Goal: Task Accomplishment & Management: Use online tool/utility

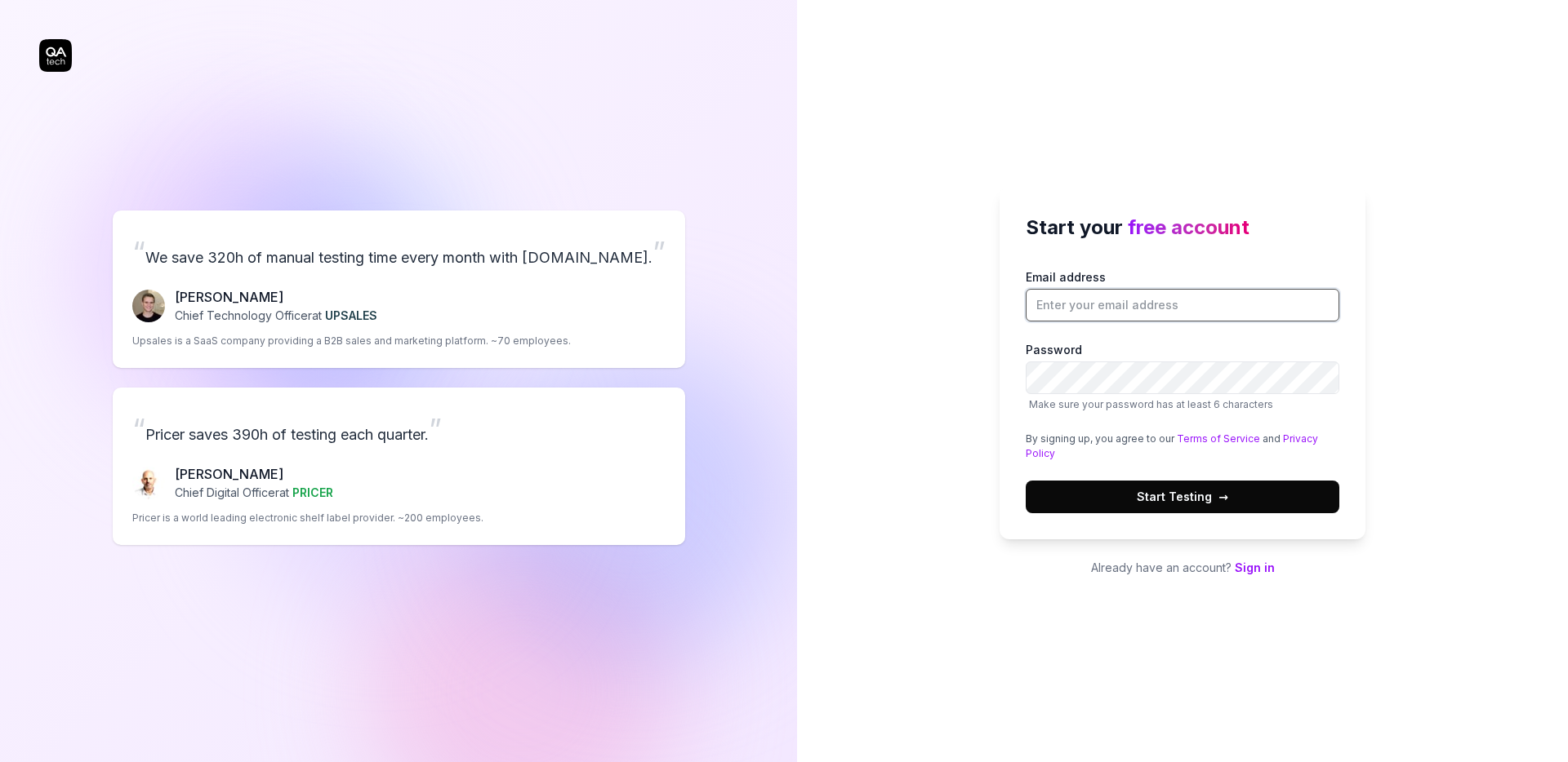
click at [1102, 307] on input "Email address" at bounding box center [1182, 306] width 314 height 33
type input "trong.bui@realstake.io"
click at [1219, 486] on button "Start Testing →" at bounding box center [1182, 497] width 314 height 33
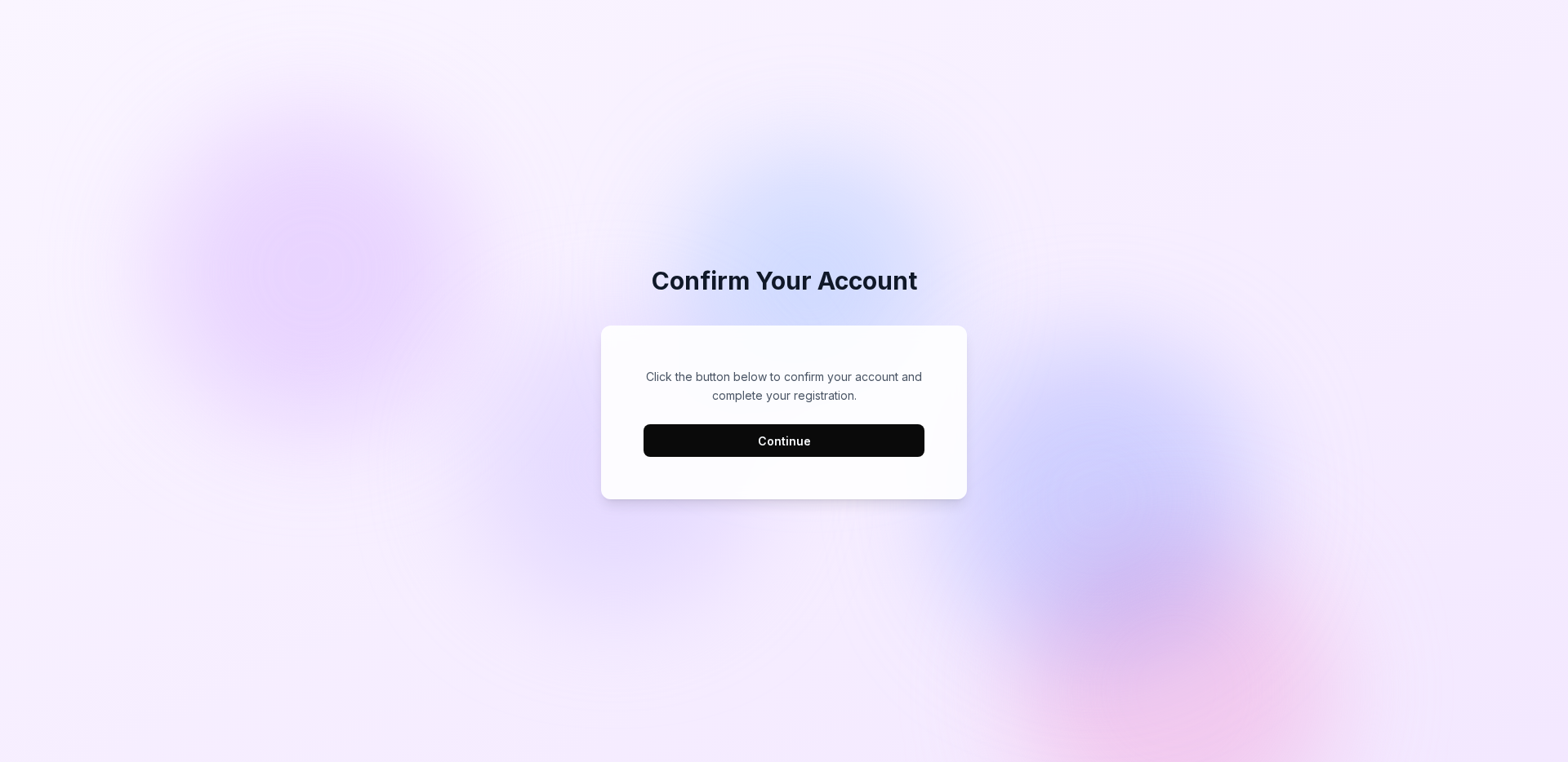
click at [851, 439] on button "Continue" at bounding box center [784, 441] width 281 height 33
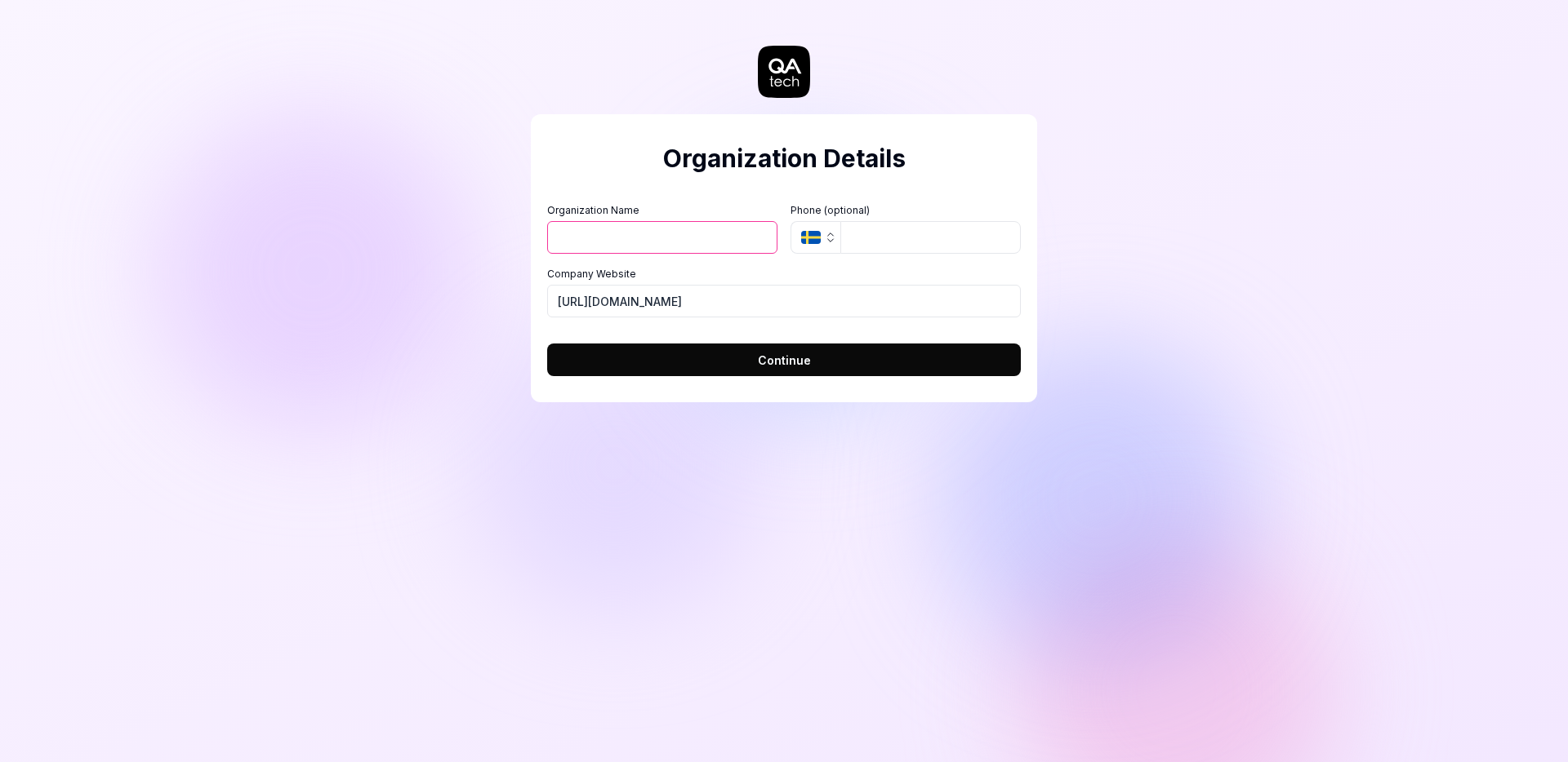
click at [657, 248] on input "Organization Name" at bounding box center [662, 238] width 231 height 33
type input "Infina"
click at [716, 296] on input "https://realstake.io" at bounding box center [784, 301] width 474 height 33
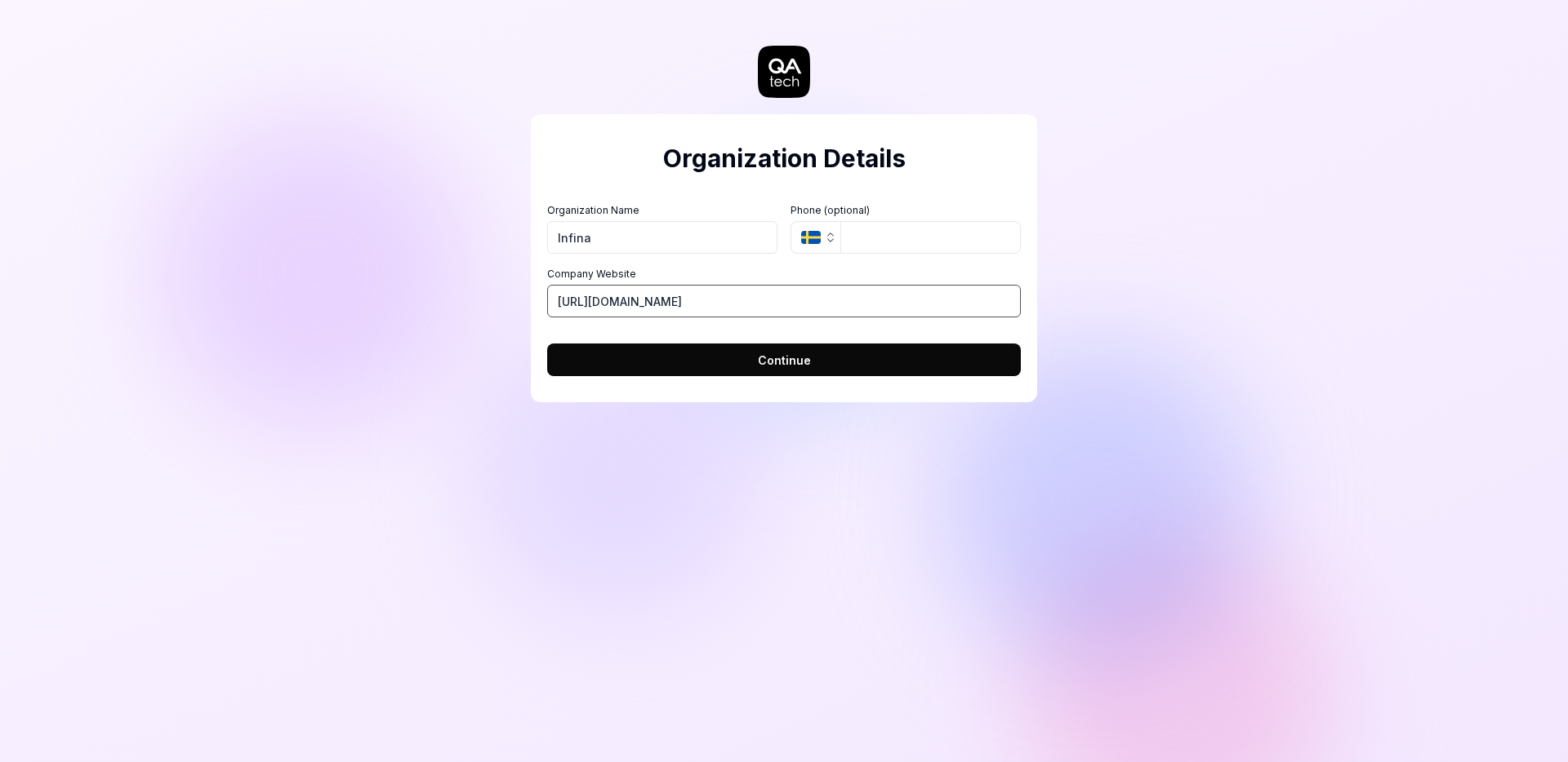
click at [713, 297] on input "https://realstake.io" at bounding box center [784, 301] width 474 height 33
click at [658, 307] on input "https://realstake.io" at bounding box center [784, 301] width 474 height 33
click at [684, 362] on button "Continue" at bounding box center [784, 360] width 474 height 33
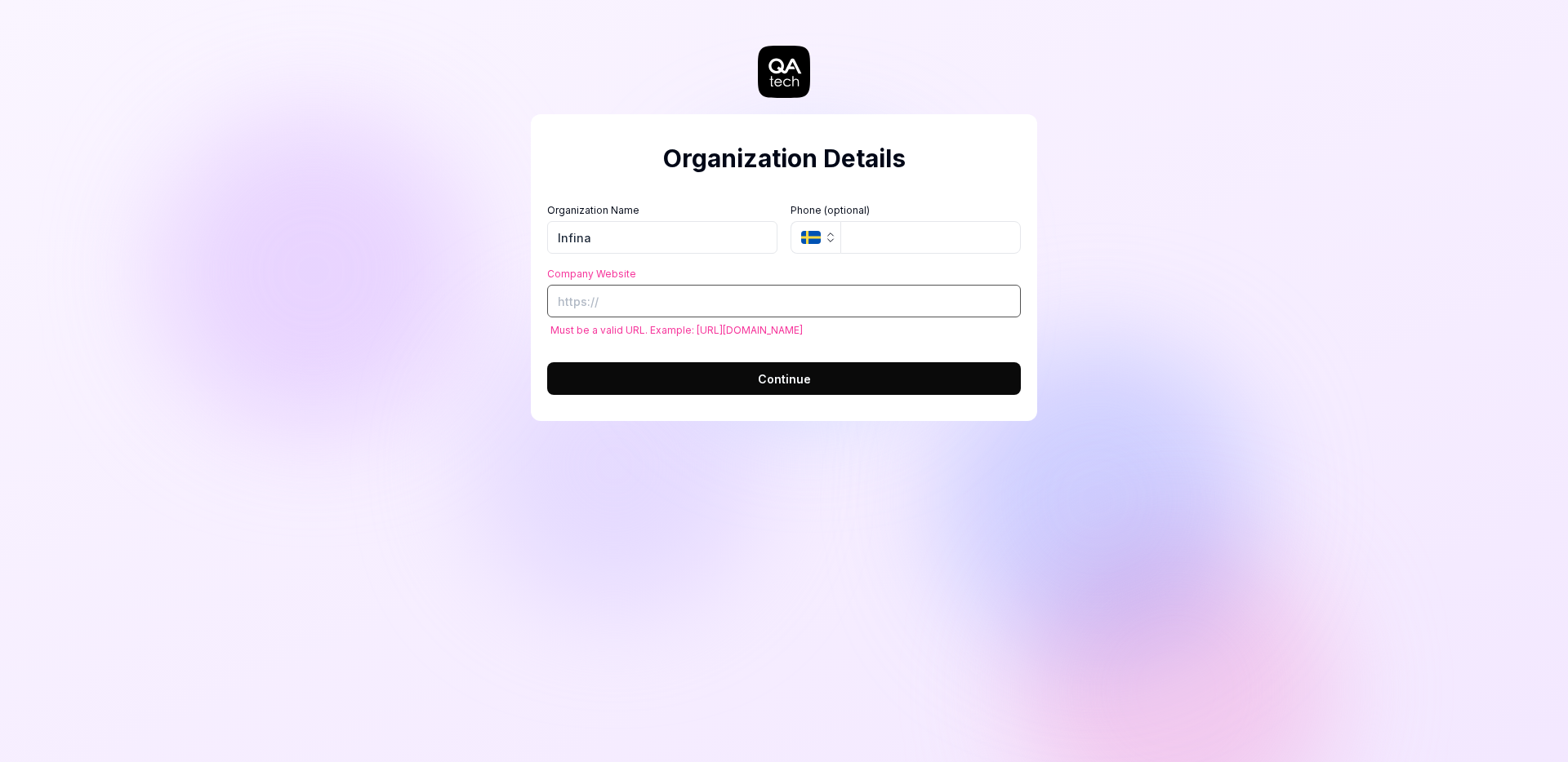
click at [639, 300] on input "Company Website" at bounding box center [784, 301] width 474 height 33
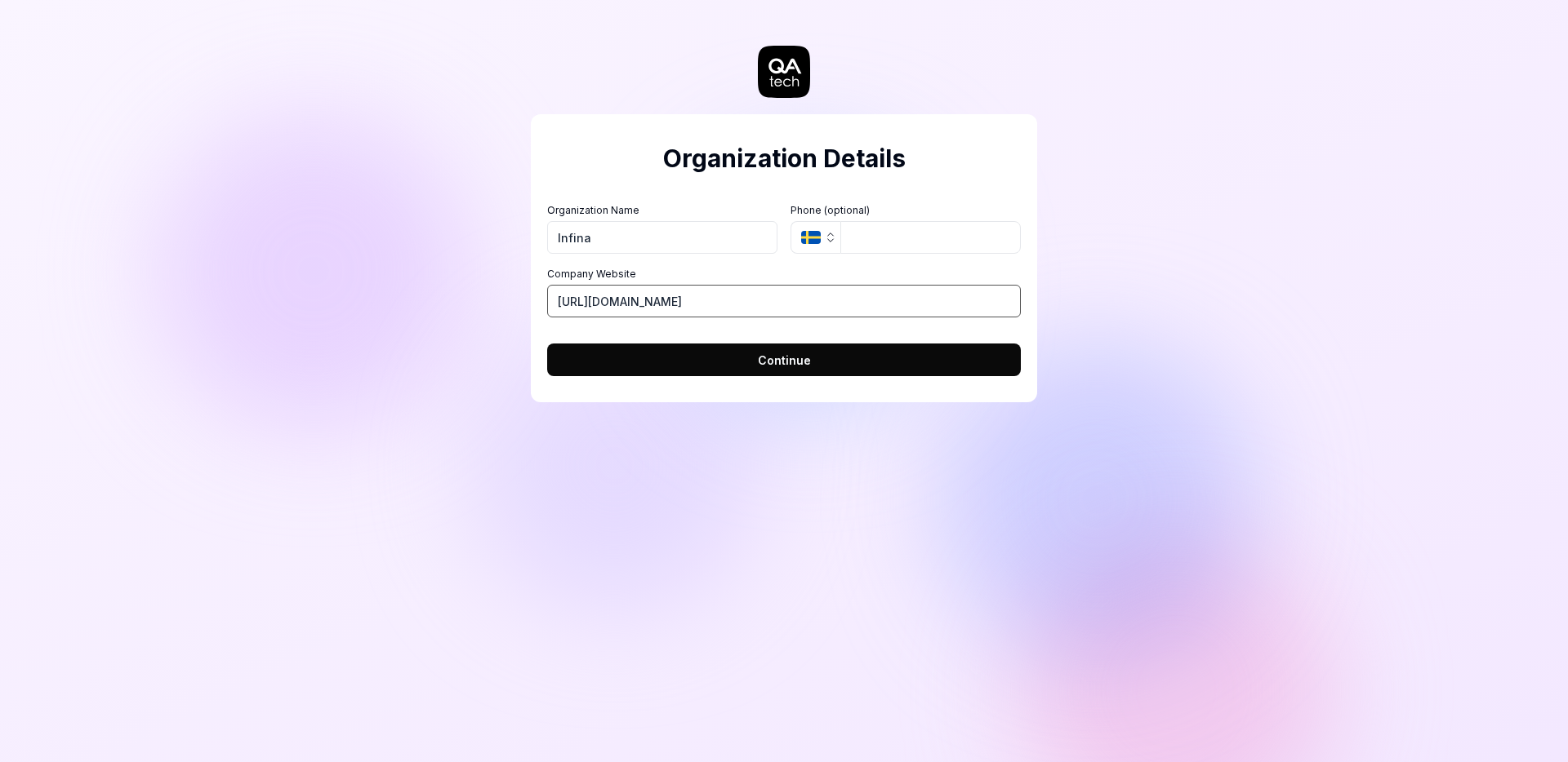
click at [603, 296] on input "https://t.me/blockchaindreamchuyensaufree/121" at bounding box center [784, 301] width 474 height 33
type input "https://nothaveone.atm"
click at [628, 358] on button "Continue" at bounding box center [784, 360] width 474 height 33
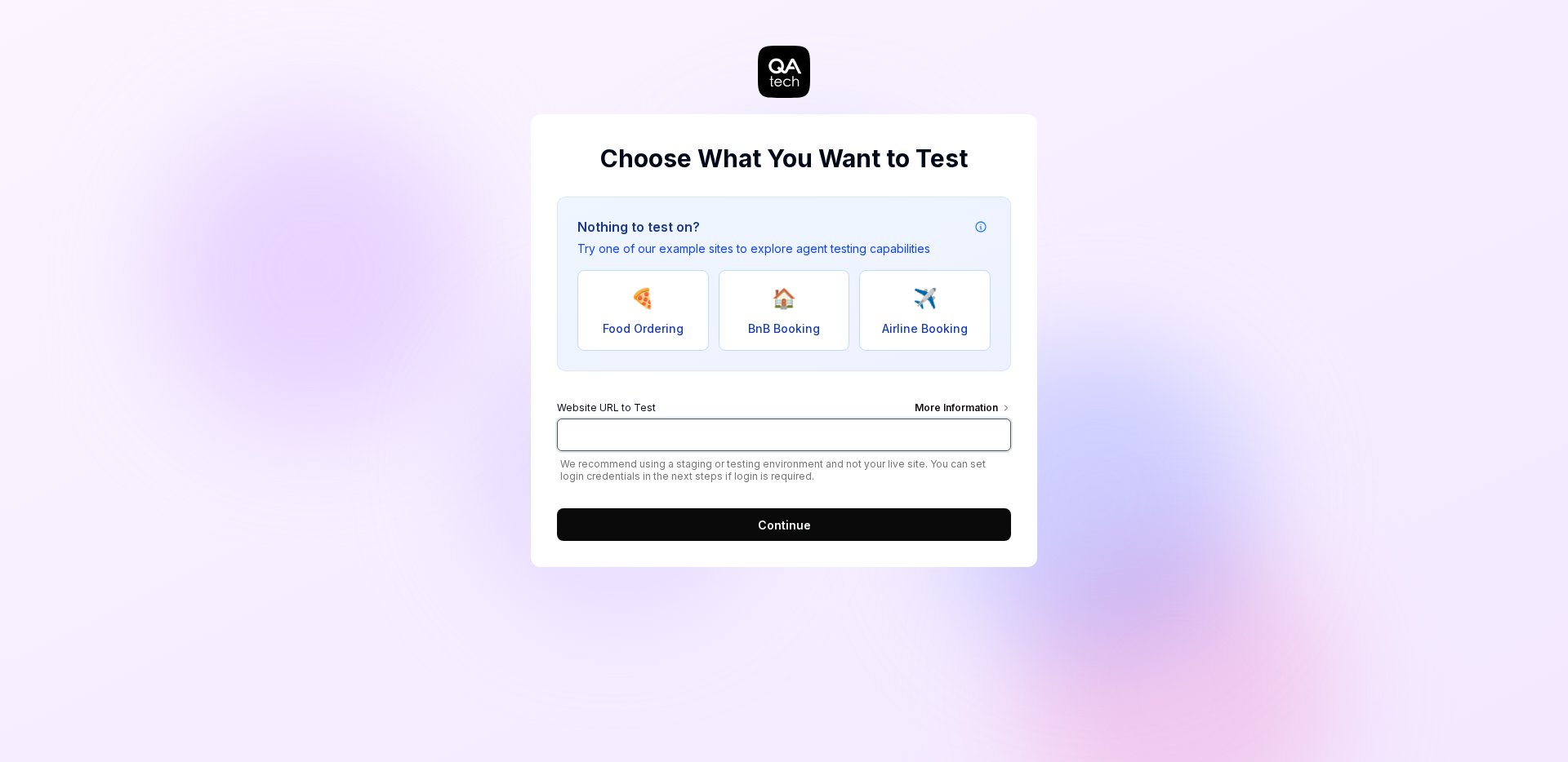
drag, startPoint x: 776, startPoint y: 449, endPoint x: 783, endPoint y: 443, distance: 9.2
click at [776, 448] on input "Website URL to Test More Information" at bounding box center [784, 435] width 454 height 33
paste input "https://fms-client.realstake."
type input "https://fms-client.realstake."
click at [845, 520] on button "Continue" at bounding box center [784, 525] width 454 height 33
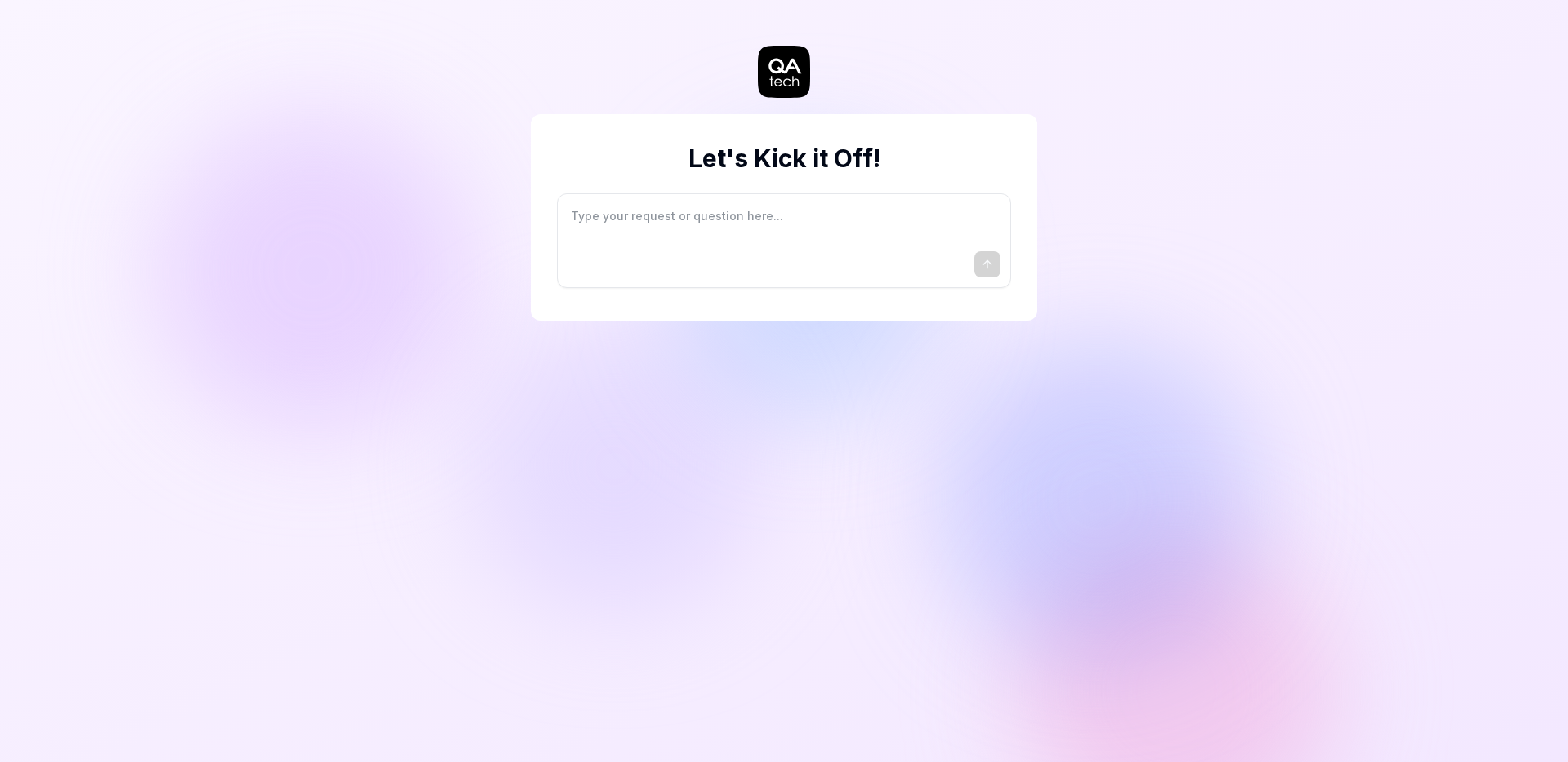
type textarea "*"
type textarea "I"
type textarea "*"
type textarea "I"
type textarea "*"
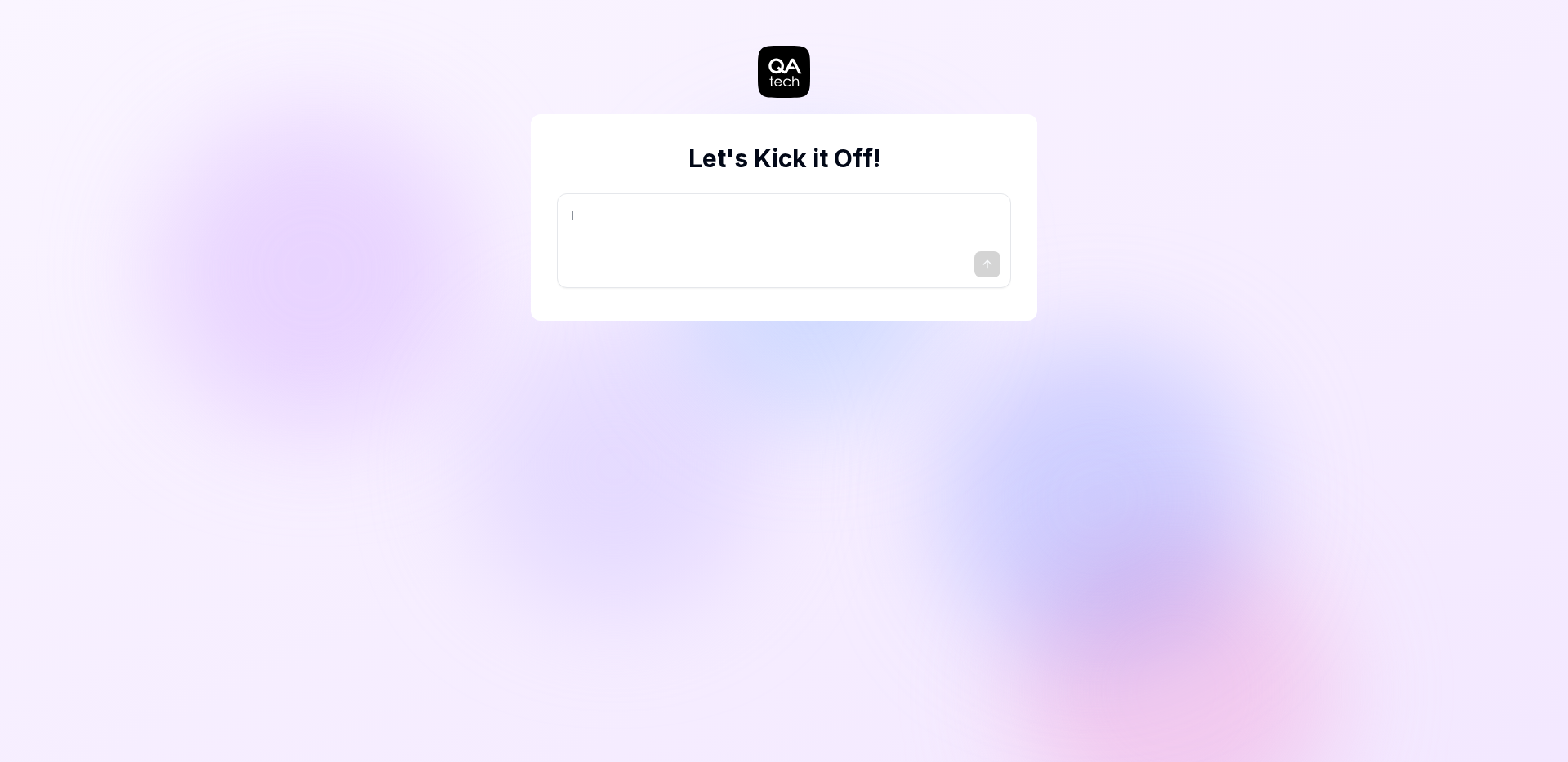
type textarea "I w"
type textarea "*"
type textarea "I wa"
type textarea "*"
type textarea "I wan"
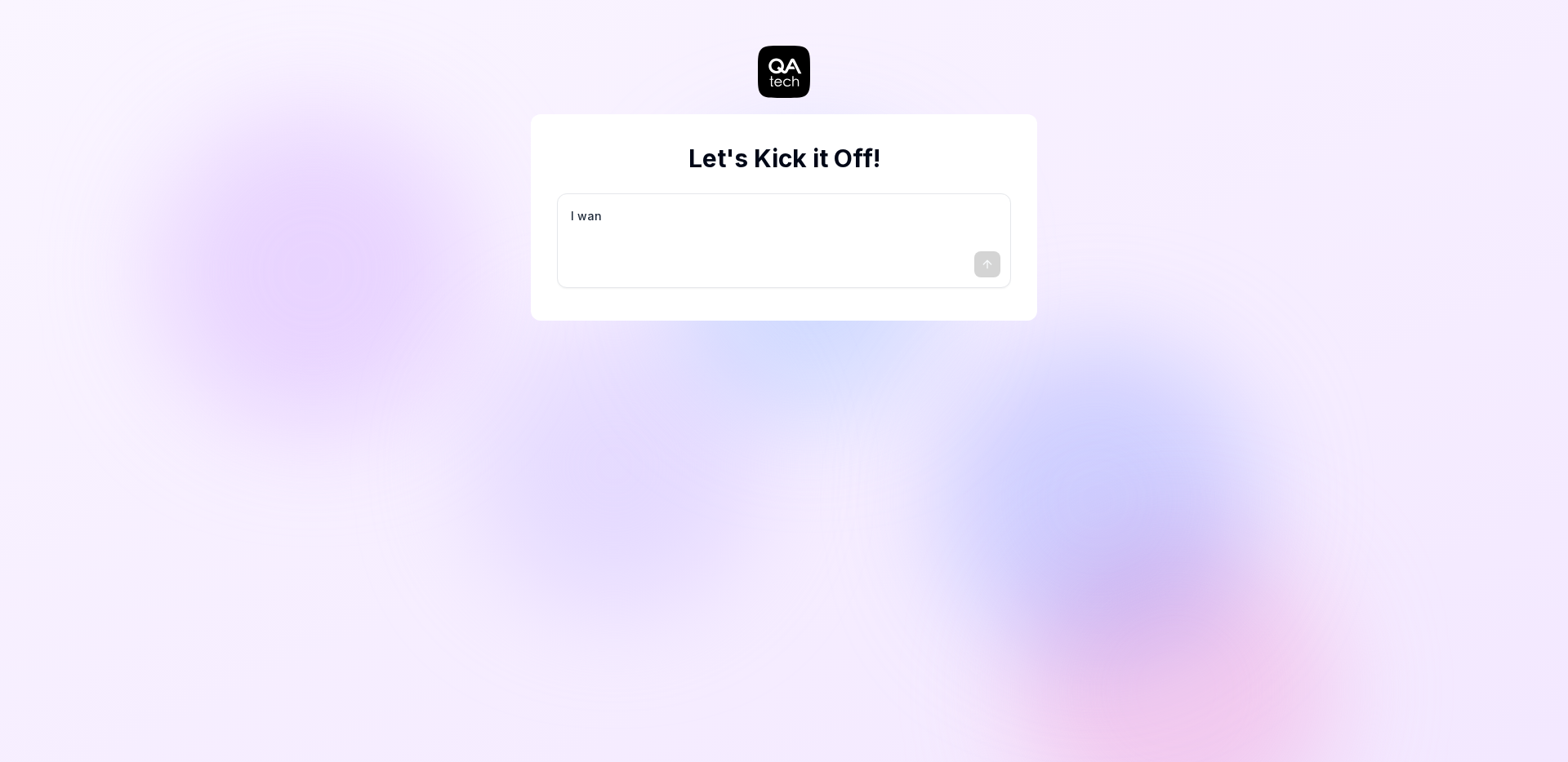
type textarea "*"
type textarea "I want"
type textarea "*"
type textarea "I want"
type textarea "*"
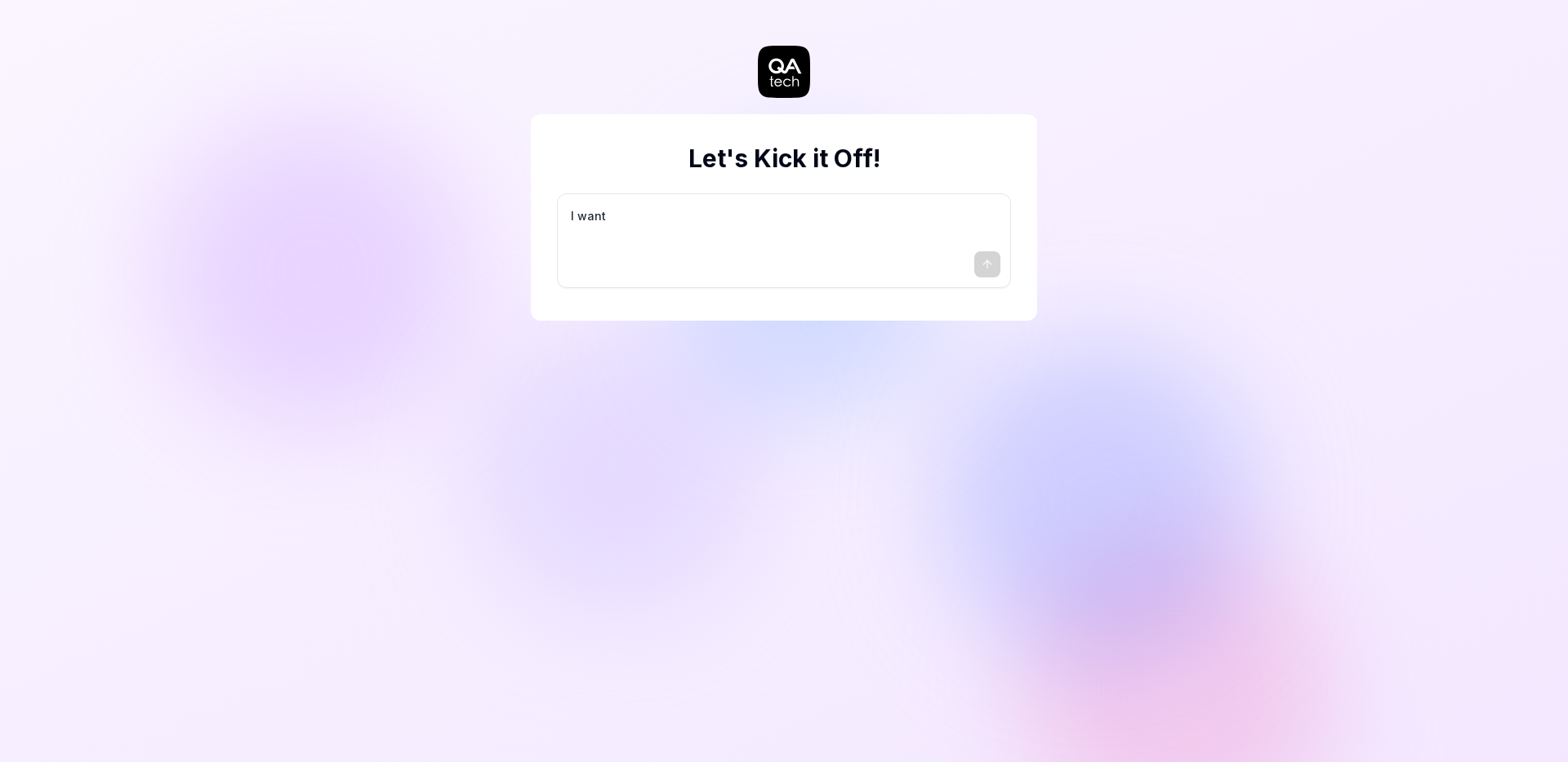
type textarea "I want a"
type textarea "*"
type textarea "I want a"
type textarea "*"
type textarea "I want a g"
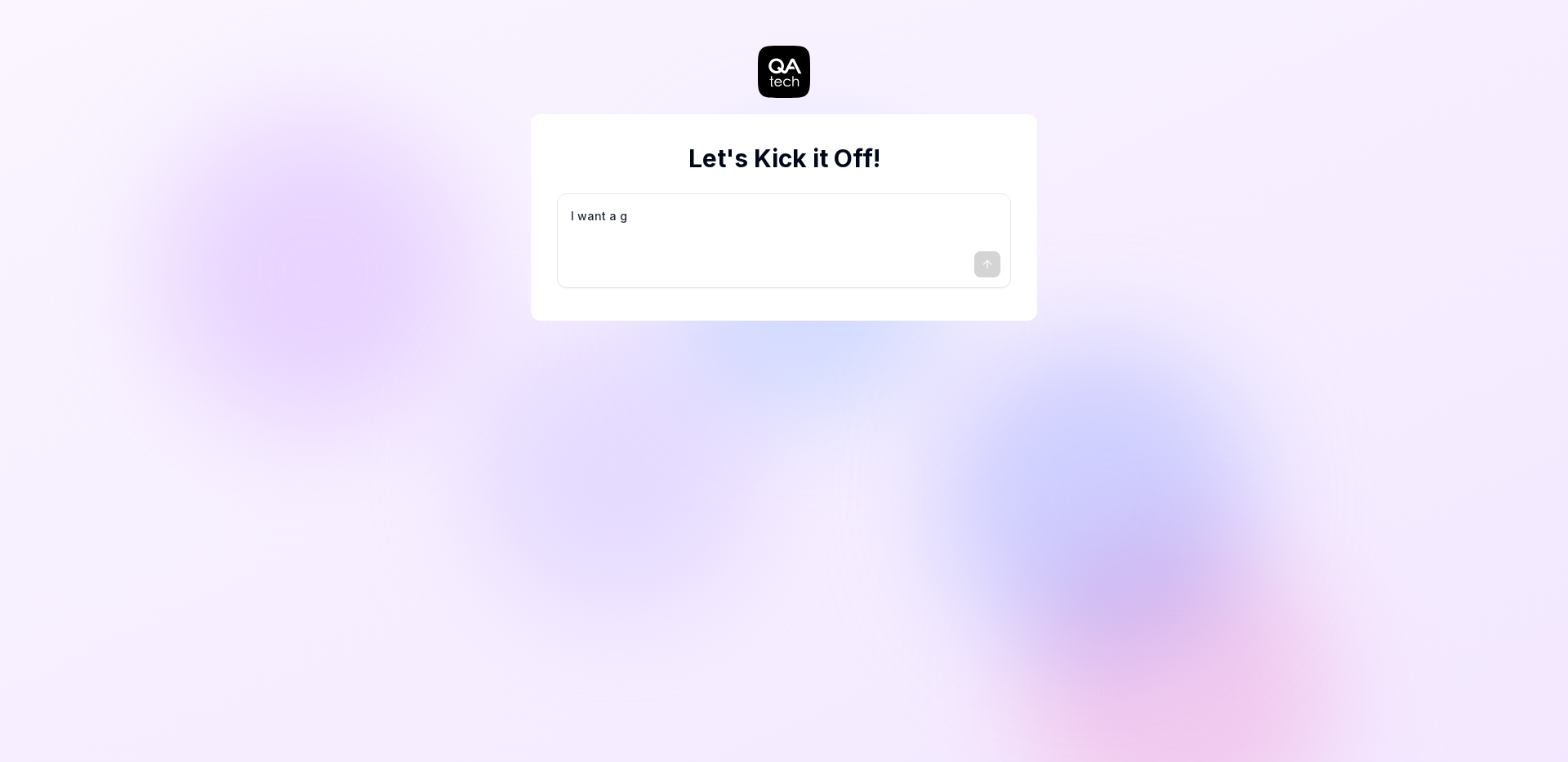
type textarea "*"
type textarea "I want a go"
type textarea "*"
type textarea "I want a goo"
type textarea "*"
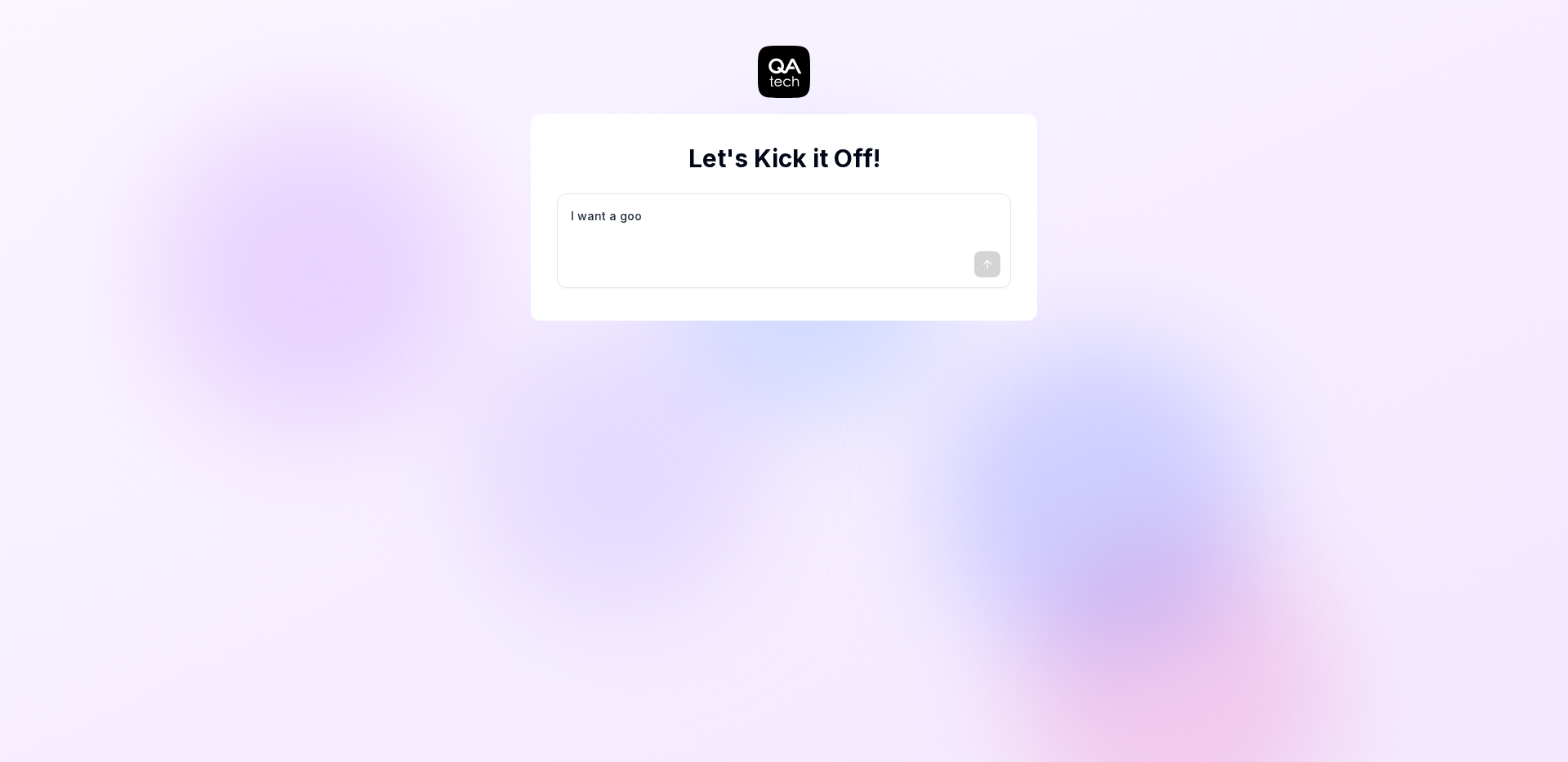
type textarea "I want a good"
type textarea "*"
type textarea "I want a good"
type textarea "*"
type textarea "I want a good t"
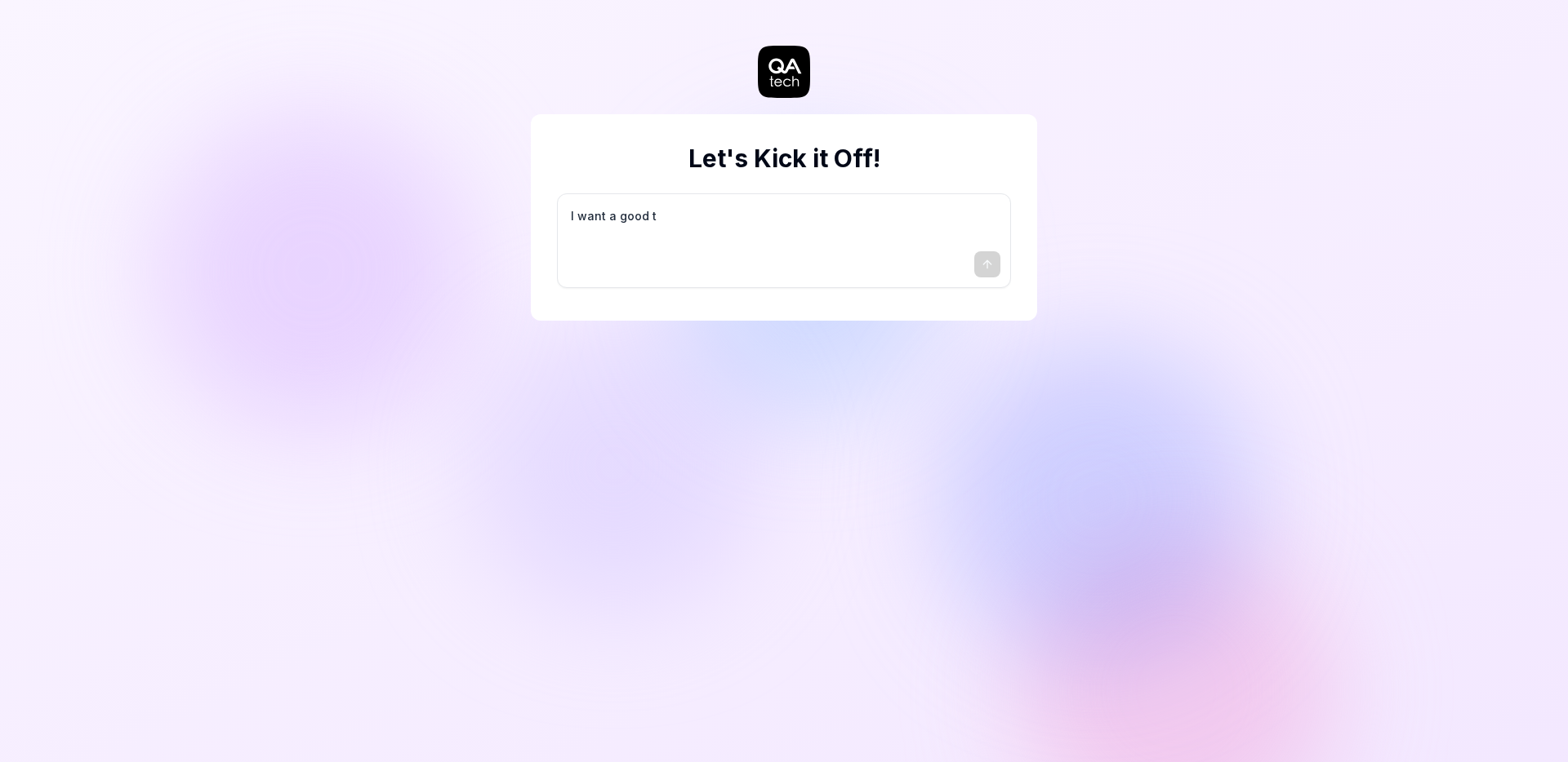
type textarea "*"
type textarea "I want a good te"
type textarea "*"
type textarea "I want a good tes"
type textarea "*"
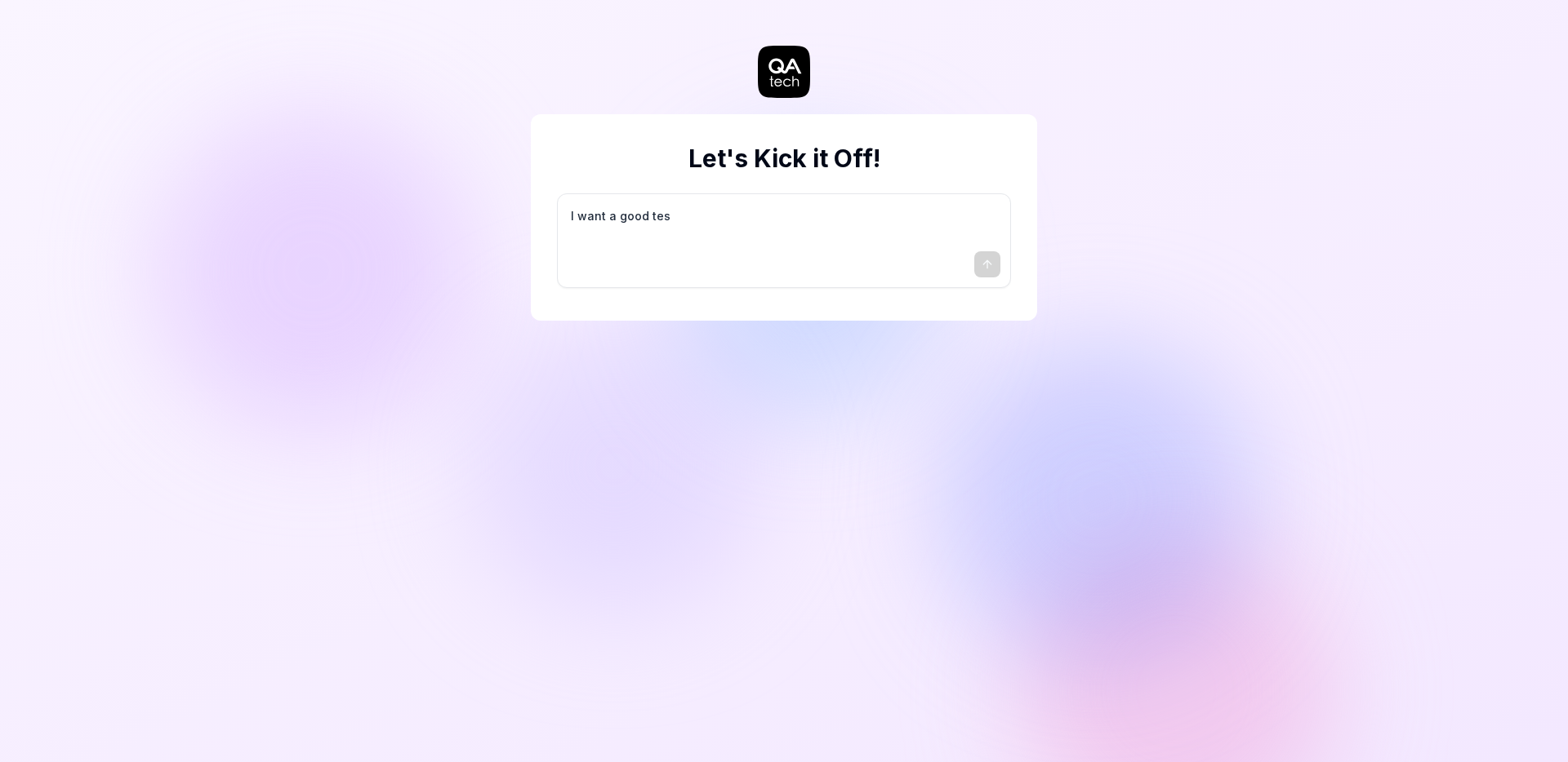
type textarea "I want a good test"
type textarea "*"
type textarea "I want a good test"
type textarea "*"
type textarea "I want a good test s"
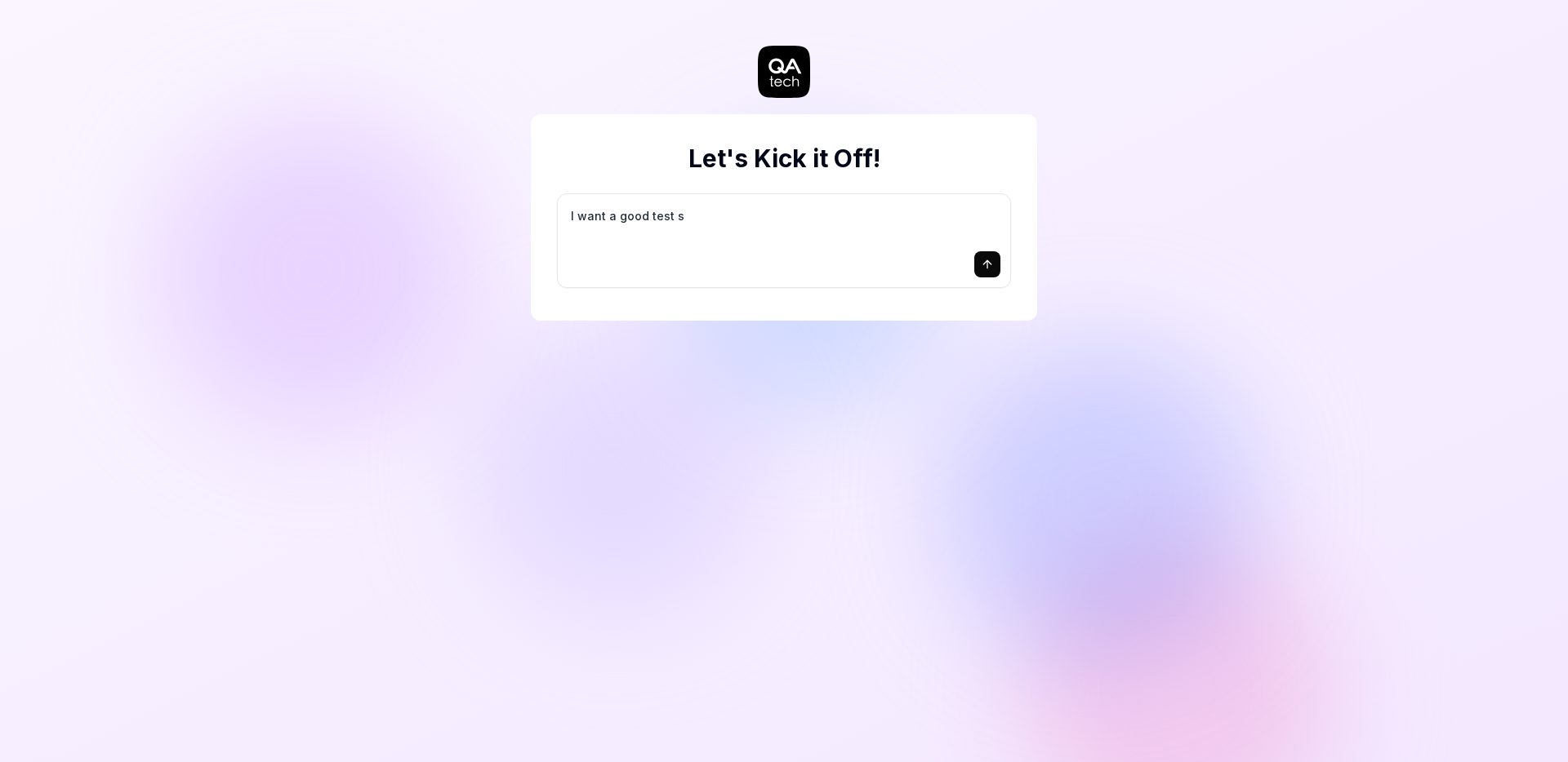
type textarea "*"
type textarea "I want a good test se"
type textarea "*"
type textarea "I want a good test set"
type textarea "*"
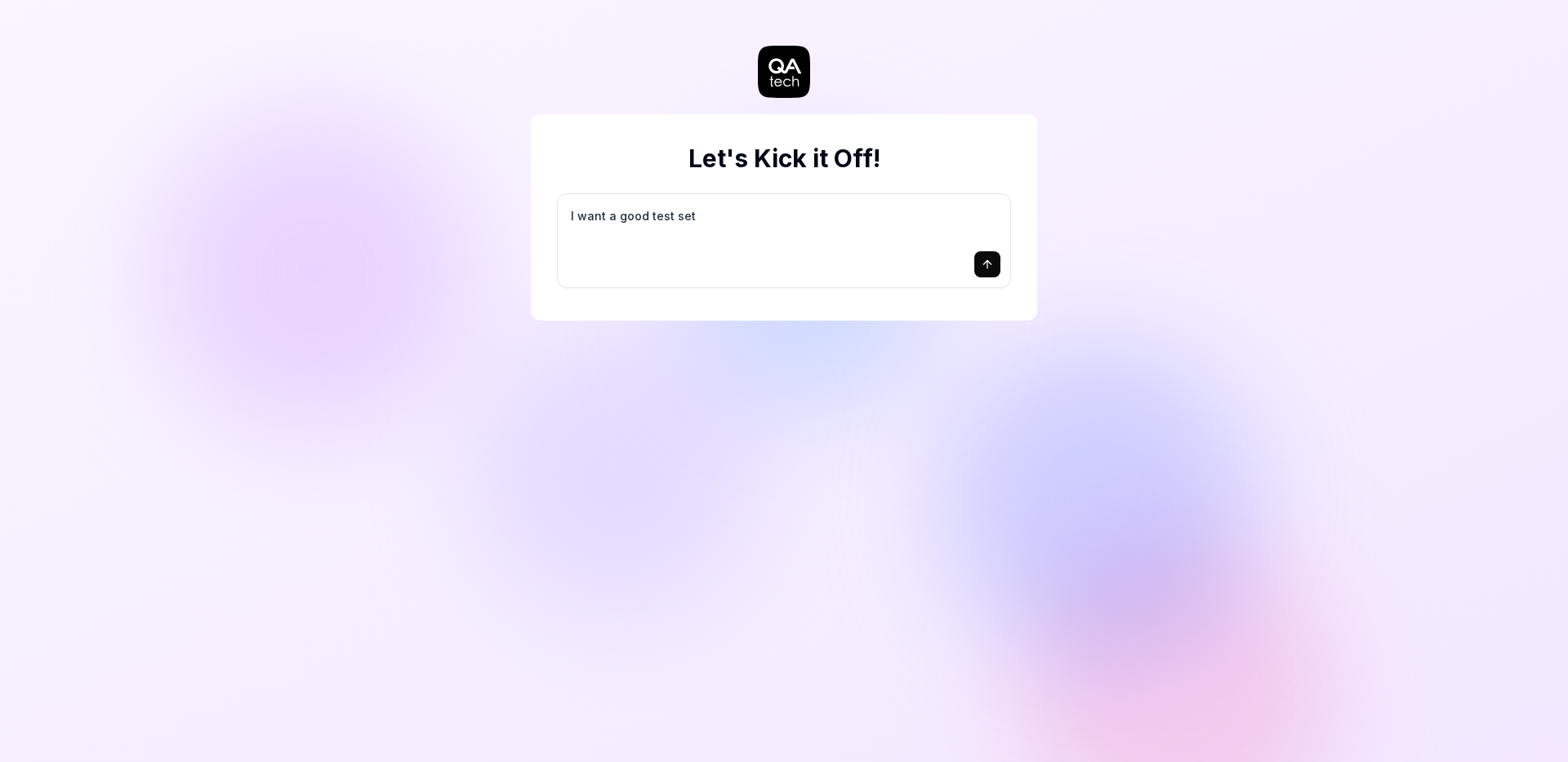
type textarea "I want a good test setu"
type textarea "*"
type textarea "I want a good test setup"
type textarea "*"
type textarea "I want a good test setup"
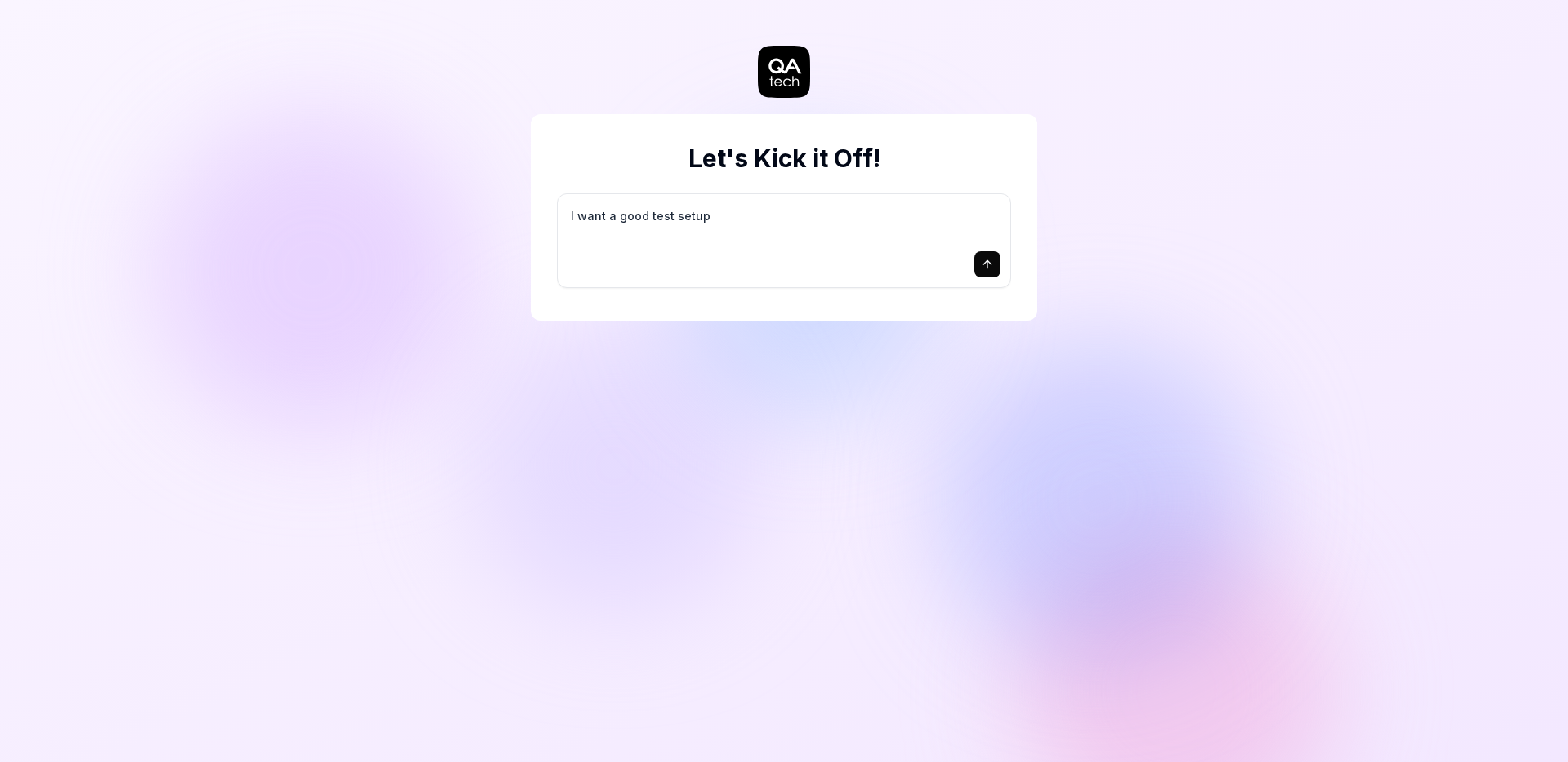
type textarea "*"
type textarea "I want a good test setup f"
type textarea "*"
type textarea "I want a good test setup fo"
type textarea "*"
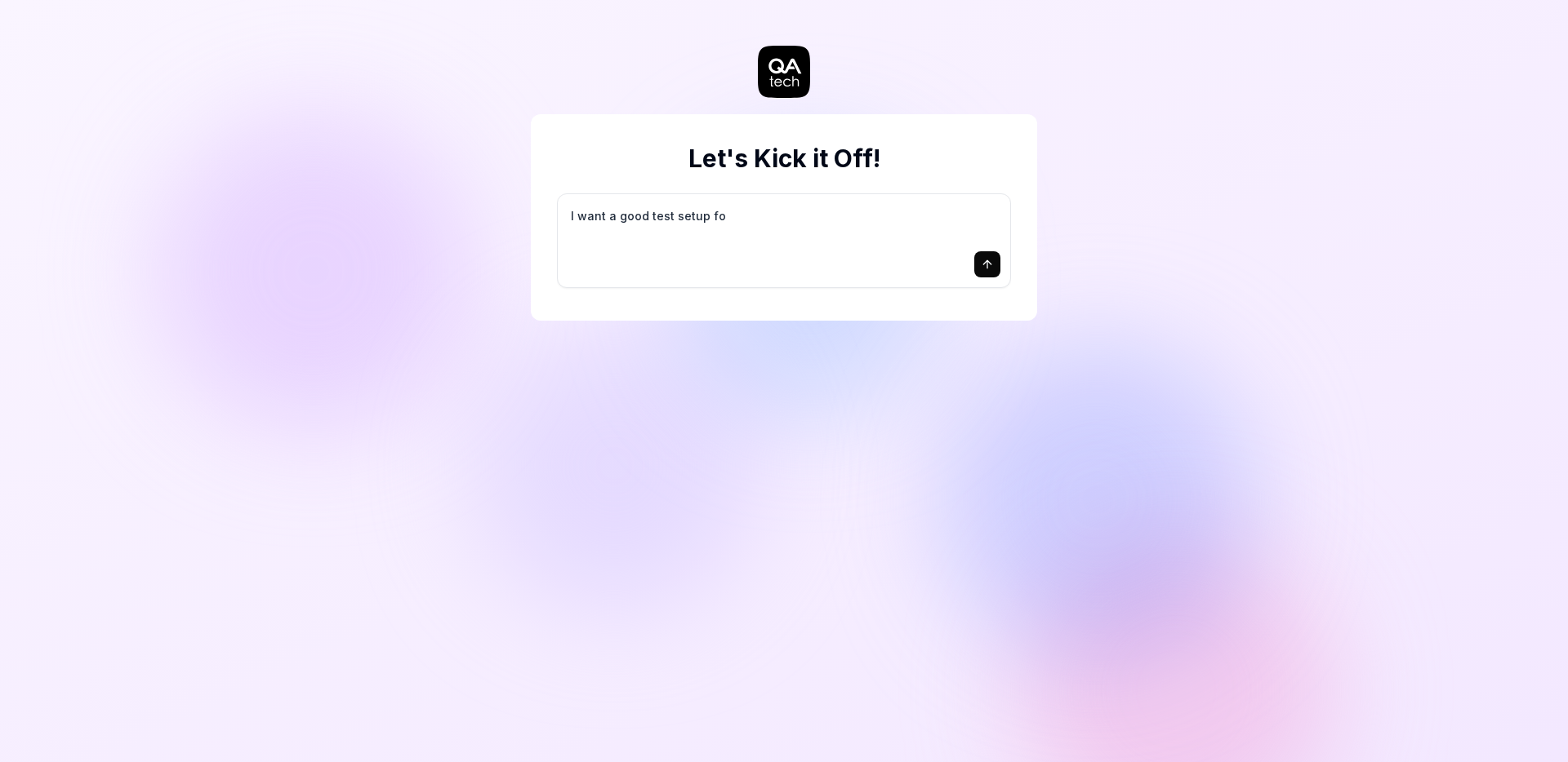
type textarea "I want a good test setup for"
type textarea "*"
type textarea "I want a good test setup for"
type textarea "*"
type textarea "I want a good test setup for m"
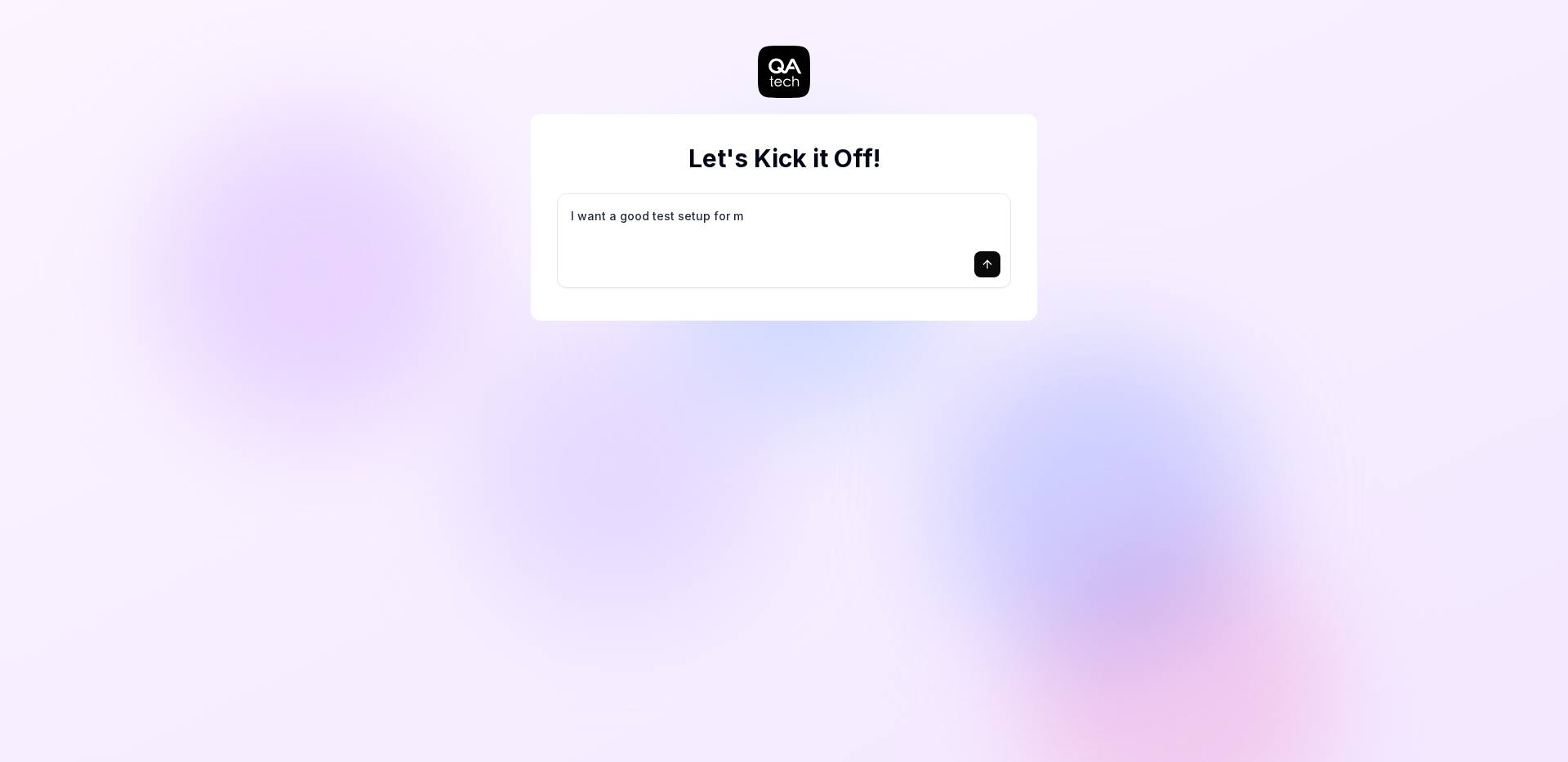
type textarea "*"
type textarea "I want a good test setup for my"
type textarea "*"
type textarea "I want a good test setup for my"
type textarea "*"
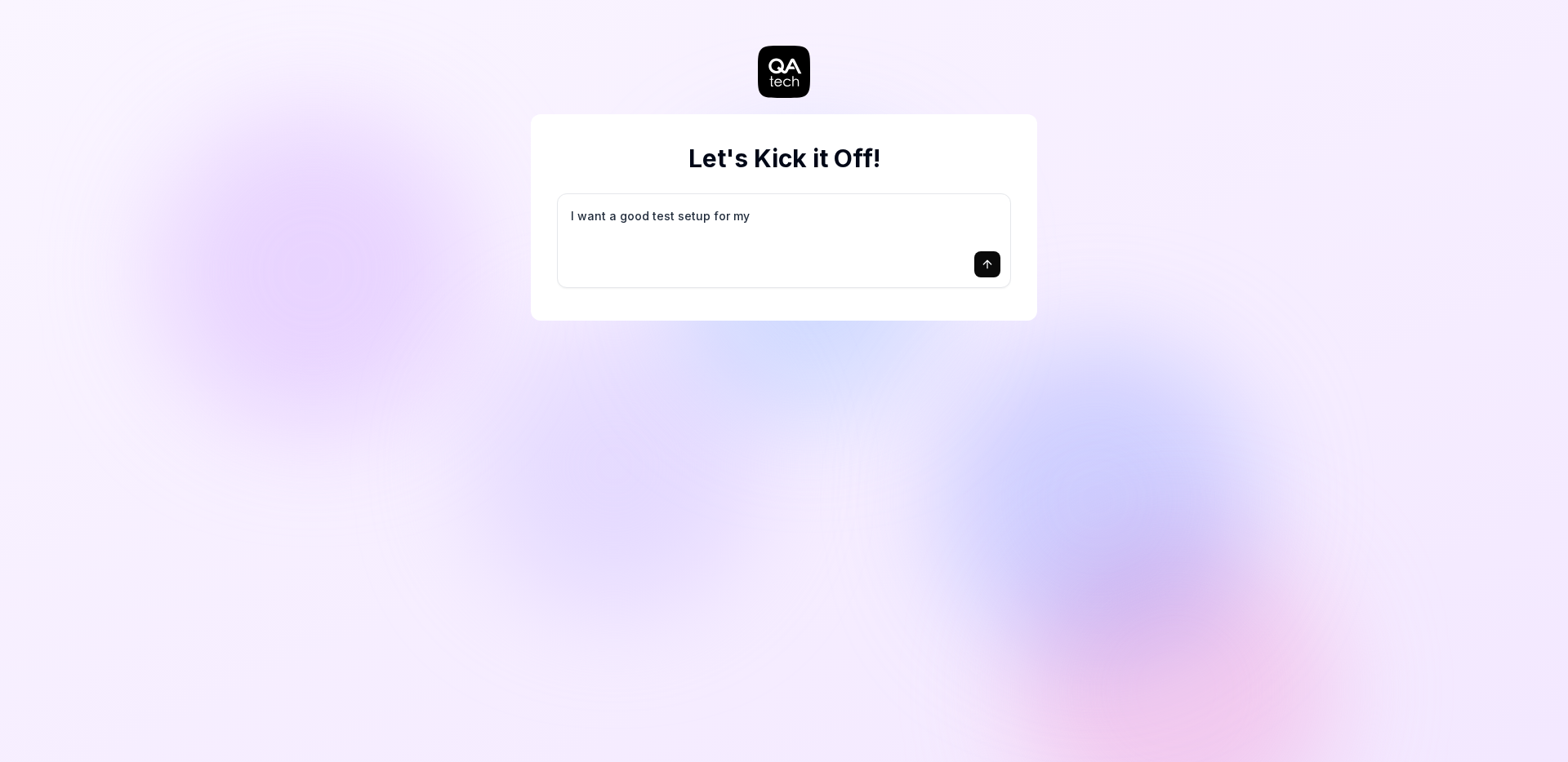
type textarea "I want a good test setup for my s"
type textarea "*"
type textarea "I want a good test setup for my si"
type textarea "*"
type textarea "I want a good test setup for my sit"
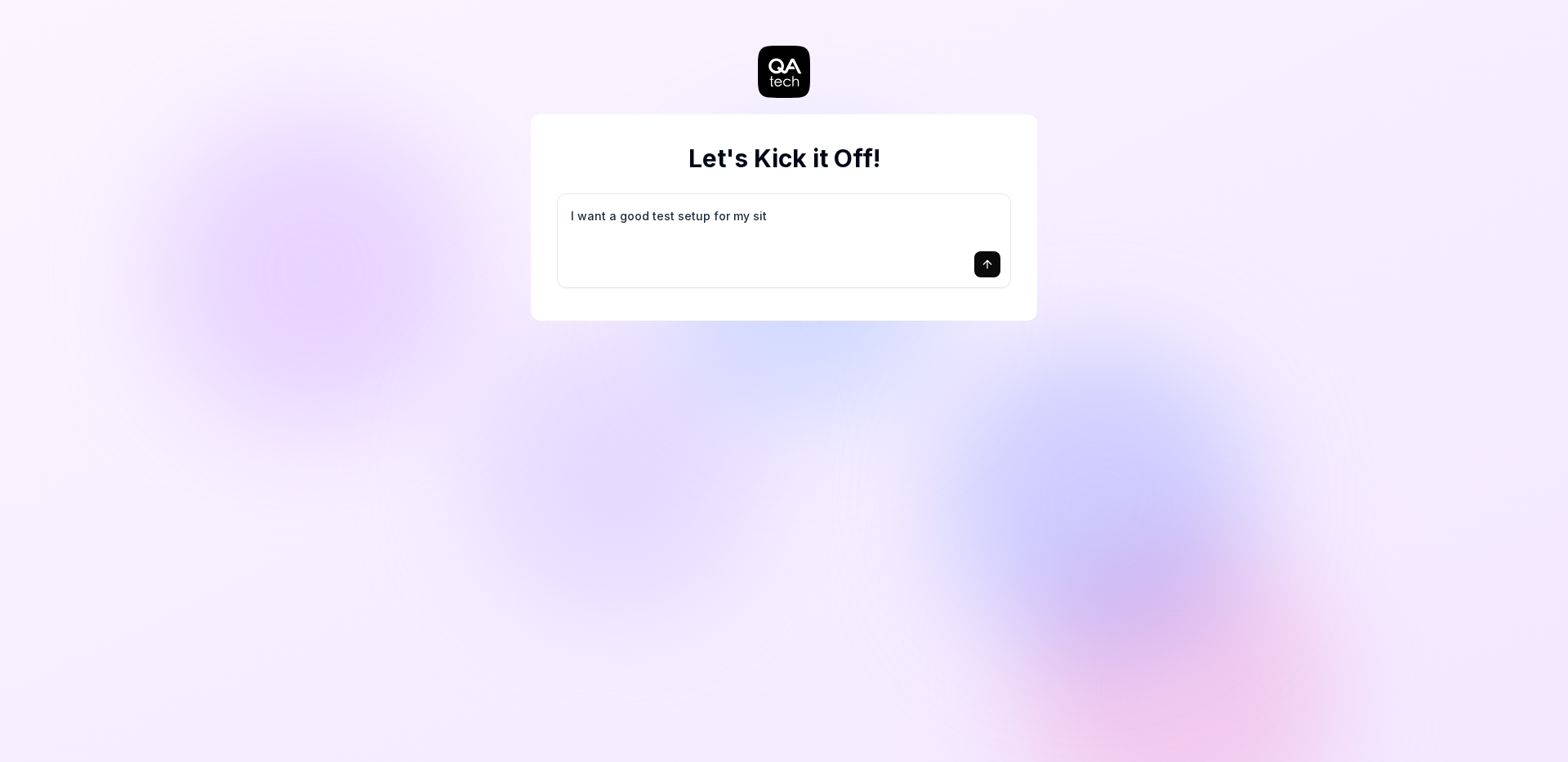
type textarea "*"
type textarea "I want a good test setup for my site"
type textarea "*"
type textarea "I want a good test setup for my site"
type textarea "*"
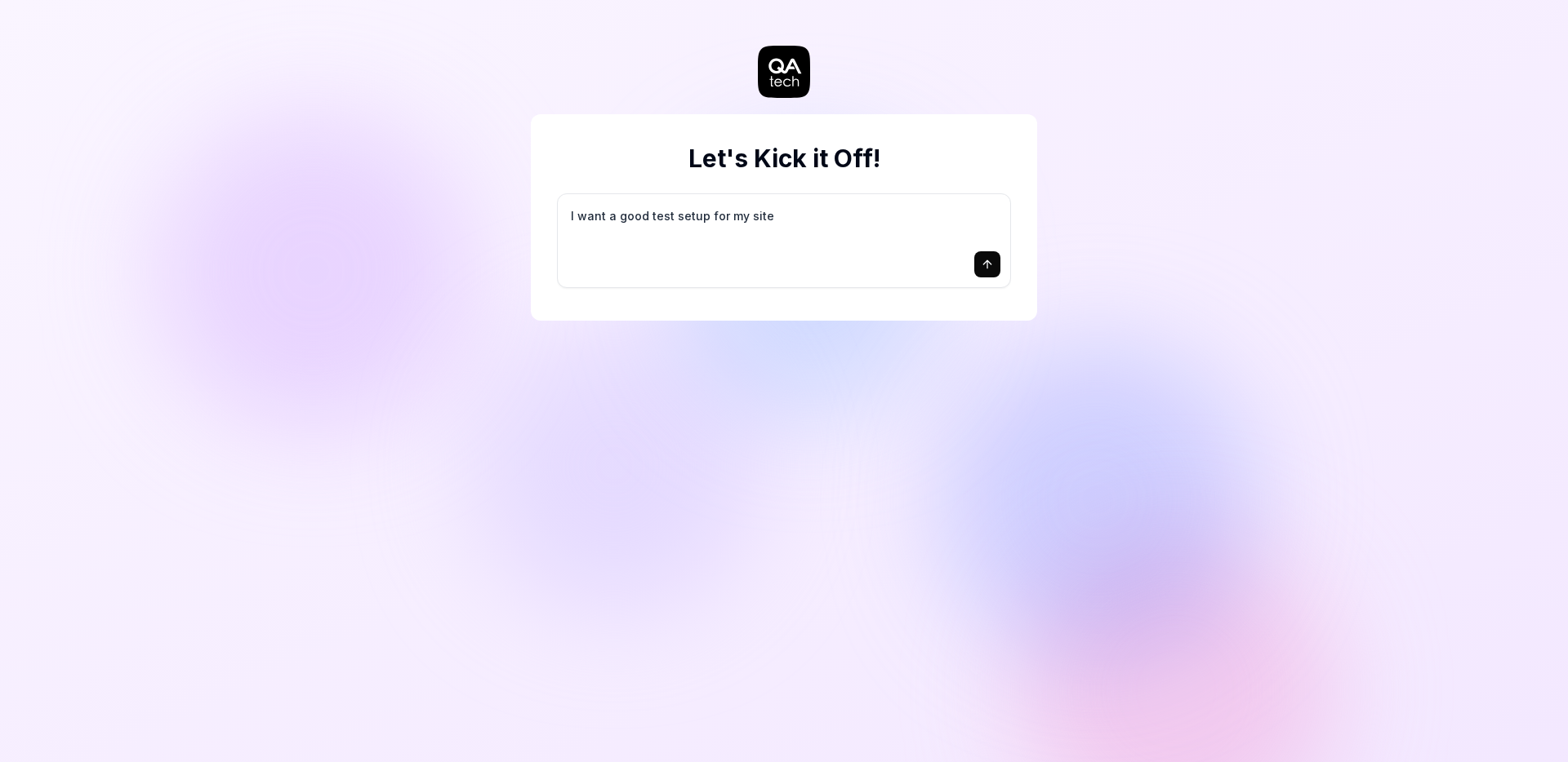
type textarea "I want a good test setup for my site -"
type textarea "*"
type textarea "I want a good test setup for my site -"
type textarea "*"
type textarea "I want a good test setup for my site - h"
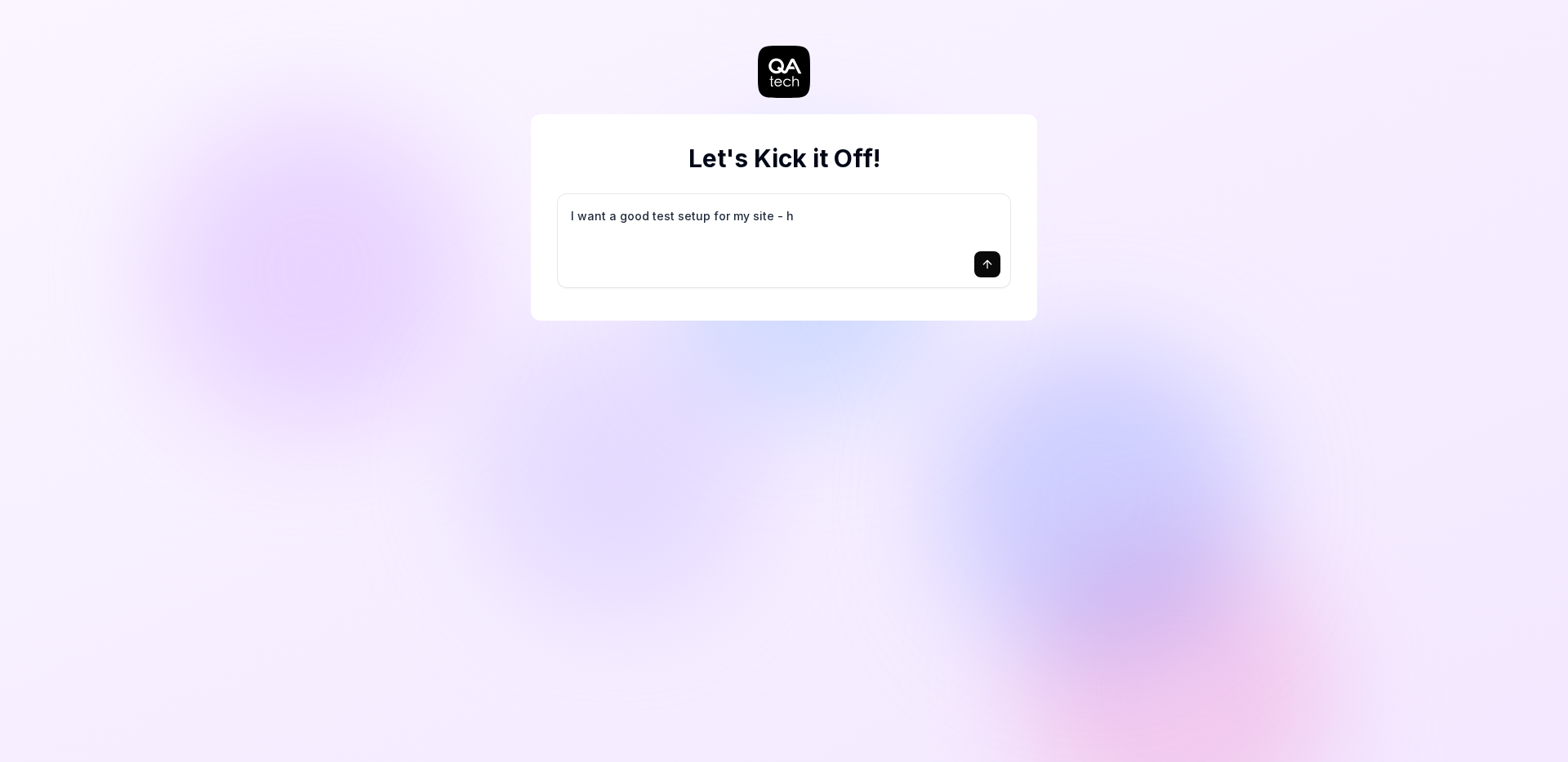
type textarea "*"
type textarea "I want a good test setup for my site - he"
type textarea "*"
type textarea "I want a good test setup for my site - hel"
type textarea "*"
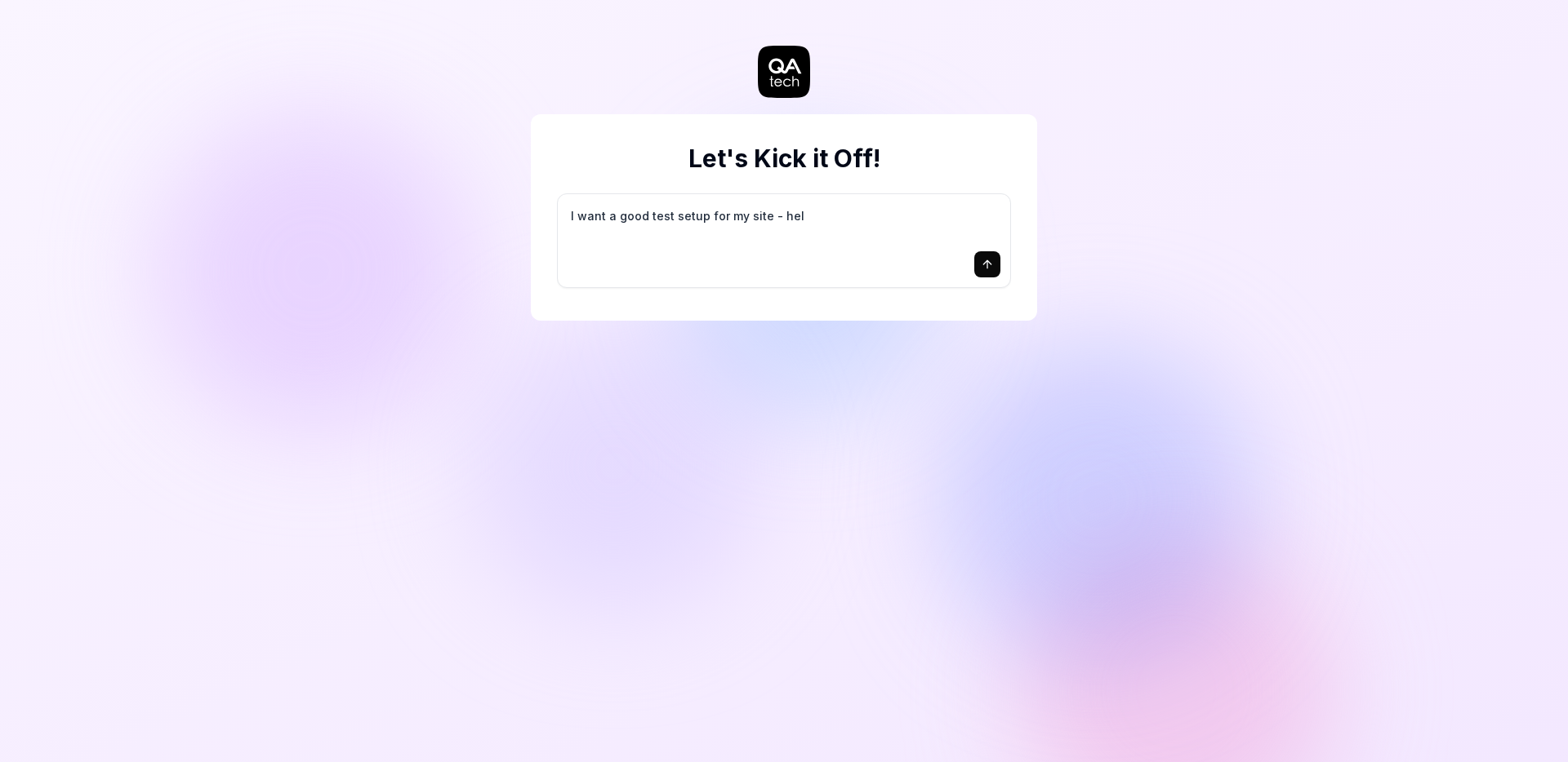
type textarea "I want a good test setup for my site - help"
type textarea "*"
type textarea "I want a good test setup for my site - help"
type textarea "*"
type textarea "I want a good test setup for my site - help m"
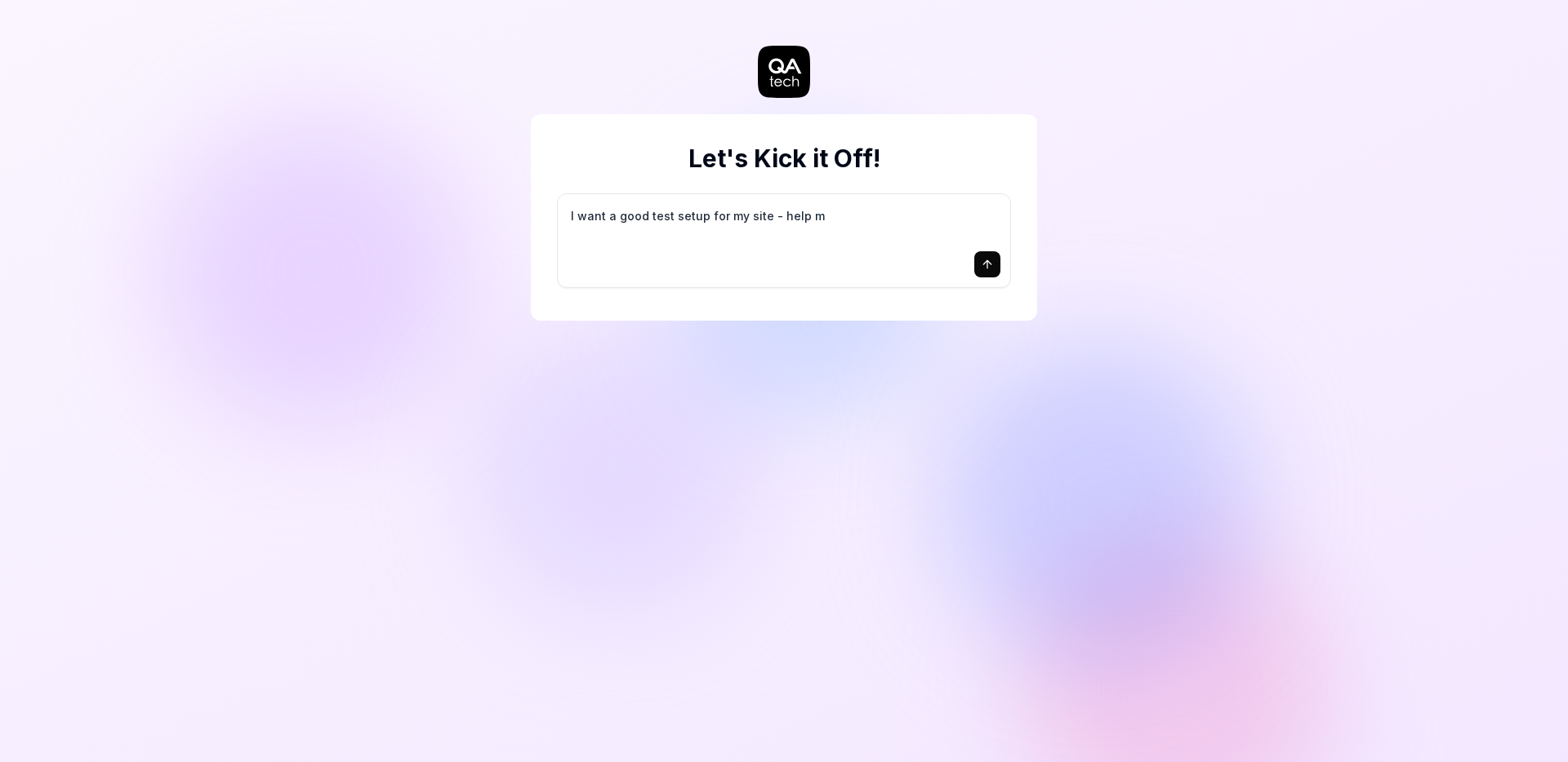
type textarea "*"
type textarea "I want a good test setup for my site - help me"
type textarea "*"
type textarea "I want a good test setup for my site - help me"
type textarea "*"
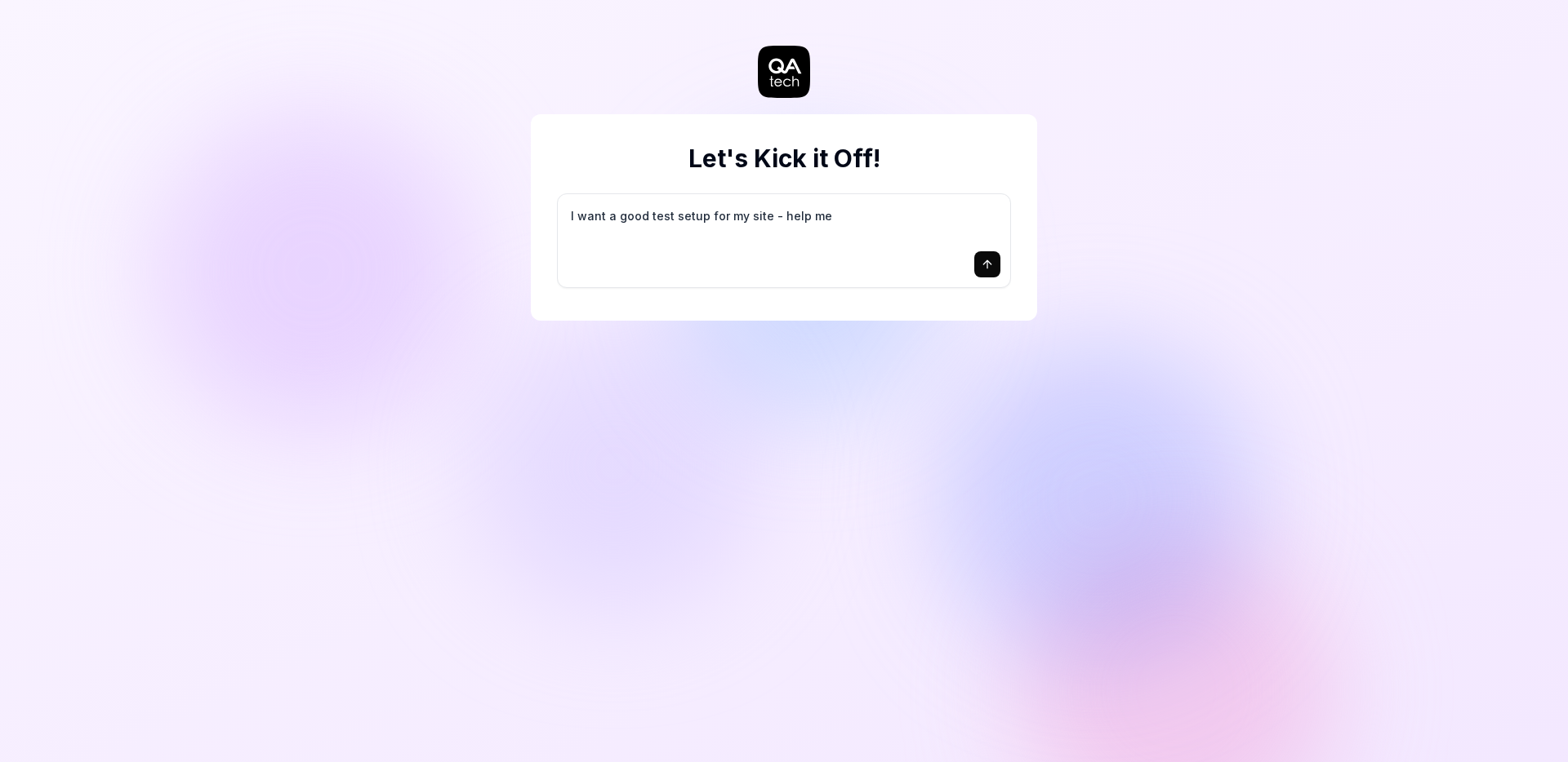
type textarea "I want a good test setup for my site - help me c"
type textarea "*"
type textarea "I want a good test setup for my site - help me cr"
type textarea "*"
type textarea "I want a good test setup for my site - help me cre"
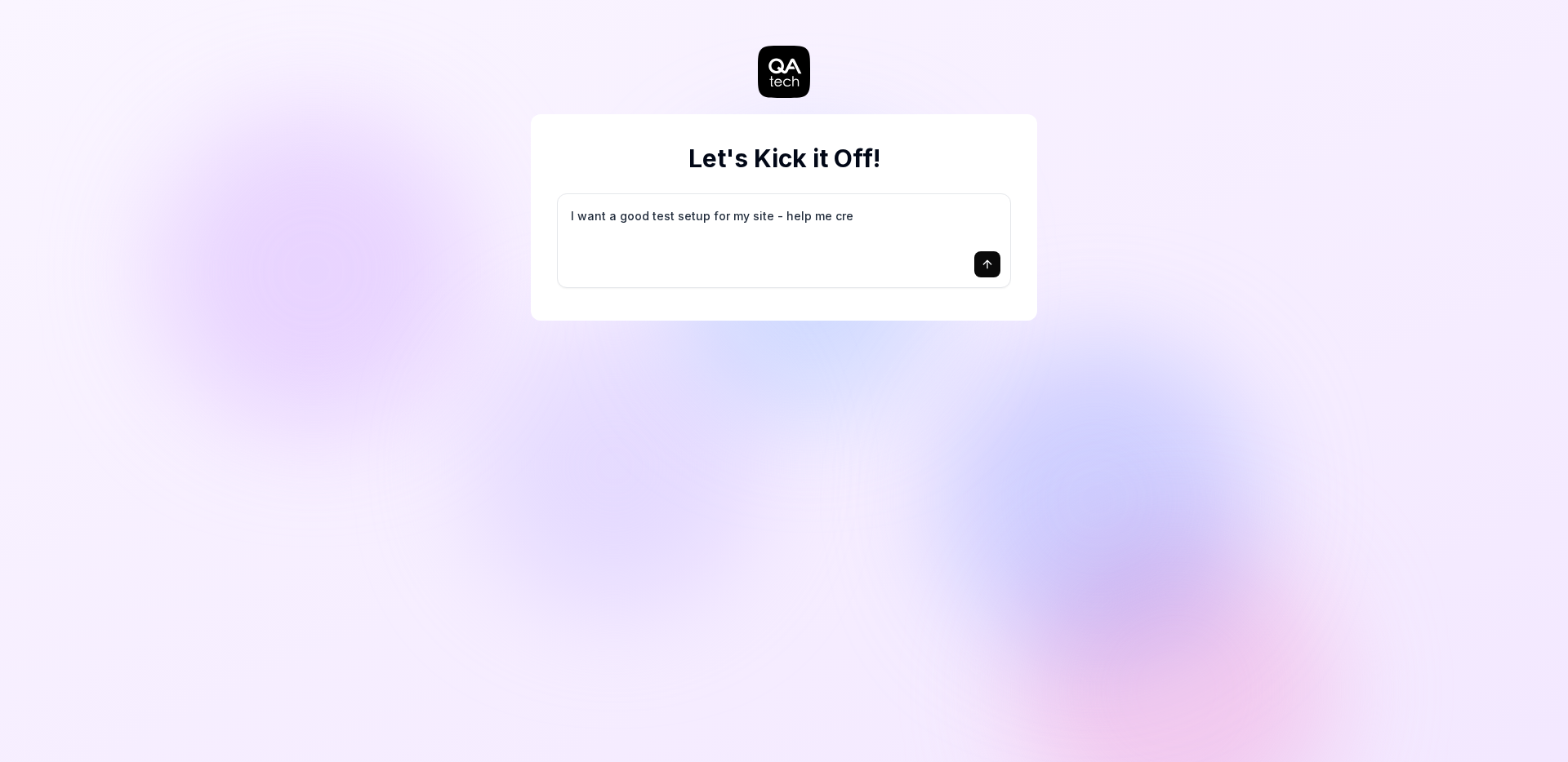
type textarea "*"
type textarea "I want a good test setup for my site - help me crea"
type textarea "*"
type textarea "I want a good test setup for my site - help me creat"
type textarea "*"
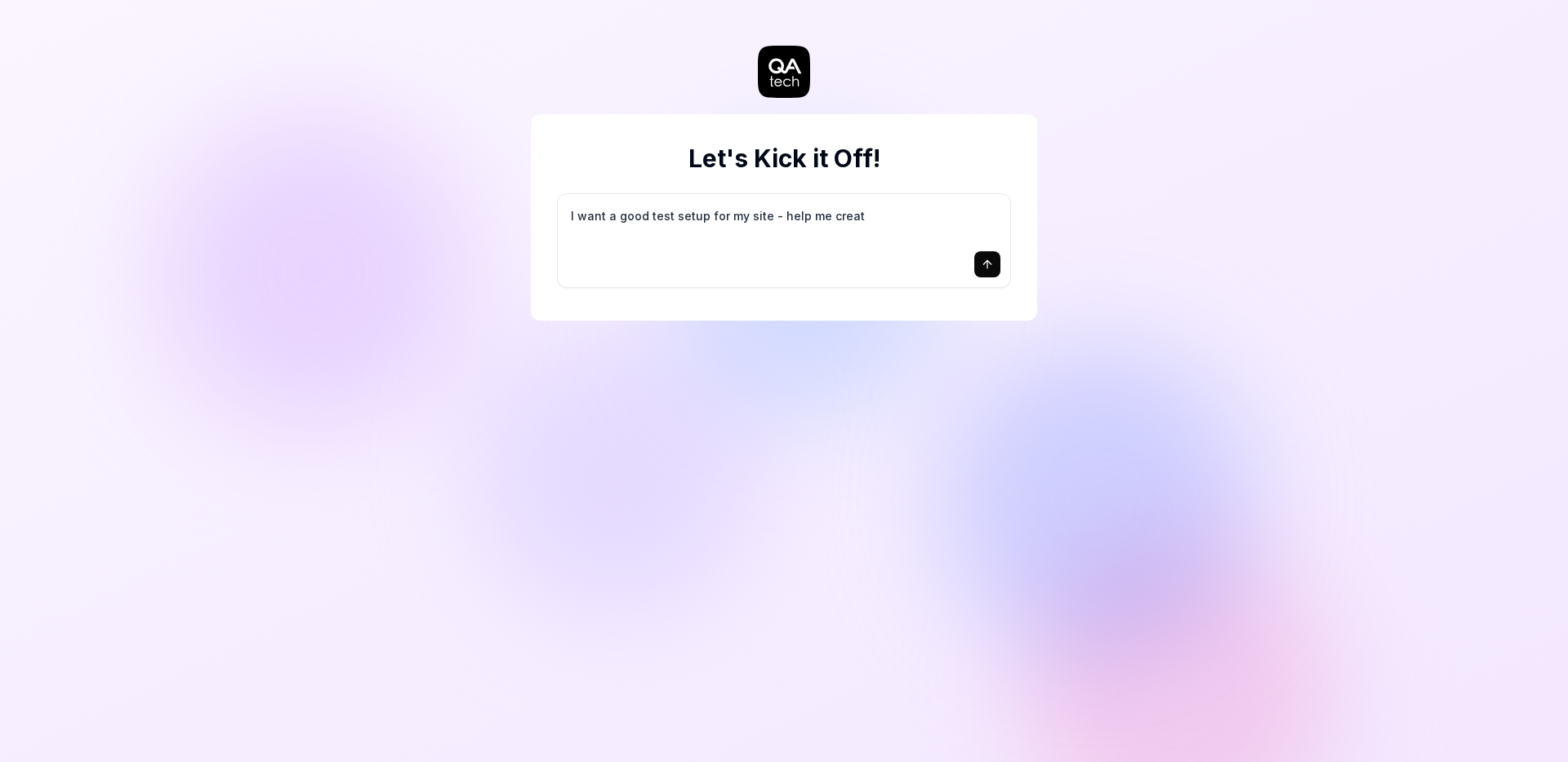
type textarea "I want a good test setup for my site - help me create"
type textarea "*"
type textarea "I want a good test setup for my site - help me create"
type textarea "*"
type textarea "I want a good test setup for my site - help me create t"
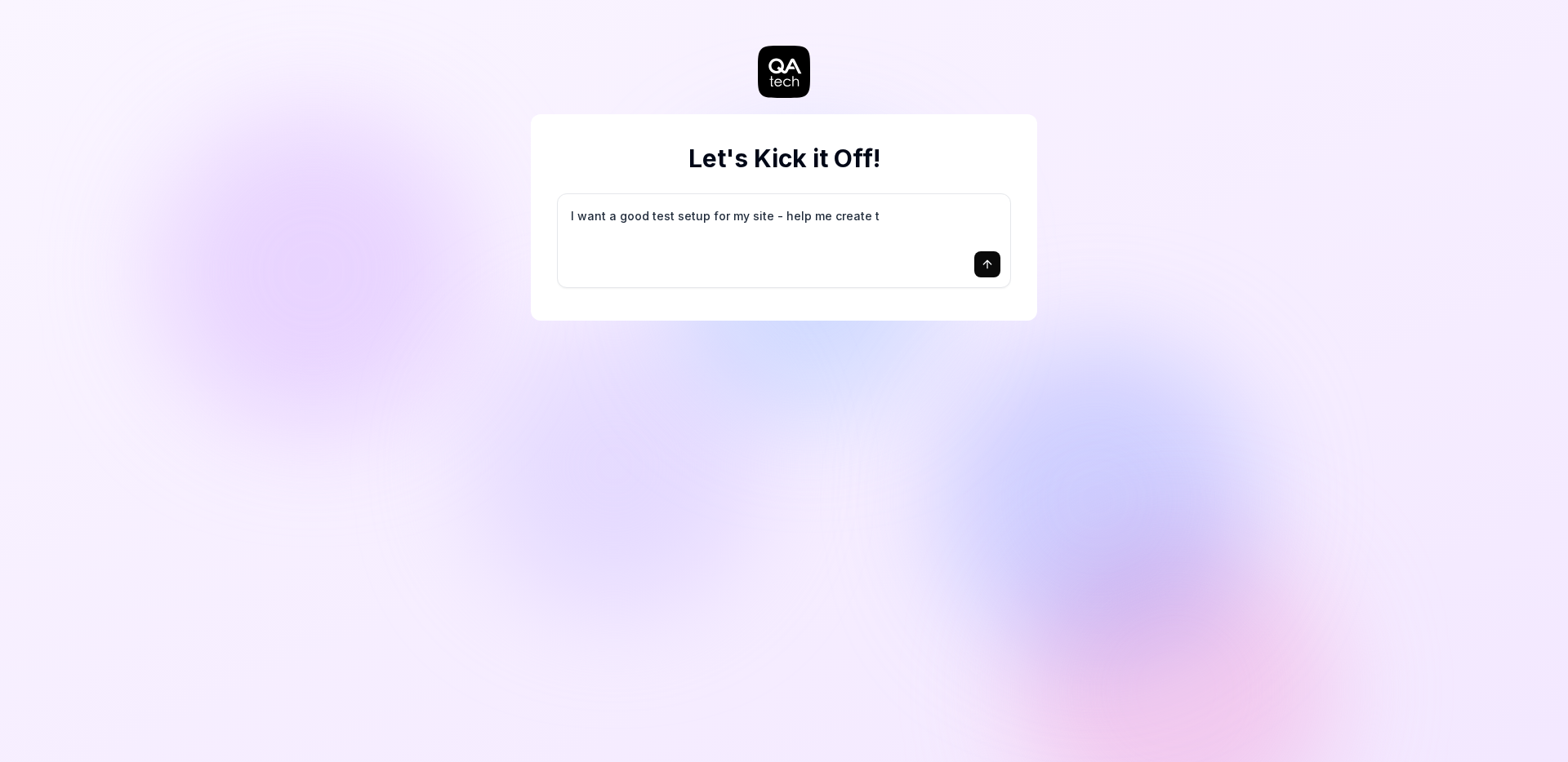
type textarea "*"
type textarea "I want a good test setup for my site - help me create th"
type textarea "*"
type textarea "I want a good test setup for my site - help me create the"
type textarea "*"
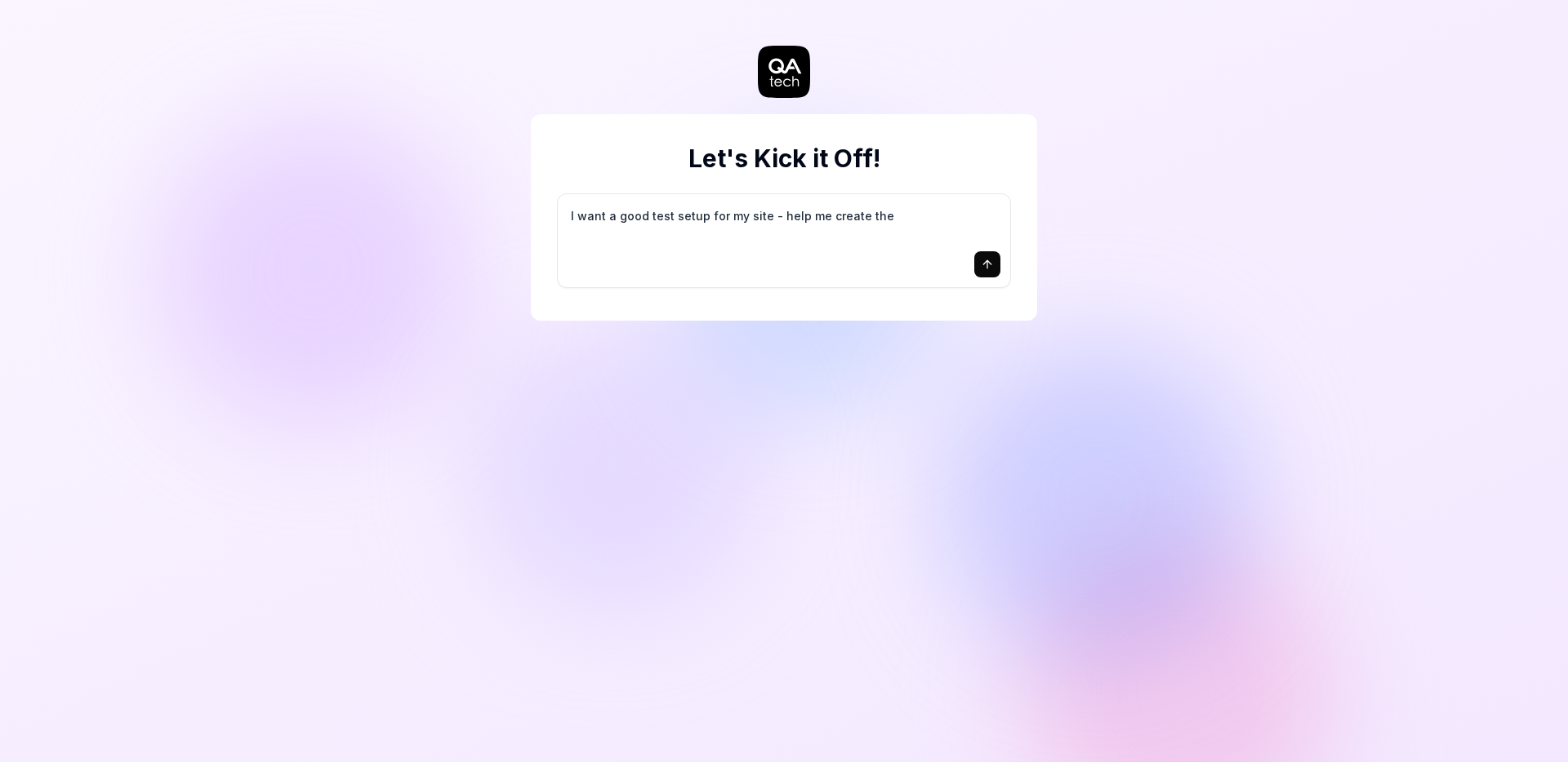
type textarea "I want a good test setup for my site - help me create the"
type textarea "*"
type textarea "I want a good test setup for my site - help me create the f"
type textarea "*"
type textarea "I want a good test setup for my site - help me create the fi"
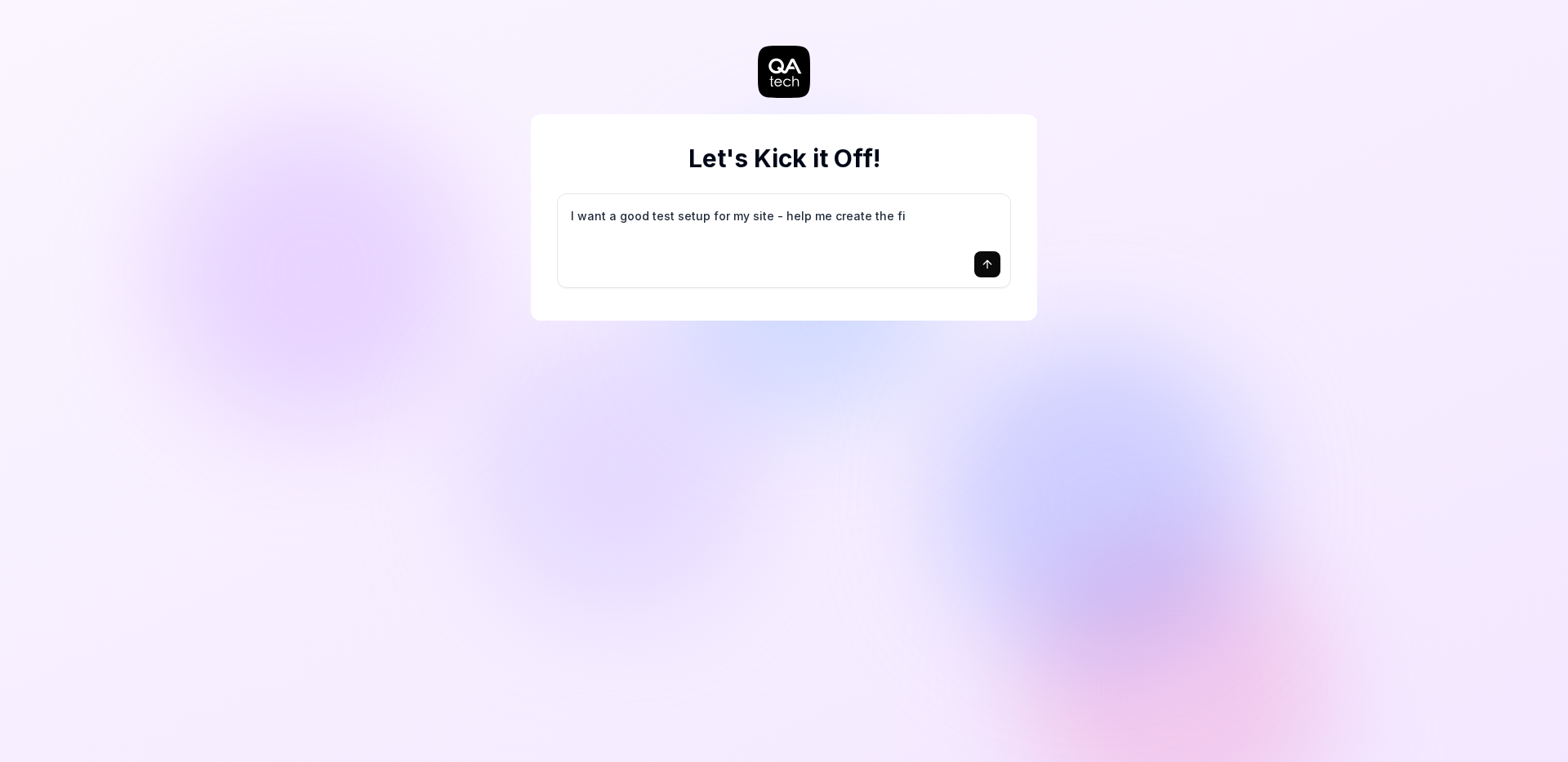
type textarea "*"
type textarea "I want a good test setup for my site - help me create the fir"
type textarea "*"
type textarea "I want a good test setup for my site - help me create the firs"
type textarea "*"
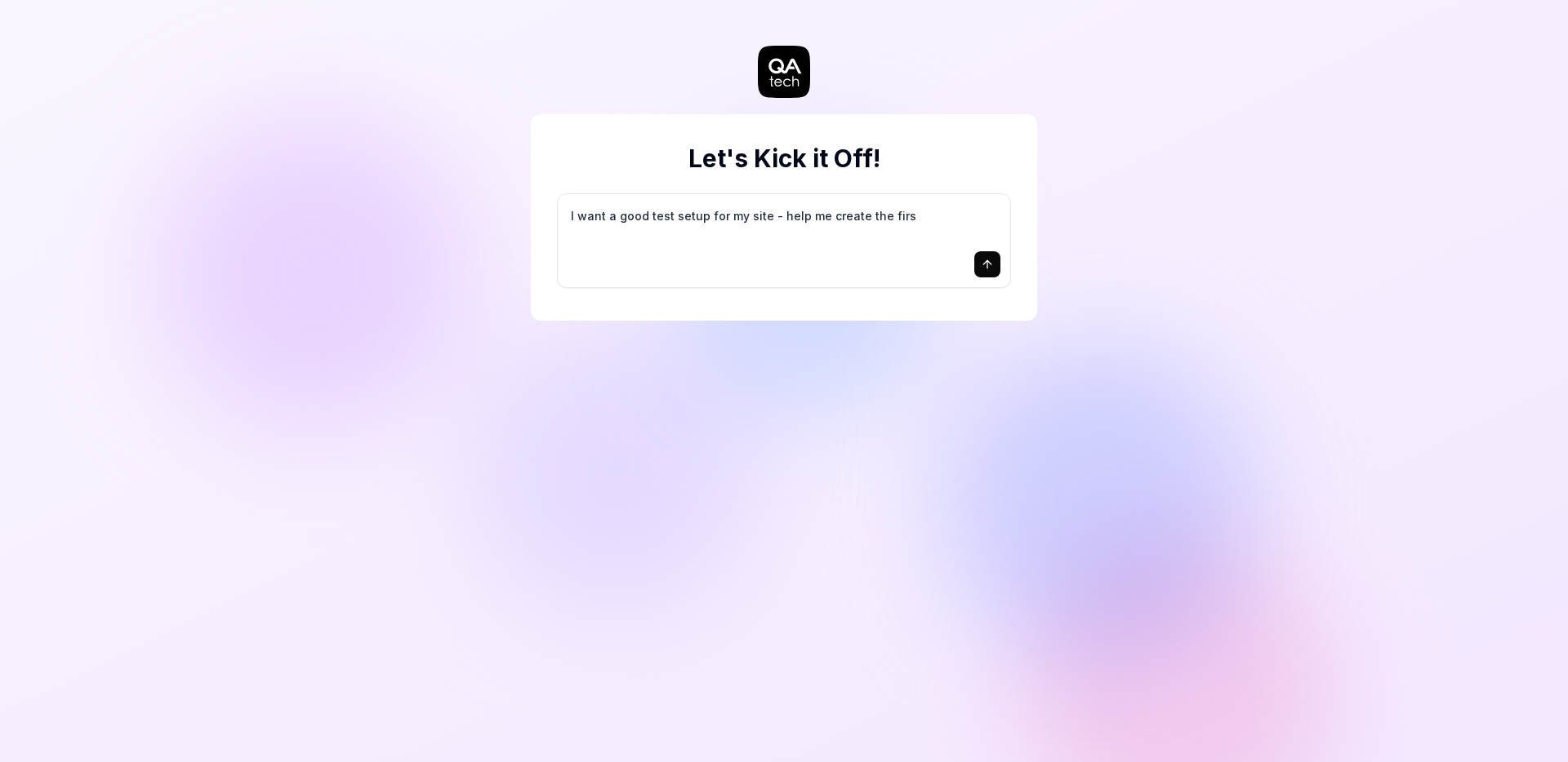
type textarea "I want a good test setup for my site - help me create the first"
type textarea "*"
type textarea "I want a good test setup for my site - help me create the first"
type textarea "*"
type textarea "I want a good test setup for my site - help me create the first 3"
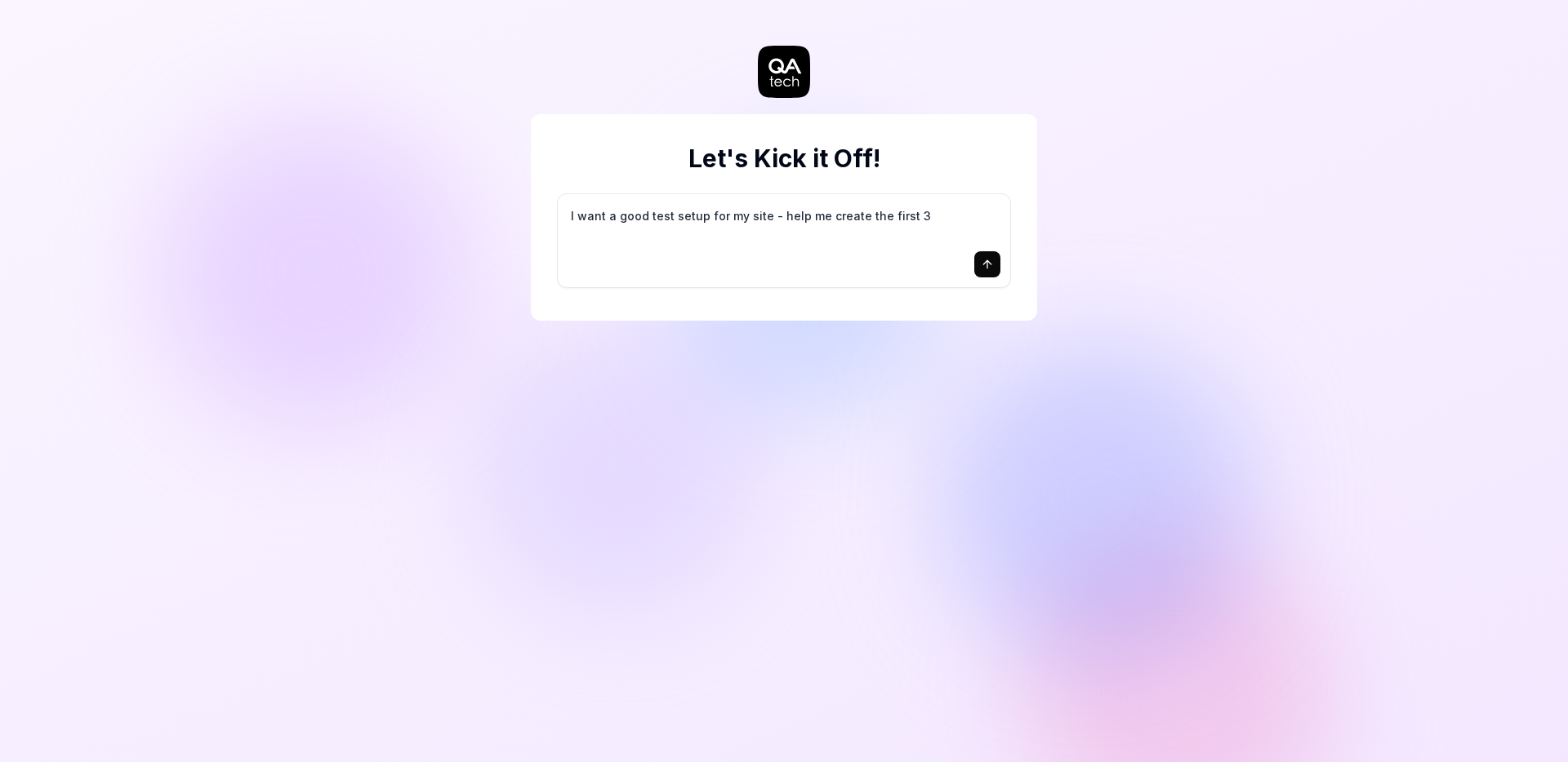
type textarea "*"
type textarea "I want a good test setup for my site - help me create the first 3-"
type textarea "*"
type textarea "I want a good test setup for my site - help me create the first 3-5"
type textarea "*"
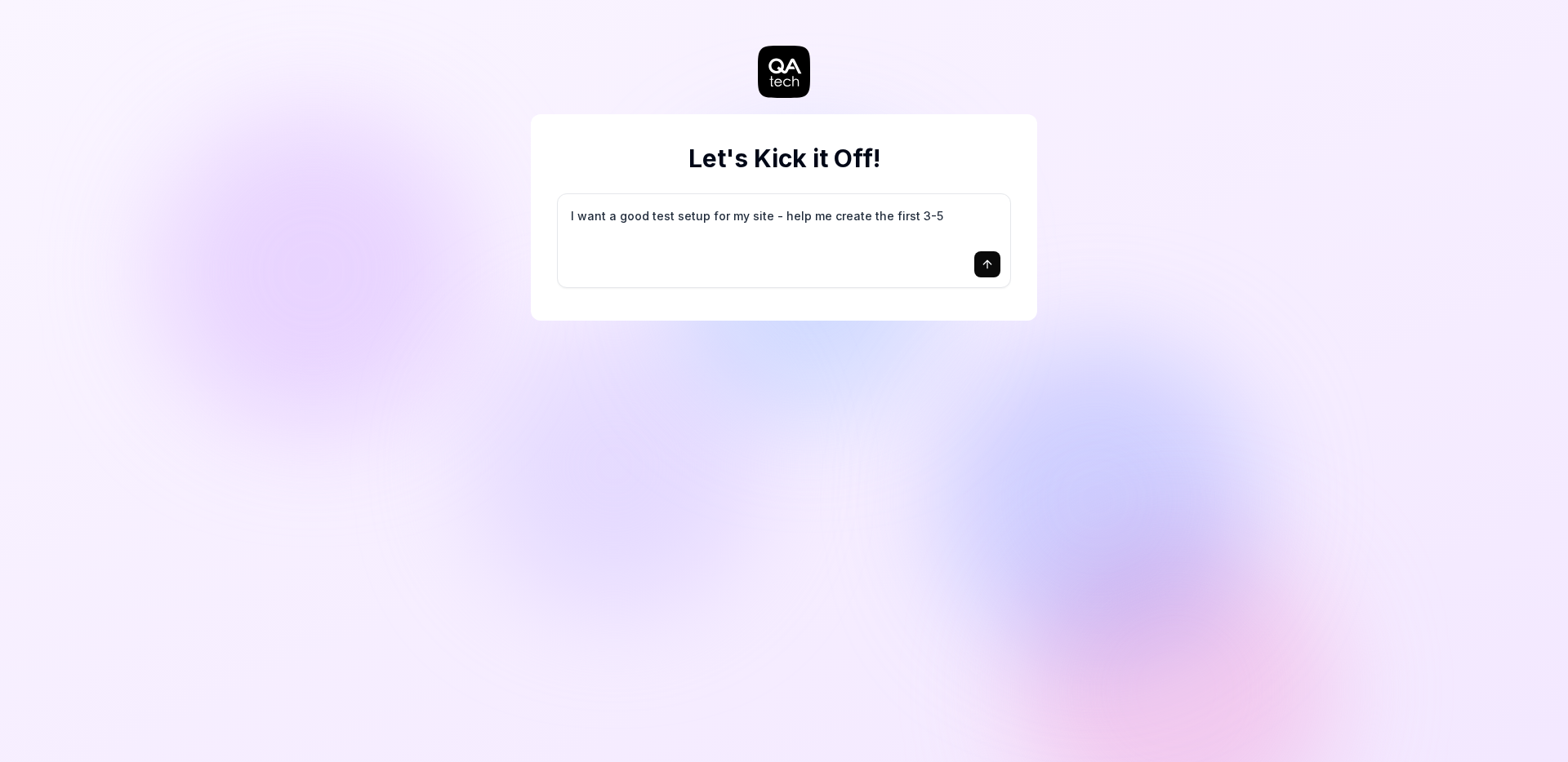
type textarea "I want a good test setup for my site - help me create the first 3-5"
type textarea "*"
type textarea "I want a good test setup for my site - help me create the first 3-5 t"
type textarea "*"
type textarea "I want a good test setup for my site - help me create the first 3-5 te"
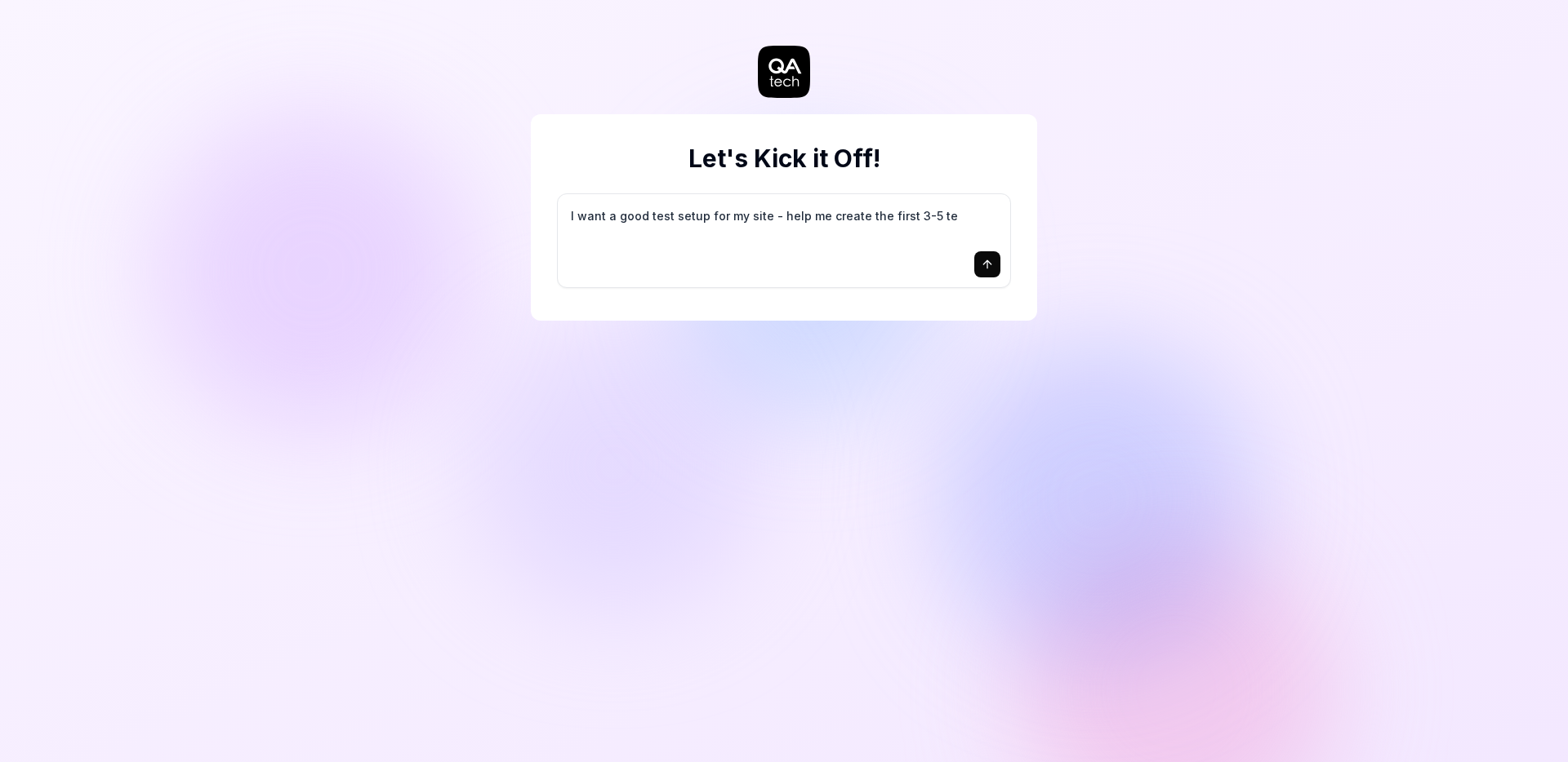
type textarea "*"
type textarea "I want a good test setup for my site - help me create the first 3-5 tes"
type textarea "*"
type textarea "I want a good test setup for my site - help me create the first 3-5 test"
type textarea "*"
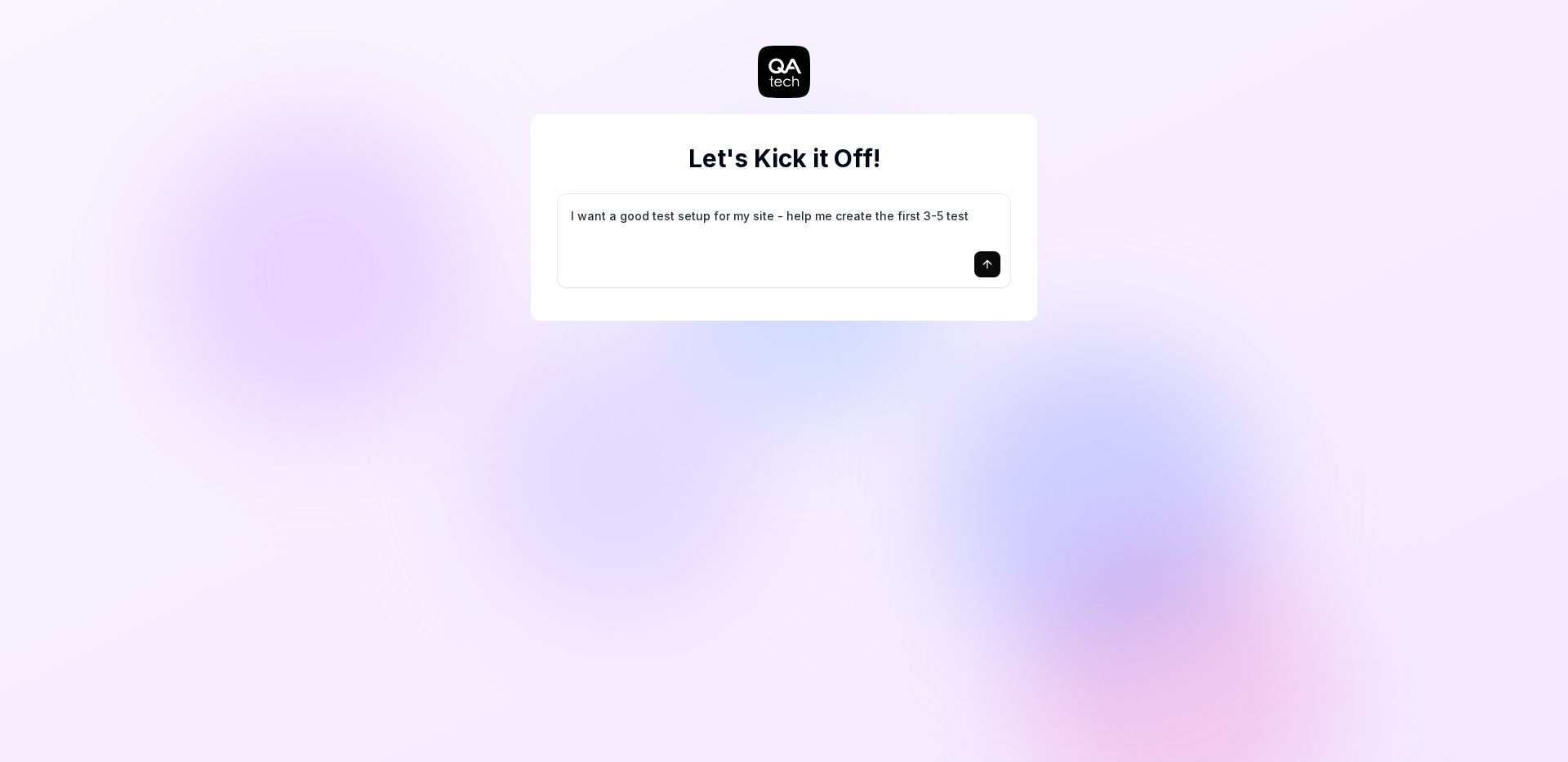
type textarea "I want a good test setup for my site - help me create the first 3-5 test"
type textarea "*"
type textarea "I want a good test setup for my site - help me create the first 3-5 test c"
type textarea "*"
type textarea "I want a good test setup for my site - help me create the first 3-5 test ca"
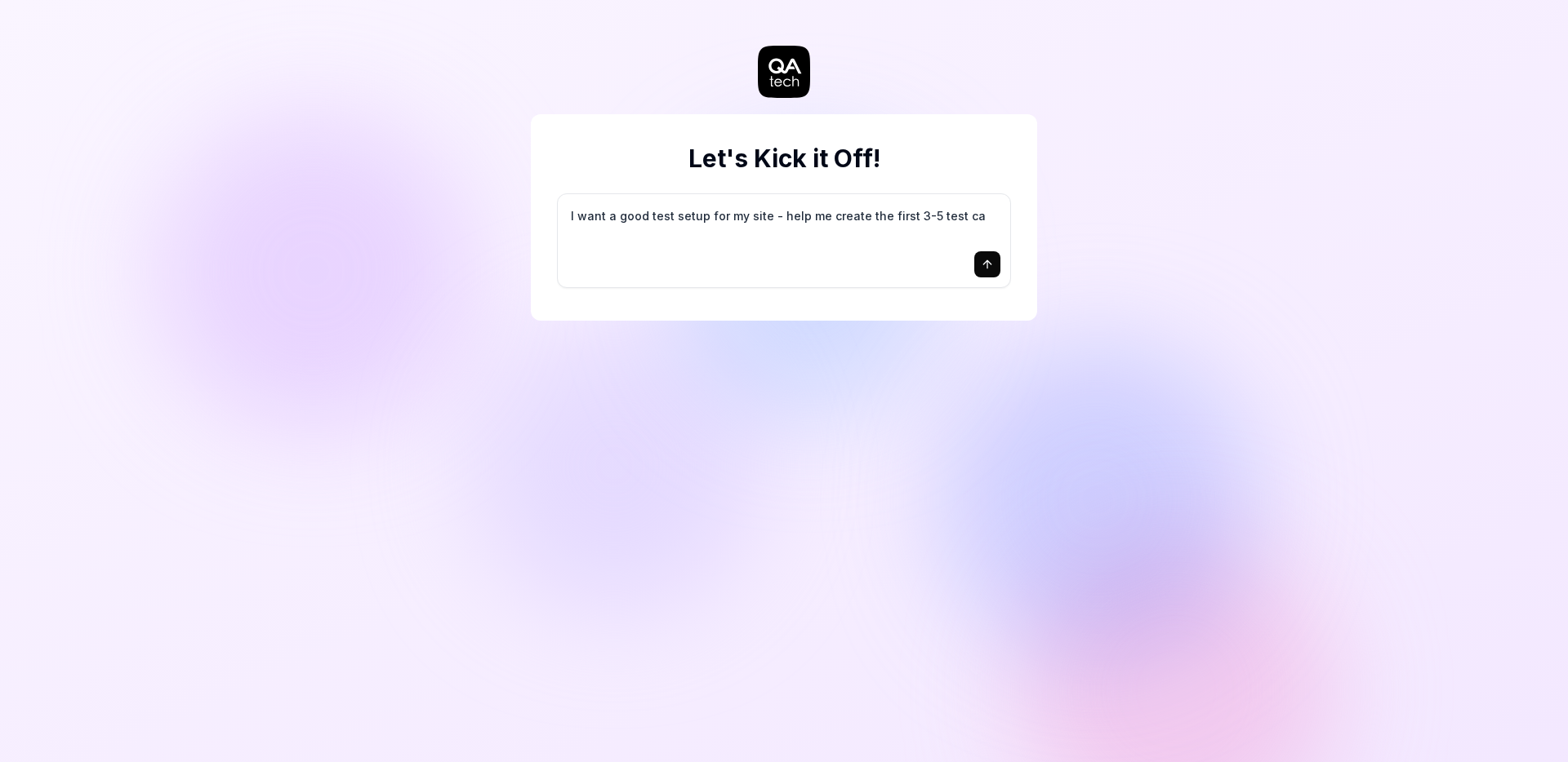
type textarea "*"
type textarea "I want a good test setup for my site - help me create the first 3-5 test cas"
type textarea "*"
type textarea "I want a good test setup for my site - help me create the first 3-5 test case"
type textarea "*"
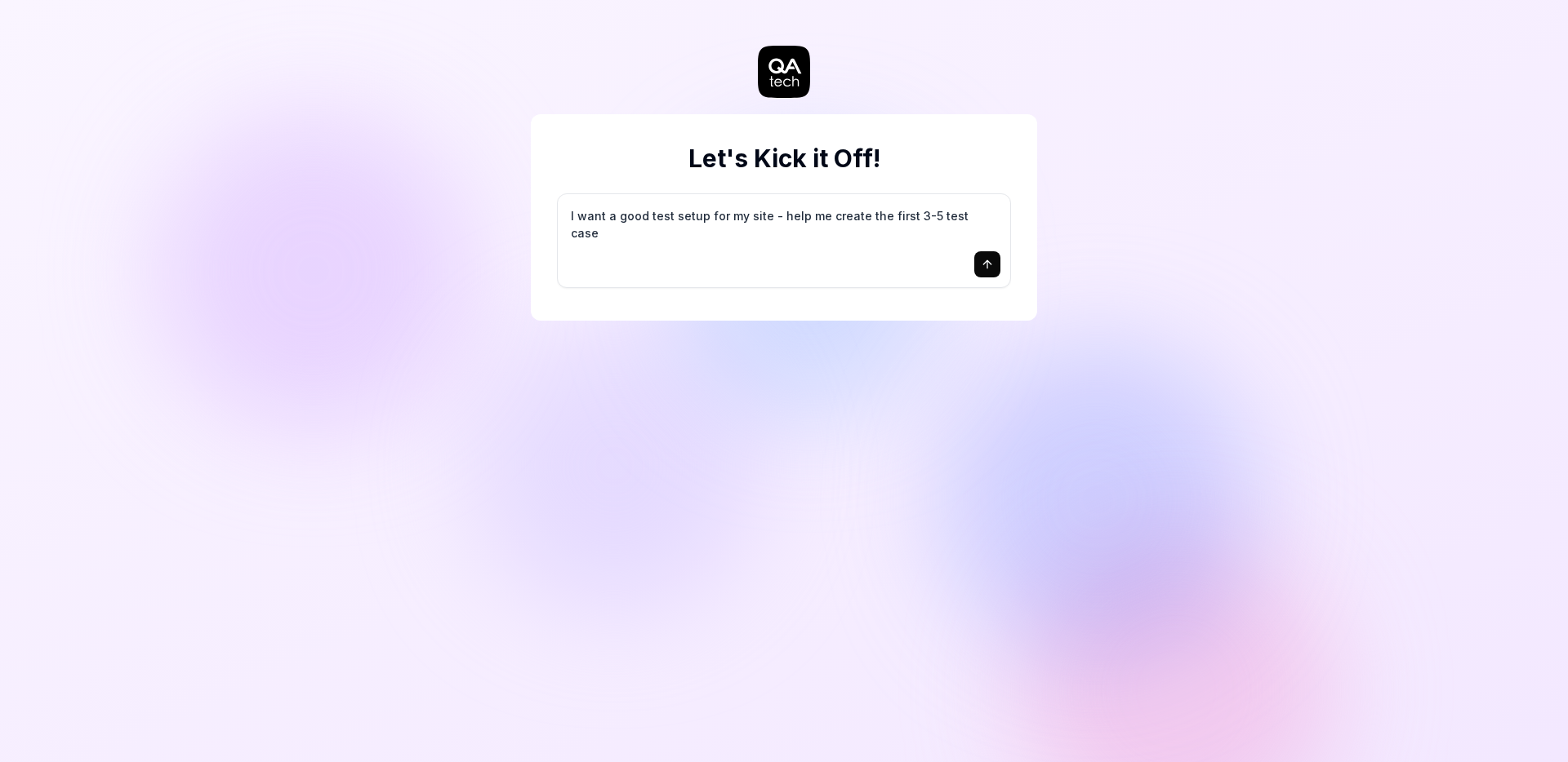
type textarea "I want a good test setup for my site - help me create the first 3-5 test cases"
click at [826, 220] on textarea "I want a good test setup for my site - help me create the first 3-5 test cases" at bounding box center [784, 224] width 433 height 41
type textarea "*"
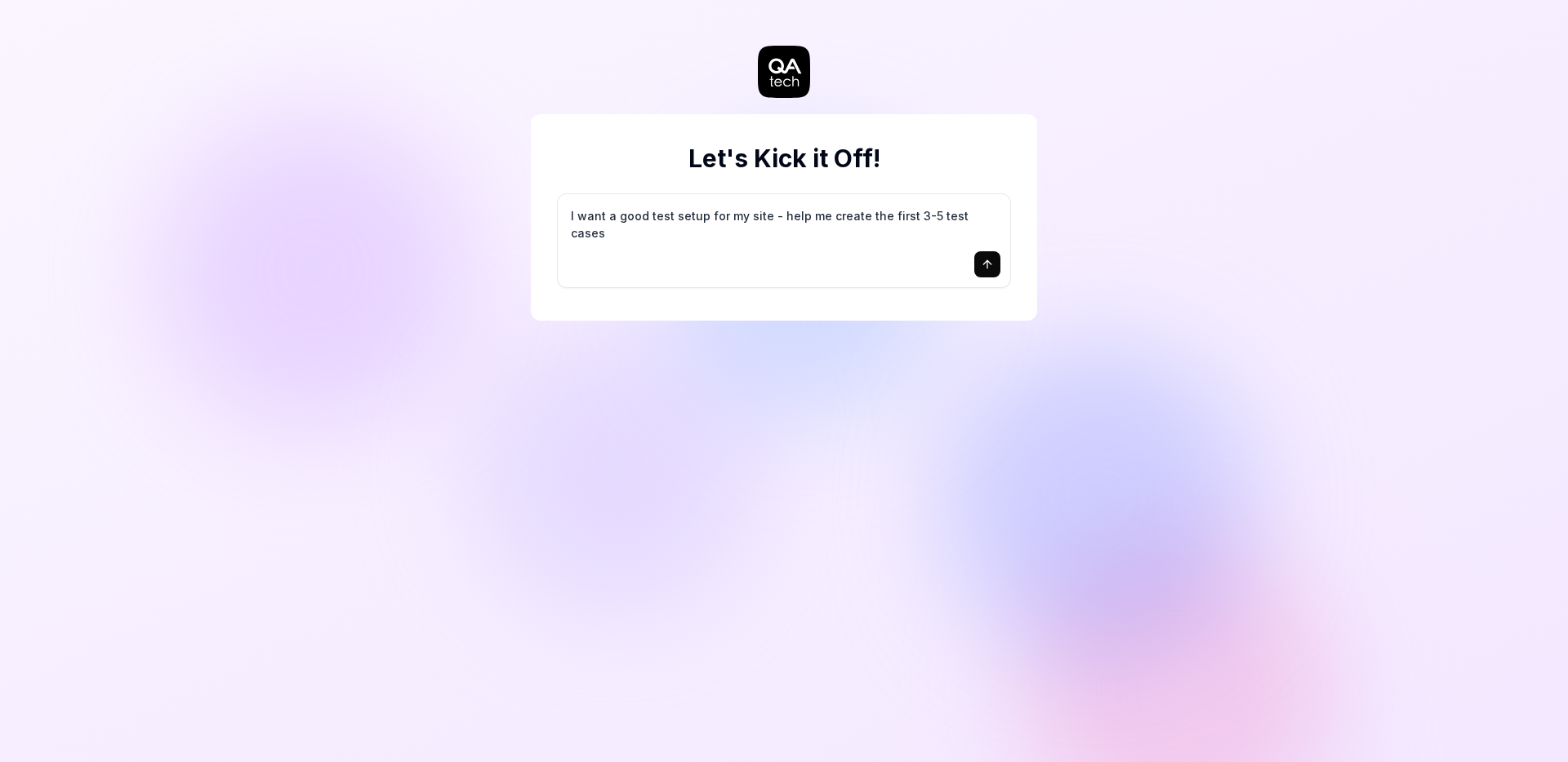
type textarea "T"
type textarea "*"
type textarea "Tr"
type textarea "*"
type textarea "Try"
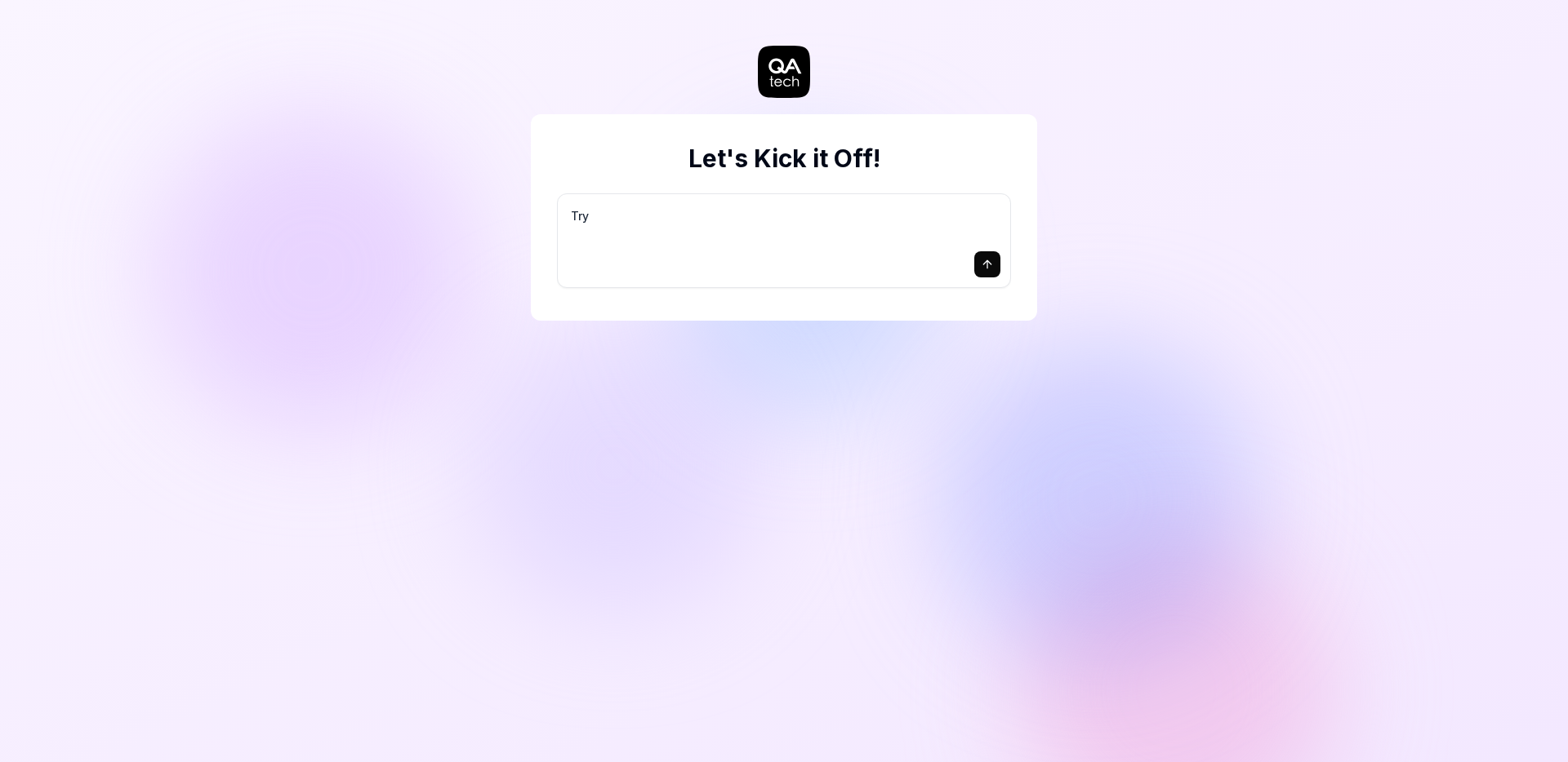
type textarea "*"
type textarea "Try"
type textarea "*"
type textarea "Try r"
type textarea "*"
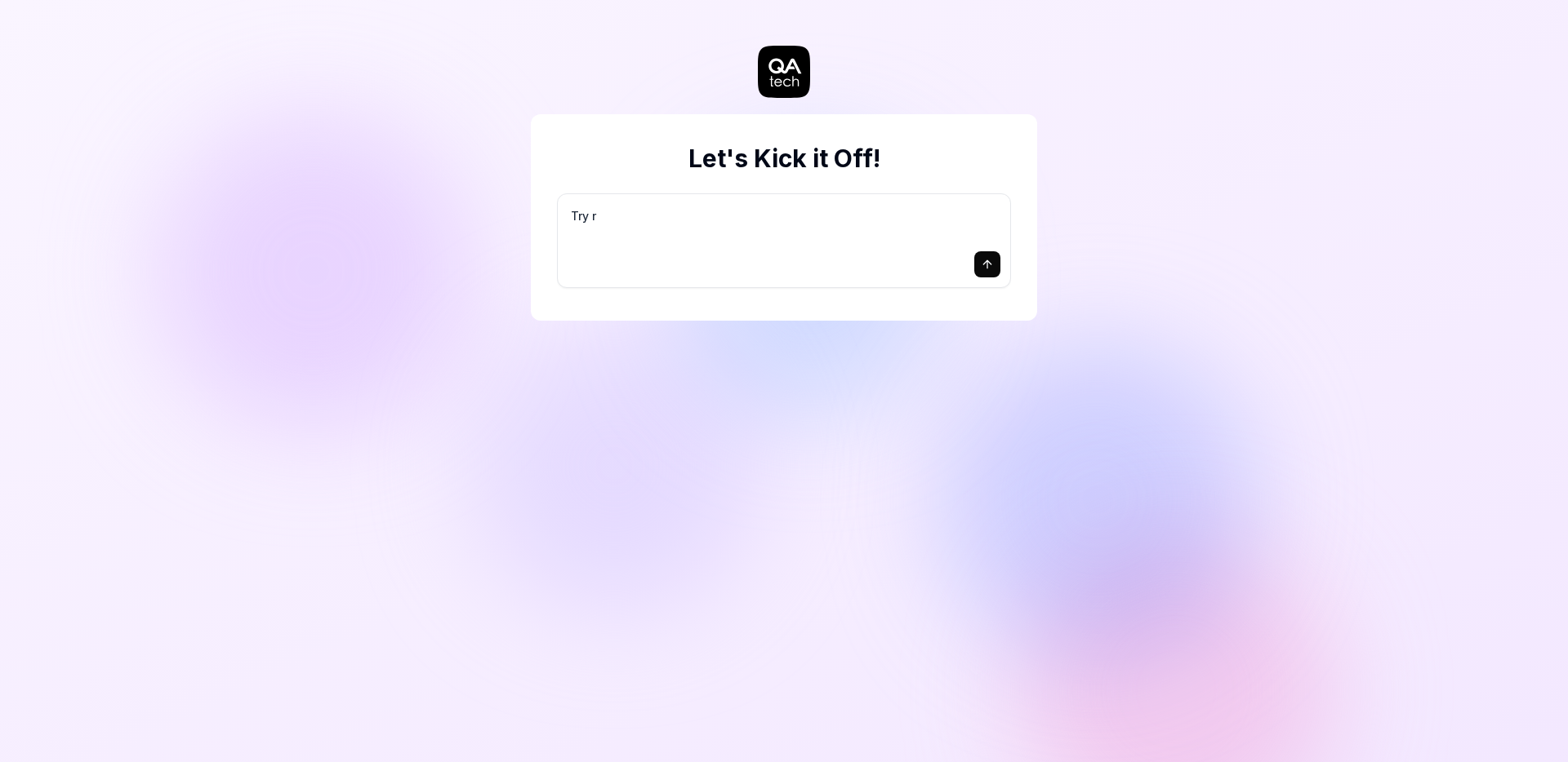
type textarea "Try re"
type textarea "*"
type textarea "Try reg"
type textarea "*"
type textarea "Try regi"
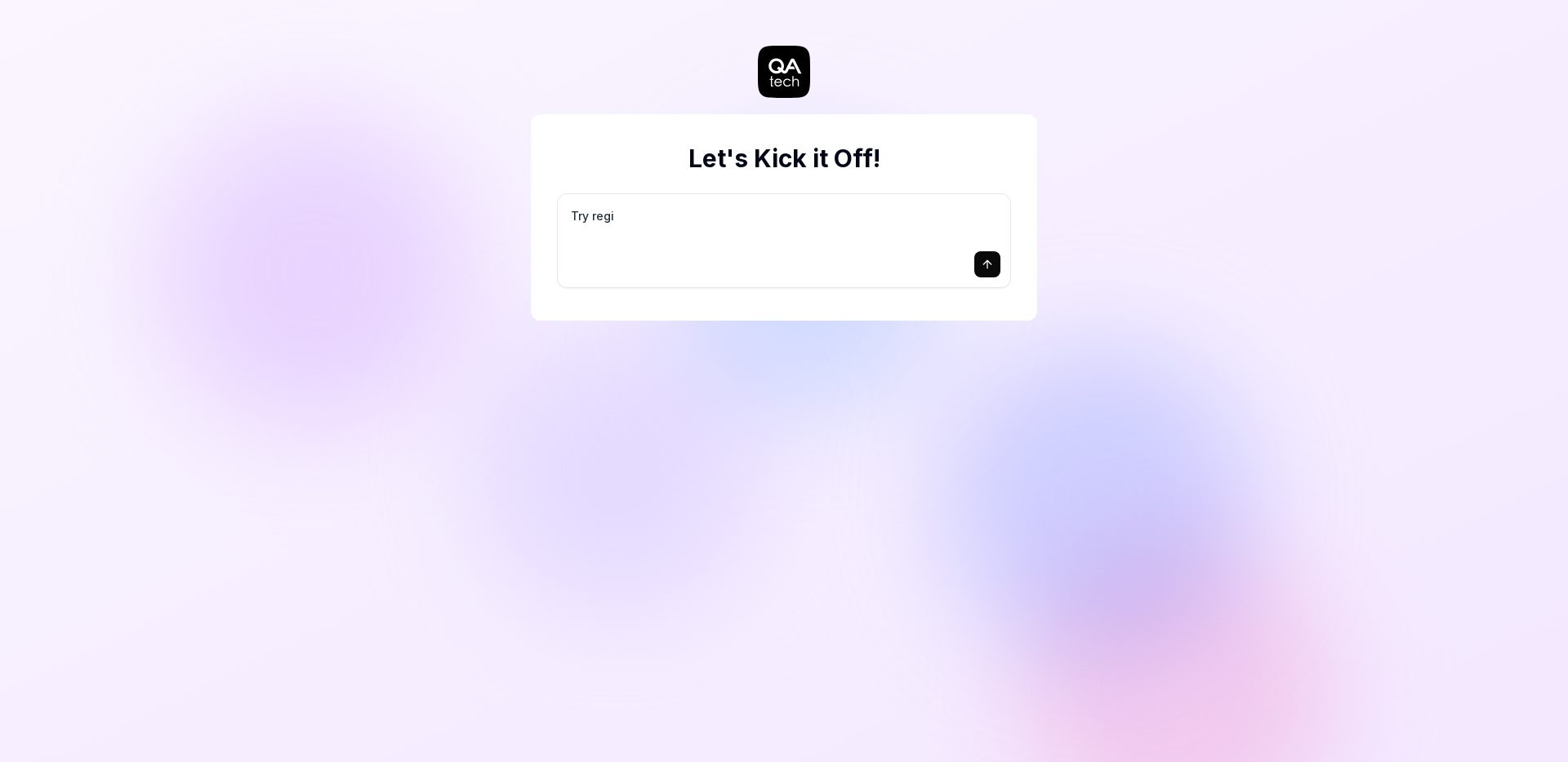
type textarea "*"
type textarea "Try regis"
type textarea "*"
type textarea "Try regist"
type textarea "*"
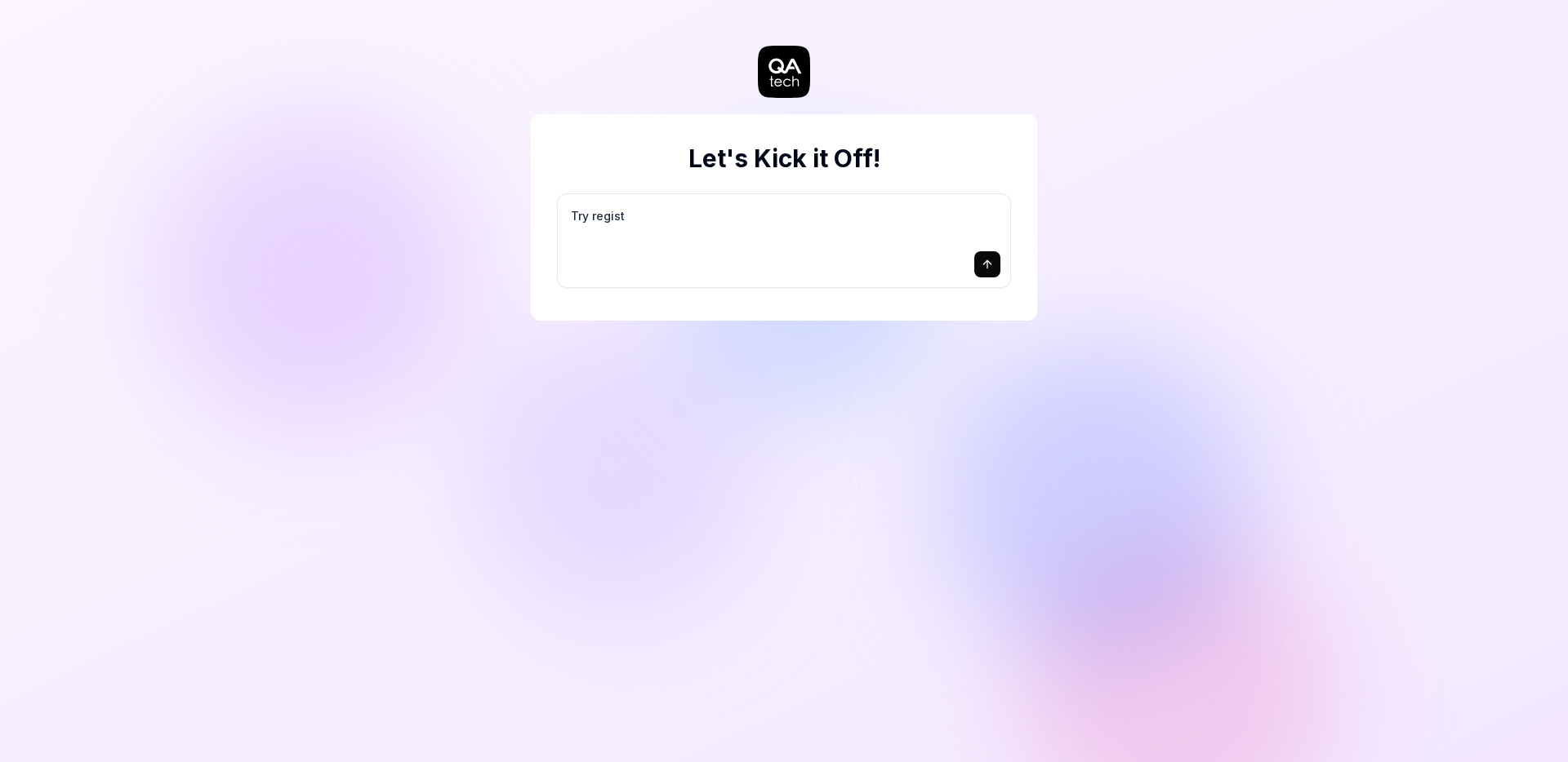
type textarea "Try registe"
type textarea "*"
type textarea "Try register"
type textarea "*"
type textarea "Try register/"
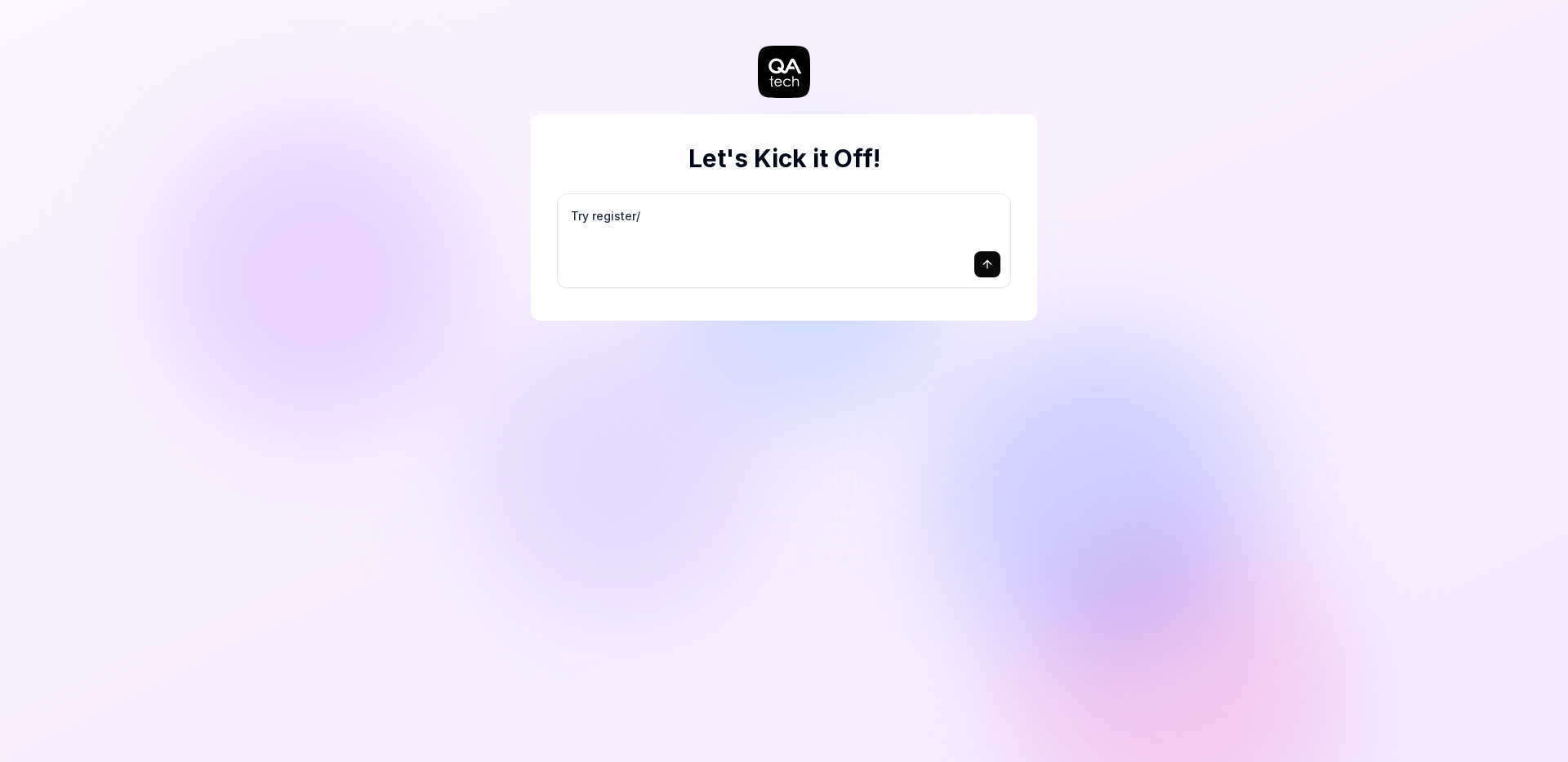
type textarea "*"
type textarea "Try register/l"
type textarea "*"
type textarea "Try register/lo"
type textarea "*"
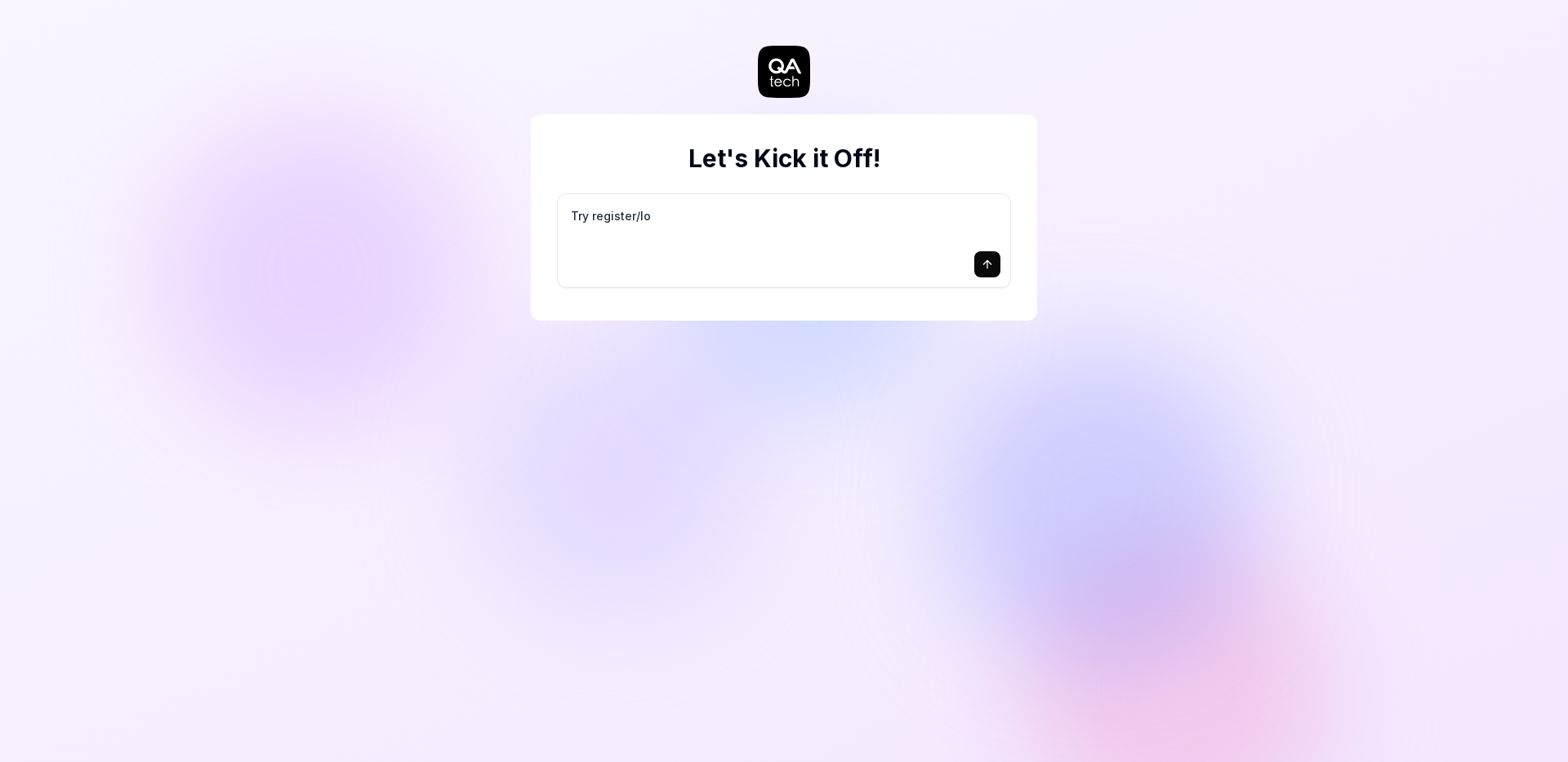
type textarea "Try register/log"
type textarea "*"
type textarea "Try register/logi"
type textarea "*"
type textarea "Try register/login"
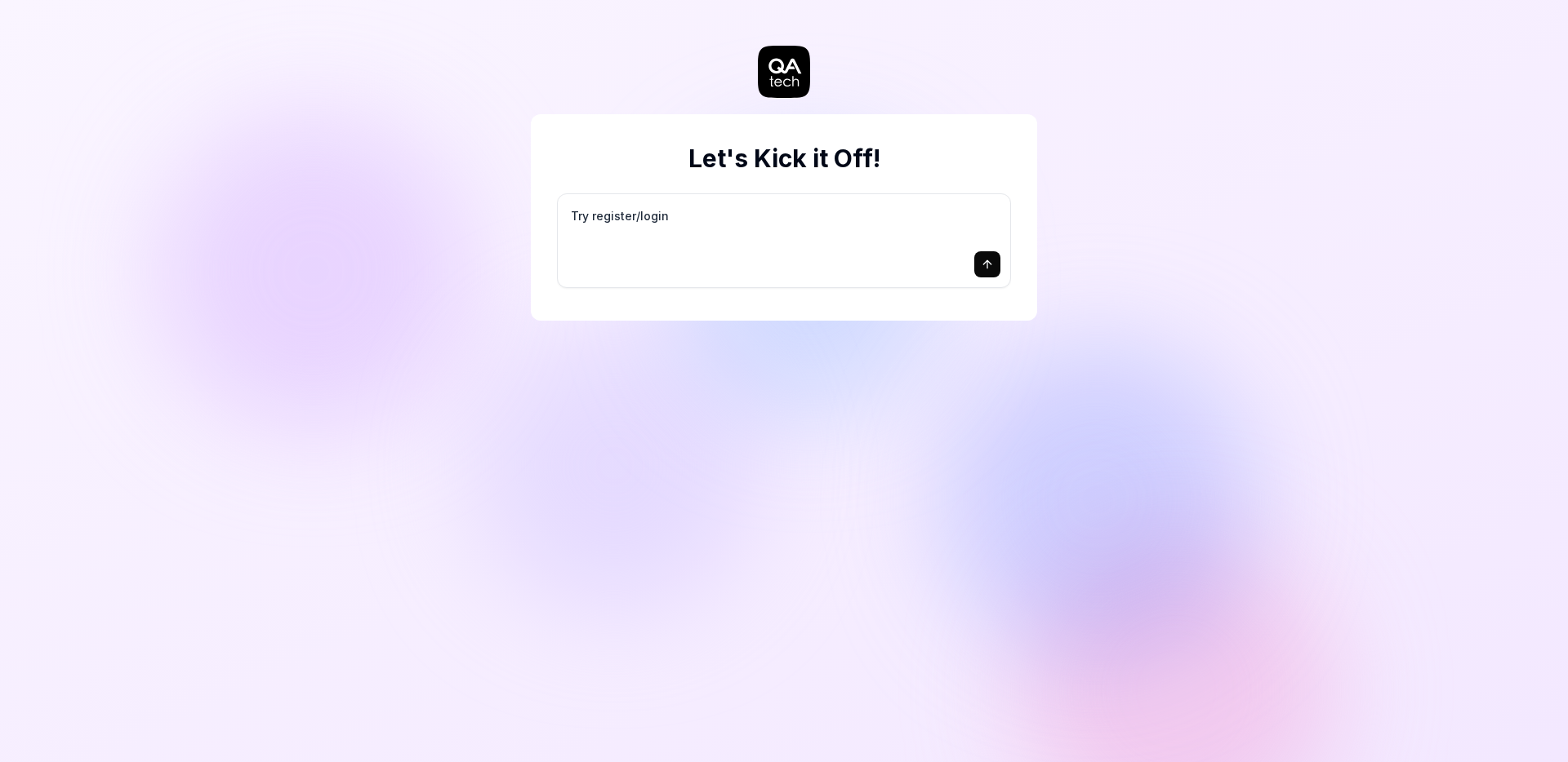
type textarea "*"
type textarea "Try register/login"
type textarea "*"
type textarea "Try register/login f"
click at [984, 265] on icon "submit" at bounding box center [987, 264] width 13 height 13
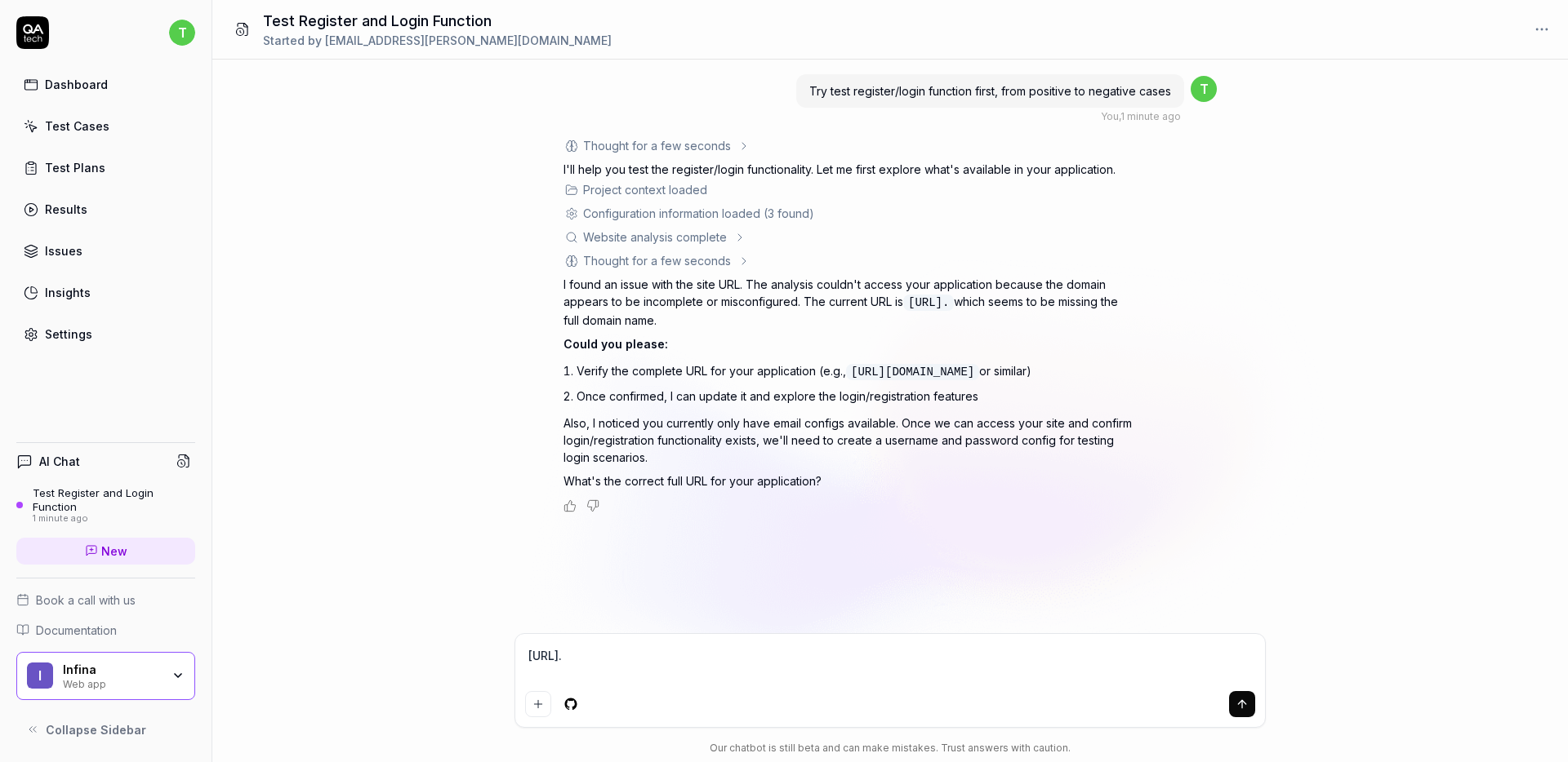
click at [751, 673] on textarea "https://fms-client.realstake." at bounding box center [890, 664] width 730 height 41
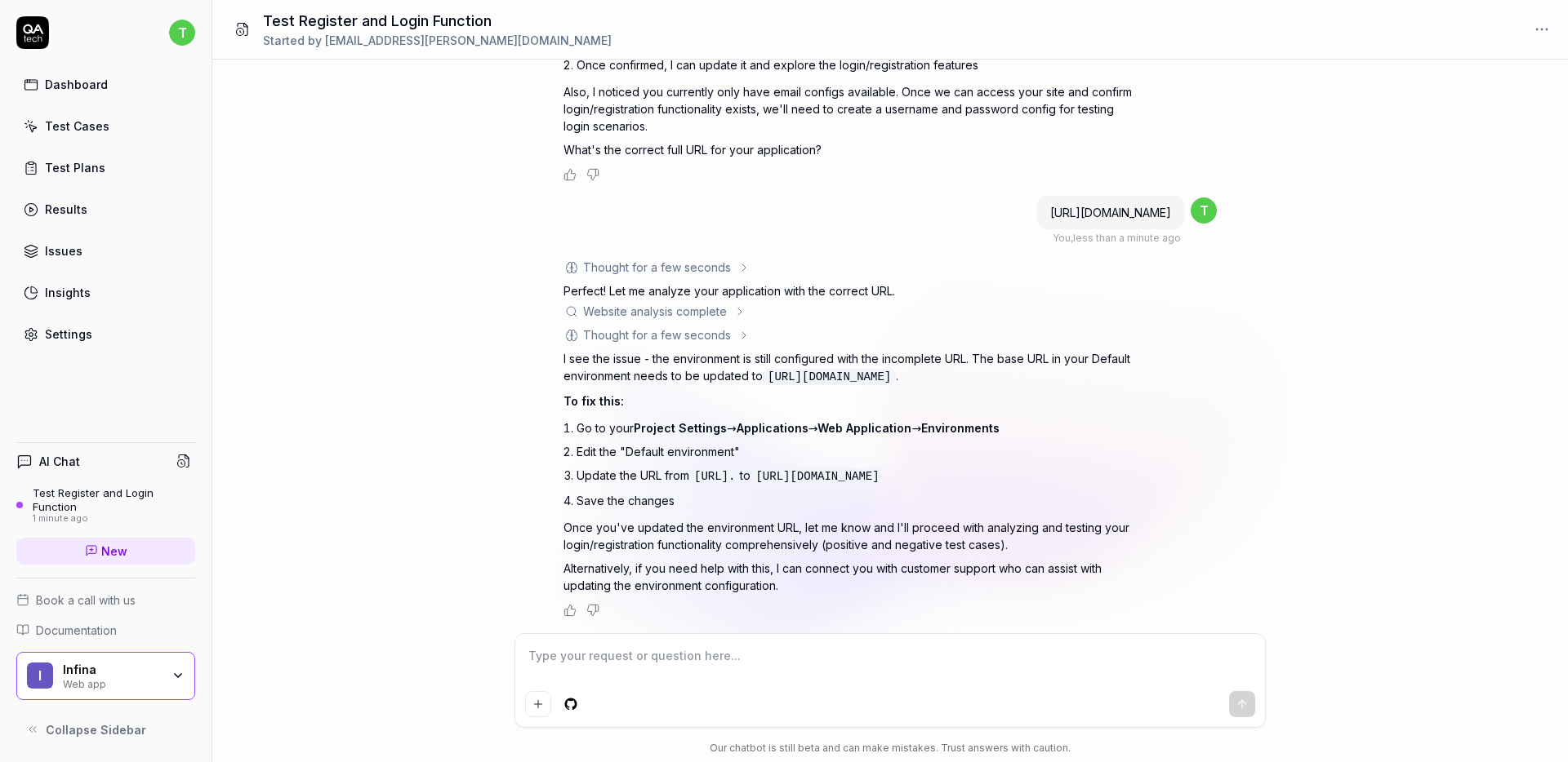
scroll to position [341, 0]
click at [63, 339] on div "Settings" at bounding box center [69, 334] width 47 height 17
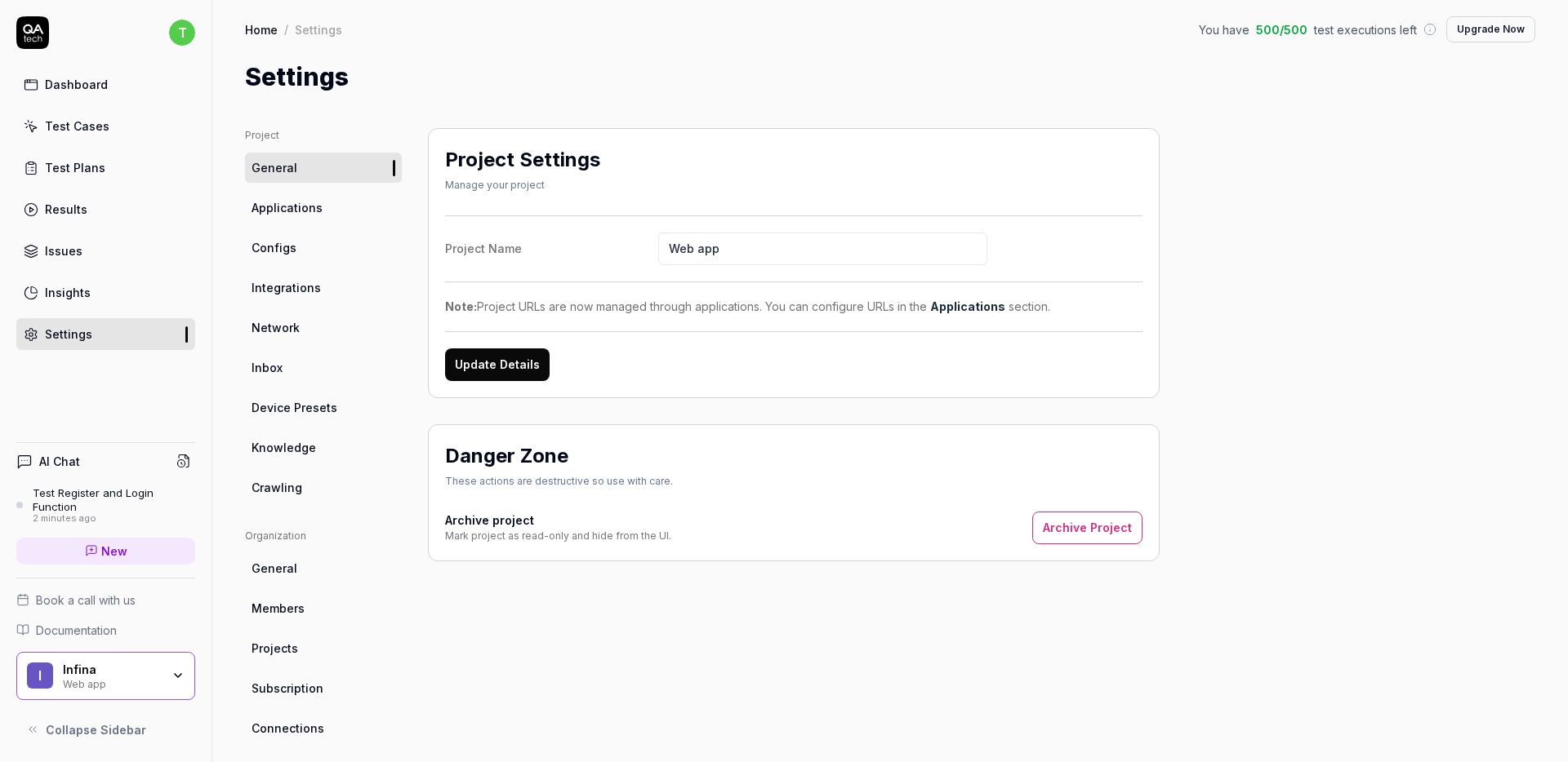
click at [329, 199] on link "Applications" at bounding box center [323, 207] width 156 height 30
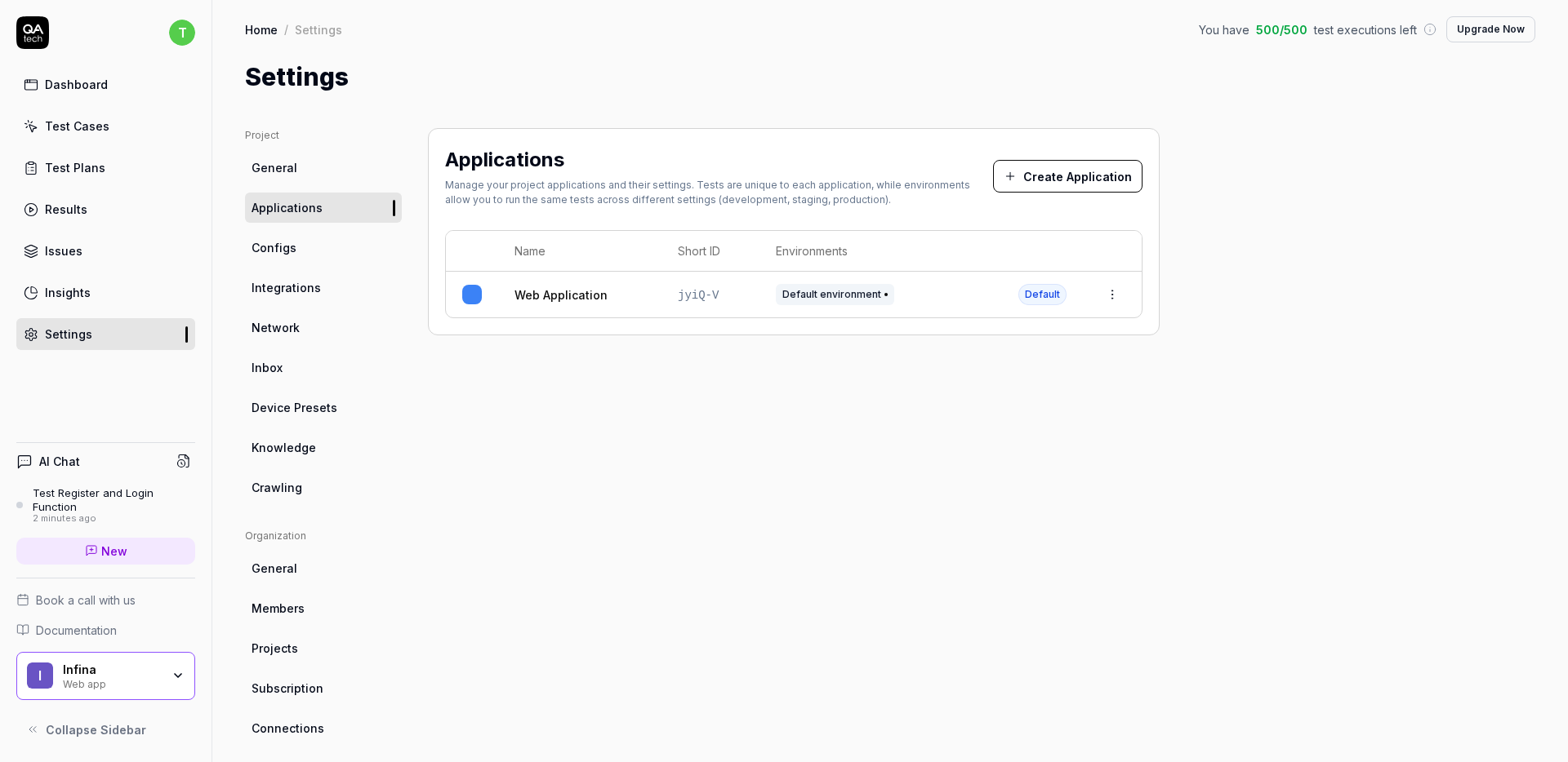
click at [371, 245] on link "Configs" at bounding box center [323, 247] width 156 height 30
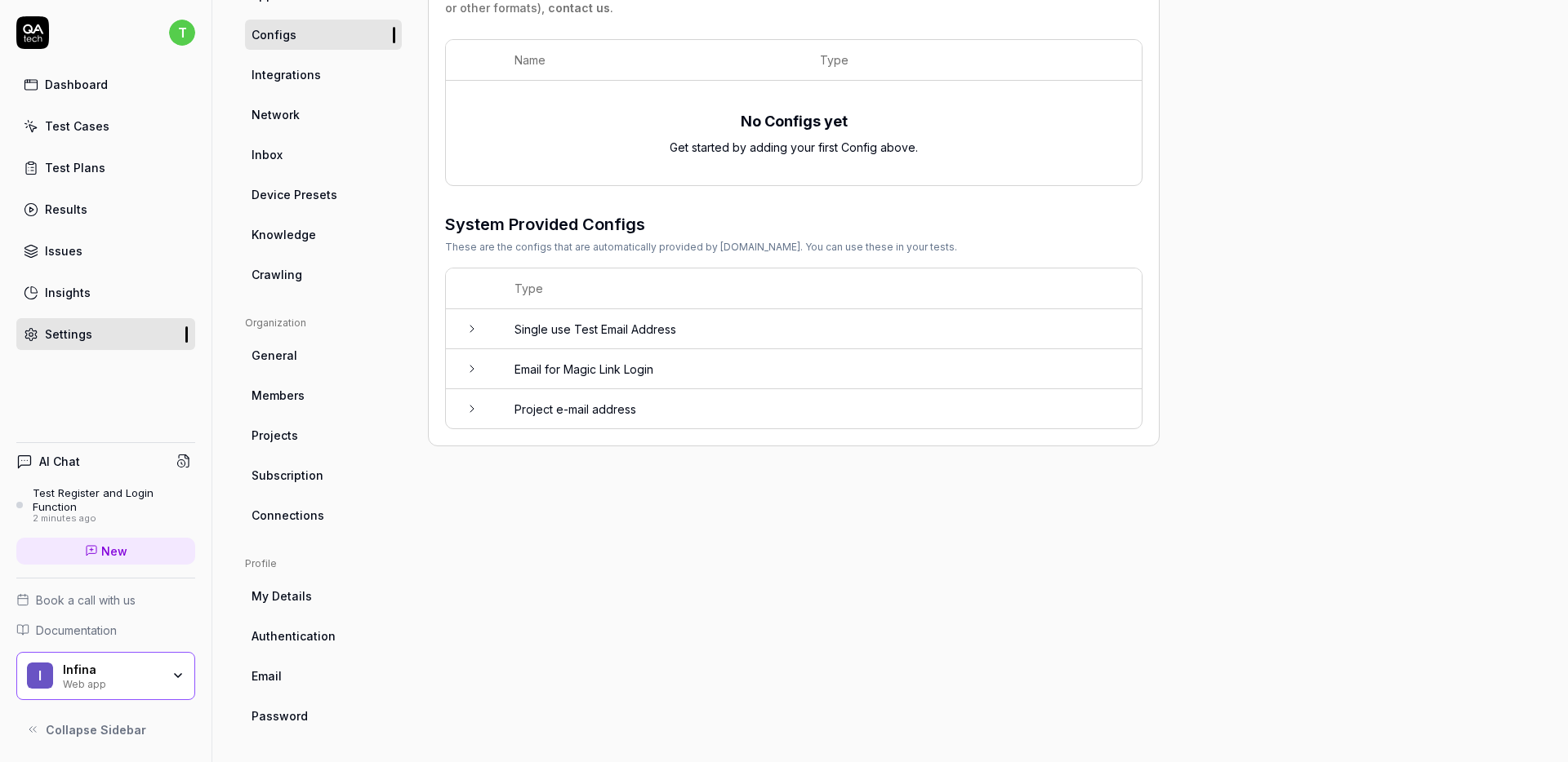
scroll to position [215, 0]
click at [137, 513] on div "2 minutes ago" at bounding box center [114, 519] width 163 height 12
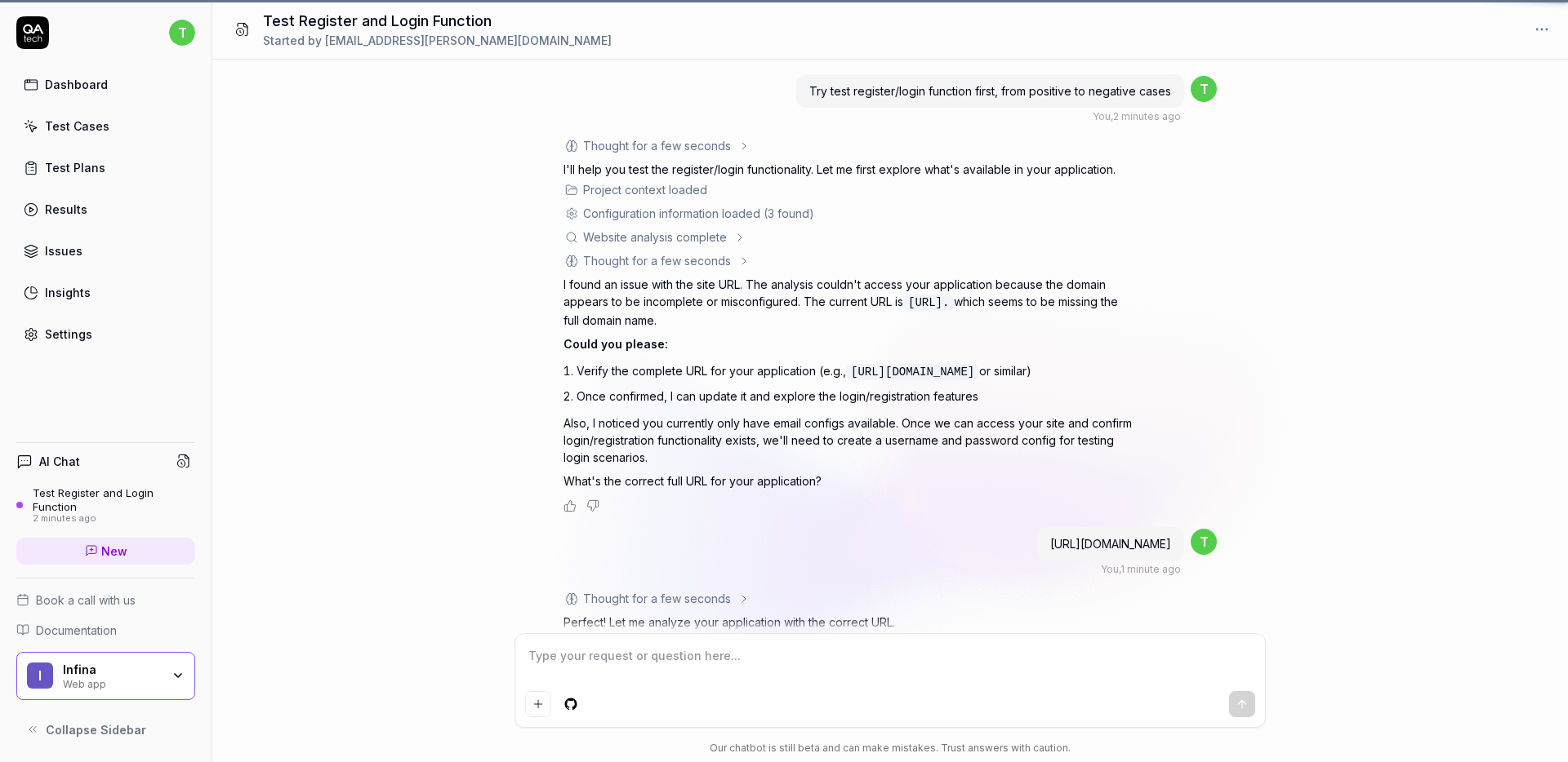
scroll to position [363, 0]
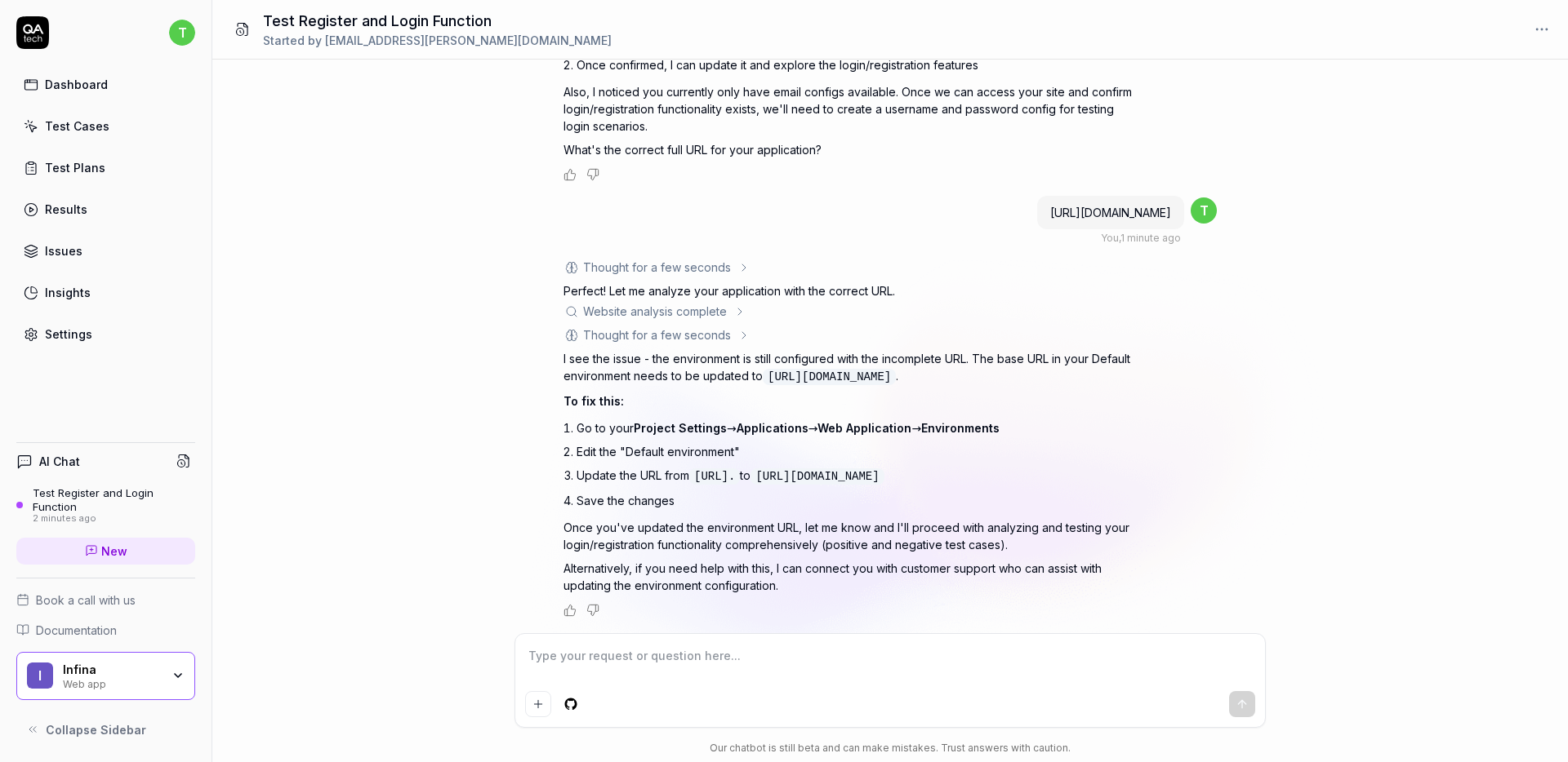
click at [113, 346] on link "Settings" at bounding box center [106, 334] width 179 height 32
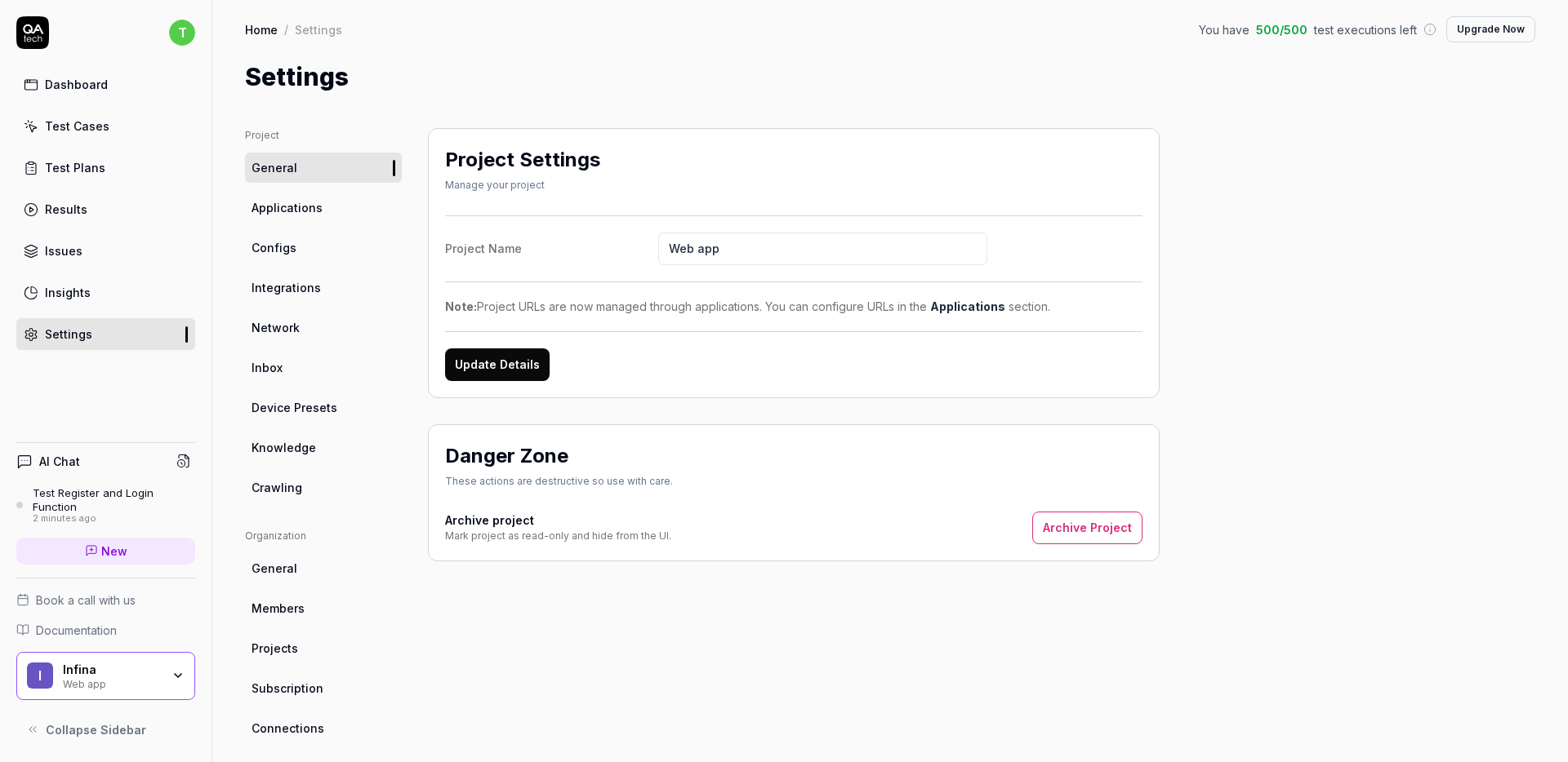
click at [303, 222] on link "Applications" at bounding box center [323, 207] width 156 height 30
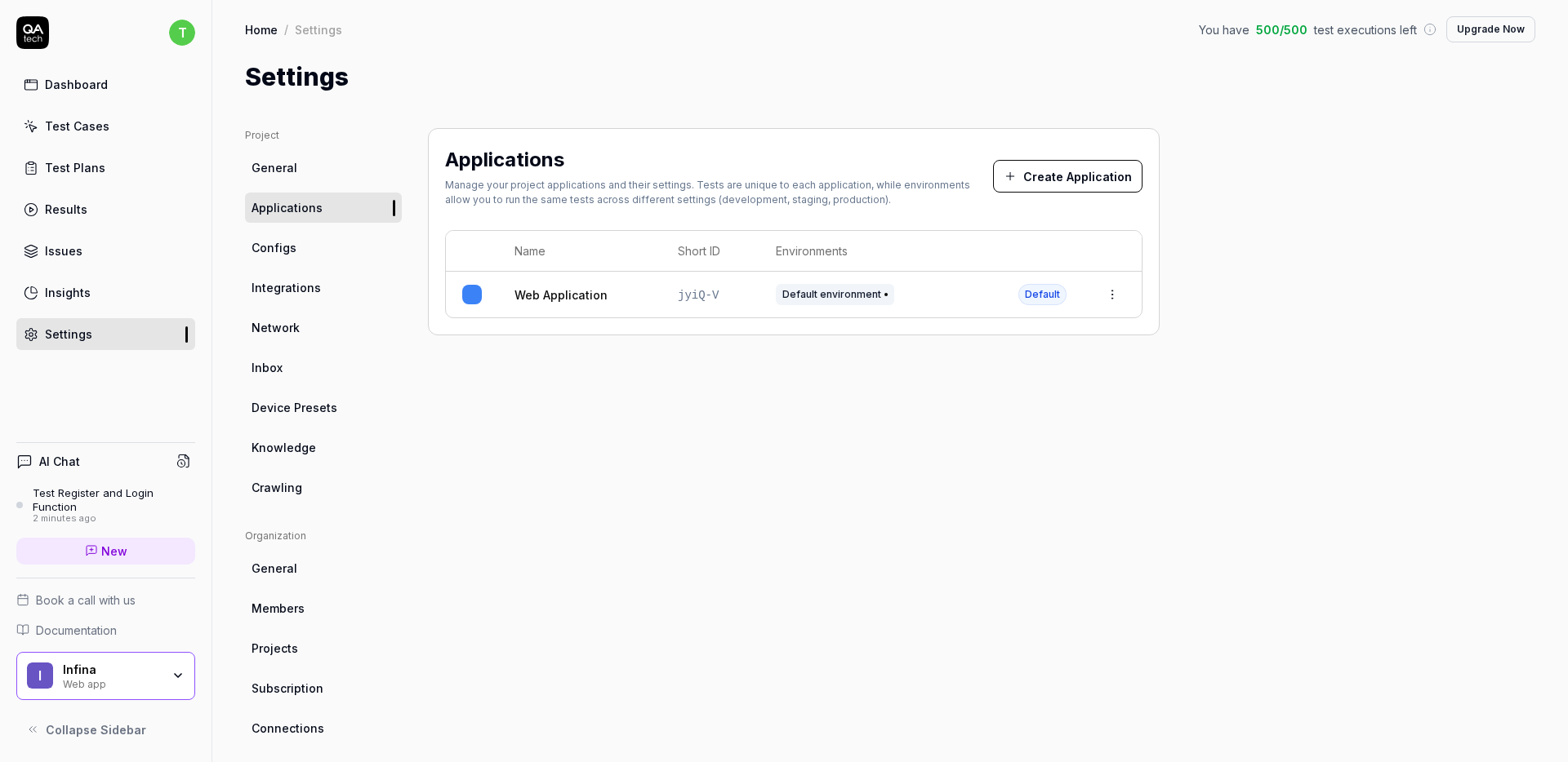
click at [549, 287] on link "Web Application" at bounding box center [561, 295] width 93 height 17
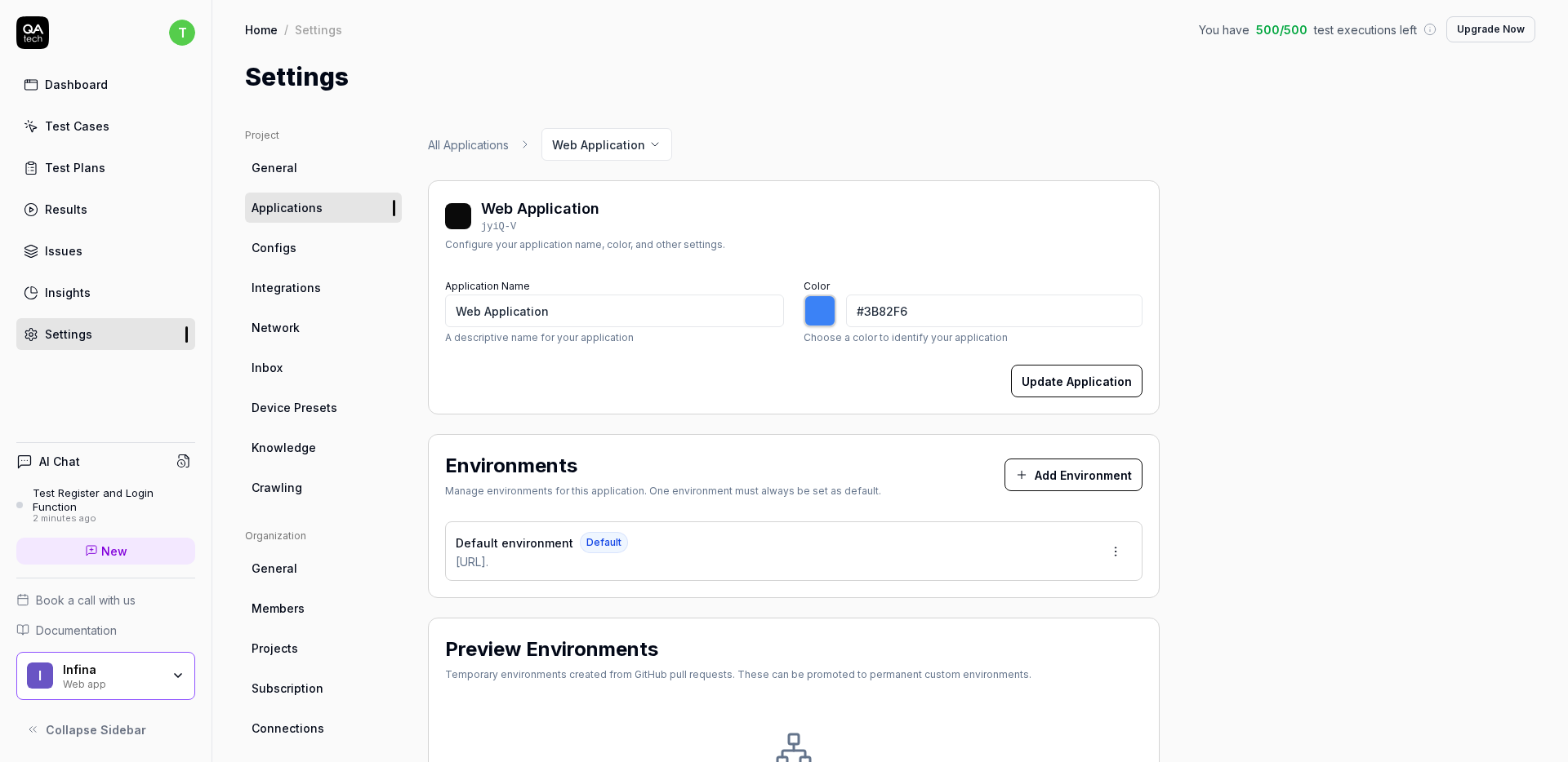
scroll to position [215, 0]
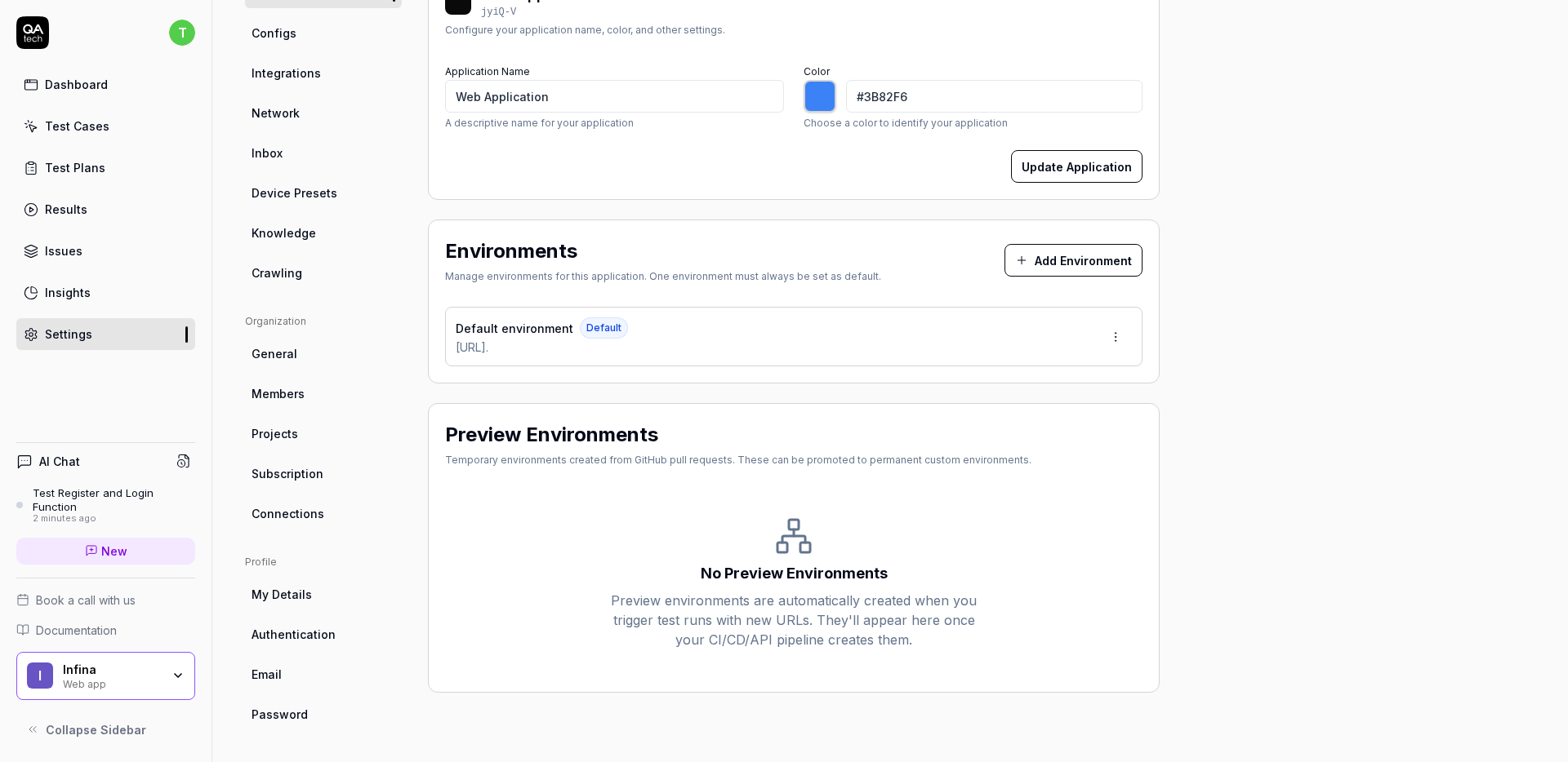
click at [1102, 336] on html "t Dashboard Test Cases Test Plans Results Issues Insights Settings AI Chat Test…" at bounding box center [784, 381] width 1568 height 762
click at [1046, 417] on div "Edit" at bounding box center [1053, 412] width 165 height 36
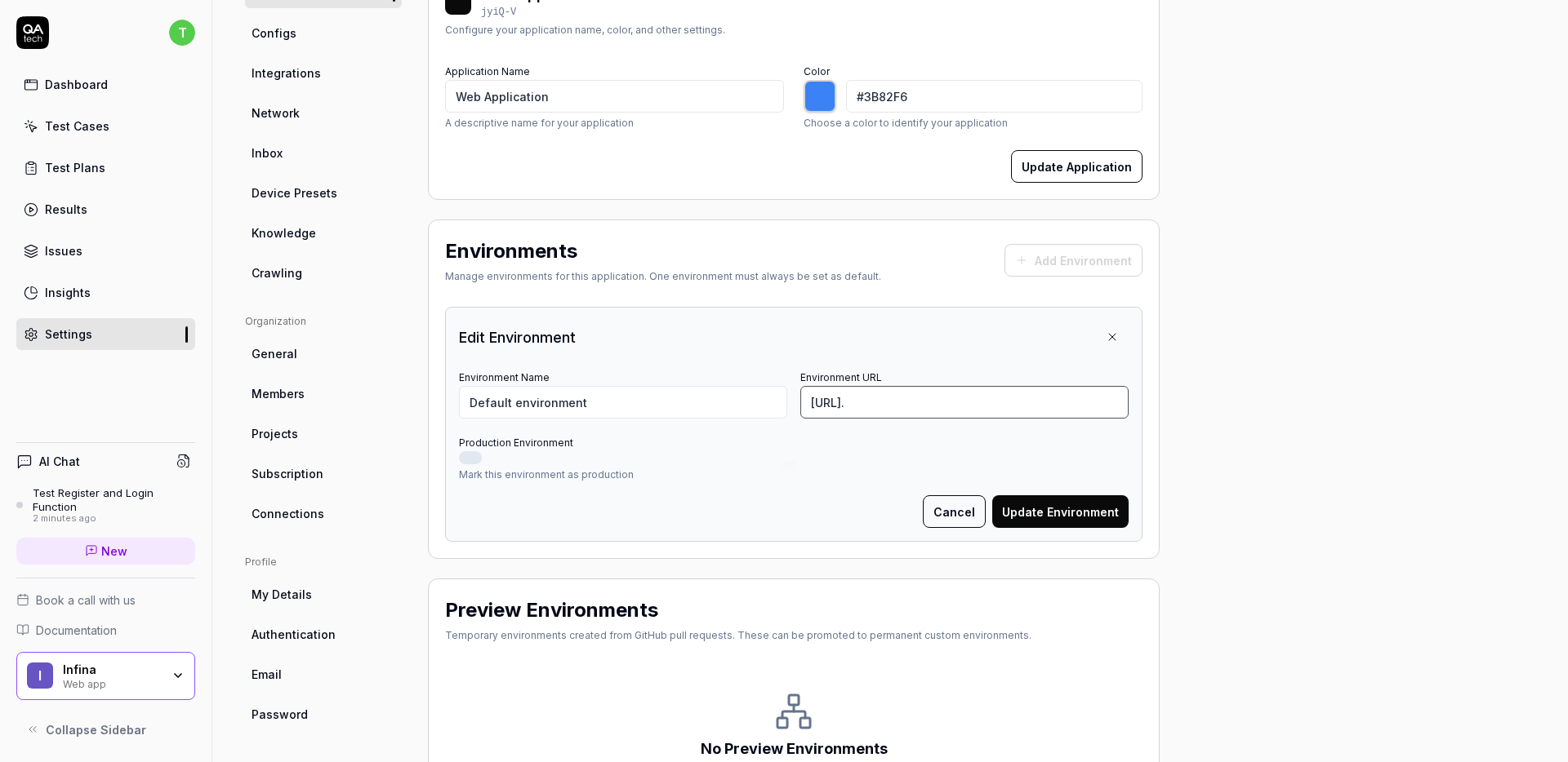
click at [996, 400] on input "https://fms-client.realstake." at bounding box center [964, 402] width 328 height 33
click at [1059, 514] on button "Update Environment" at bounding box center [1060, 512] width 137 height 33
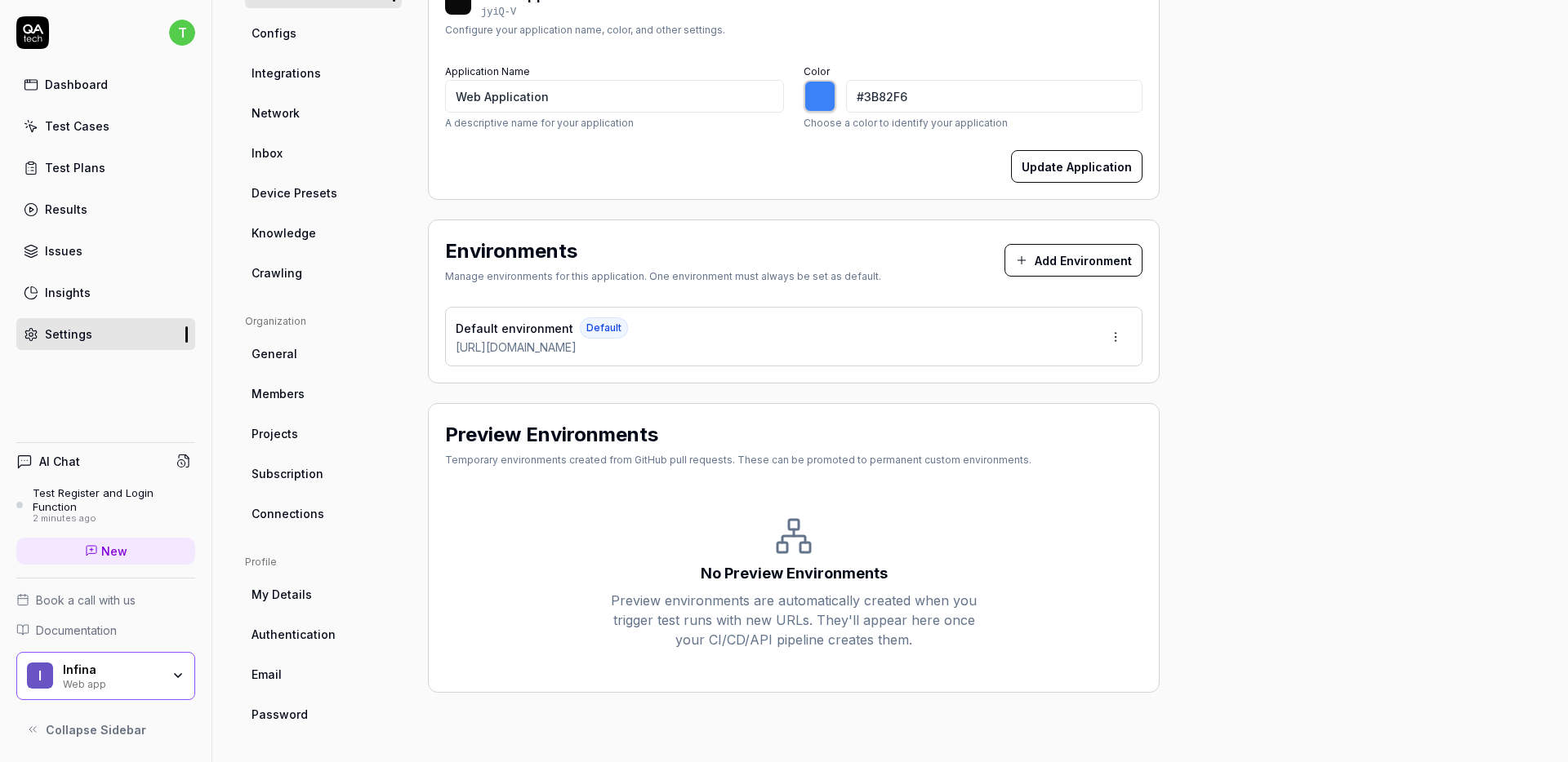
click at [149, 523] on div "2 minutes ago" at bounding box center [114, 519] width 163 height 12
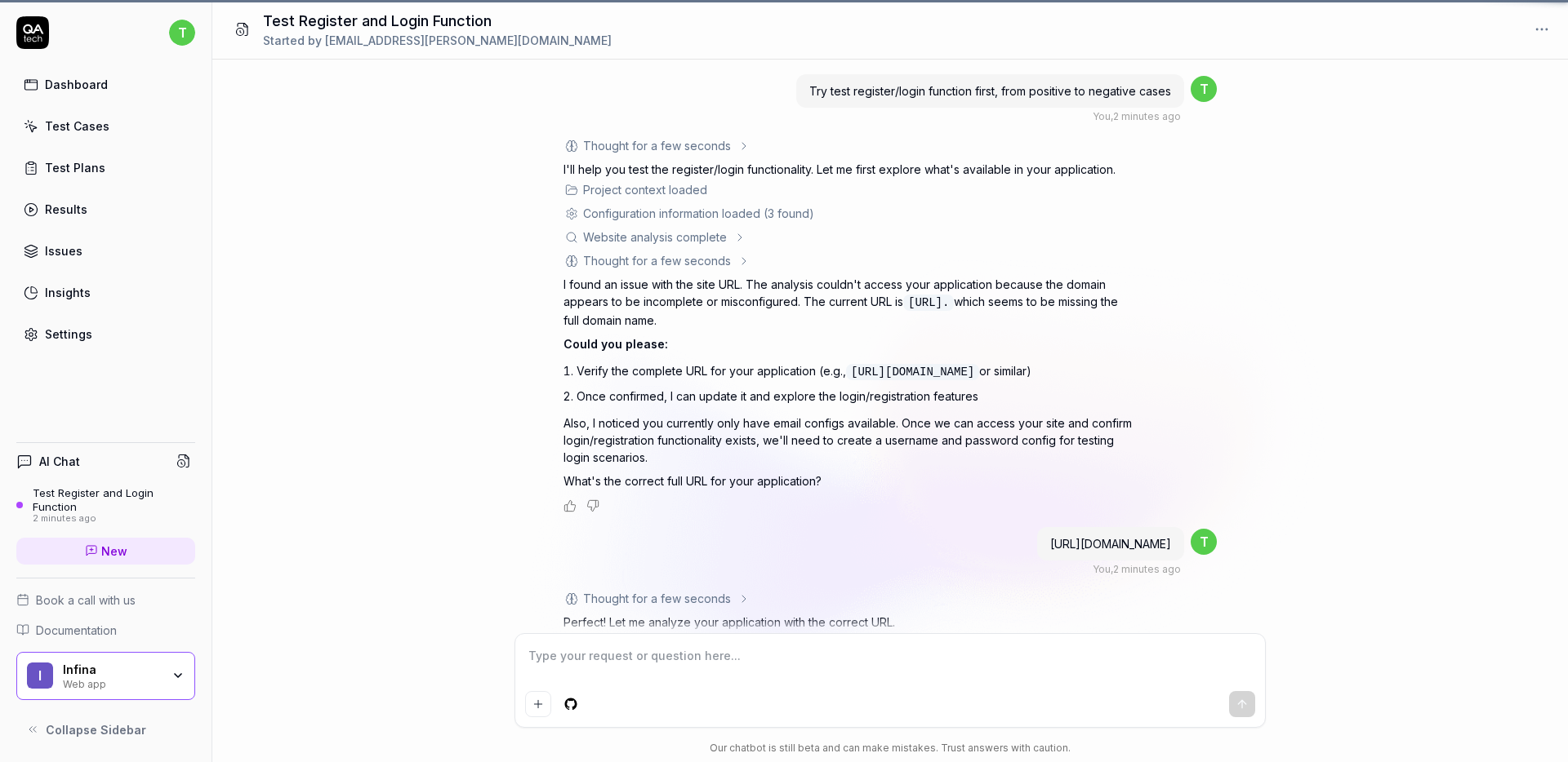
scroll to position [363, 0]
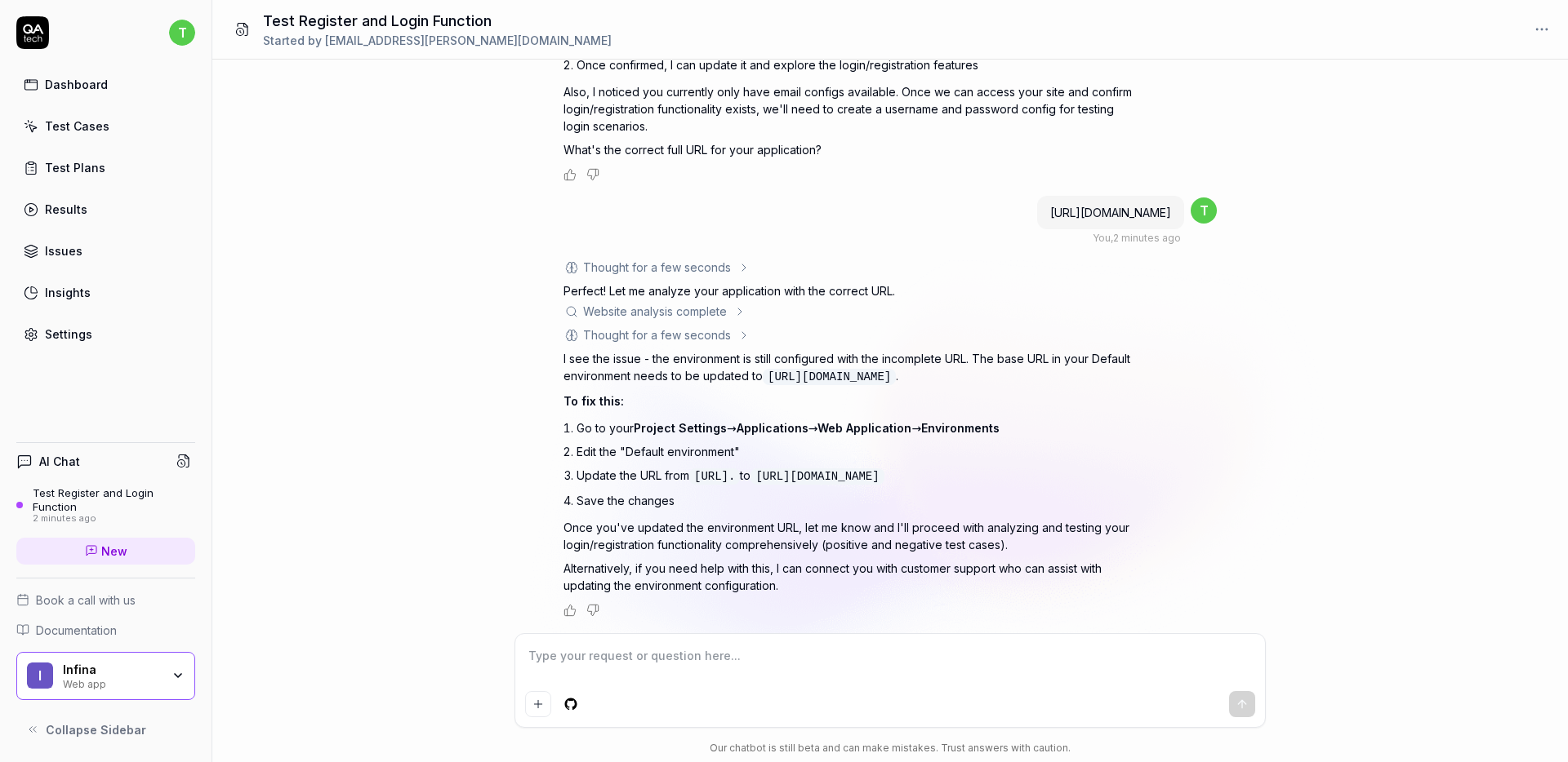
click at [835, 686] on div at bounding box center [890, 681] width 750 height 93
click at [845, 681] on textarea at bounding box center [890, 664] width 730 height 41
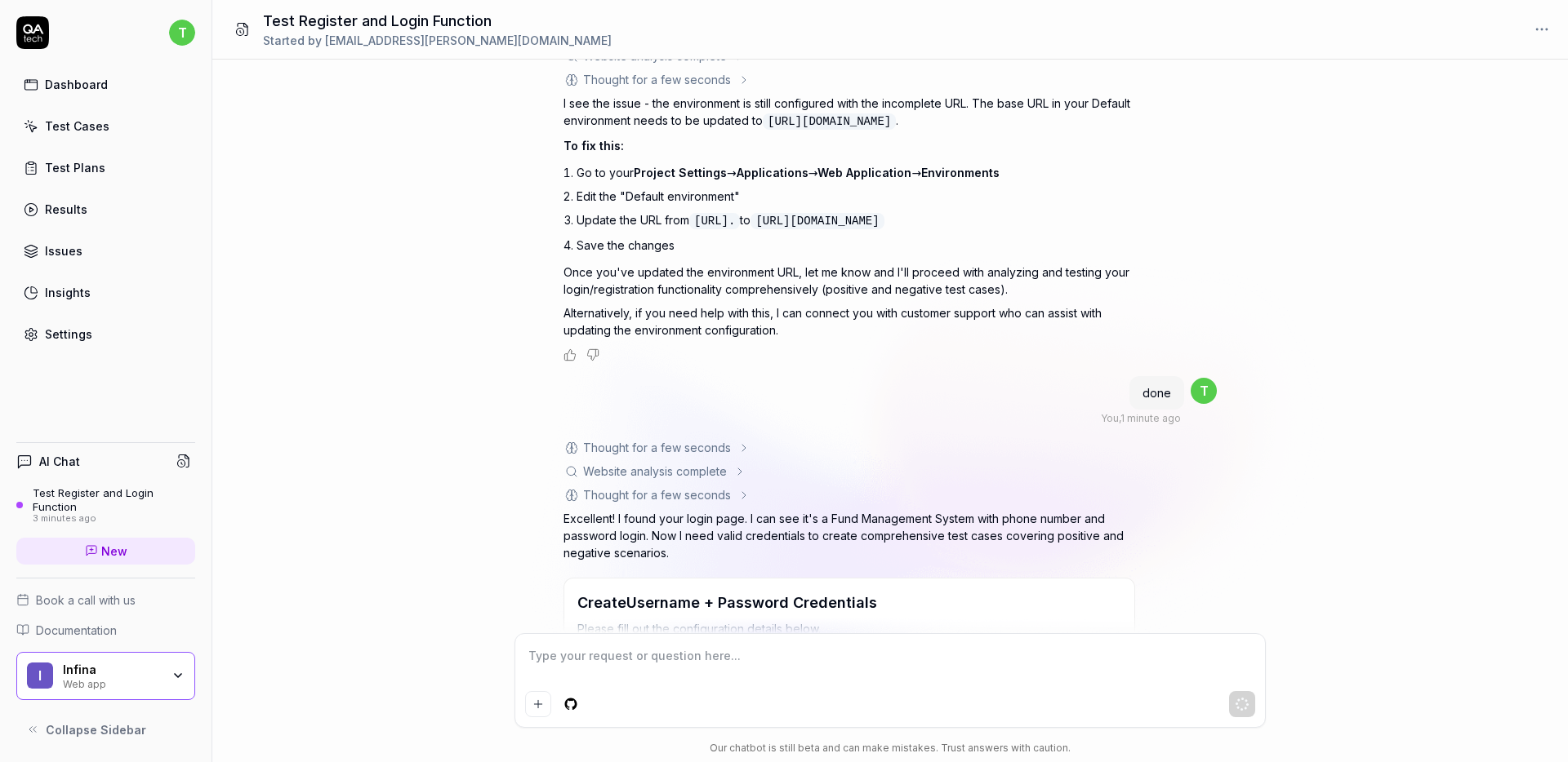
scroll to position [981, 0]
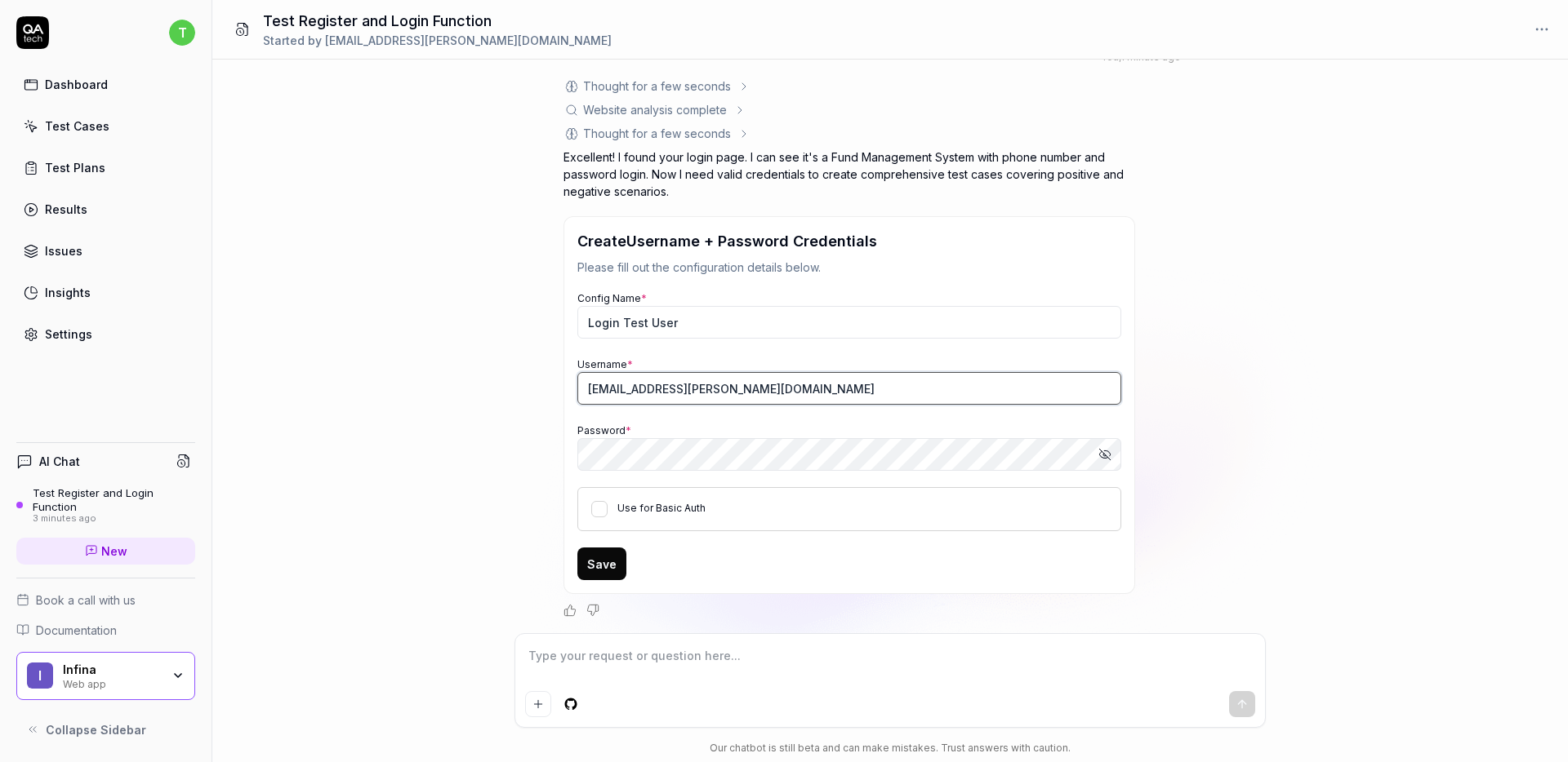
click at [723, 395] on input "trong.bui@realstake.io" at bounding box center [848, 389] width 543 height 33
click at [726, 390] on input "trong.bui@realstake.io" at bounding box center [848, 389] width 543 height 33
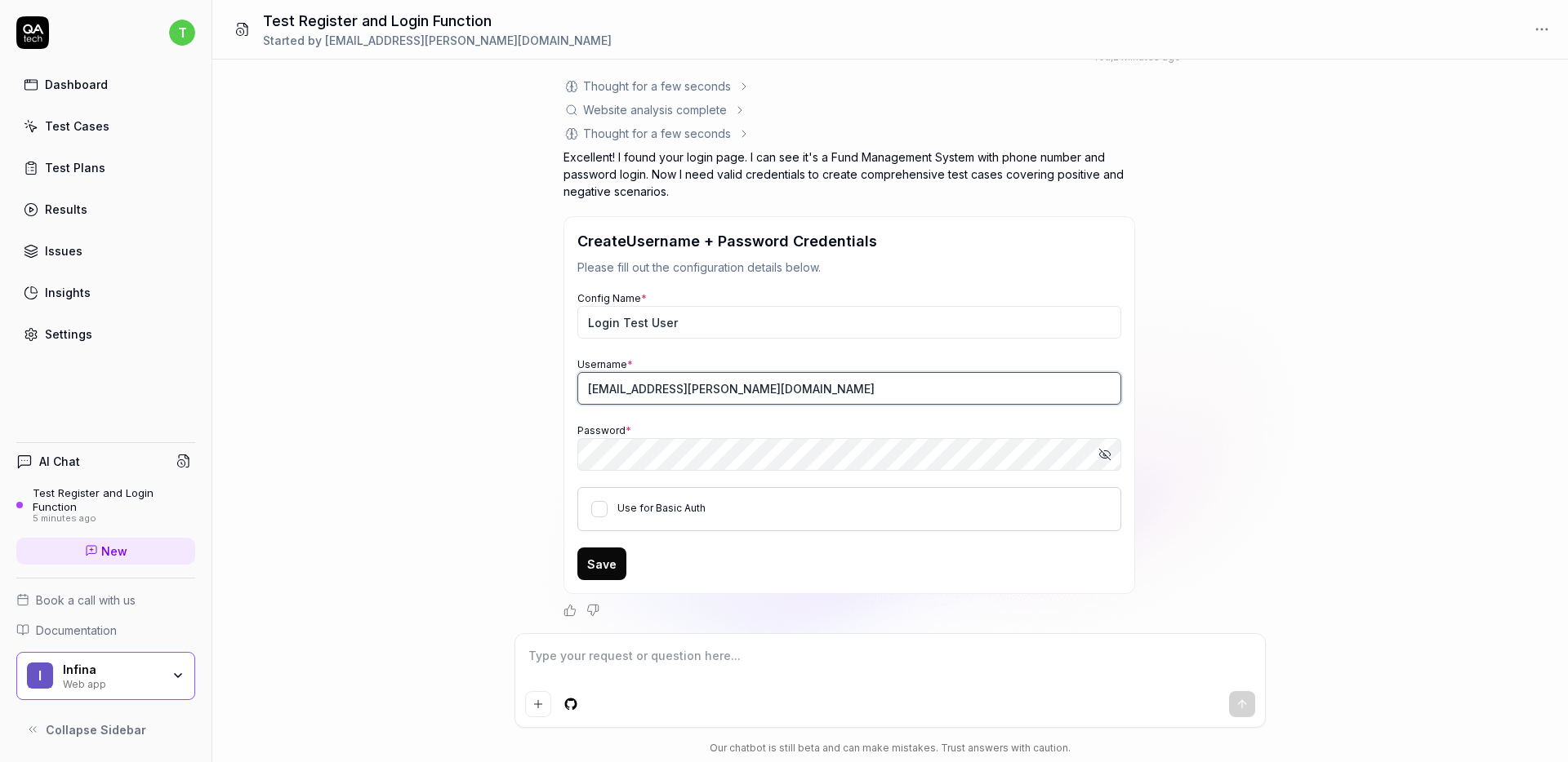
paste input "0900000015"
paste input "text"
click at [508, 497] on div "Try test register/login function first, from positive to negative cases You , 5…" at bounding box center [890, 346] width 1355 height 574
click at [587, 505] on div "Use for Basic Auth" at bounding box center [848, 509] width 543 height 44
click at [593, 510] on button "Use for Basic Auth" at bounding box center [600, 509] width 16 height 16
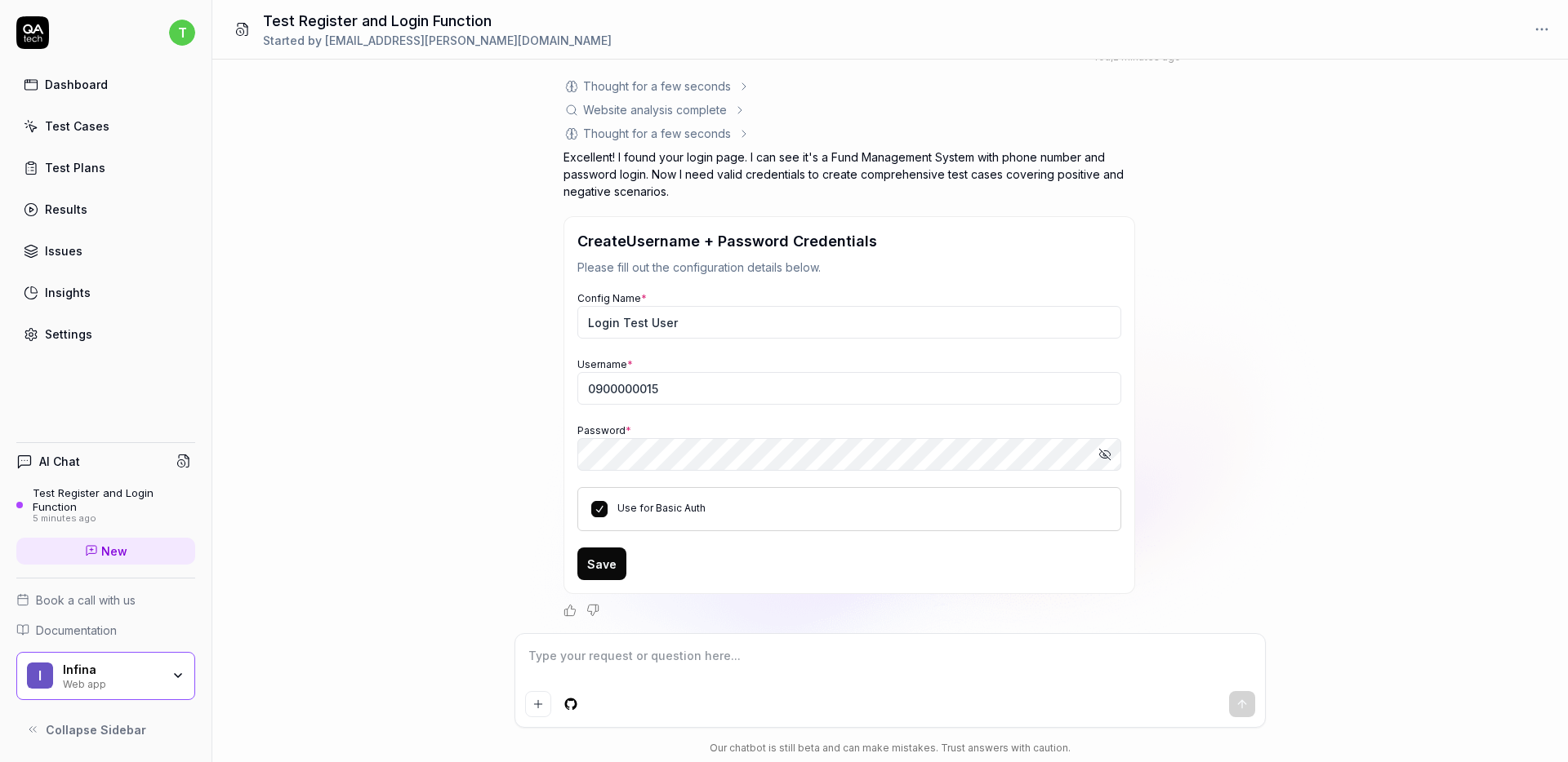
click at [609, 559] on button "Save" at bounding box center [601, 564] width 49 height 33
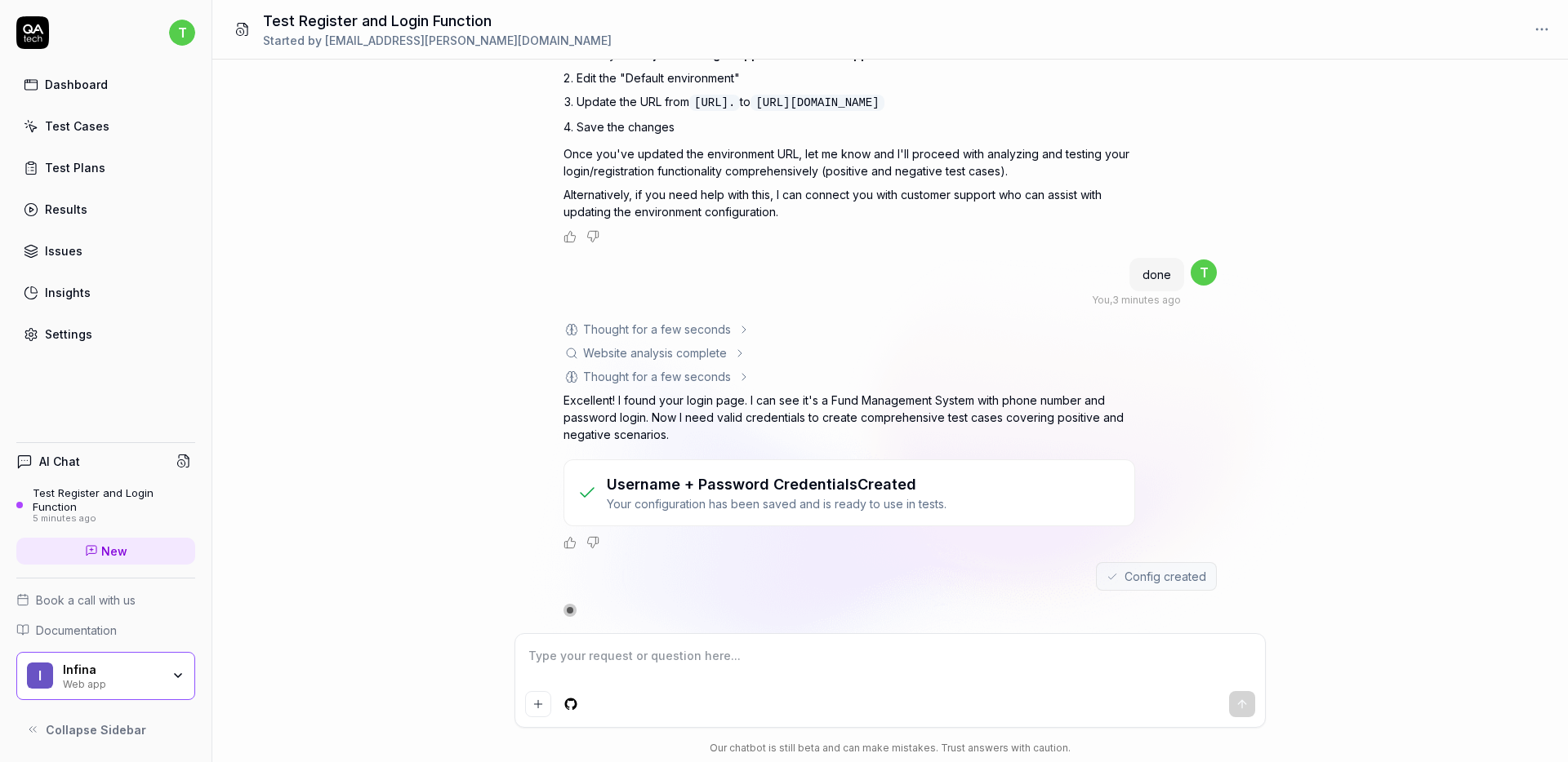
scroll to position [737, 0]
click at [973, 646] on textarea at bounding box center [890, 664] width 730 height 41
click at [573, 607] on div at bounding box center [570, 610] width 12 height 12
click at [563, 612] on div at bounding box center [849, 610] width 571 height 13
click at [561, 666] on textarea at bounding box center [890, 664] width 730 height 41
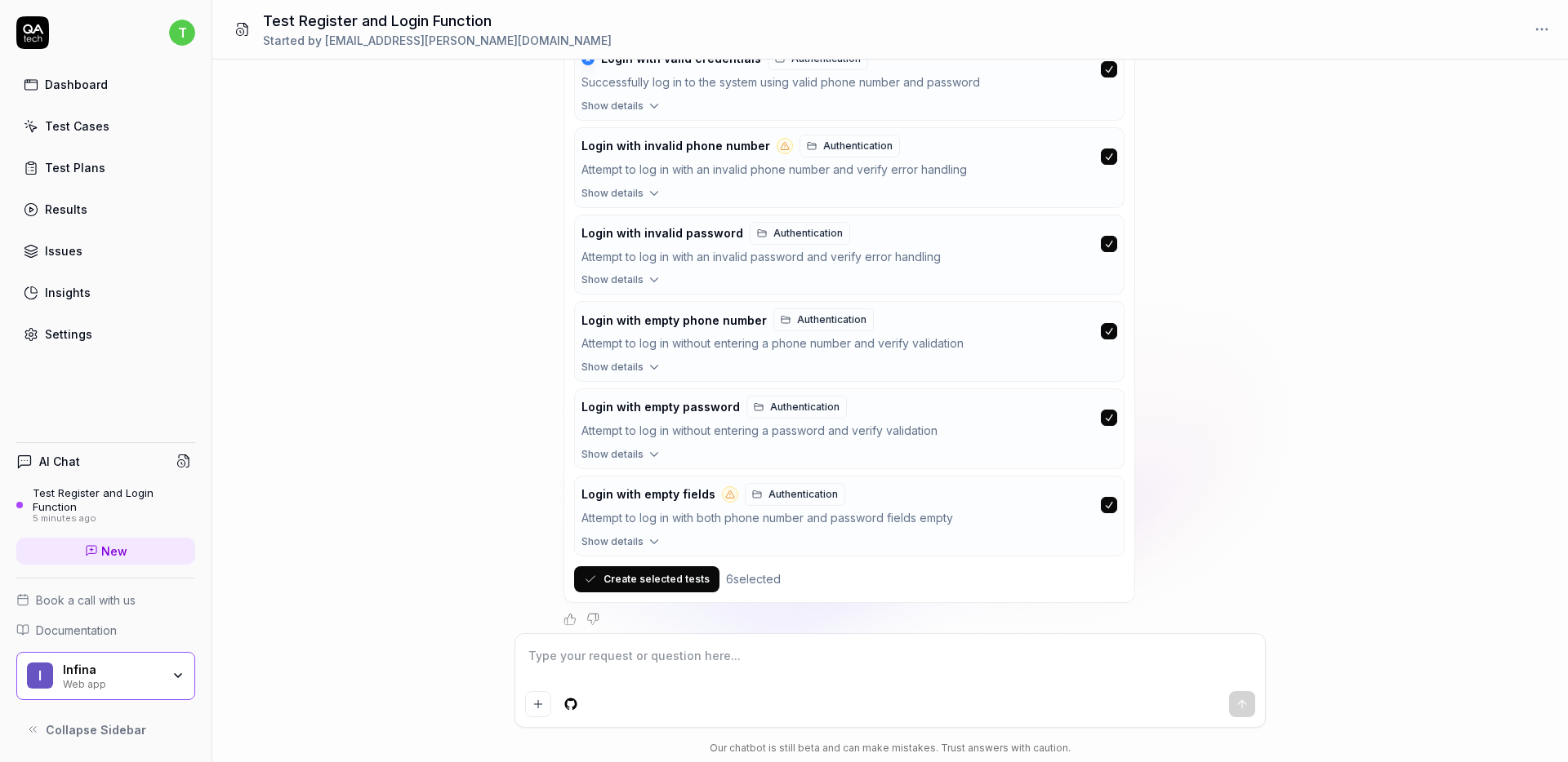
scroll to position [1543, 0]
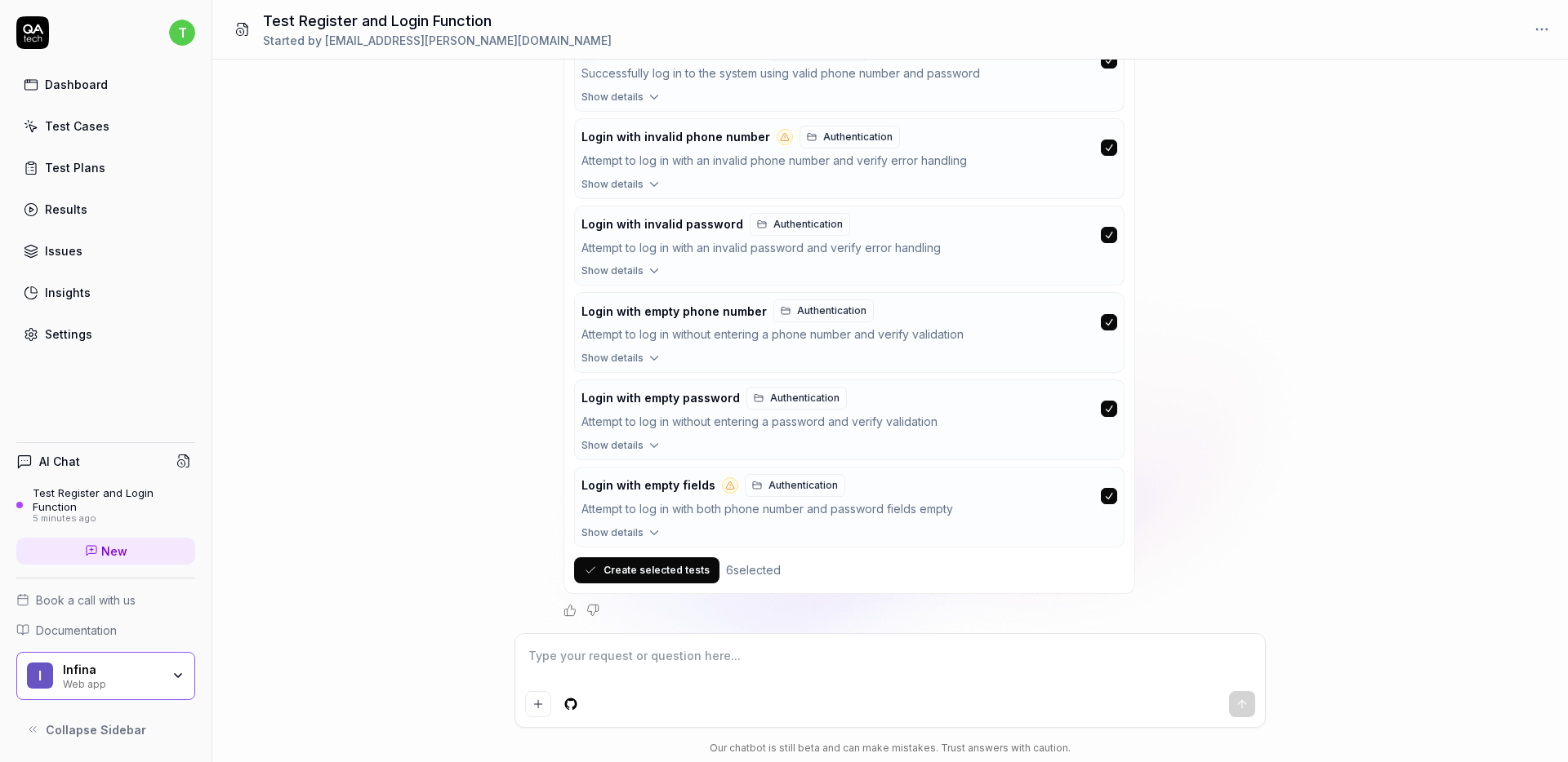
click at [611, 669] on textarea at bounding box center [890, 664] width 730 height 41
paste textarea "0900000015"
click at [766, 660] on textarea "go register first, use phone 0900000020" at bounding box center [890, 664] width 730 height 41
click at [1127, 658] on textarea "go register first, use phone 0900000020 pass 1-9, otp hardcoded to 000000, go a…" at bounding box center [890, 664] width 730 height 41
click at [1041, 675] on textarea "go register first, use phone 0900000020 pass 1-9, otp hardcoded to 000000, go a…" at bounding box center [890, 664] width 730 height 41
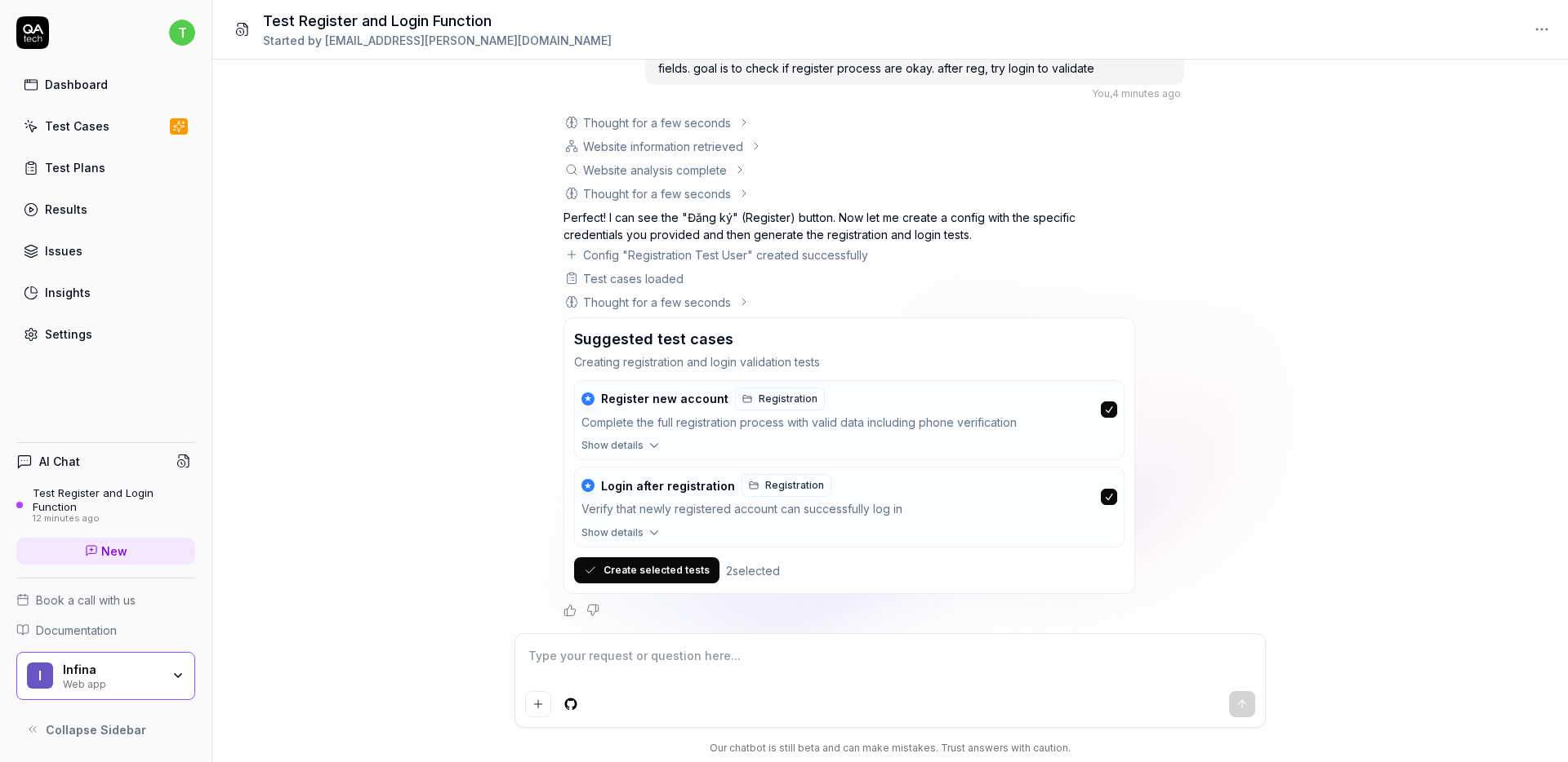
scroll to position [2158, 0]
click at [609, 572] on button "Create selected tests" at bounding box center [647, 570] width 146 height 26
click at [636, 446] on span "Show details" at bounding box center [612, 446] width 62 height 14
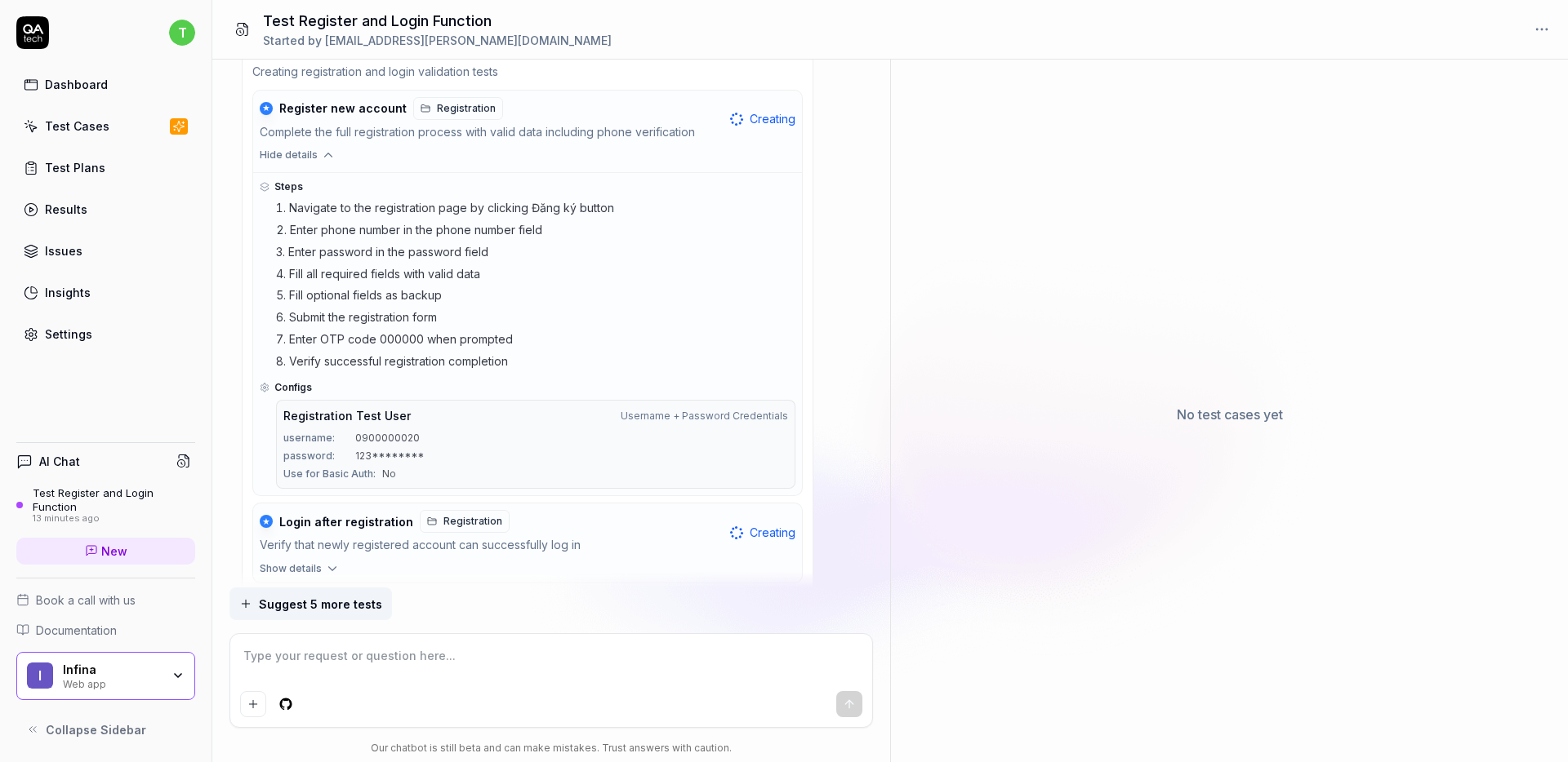
scroll to position [2418, 0]
click at [316, 167] on button "Hide details" at bounding box center [527, 156] width 549 height 21
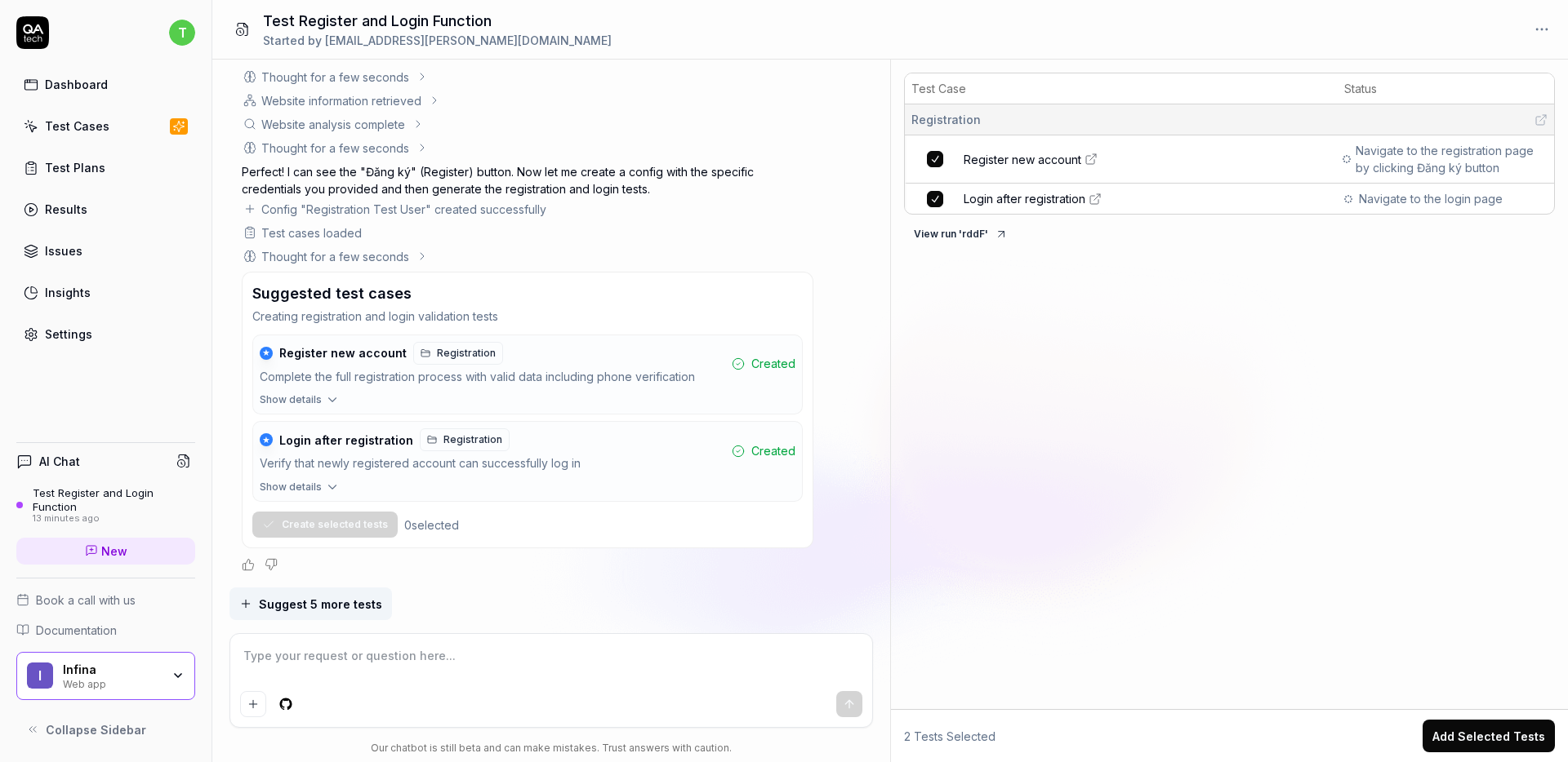
click at [979, 235] on button "View run ' rddF '" at bounding box center [961, 234] width 114 height 26
click at [1251, 167] on link "Register new account" at bounding box center [1149, 159] width 371 height 17
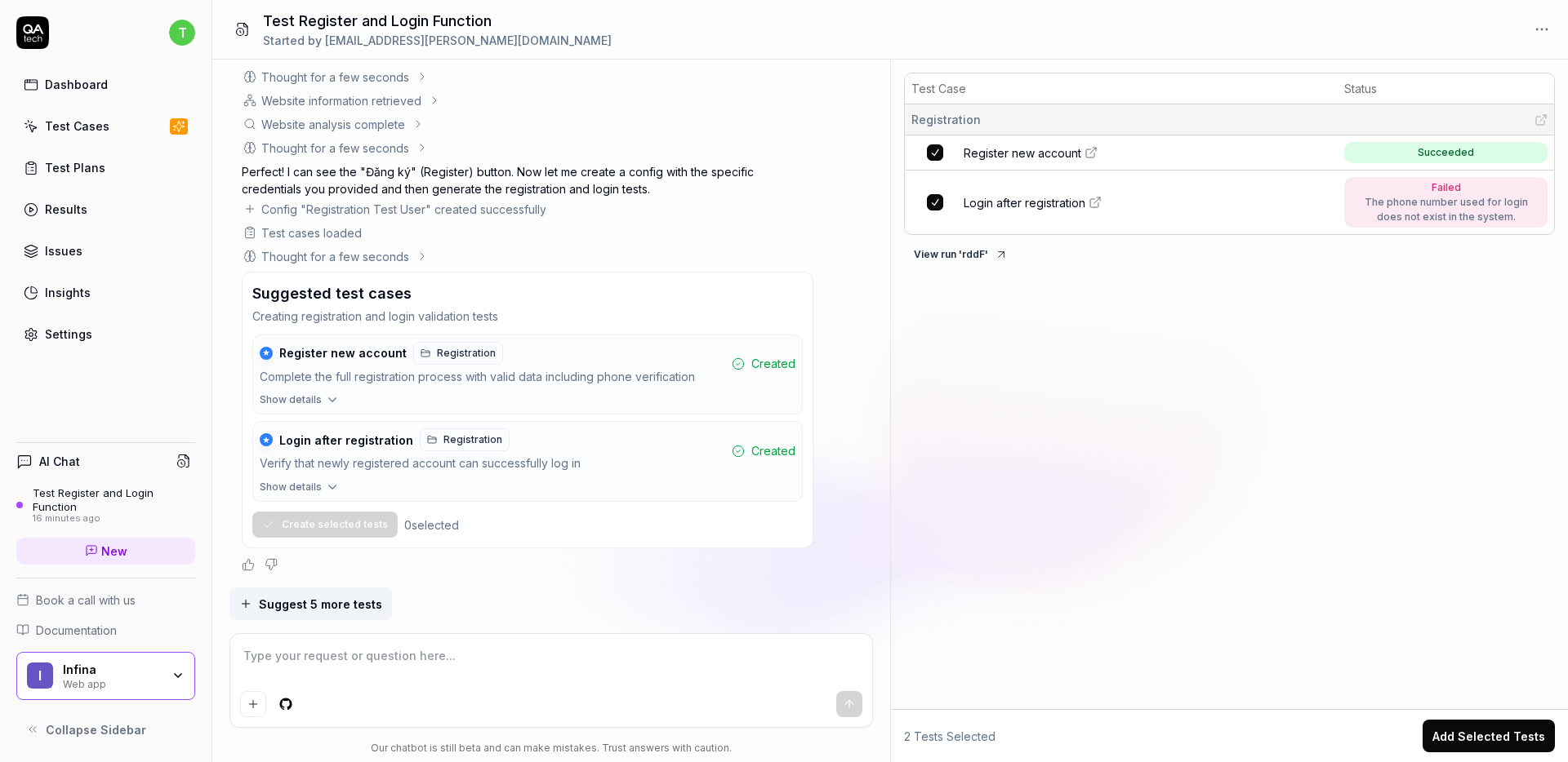
click at [413, 667] on textarea at bounding box center [552, 664] width 623 height 41
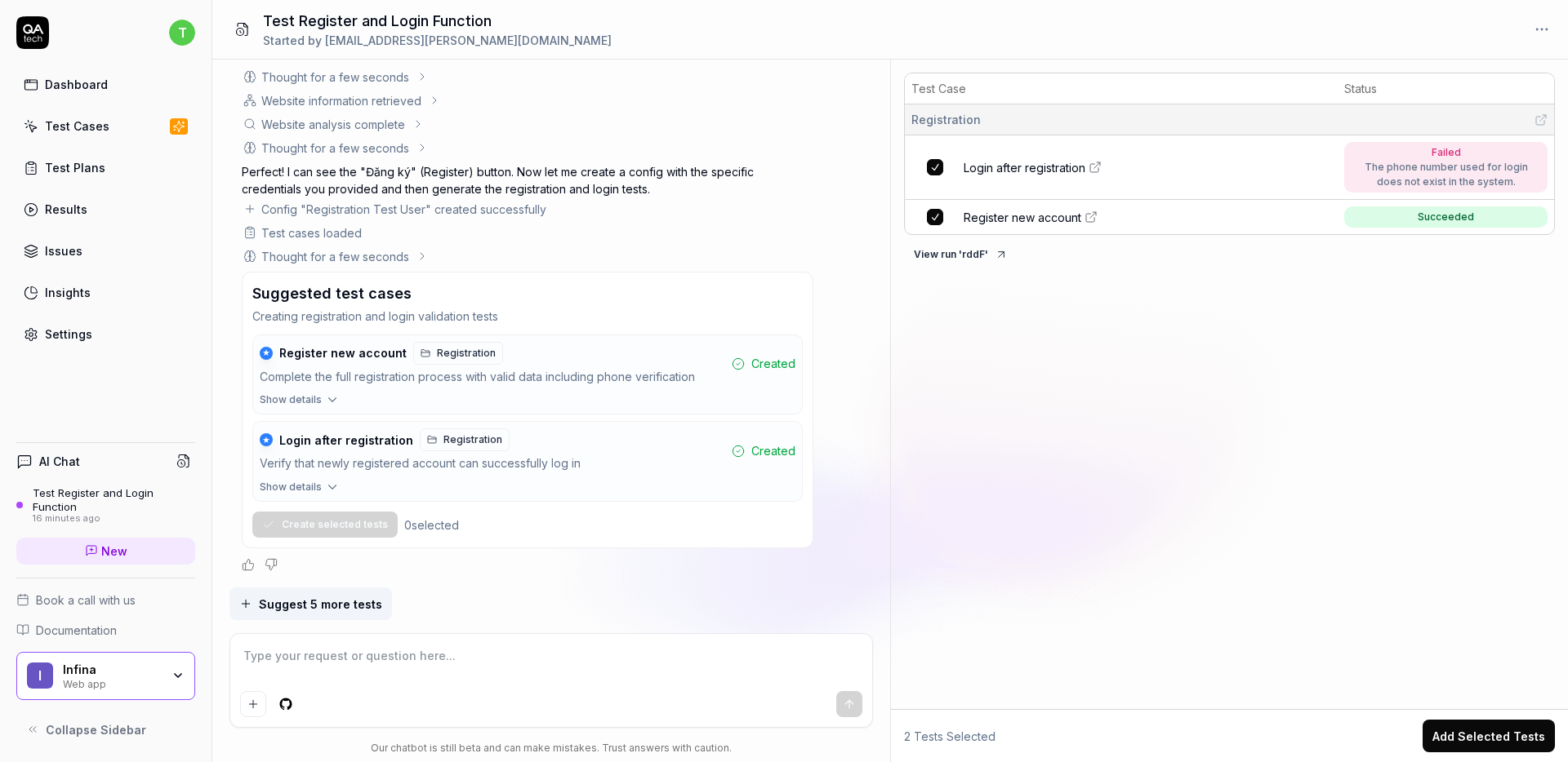
click at [1089, 165] on icon at bounding box center [1095, 167] width 13 height 13
click at [411, 660] on textarea at bounding box center [552, 664] width 623 height 41
click at [411, 655] on textarea at bounding box center [552, 664] width 623 height 41
paste textarea "0900000015"
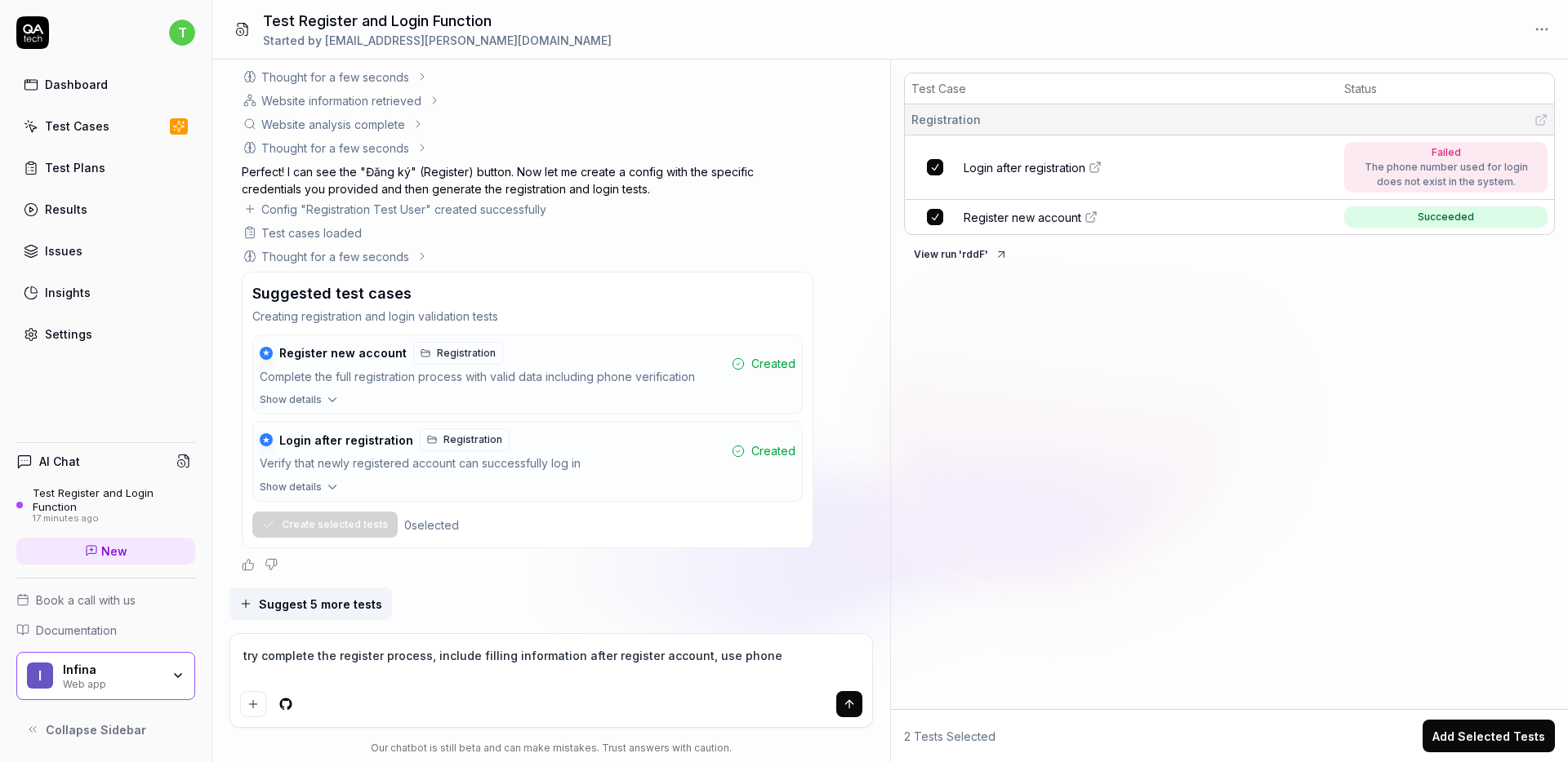
paste textarea "0900000015"
click at [771, 656] on textarea "try complete the register process, include filling information after register a…" at bounding box center [552, 664] width 623 height 41
paste textarea "0"
click at [849, 692] on button "submit" at bounding box center [849, 704] width 26 height 26
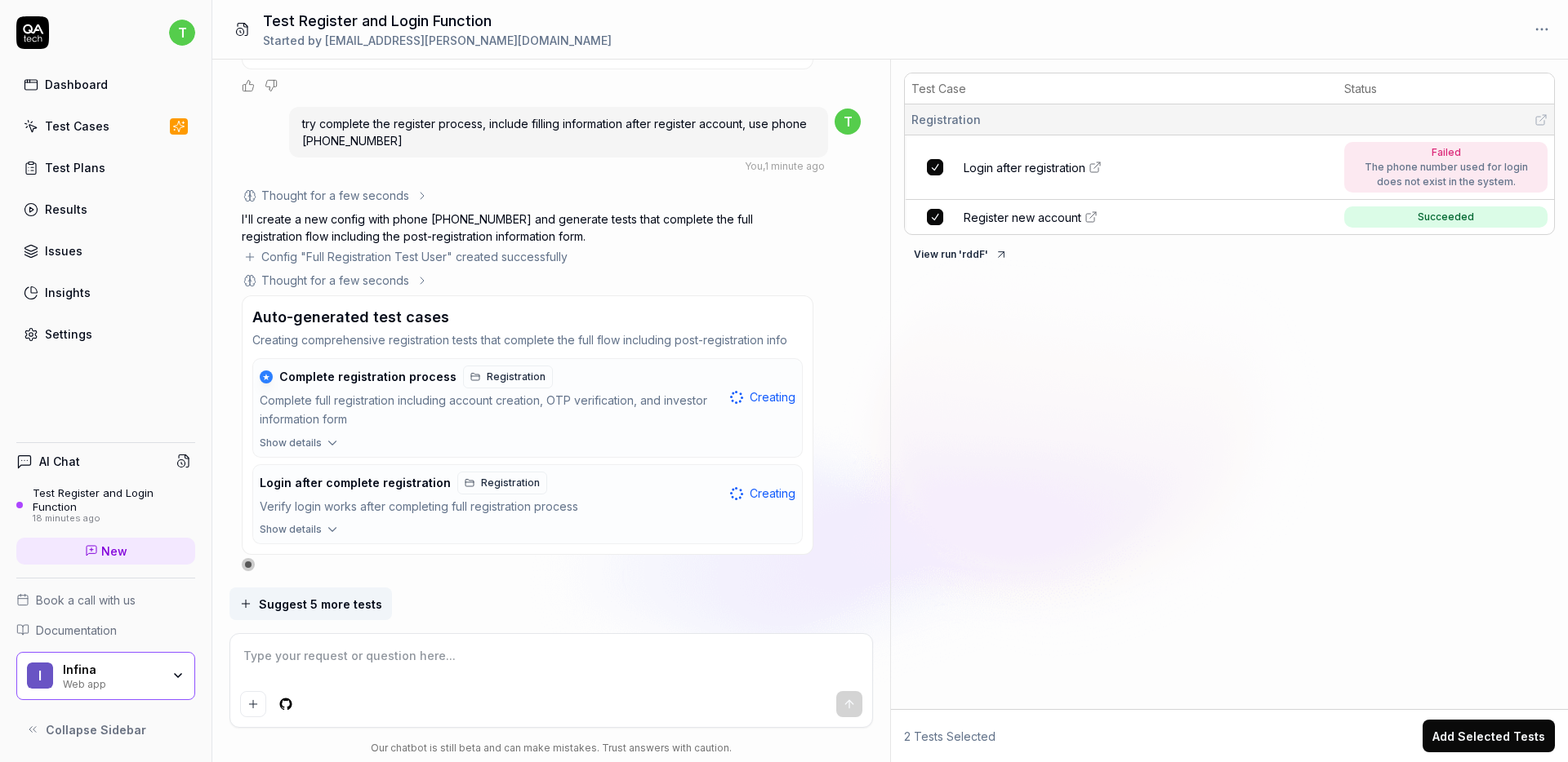
scroll to position [2689, 0]
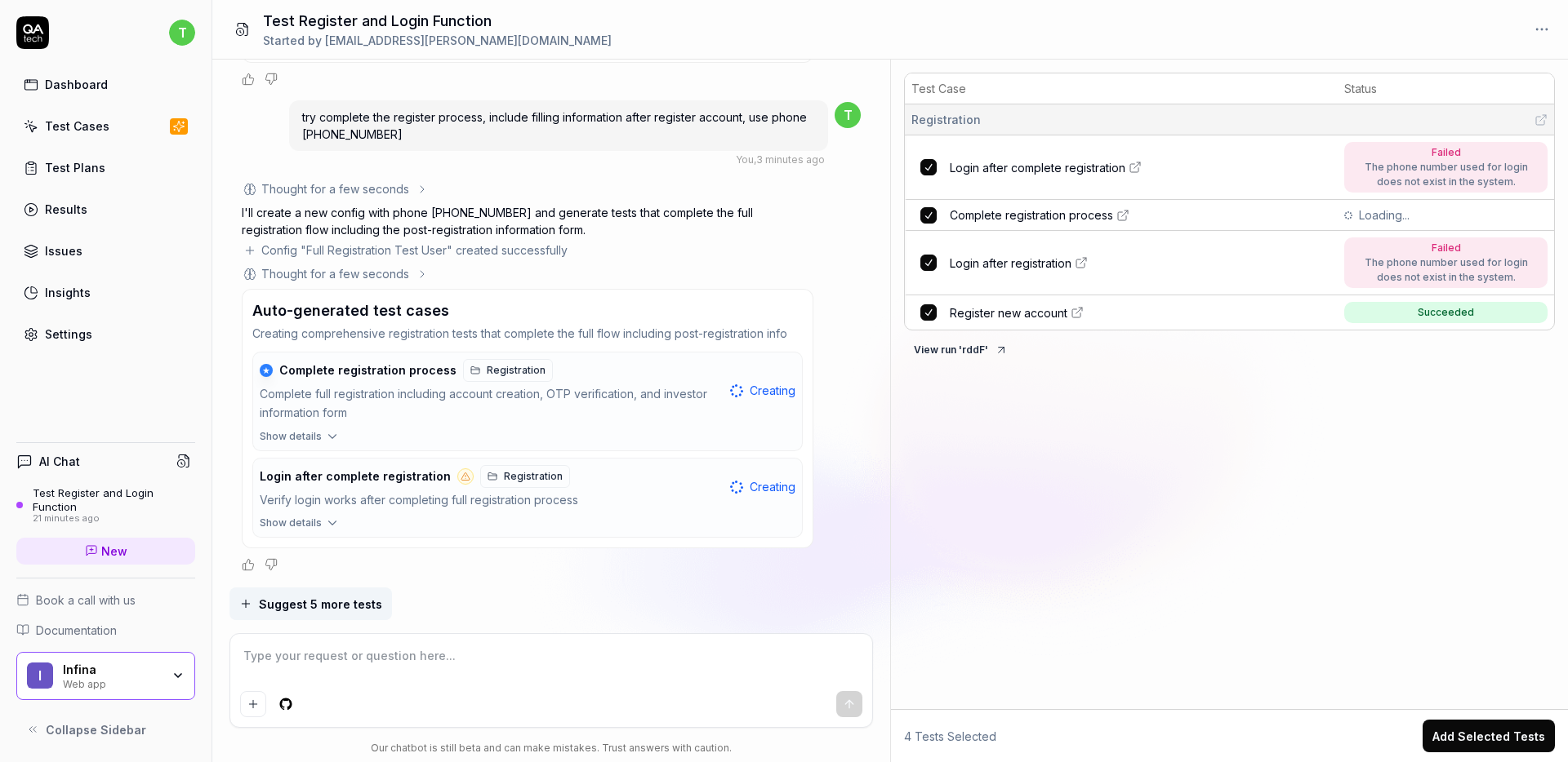
click at [1060, 215] on span "Complete registration process" at bounding box center [1031, 214] width 164 height 17
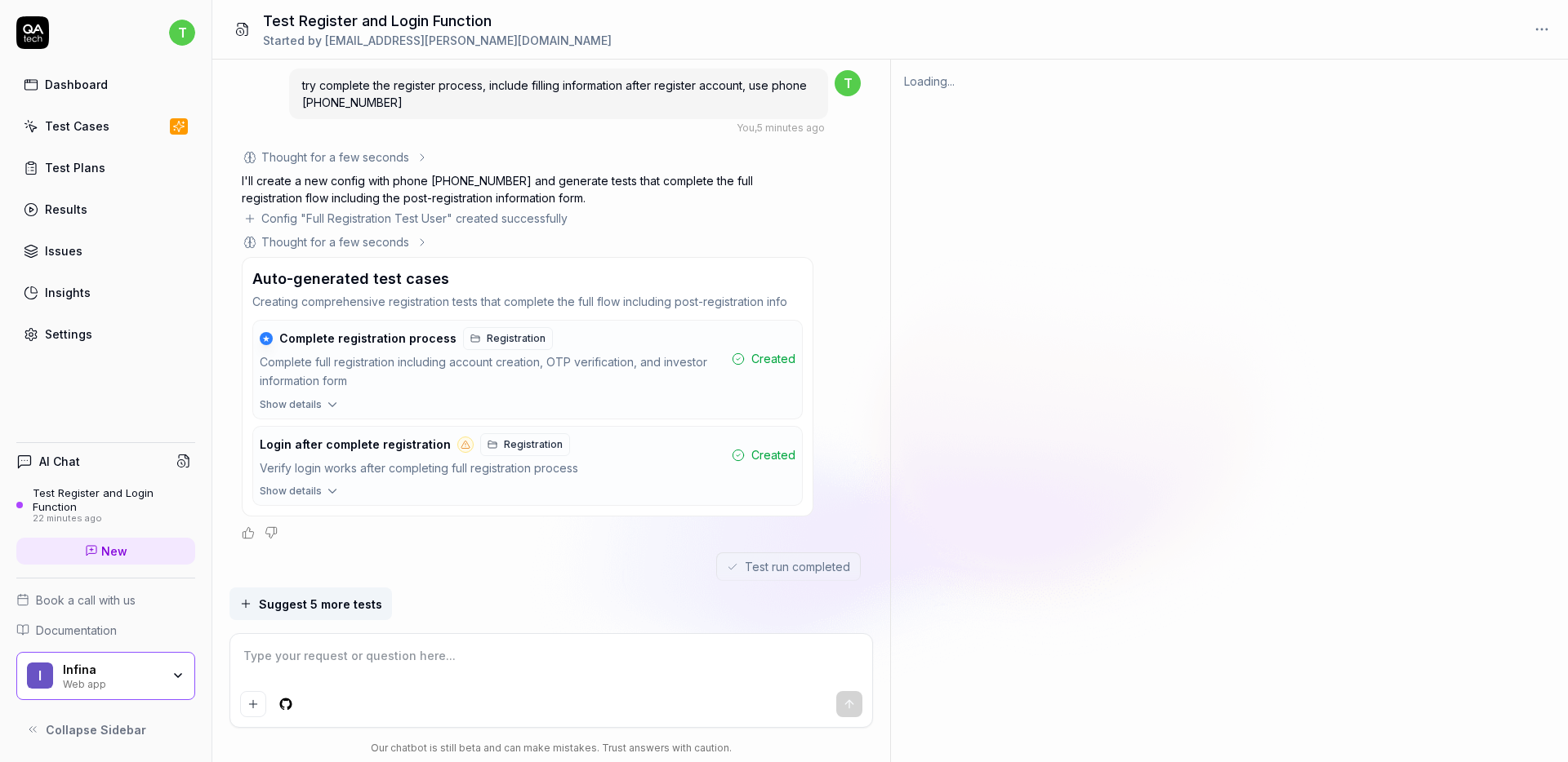
scroll to position [3462, 0]
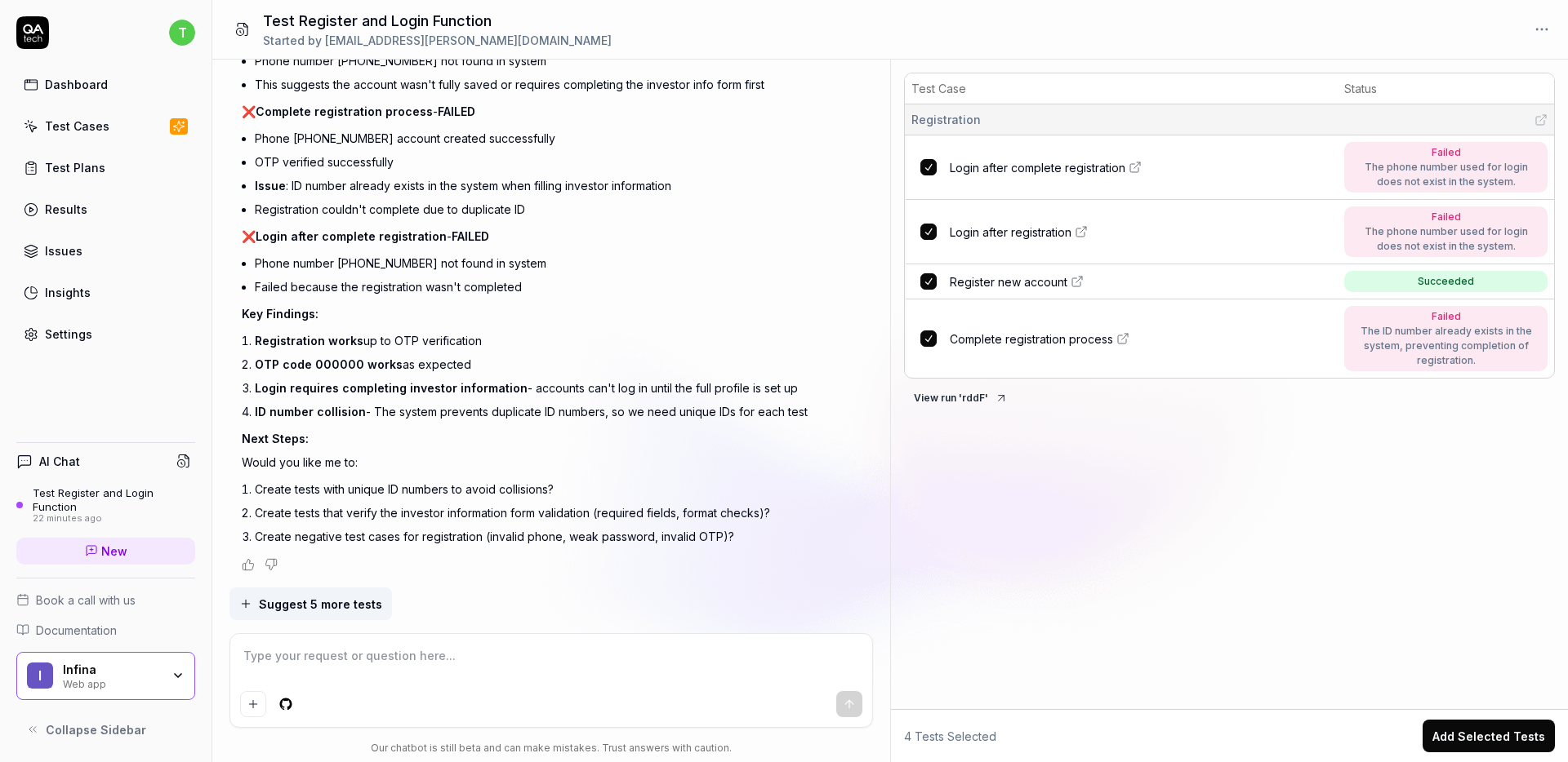
click at [473, 654] on textarea at bounding box center [552, 664] width 623 height 41
click at [362, 201] on li "Issue : ID number already exists in the system when filling investor information" at bounding box center [534, 189] width 559 height 24
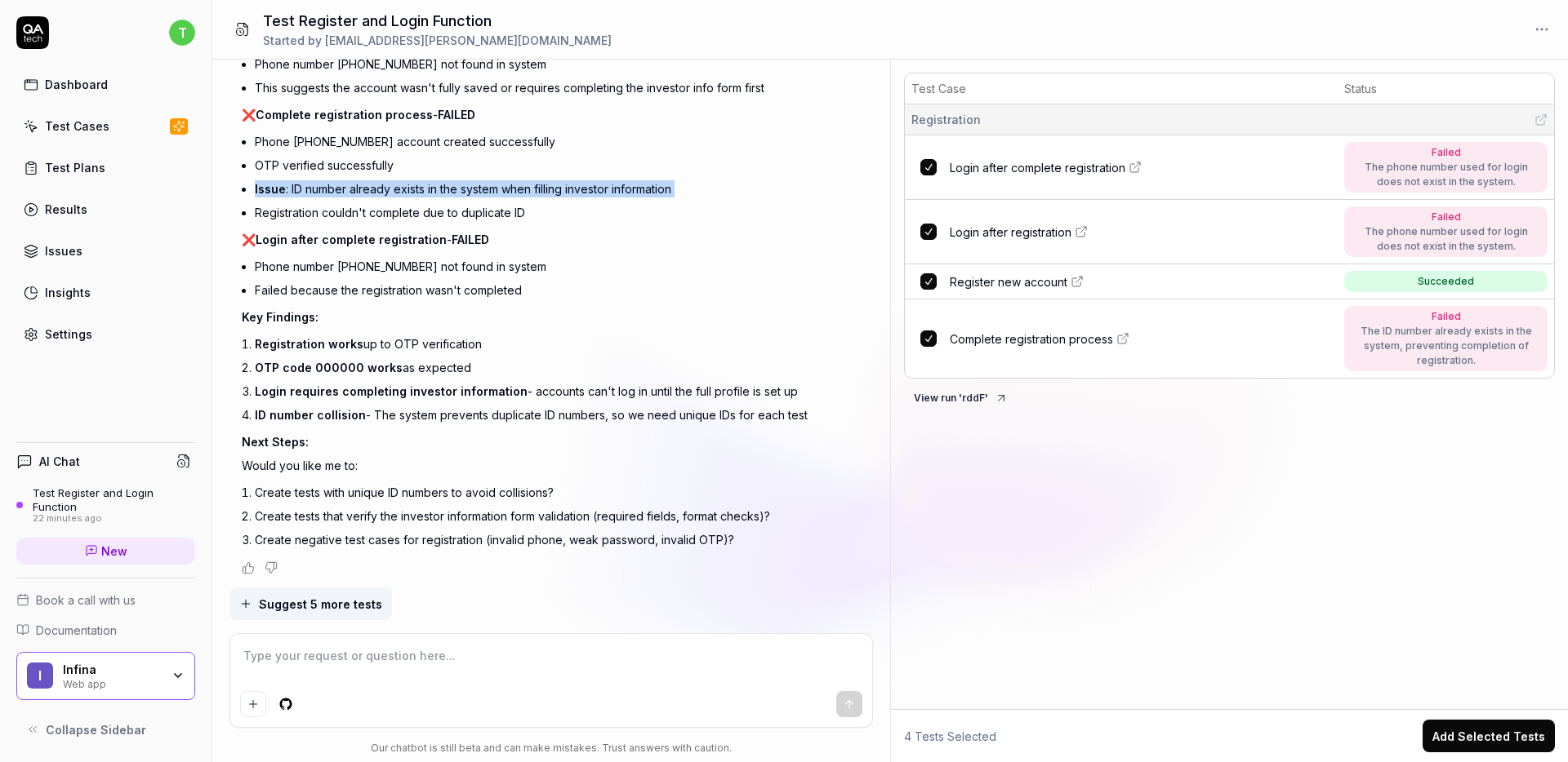
click at [362, 201] on li "Issue : ID number already exists in the system when filling investor information" at bounding box center [534, 189] width 559 height 24
copy ul "Issue : ID number already exists in the system when filling investor information"
click at [310, 674] on textarea at bounding box center [552, 664] width 623 height 41
paste textarea "Issue: ID number already exists in the system when filling investor information"
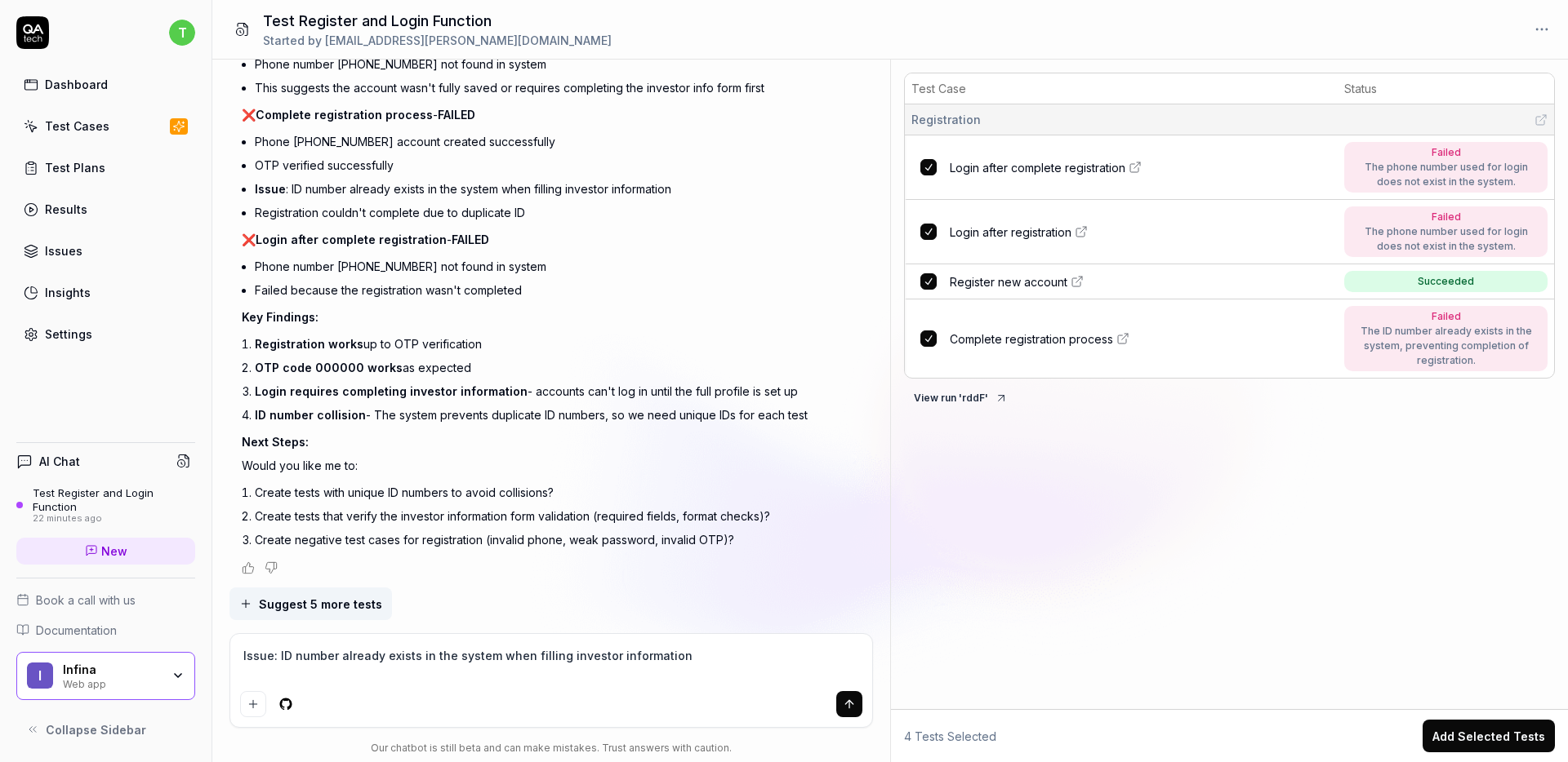
scroll to position [3462, 0]
paste textarea "Issue: ID number already exists in the system when filling investor information"
click at [373, 265] on li "Phone number 0900000021 not found in system" at bounding box center [534, 263] width 559 height 24
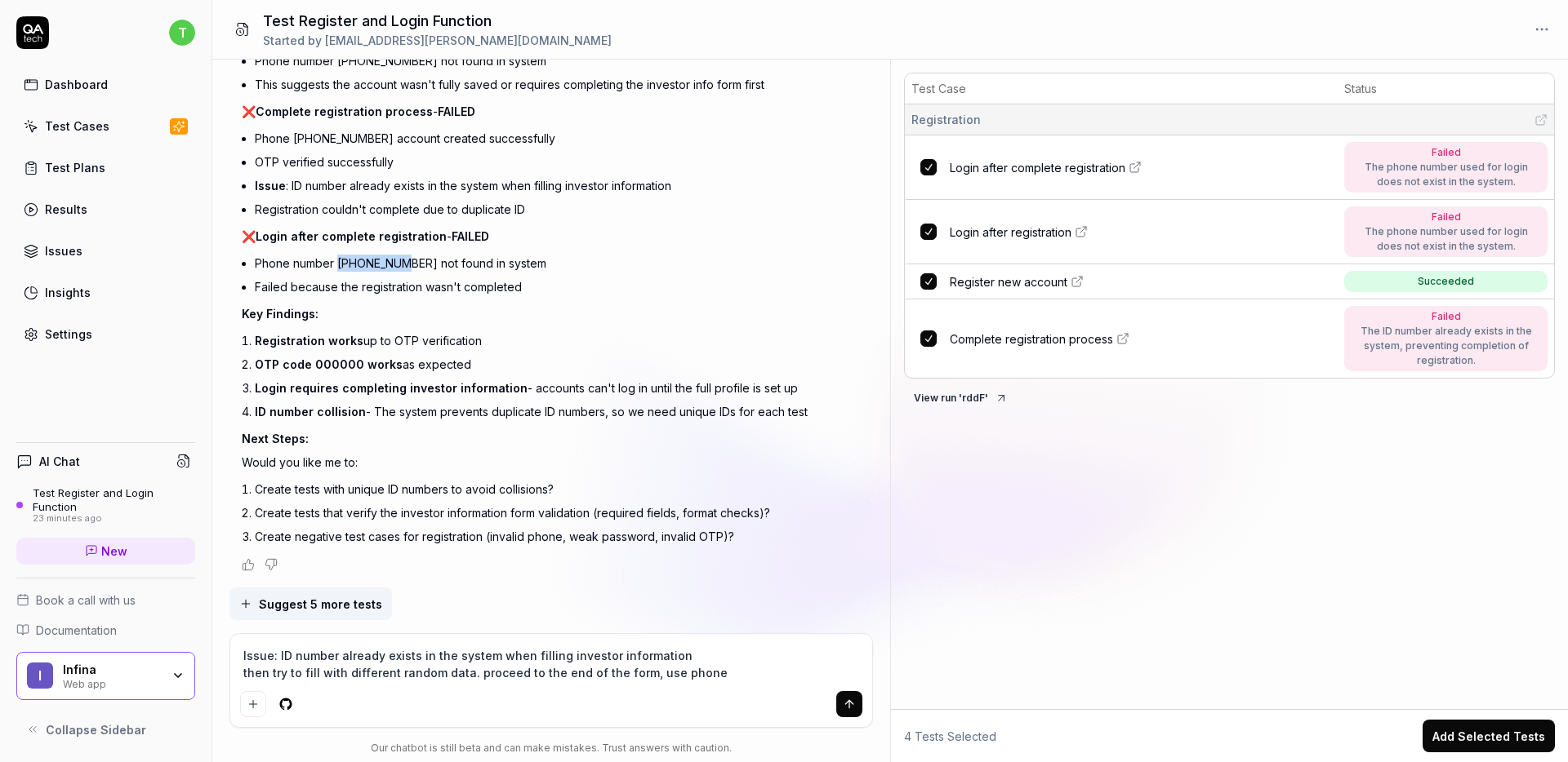
click at [373, 265] on li "Phone number 0900000021 not found in system" at bounding box center [534, 263] width 559 height 24
copy li "0900000021"
click at [770, 675] on textarea "Issue: ID number already exists in the system when filling investor information…" at bounding box center [552, 664] width 623 height 41
paste textarea "0900000021"
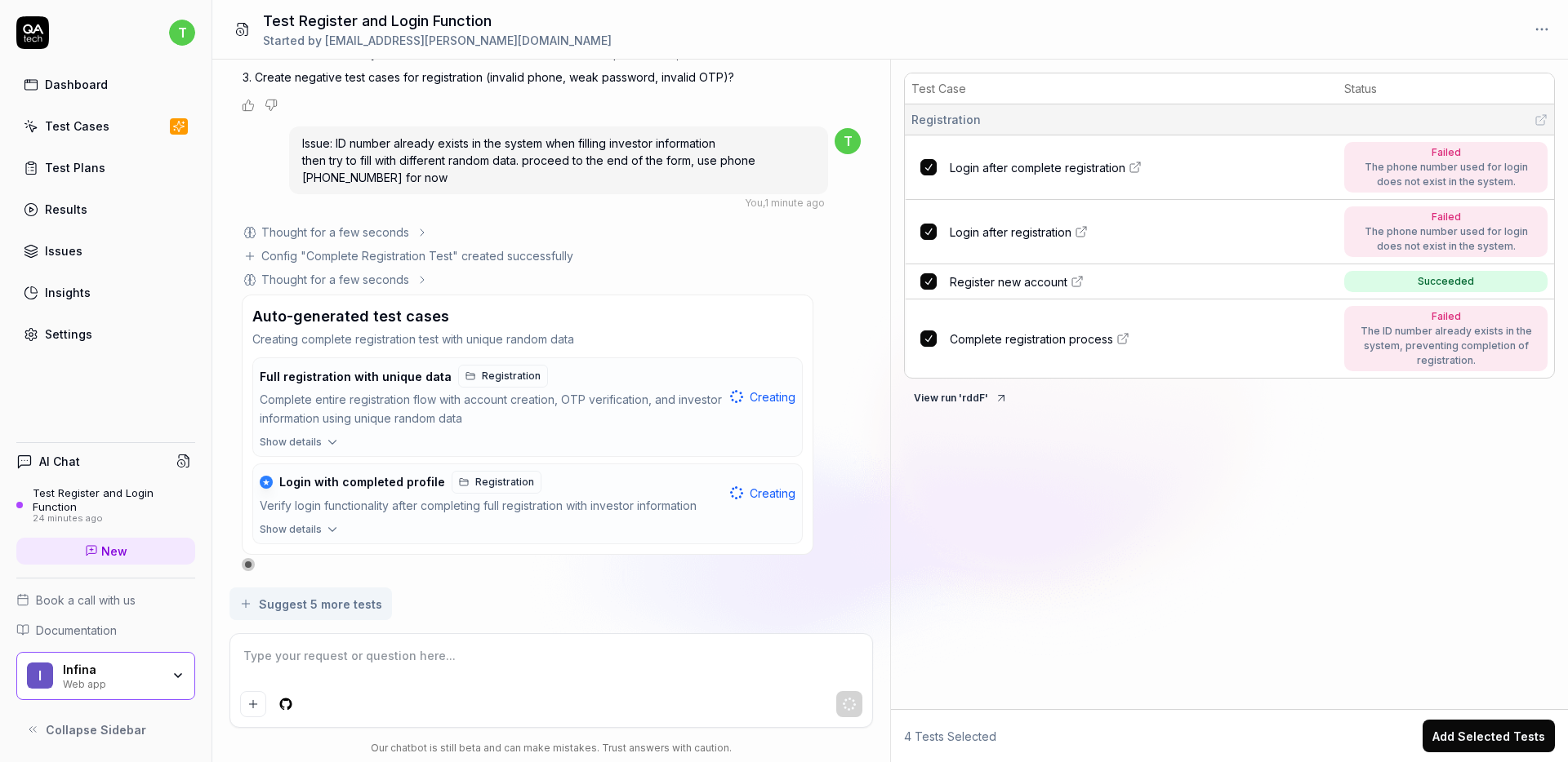
scroll to position [3928, 0]
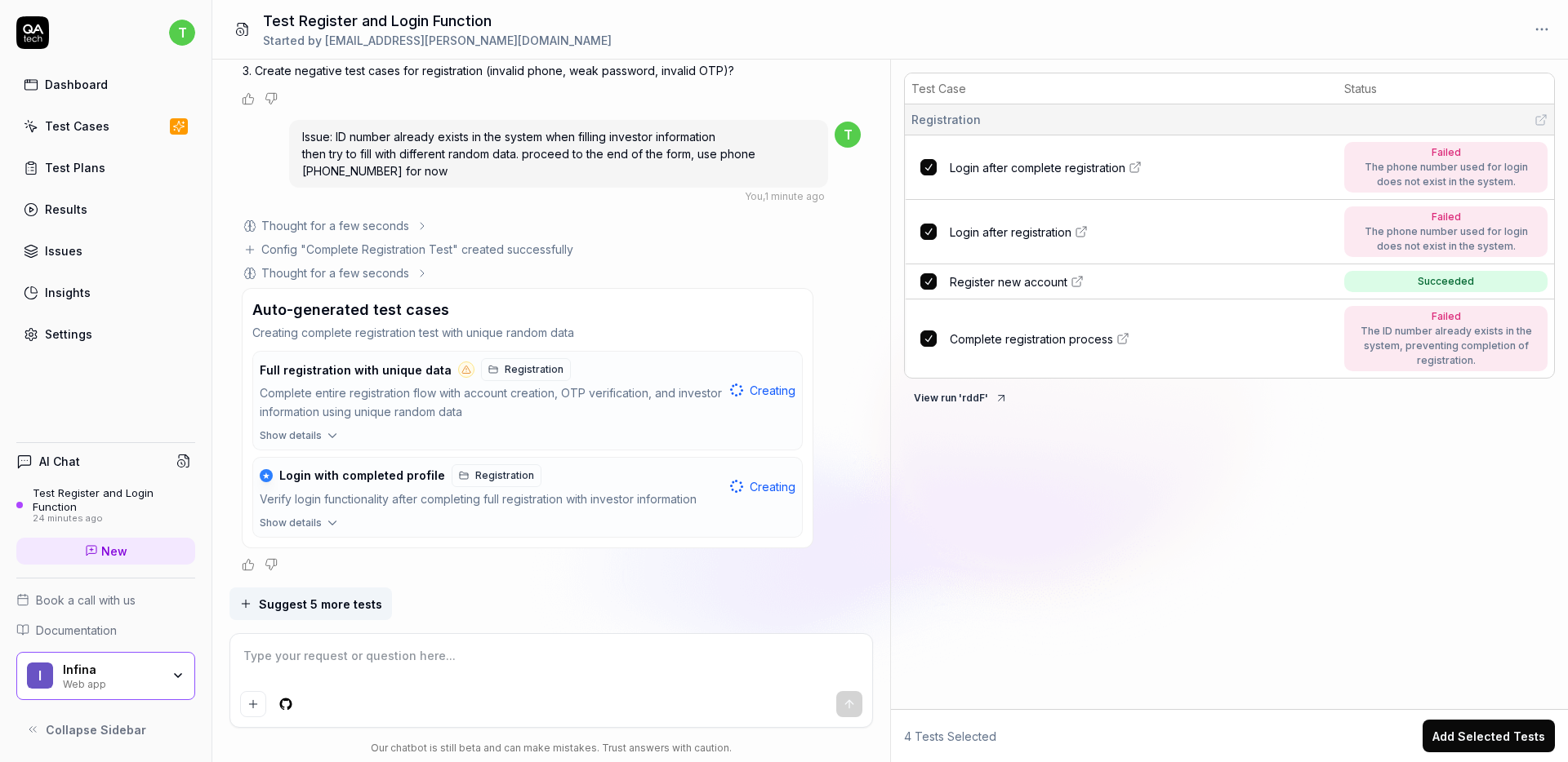
click at [1176, 511] on div "Test Case Status Registration Login after complete registration Failed The phon…" at bounding box center [1229, 388] width 677 height 644
click at [532, 409] on div "Complete entire registration flow with account creation, OTP verification, and …" at bounding box center [491, 403] width 464 height 38
click at [690, 375] on div "Full registration with unique data Registration" at bounding box center [491, 369] width 464 height 23
click at [700, 398] on div "Complete entire registration flow with account creation, OTP verification, and …" at bounding box center [491, 403] width 464 height 38
click at [995, 88] on th "Test Case" at bounding box center [1121, 89] width 433 height 31
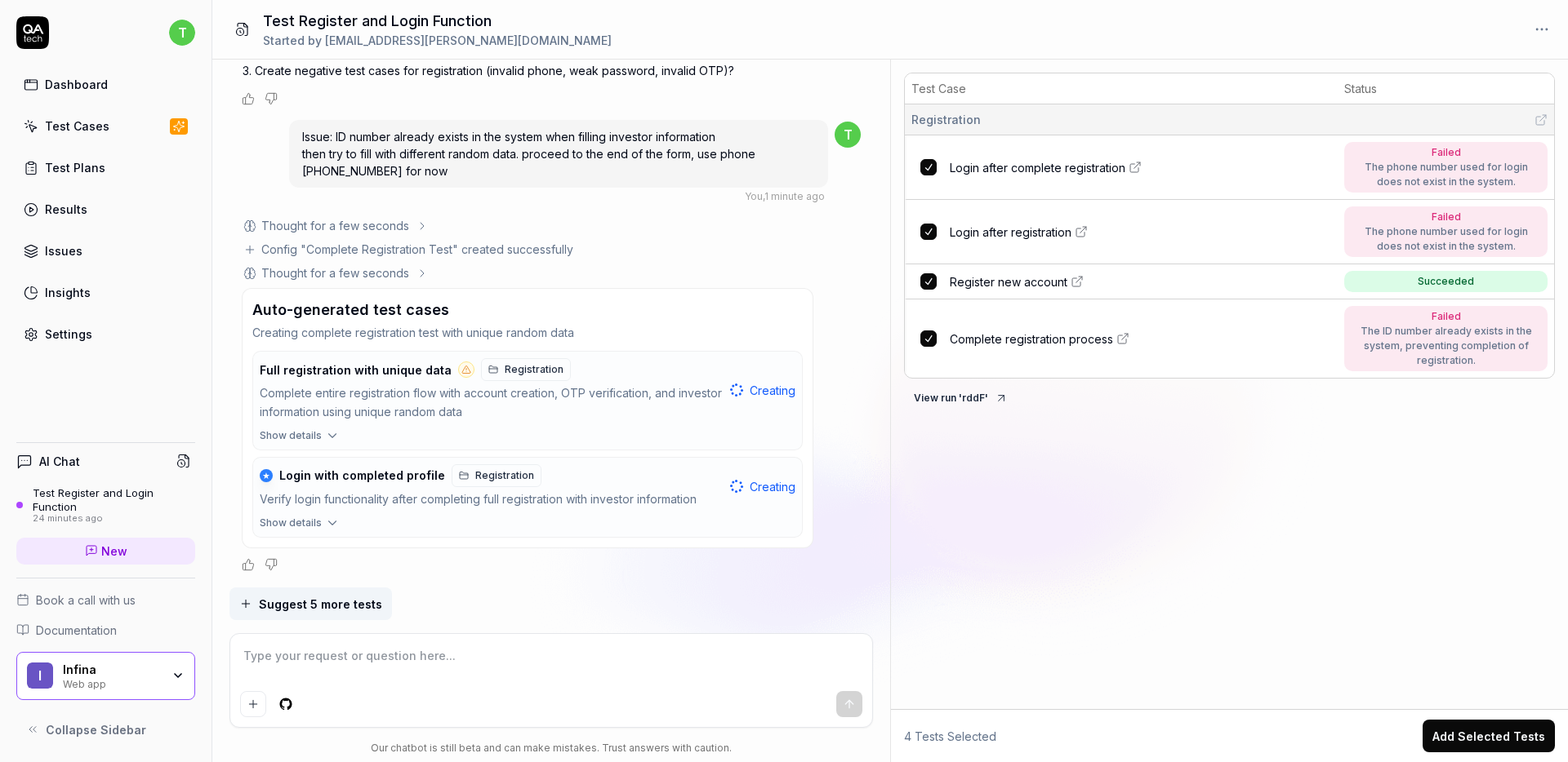
click at [1541, 29] on html "t Dashboard Test Cases Test Plans Results Issues Insights Settings AI Chat Test…" at bounding box center [784, 381] width 1568 height 762
click at [1272, 490] on html "t Dashboard Test Cases Test Plans Results Issues Insights Settings AI Chat Test…" at bounding box center [784, 381] width 1568 height 762
click at [94, 210] on link "Results" at bounding box center [106, 209] width 179 height 32
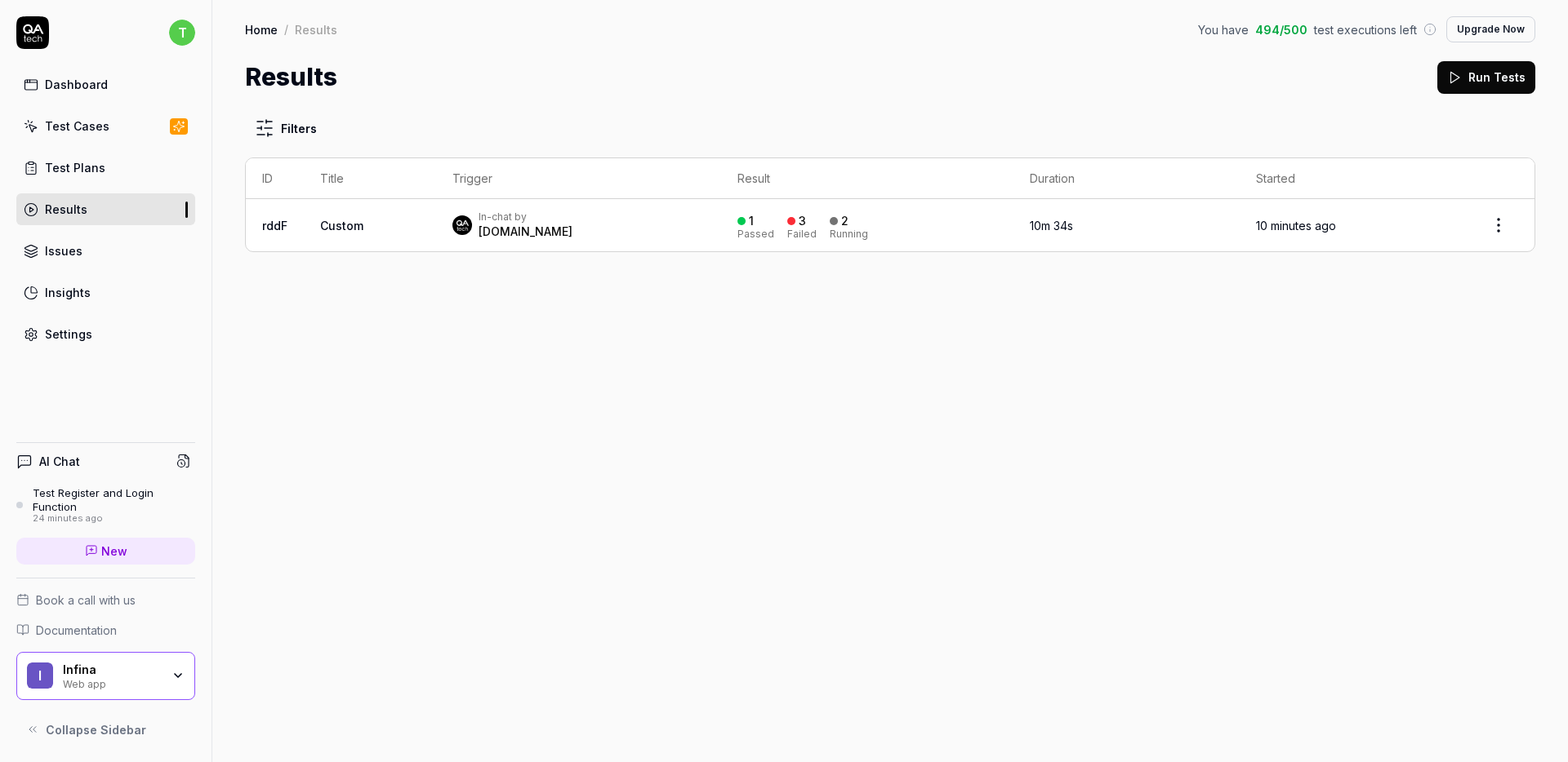
click at [311, 247] on td "Custom" at bounding box center [370, 225] width 132 height 52
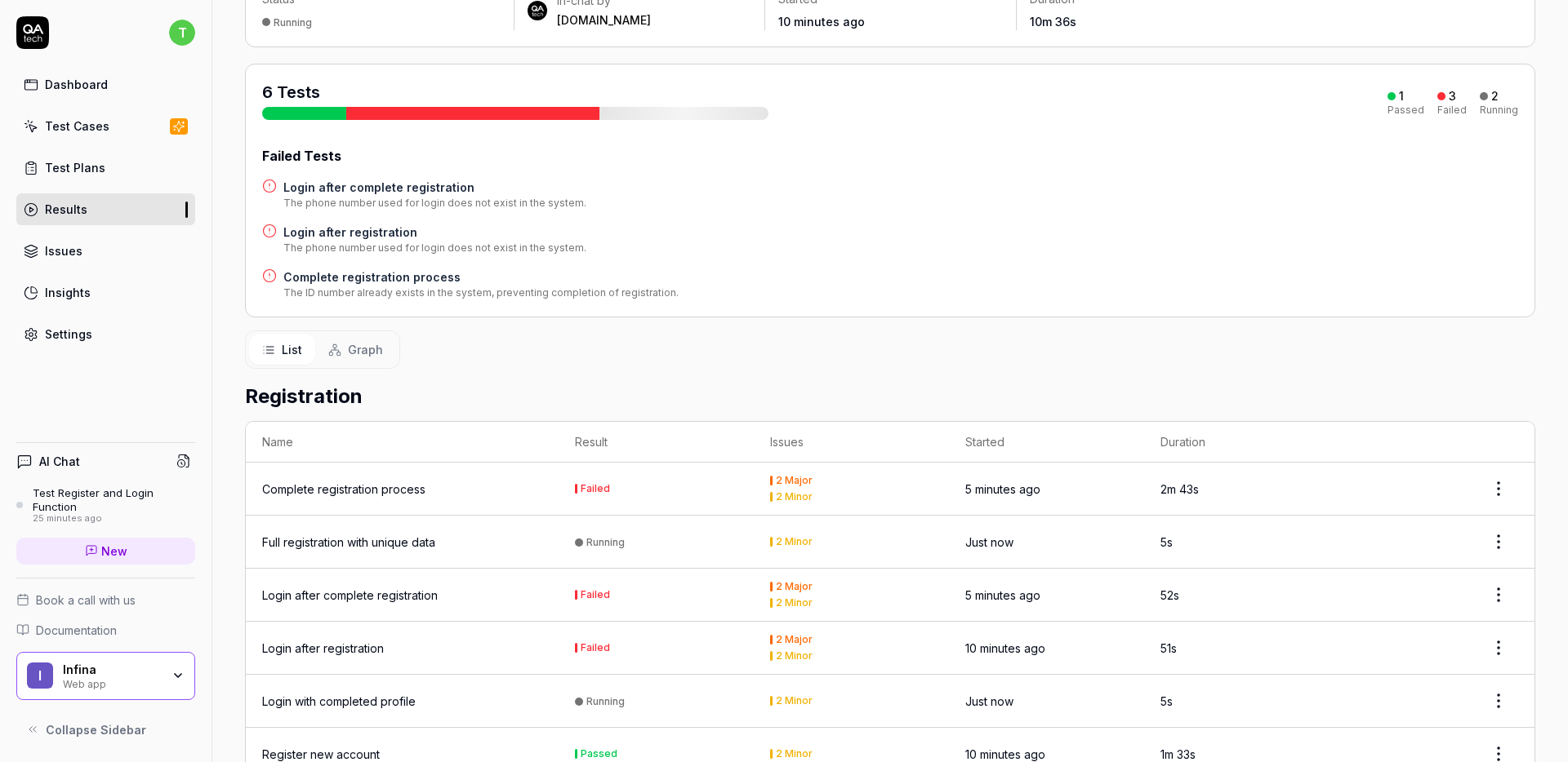
scroll to position [235, 0]
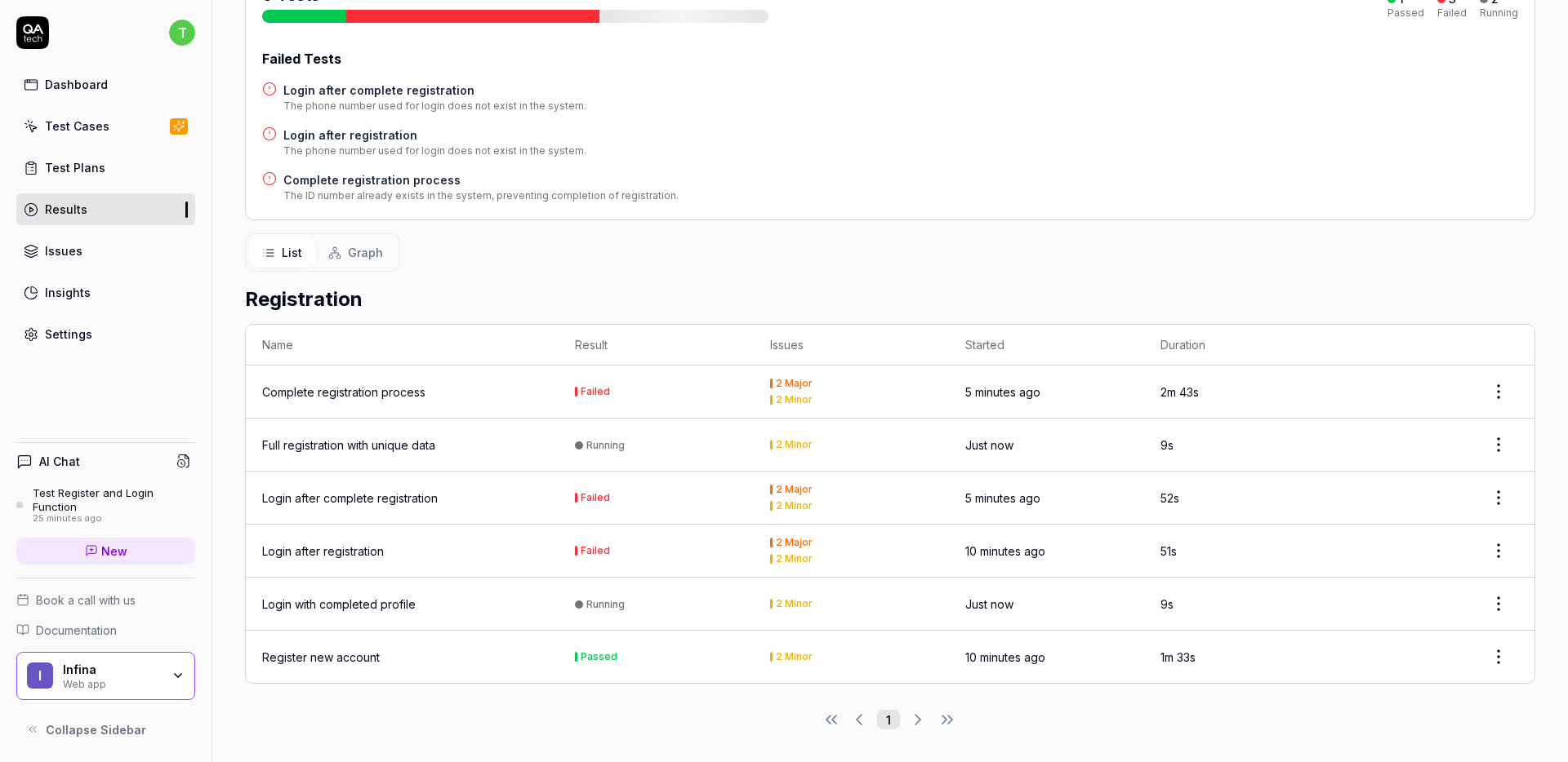
click at [383, 446] on div "Full registration with unique data" at bounding box center [348, 445] width 173 height 17
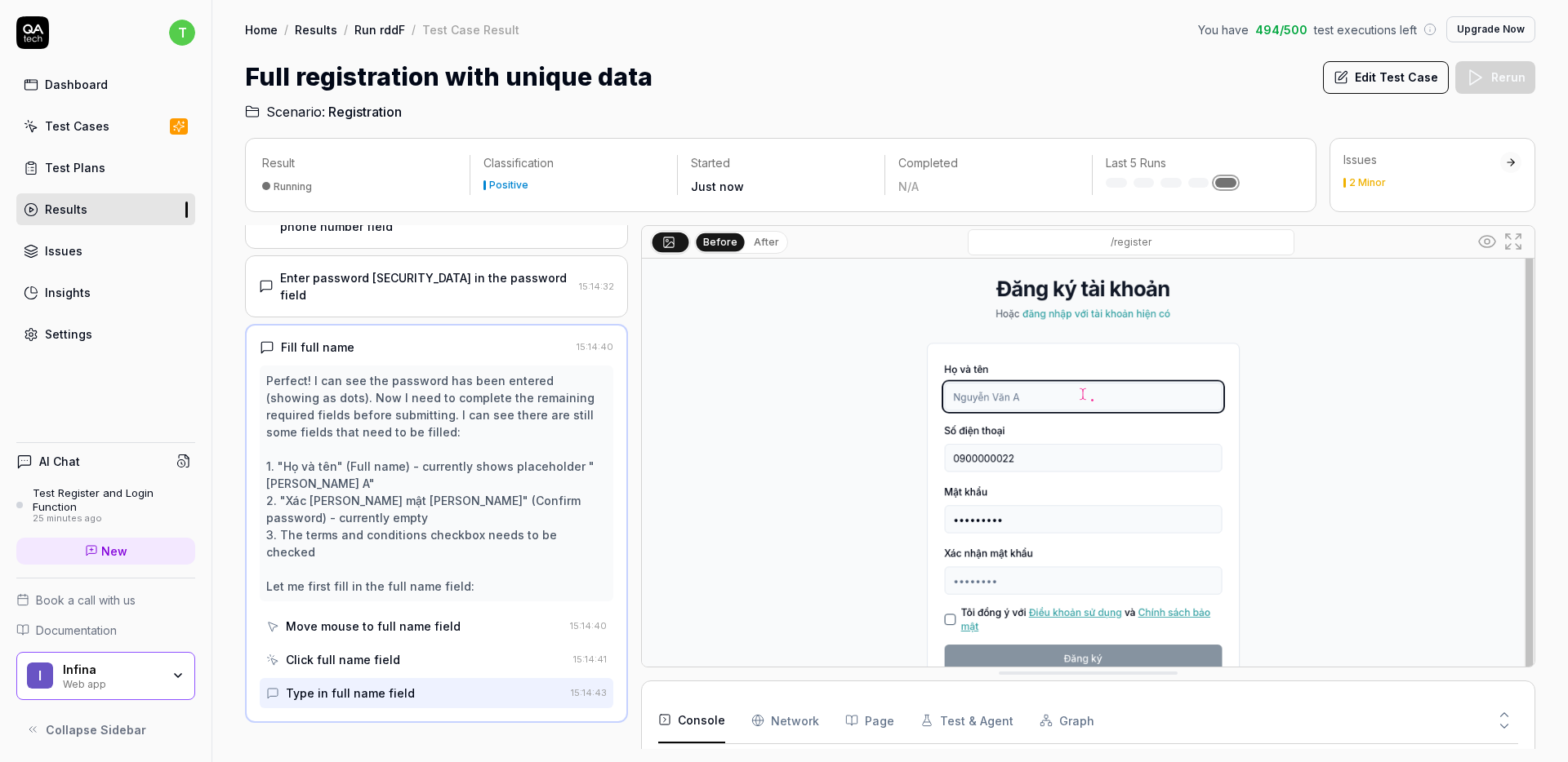
scroll to position [142, 0]
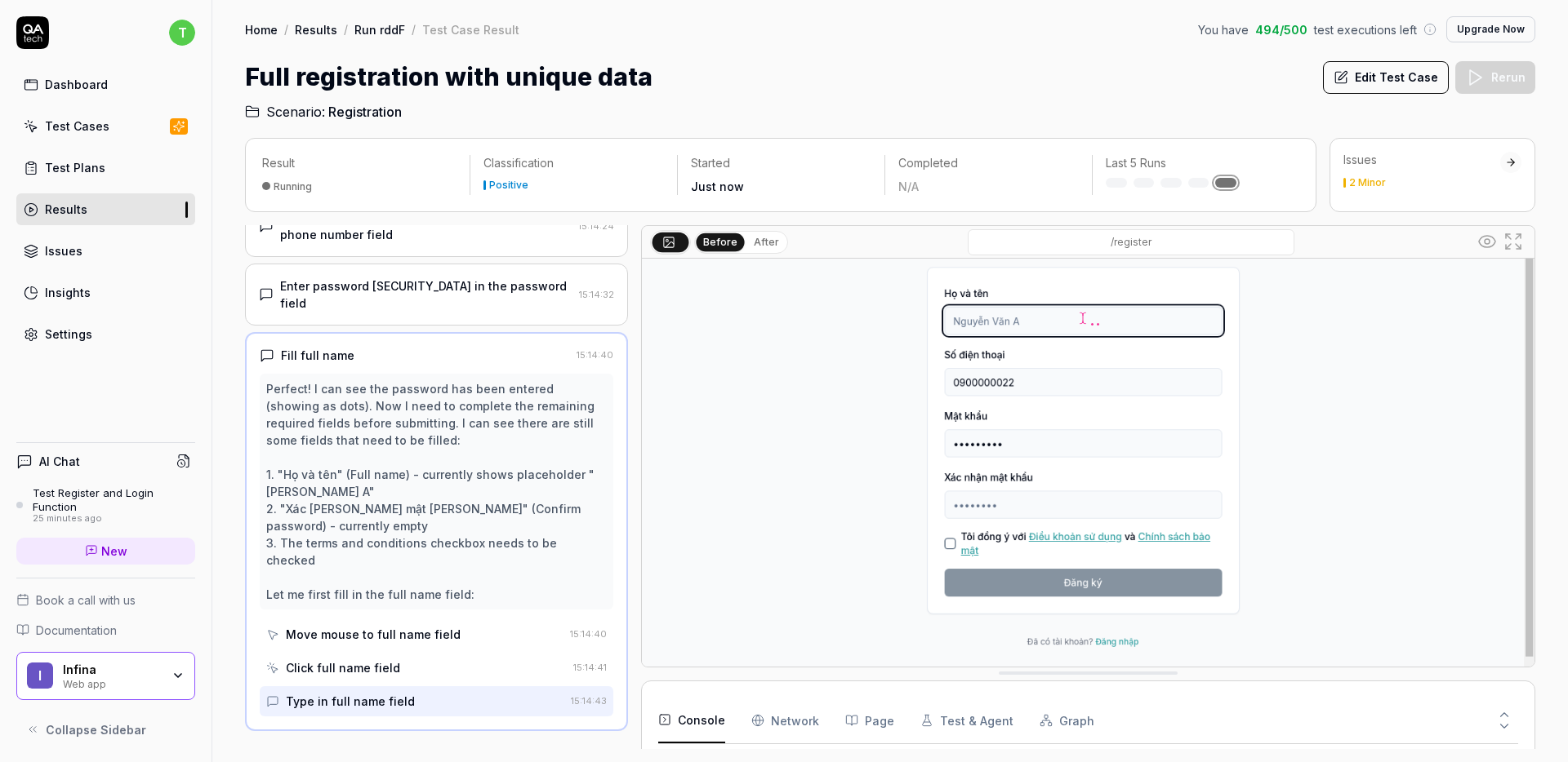
click at [760, 244] on button "After" at bounding box center [766, 242] width 38 height 18
click at [730, 245] on button "Before" at bounding box center [720, 242] width 47 height 18
click at [762, 245] on button "After" at bounding box center [766, 242] width 38 height 18
click at [737, 248] on button "Before" at bounding box center [720, 242] width 47 height 18
click at [759, 248] on button "After" at bounding box center [766, 242] width 38 height 18
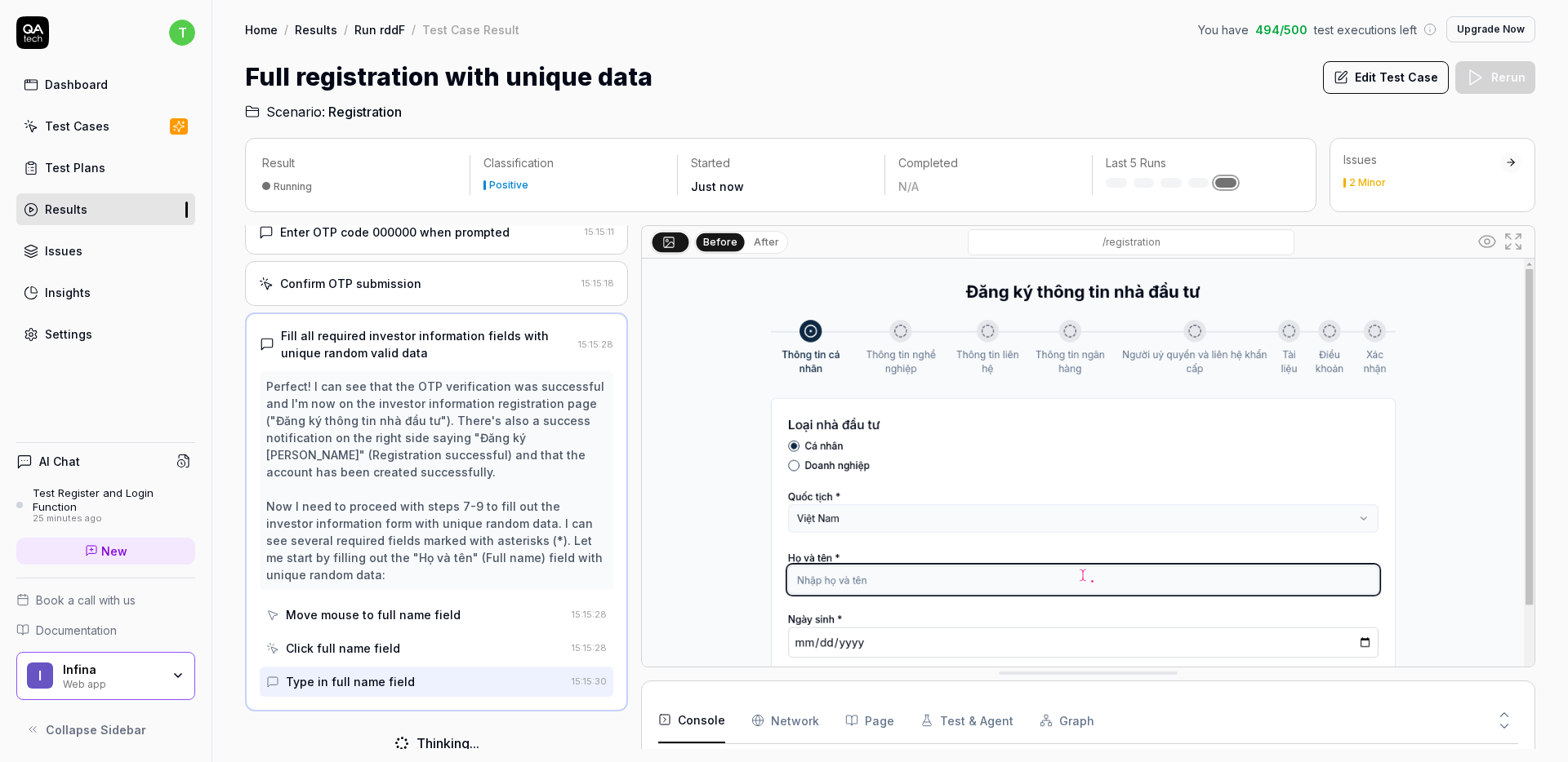
scroll to position [356, 0]
click at [1521, 239] on icon at bounding box center [1514, 241] width 20 height 20
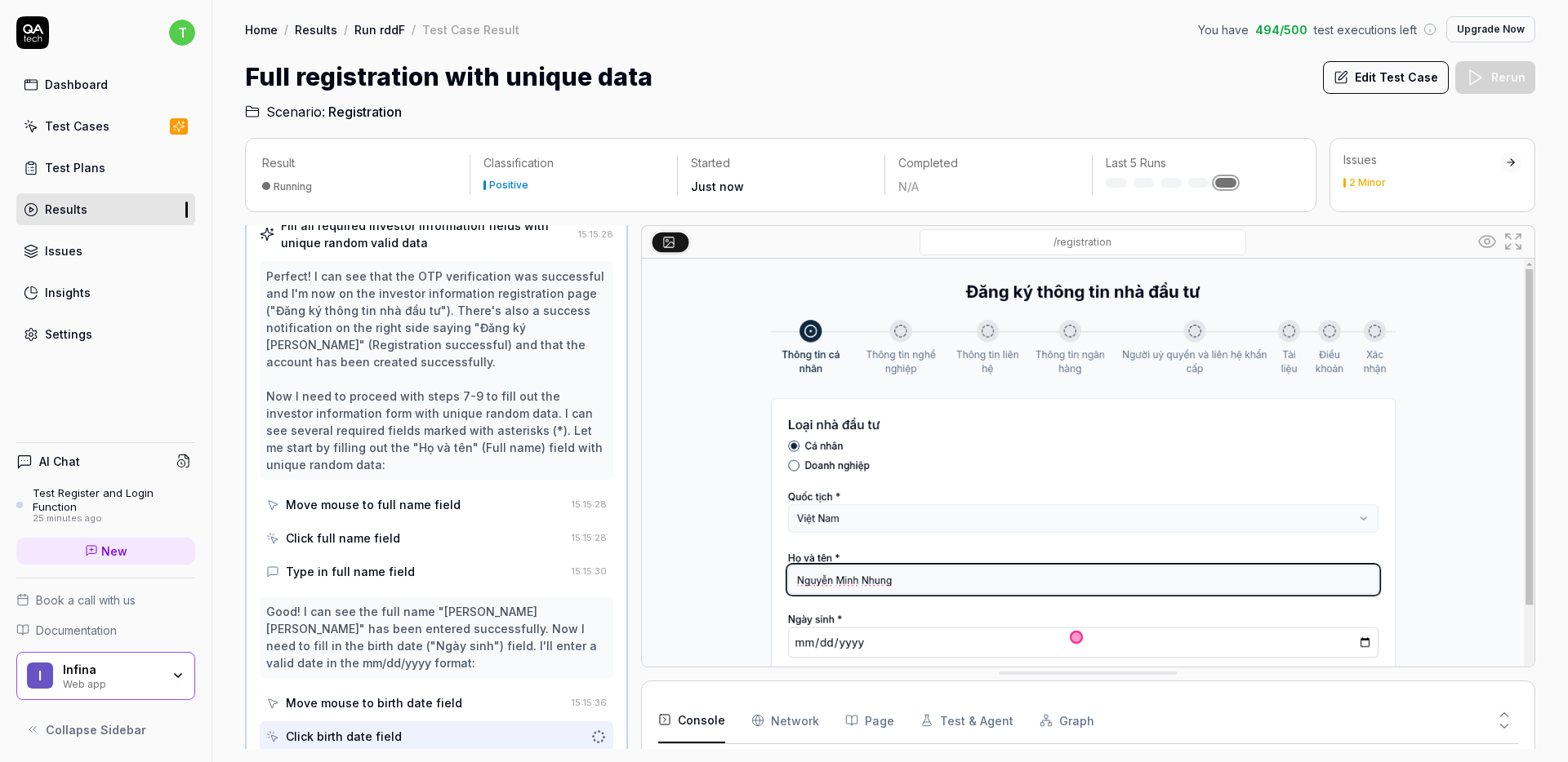
click at [1485, 247] on icon at bounding box center [1487, 241] width 16 height 12
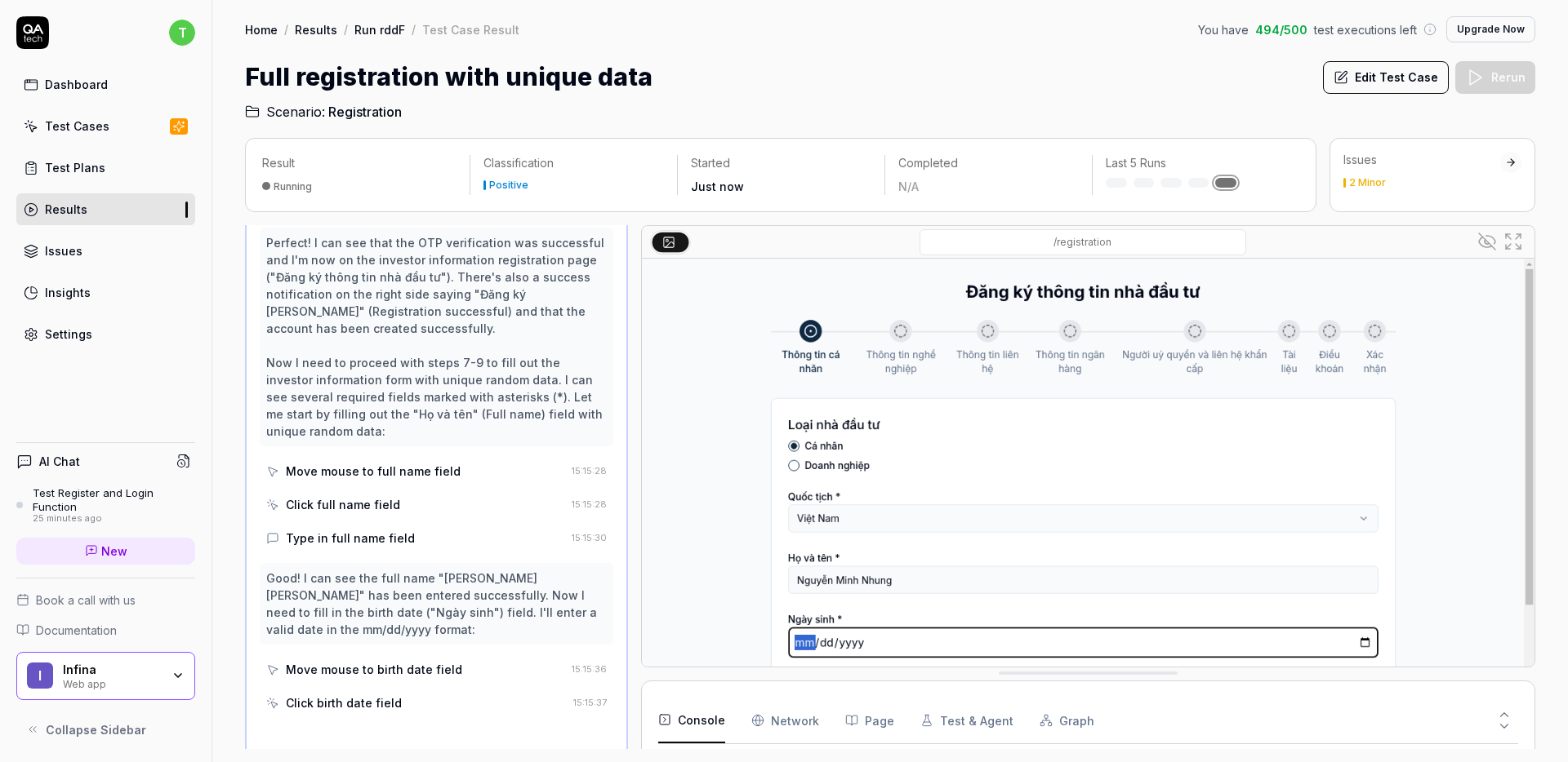
click at [1485, 247] on icon at bounding box center [1485, 241] width 13 height 10
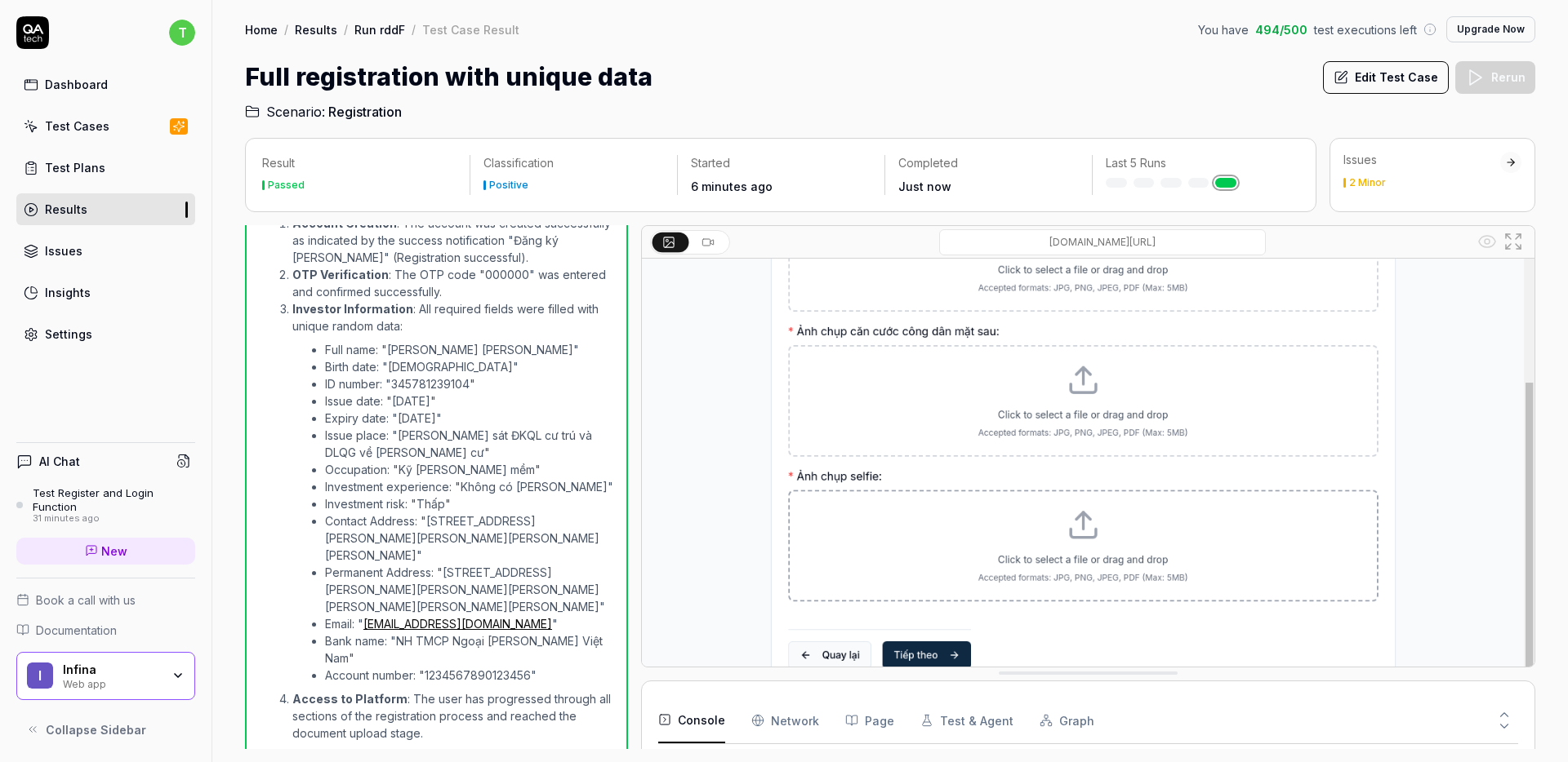
scroll to position [142, 0]
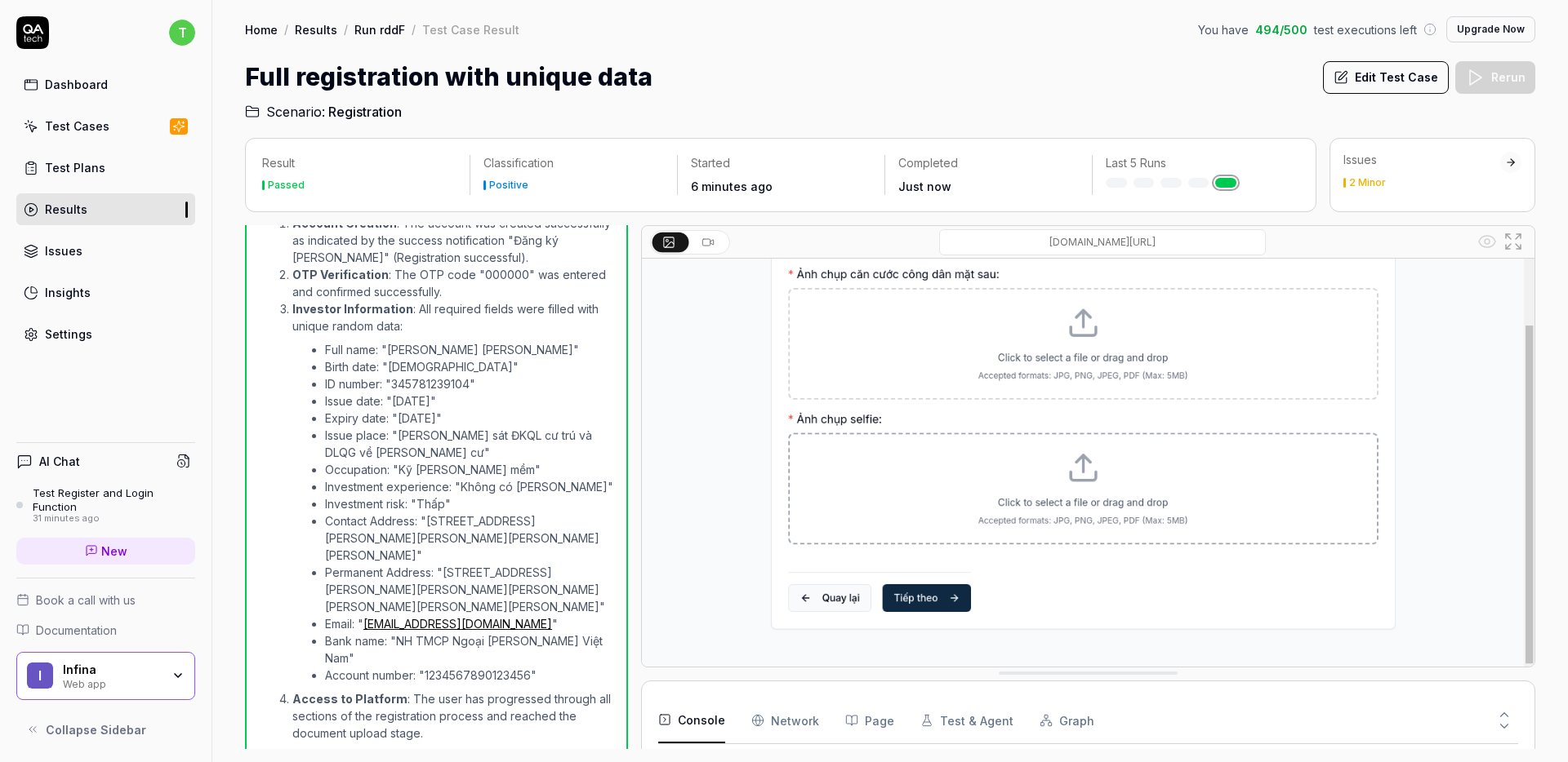
click at [586, 592] on li "Permanent Address: "56 Đường Nguyễn Văn Trỗi, Phường 12, Quận Phú Nhuận, Thành …" at bounding box center [468, 589] width 288 height 52
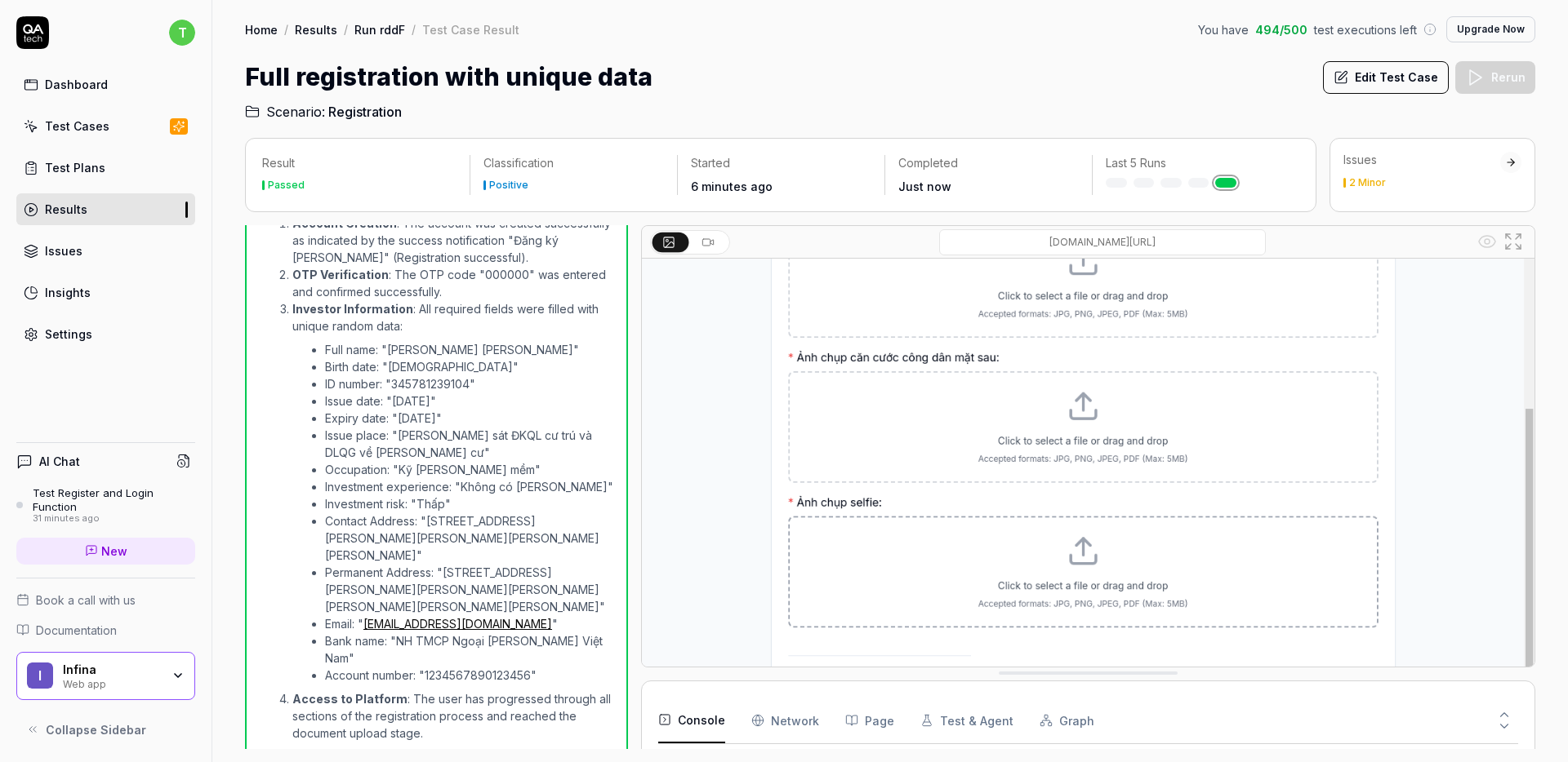
scroll to position [0, 0]
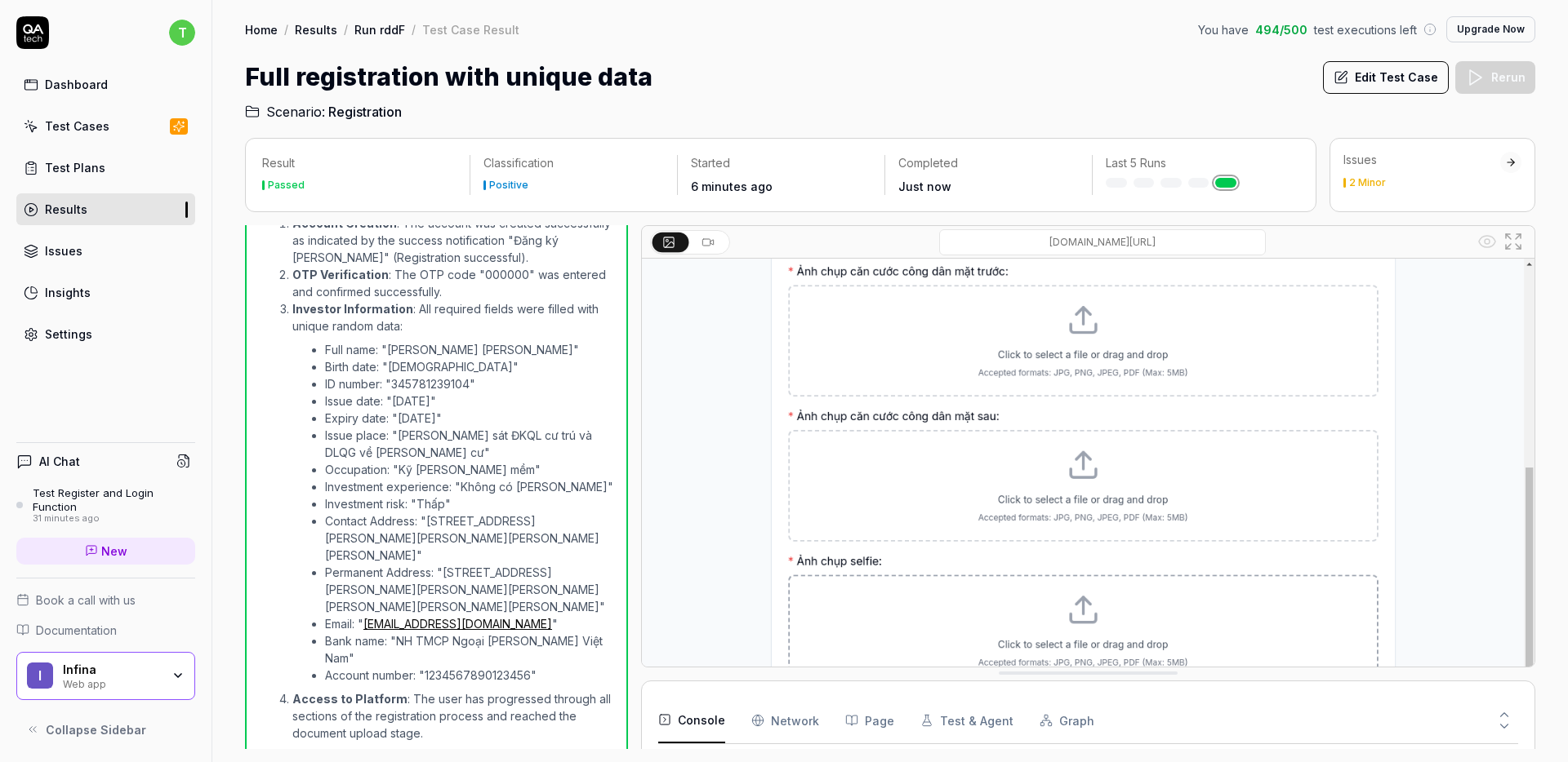
click at [1513, 435] on img at bounding box center [1088, 537] width 893 height 558
click at [1514, 398] on img at bounding box center [1088, 537] width 893 height 558
click at [1516, 383] on img at bounding box center [1088, 537] width 893 height 558
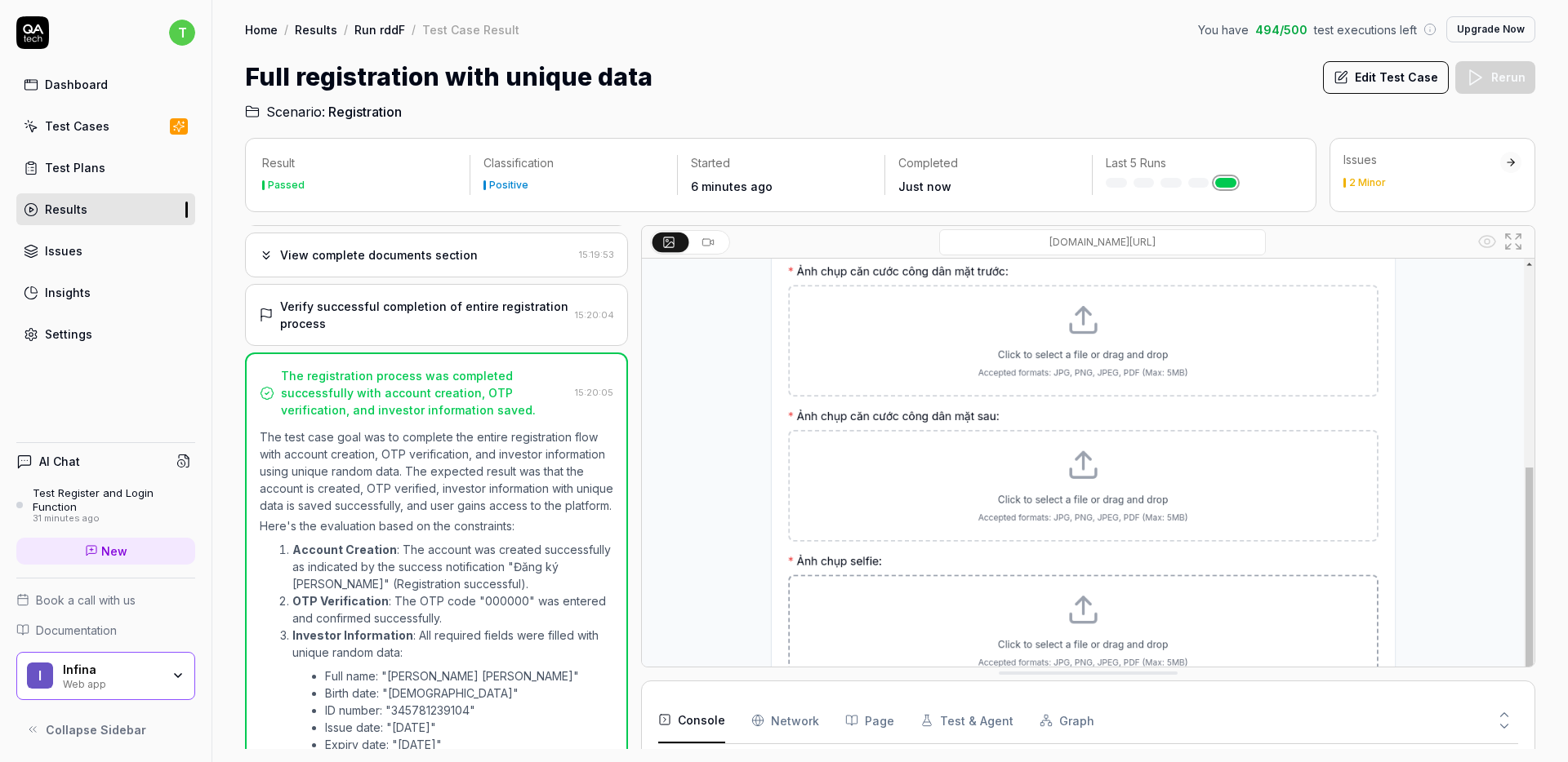
click at [439, 310] on div "Verify successful completion of entire registration process" at bounding box center [424, 315] width 288 height 34
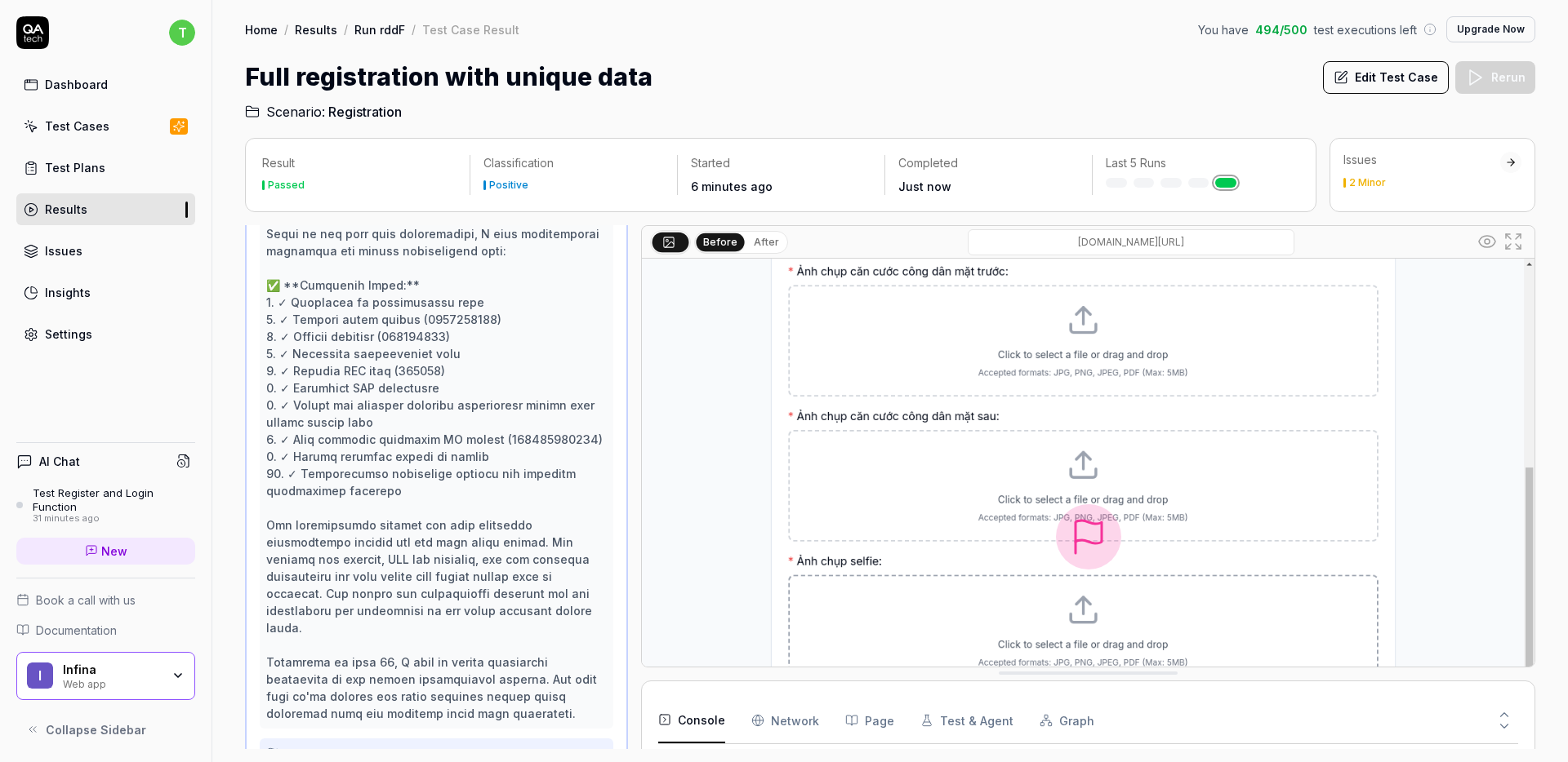
scroll to position [2198, 0]
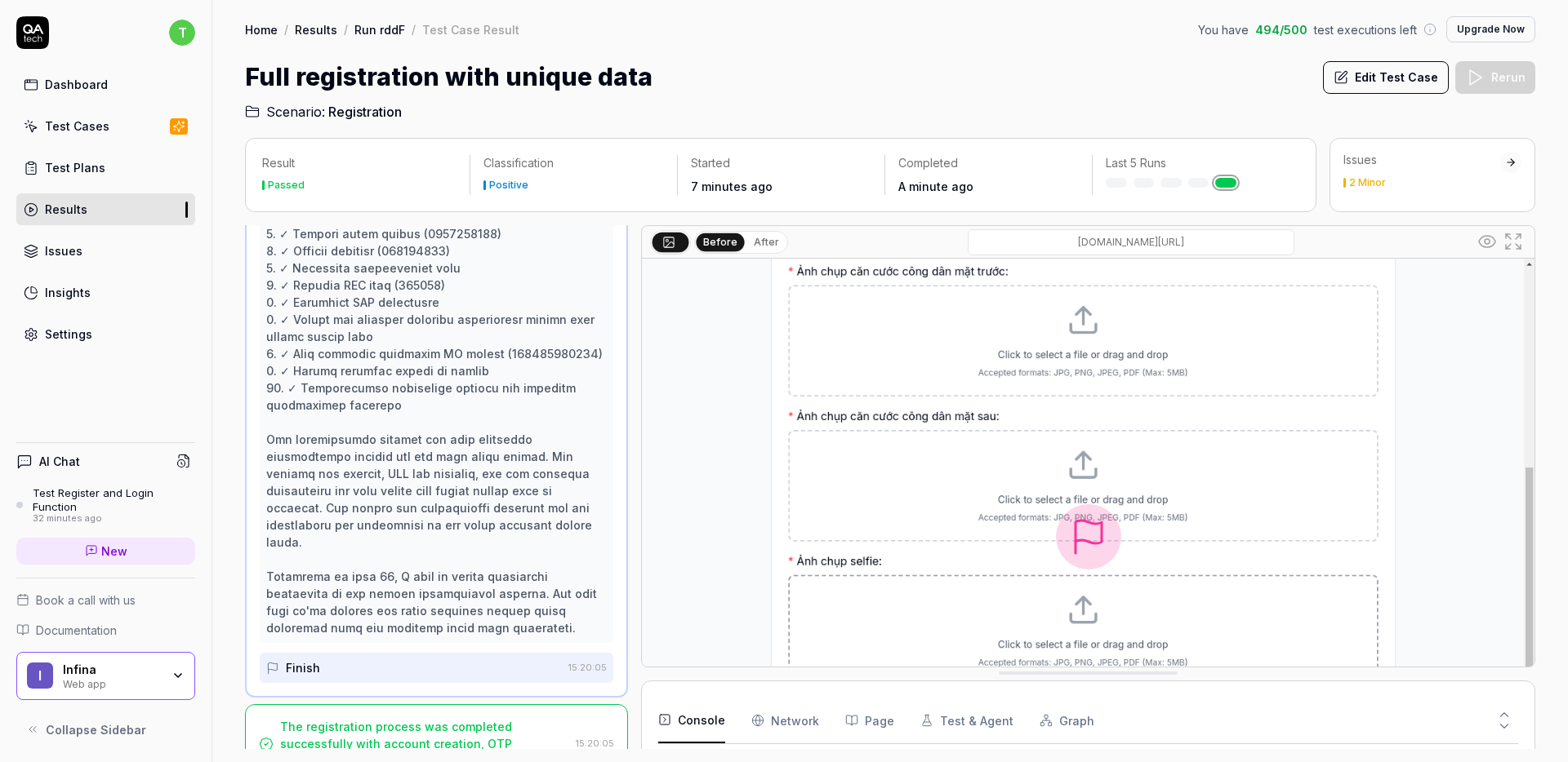
click at [100, 513] on div "32 minutes ago" at bounding box center [114, 519] width 163 height 12
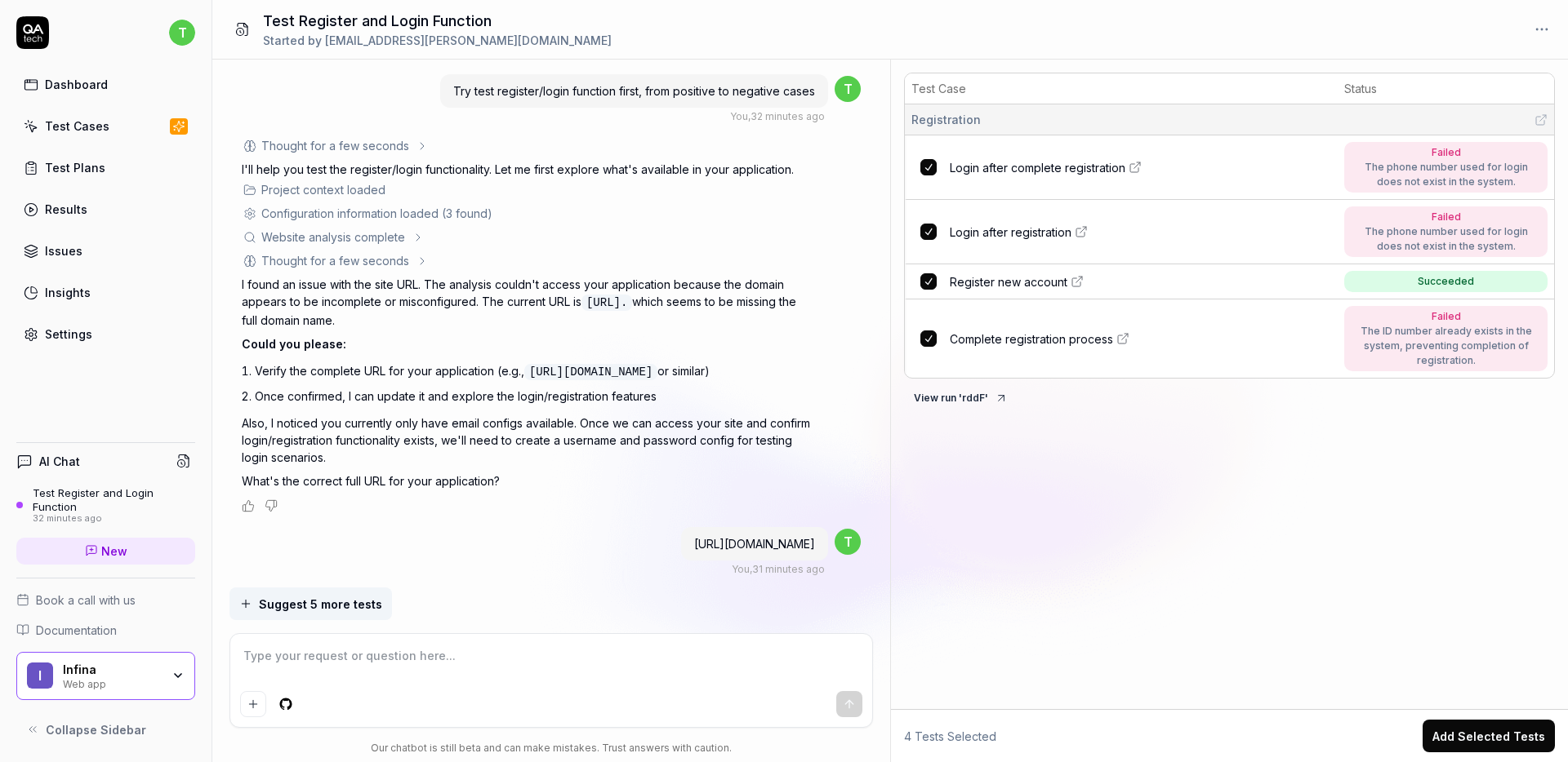
scroll to position [3928, 0]
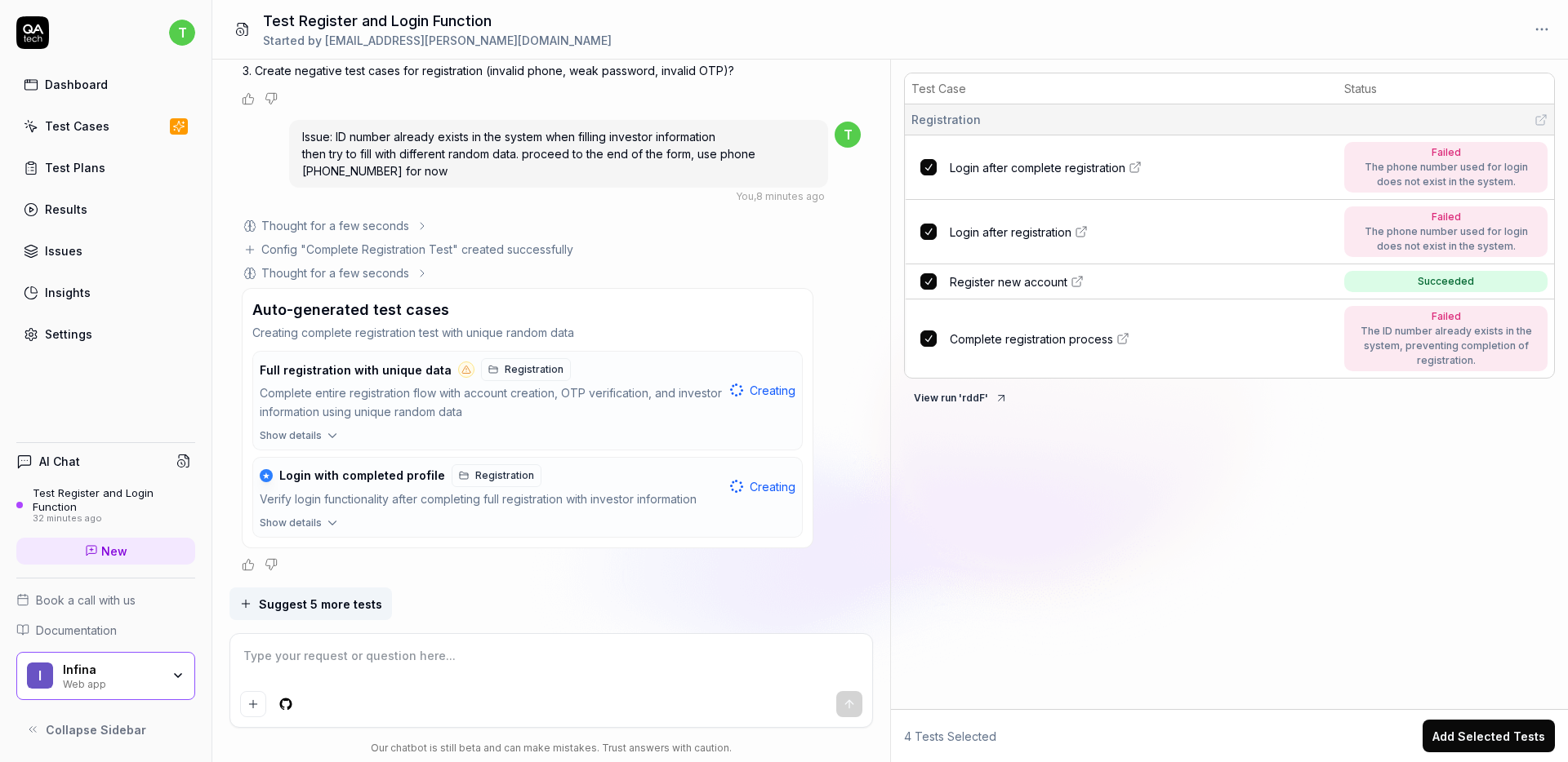
click at [290, 658] on textarea at bounding box center [552, 664] width 623 height 41
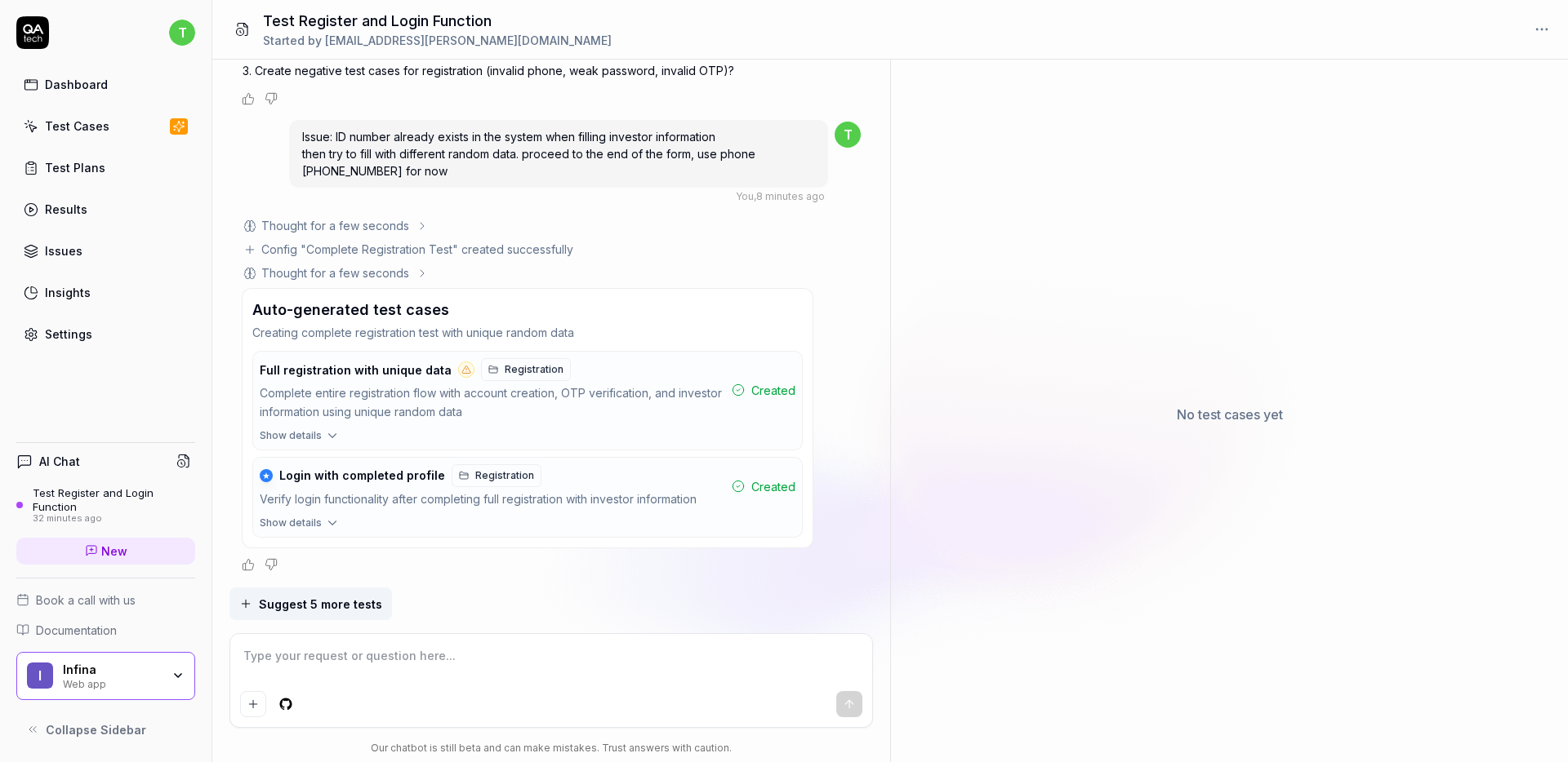
click at [290, 658] on textarea at bounding box center [552, 664] width 623 height 41
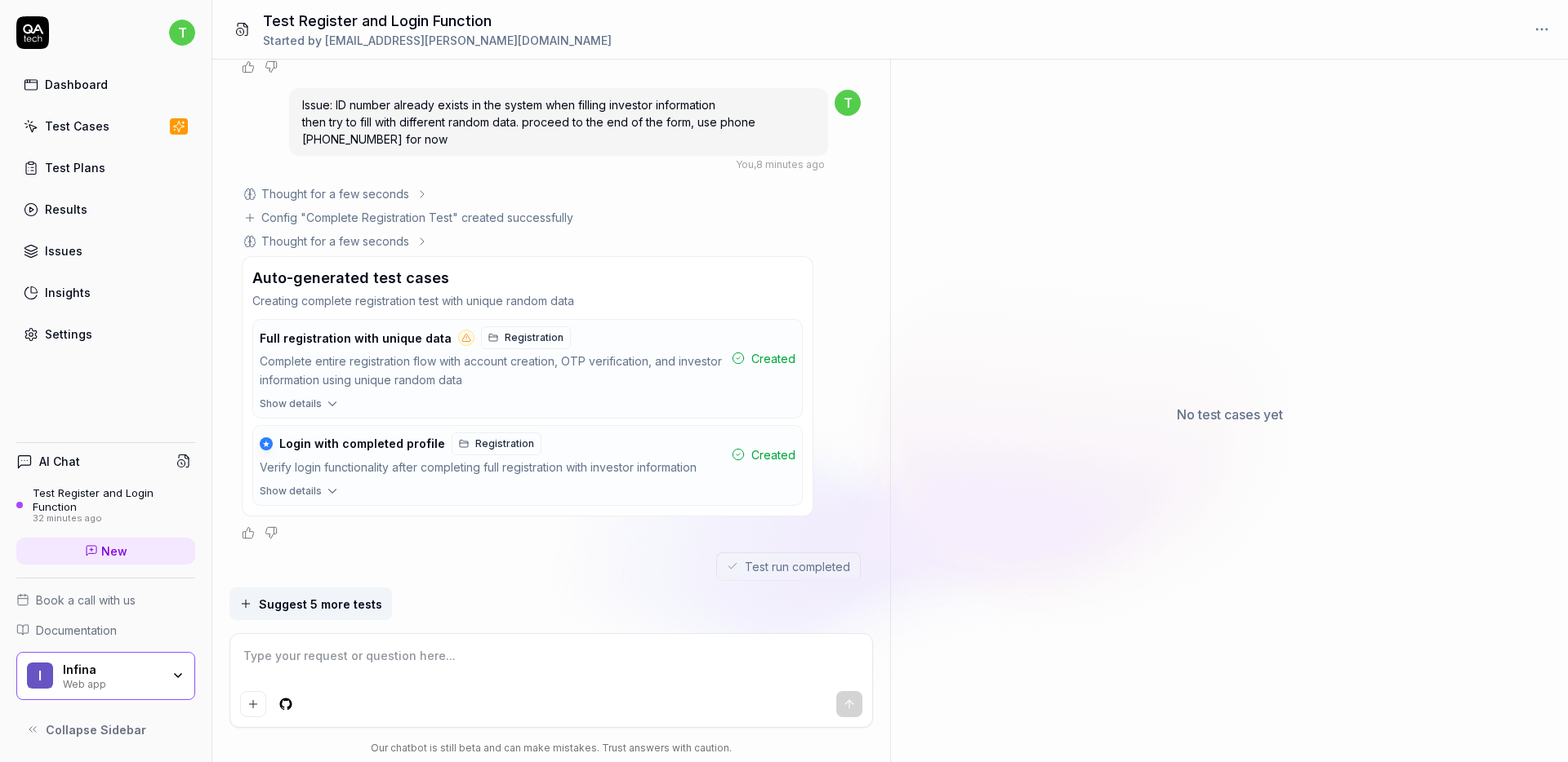
scroll to position [4809, 0]
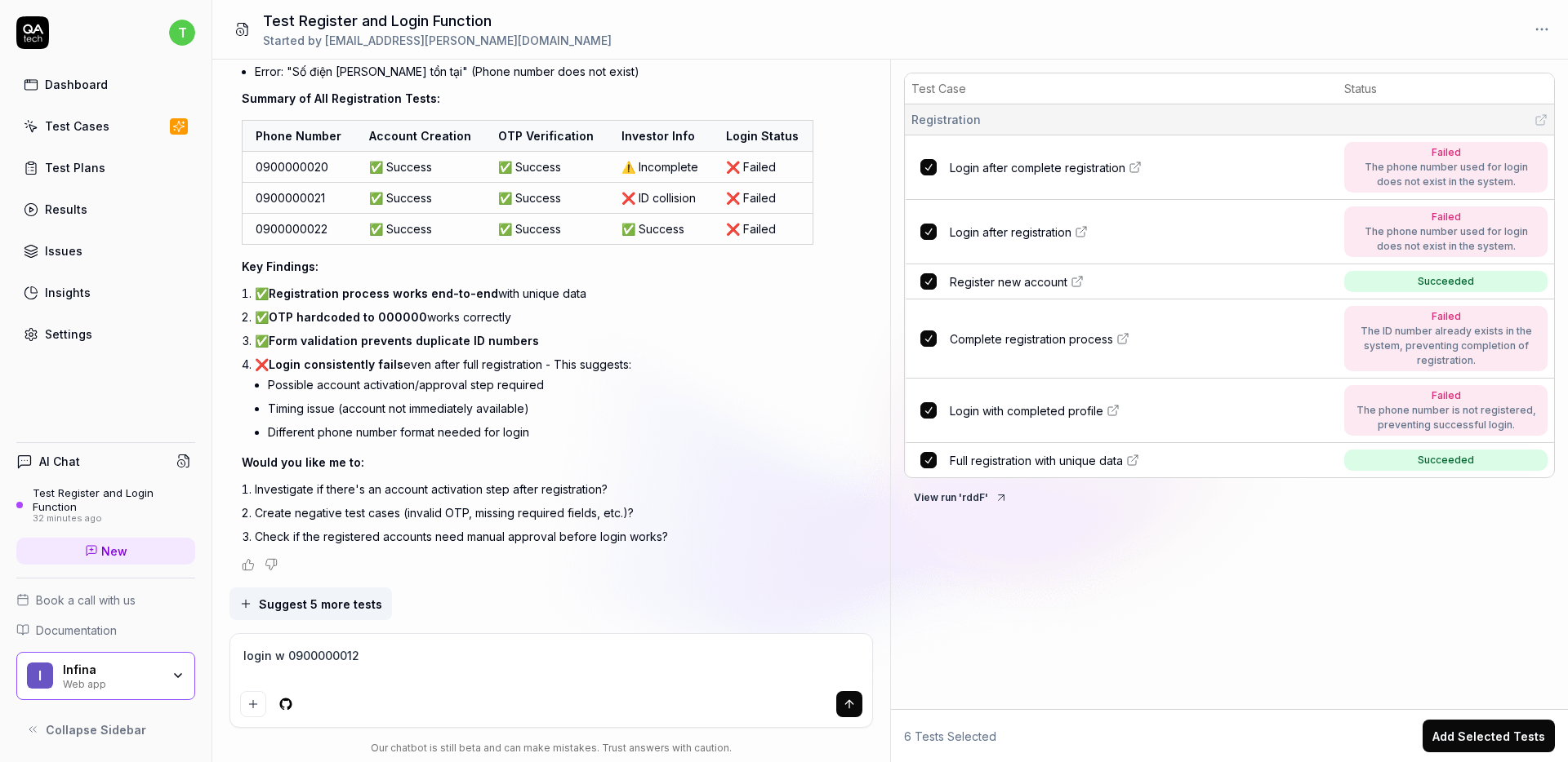
drag, startPoint x: 249, startPoint y: 650, endPoint x: 316, endPoint y: 655, distance: 67.2
click at [249, 650] on textarea "login w 0900000012" at bounding box center [552, 664] width 623 height 41
click at [318, 655] on textarea "login w 0900000012" at bounding box center [552, 664] width 623 height 41
paste textarea "5"
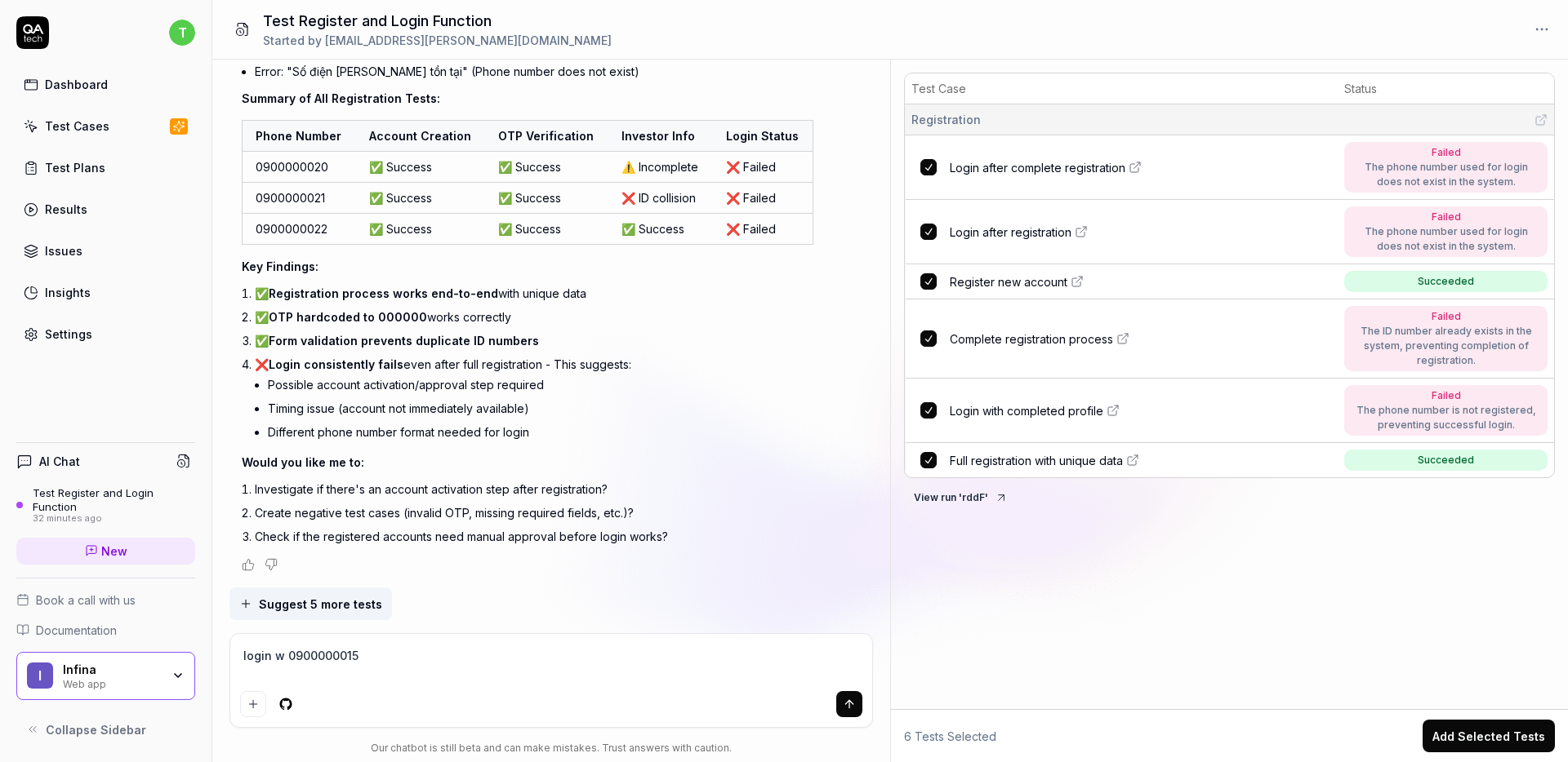
click at [385, 654] on textarea "login w 0900000015" at bounding box center [552, 664] width 623 height 41
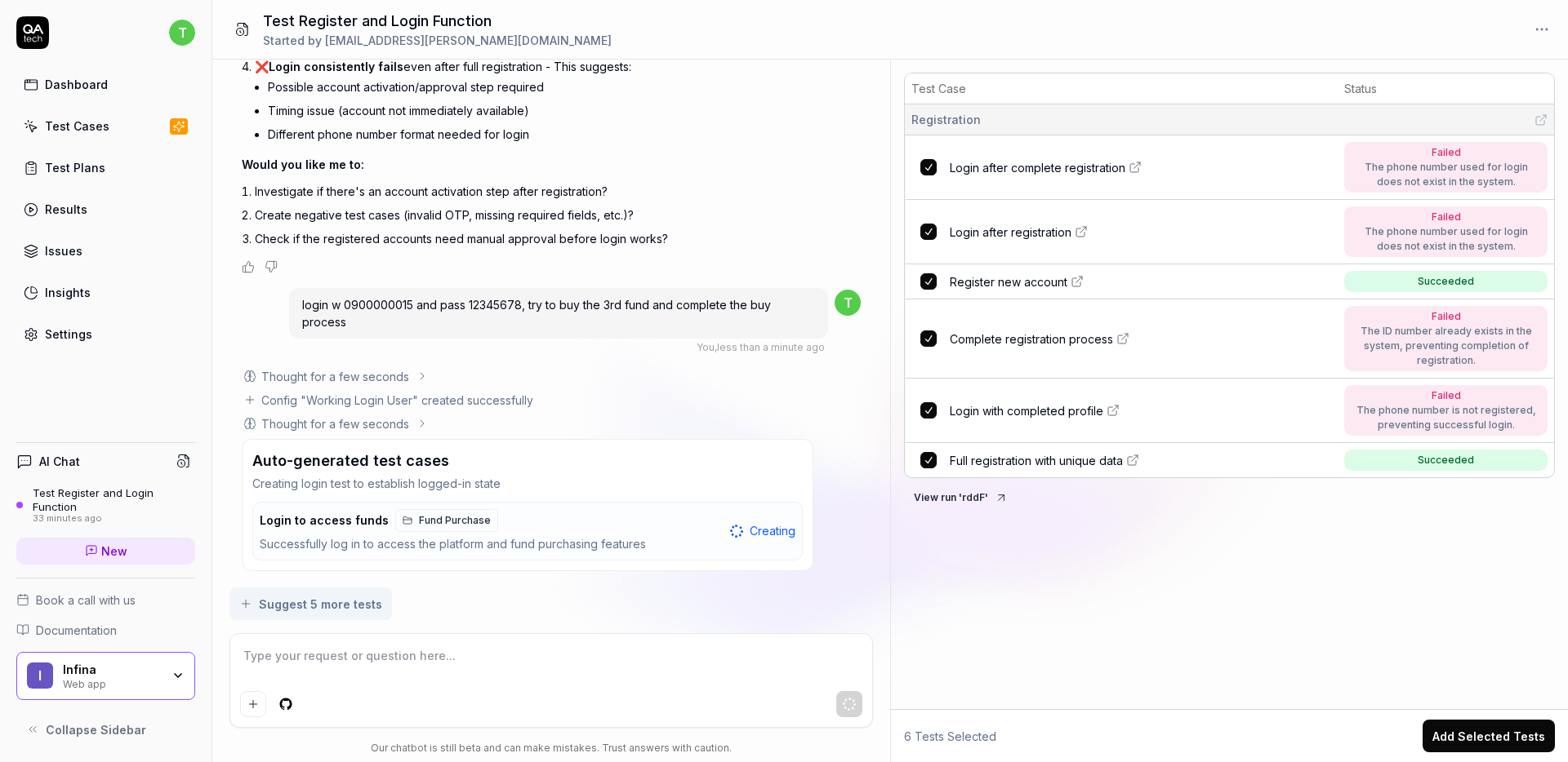
scroll to position [5151, 0]
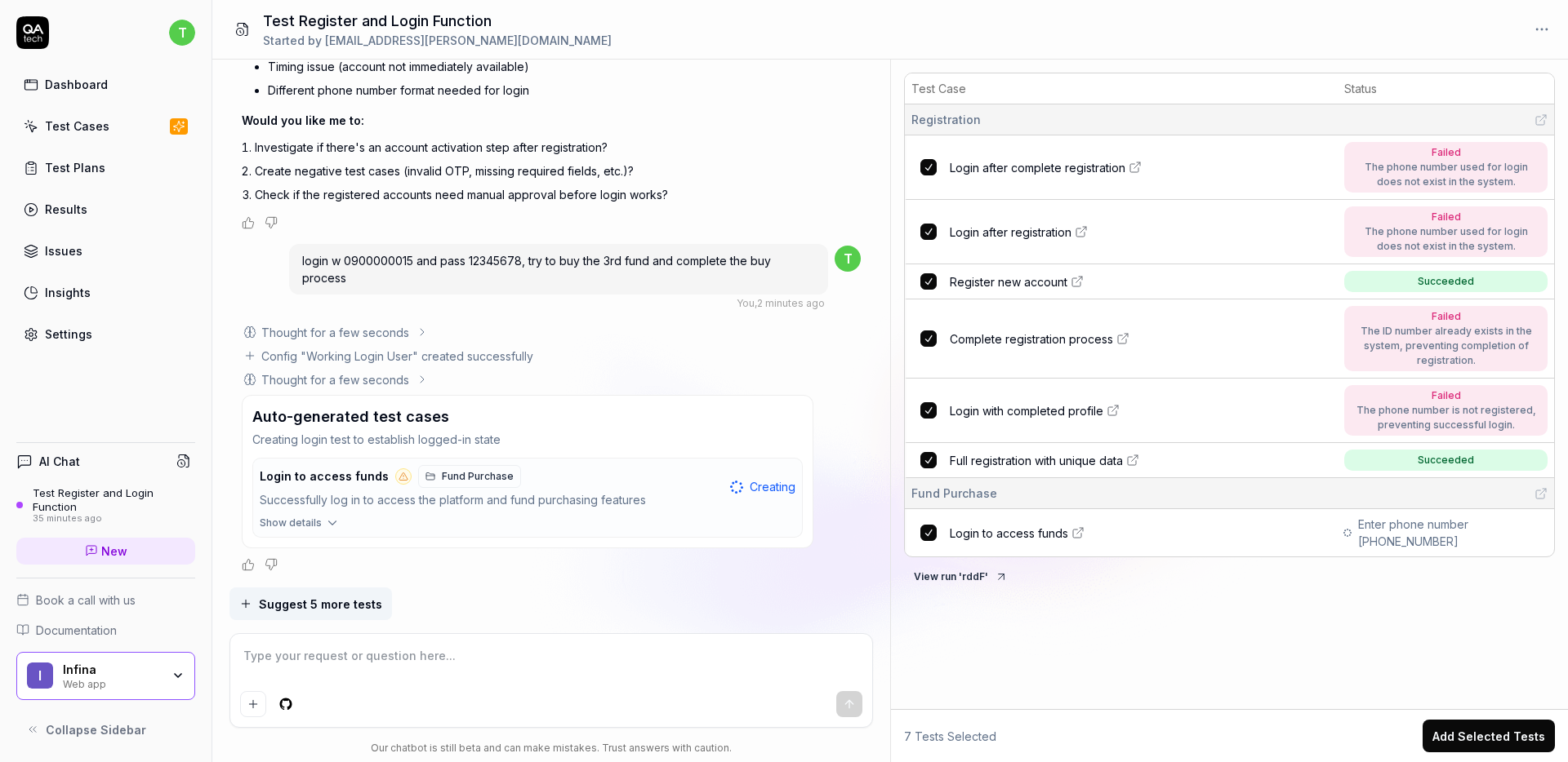
click at [1009, 531] on span "Login to access funds" at bounding box center [1008, 533] width 118 height 17
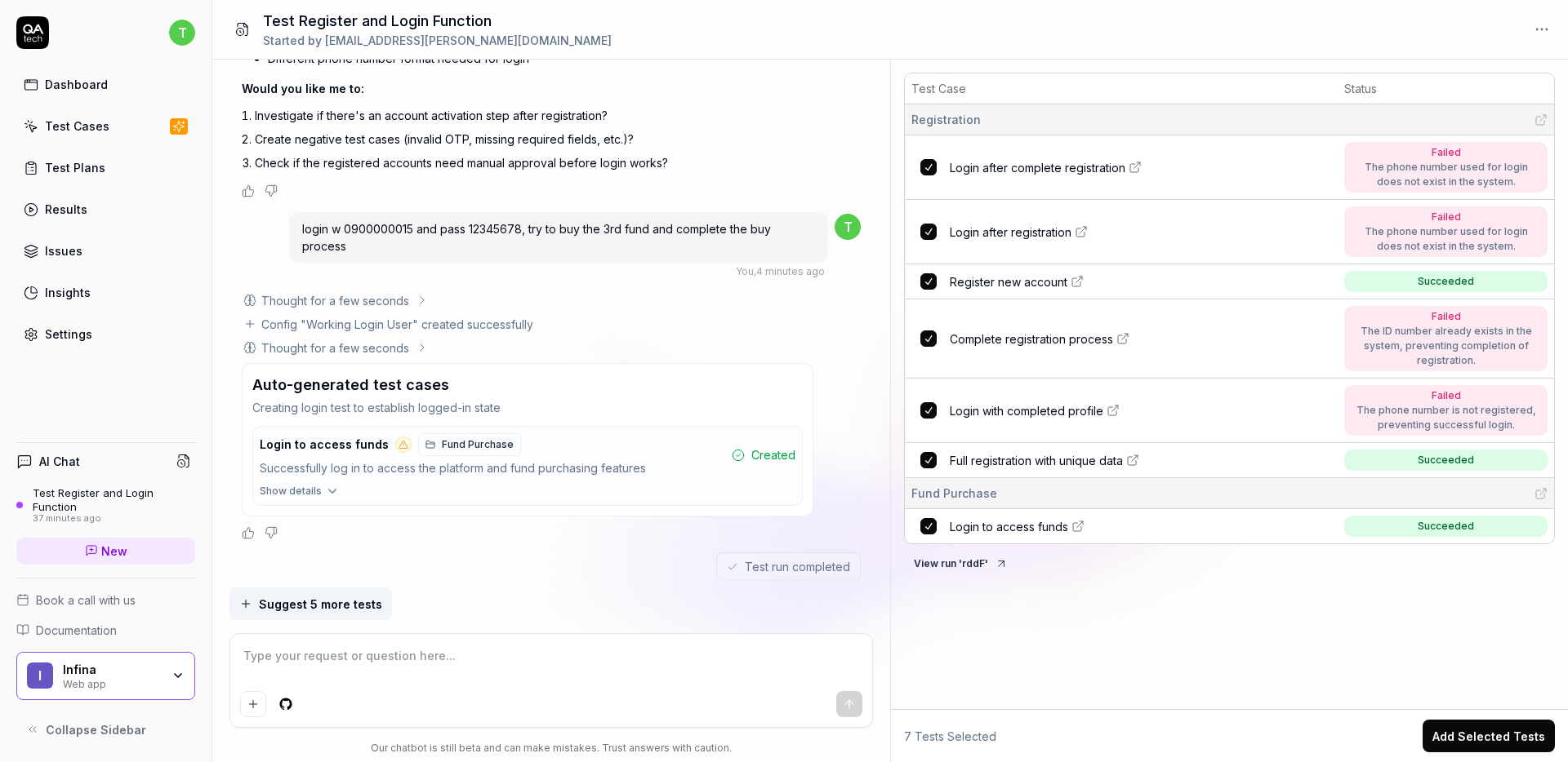
scroll to position [5218, 0]
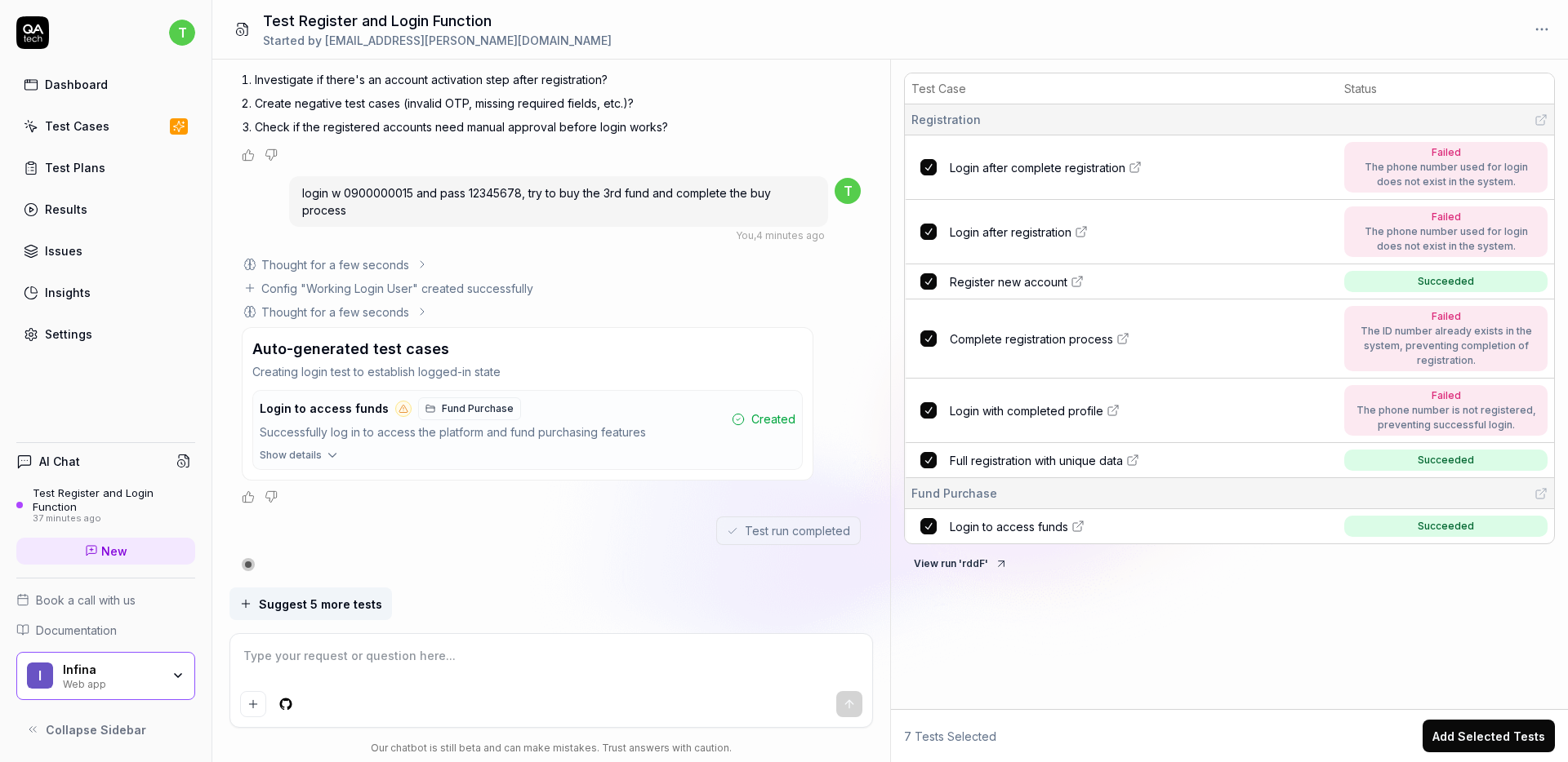
click at [540, 682] on textarea at bounding box center [552, 664] width 623 height 41
click at [535, 671] on textarea at bounding box center [552, 664] width 623 height 41
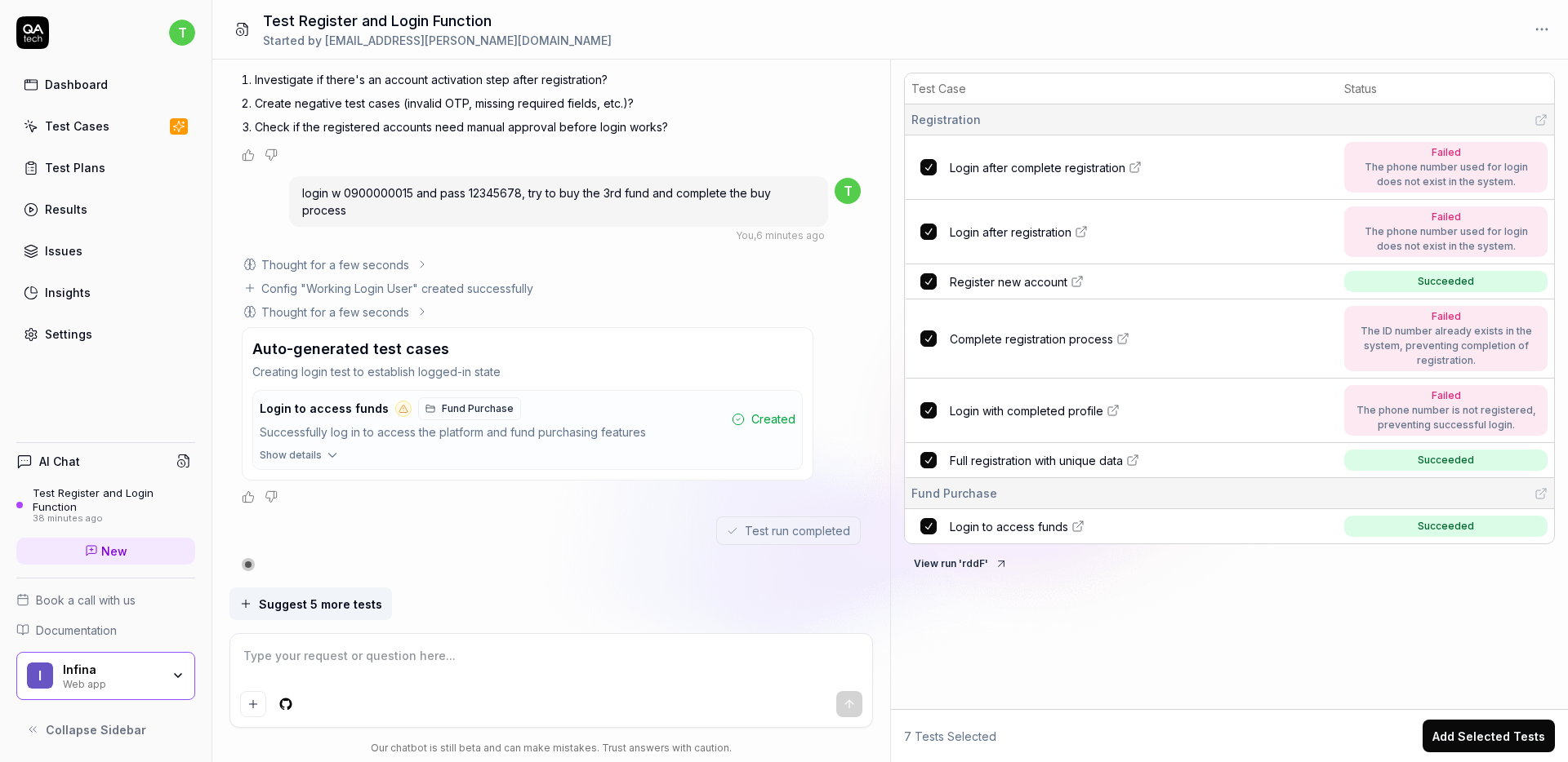
click at [525, 670] on textarea at bounding box center [552, 664] width 623 height 41
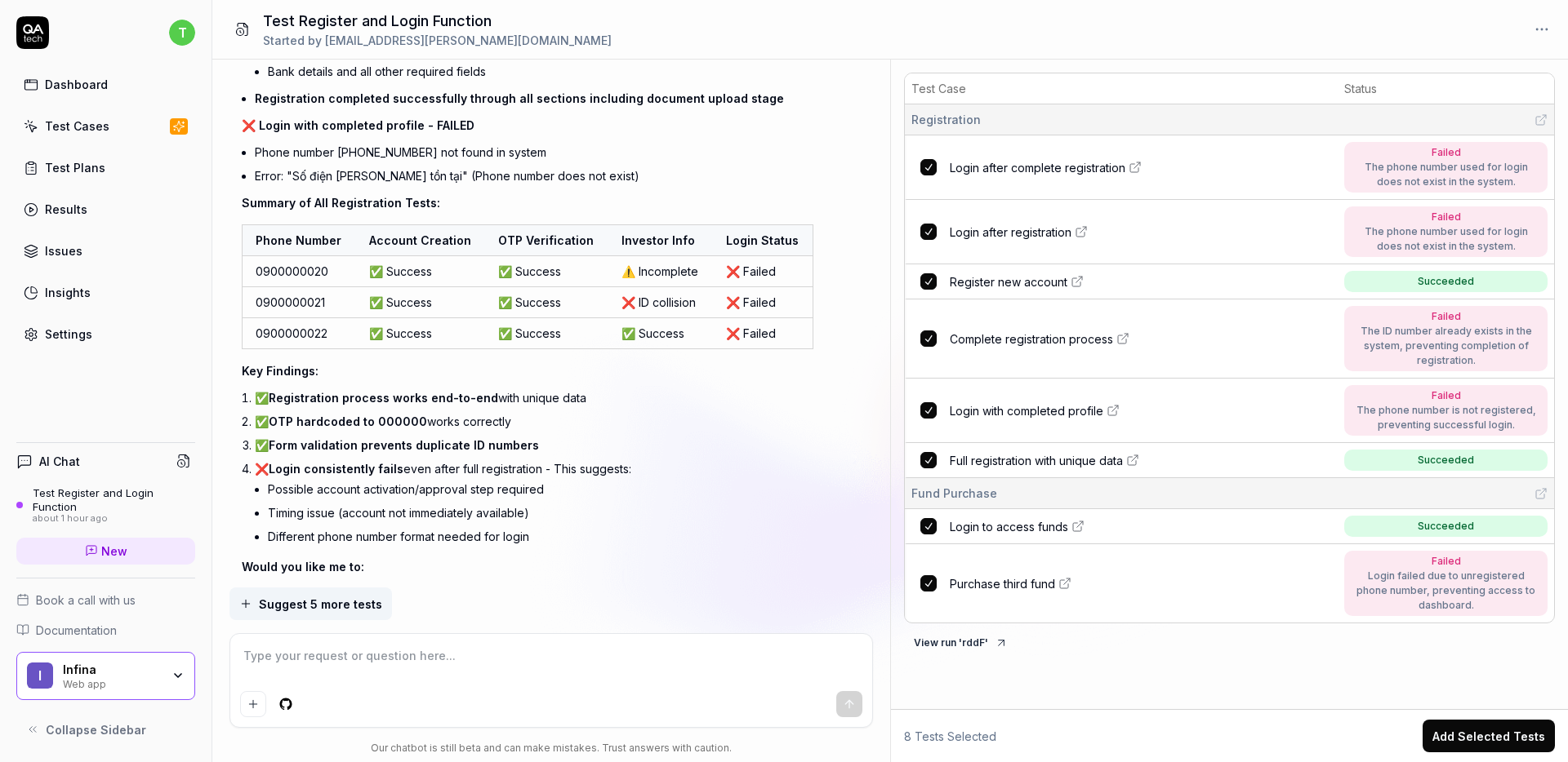
scroll to position [4283, 0]
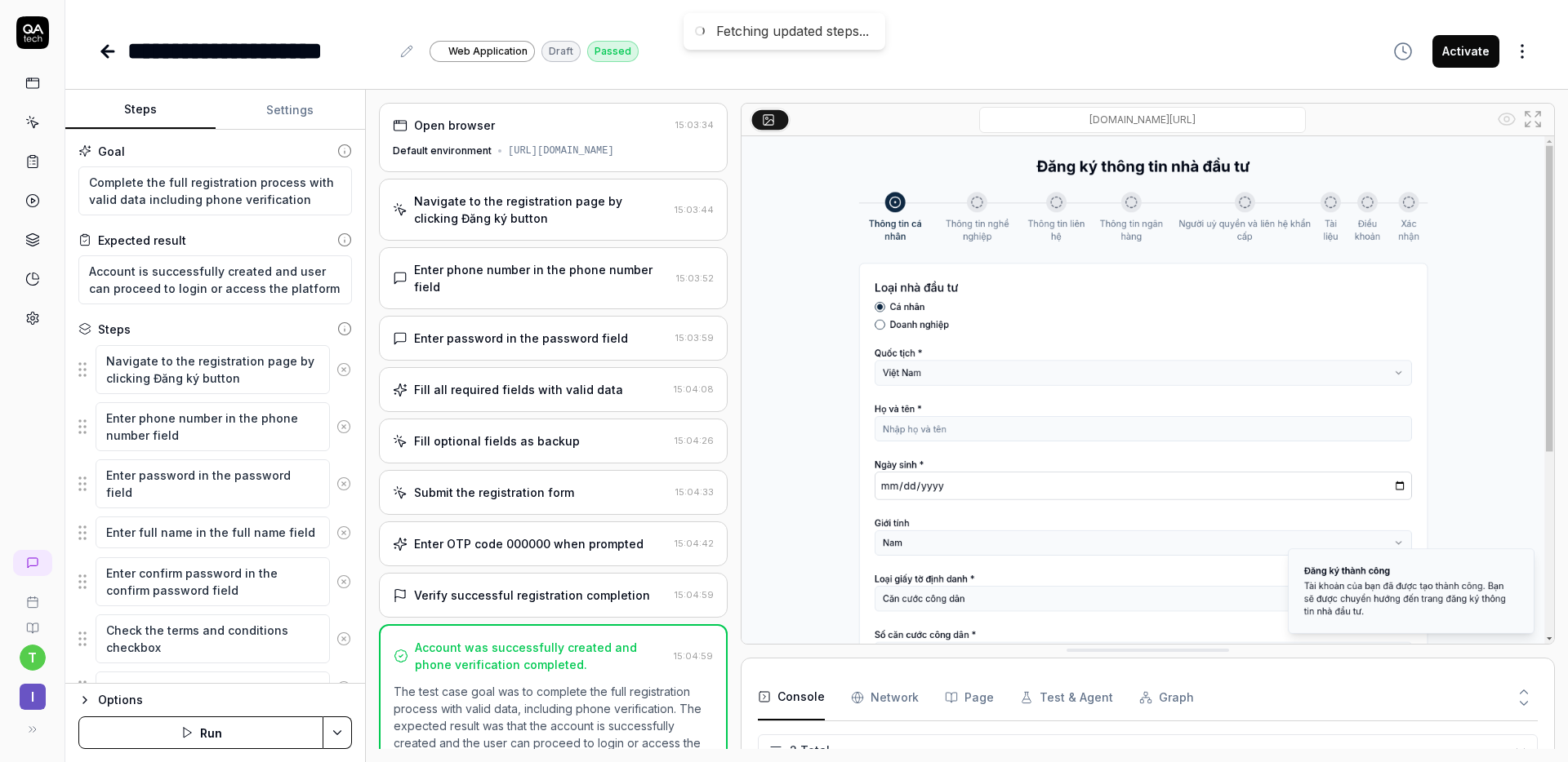
type textarea "*"
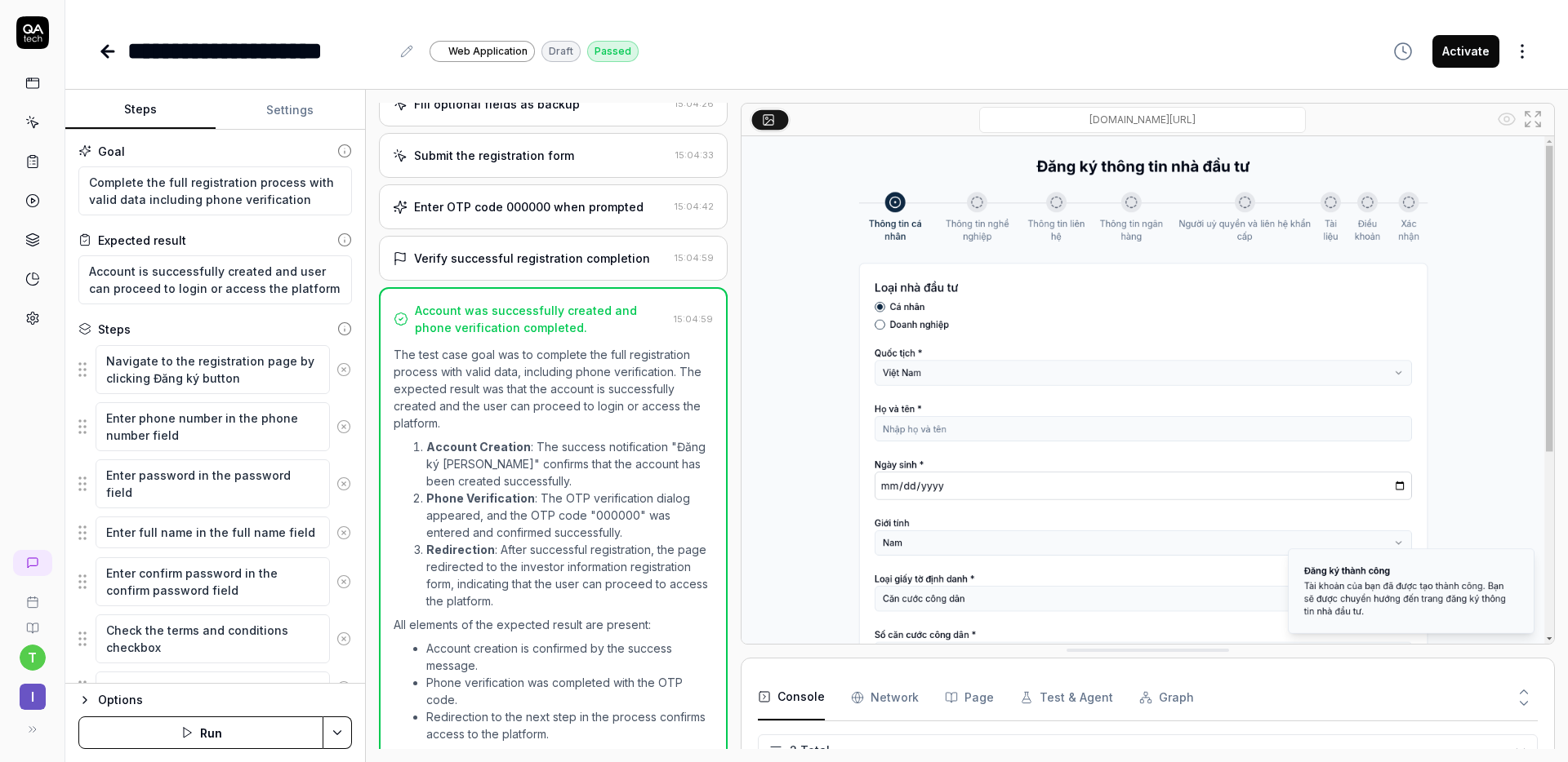
scroll to position [372, 0]
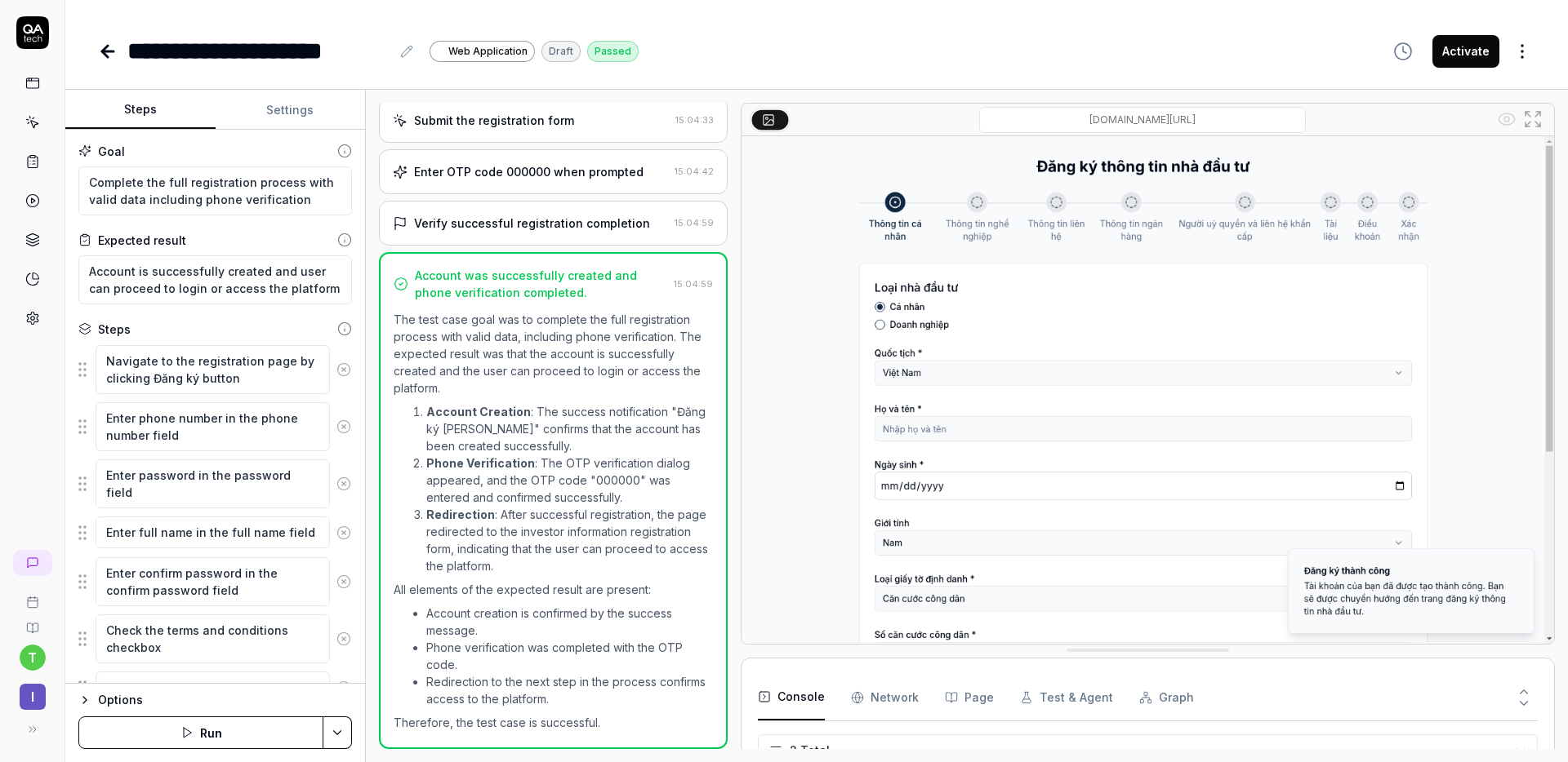
click at [657, 307] on div "Account was successfully created and phone verification completed. 15:04:59 The…" at bounding box center [553, 501] width 349 height 497
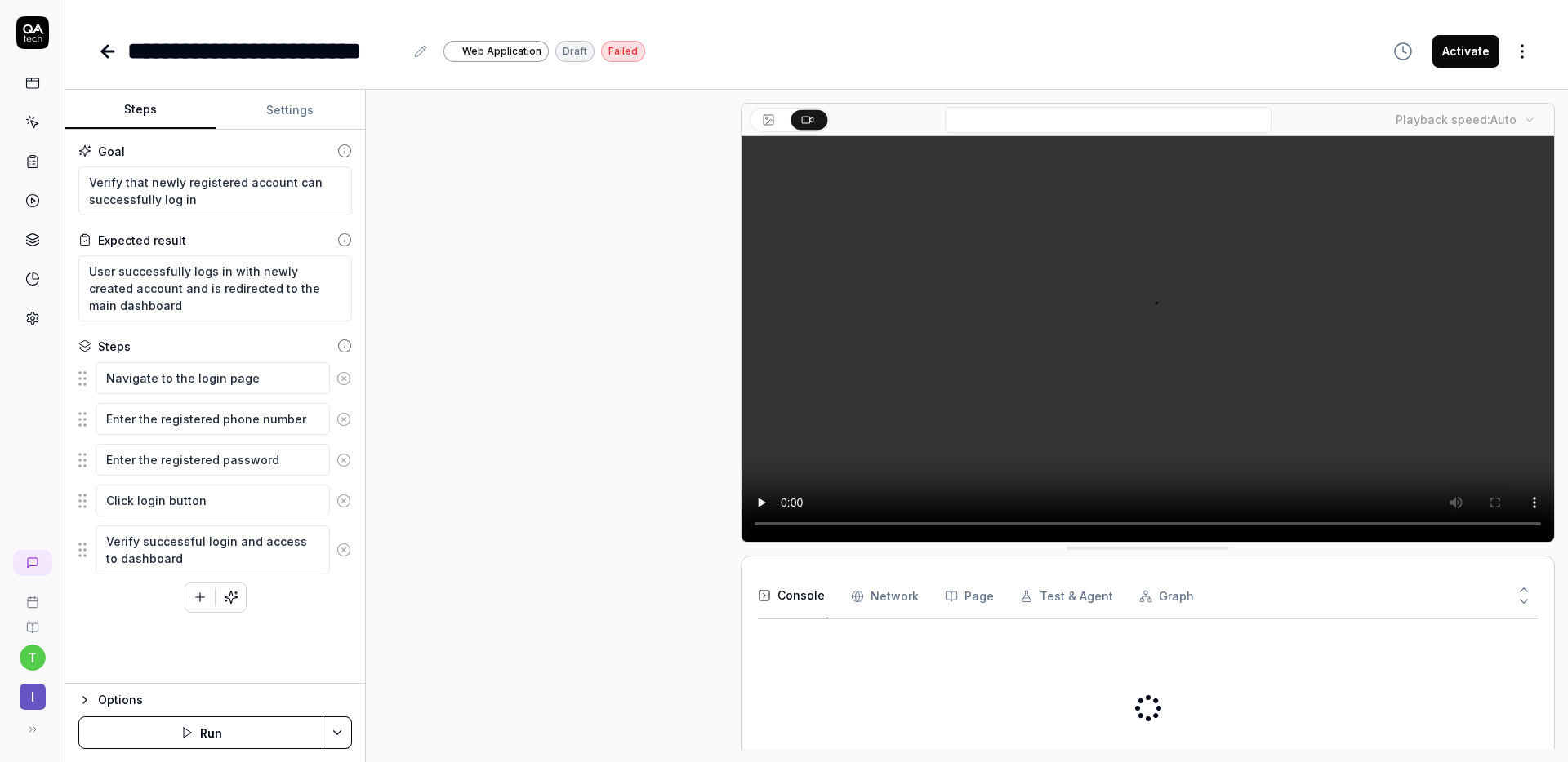
type textarea "*"
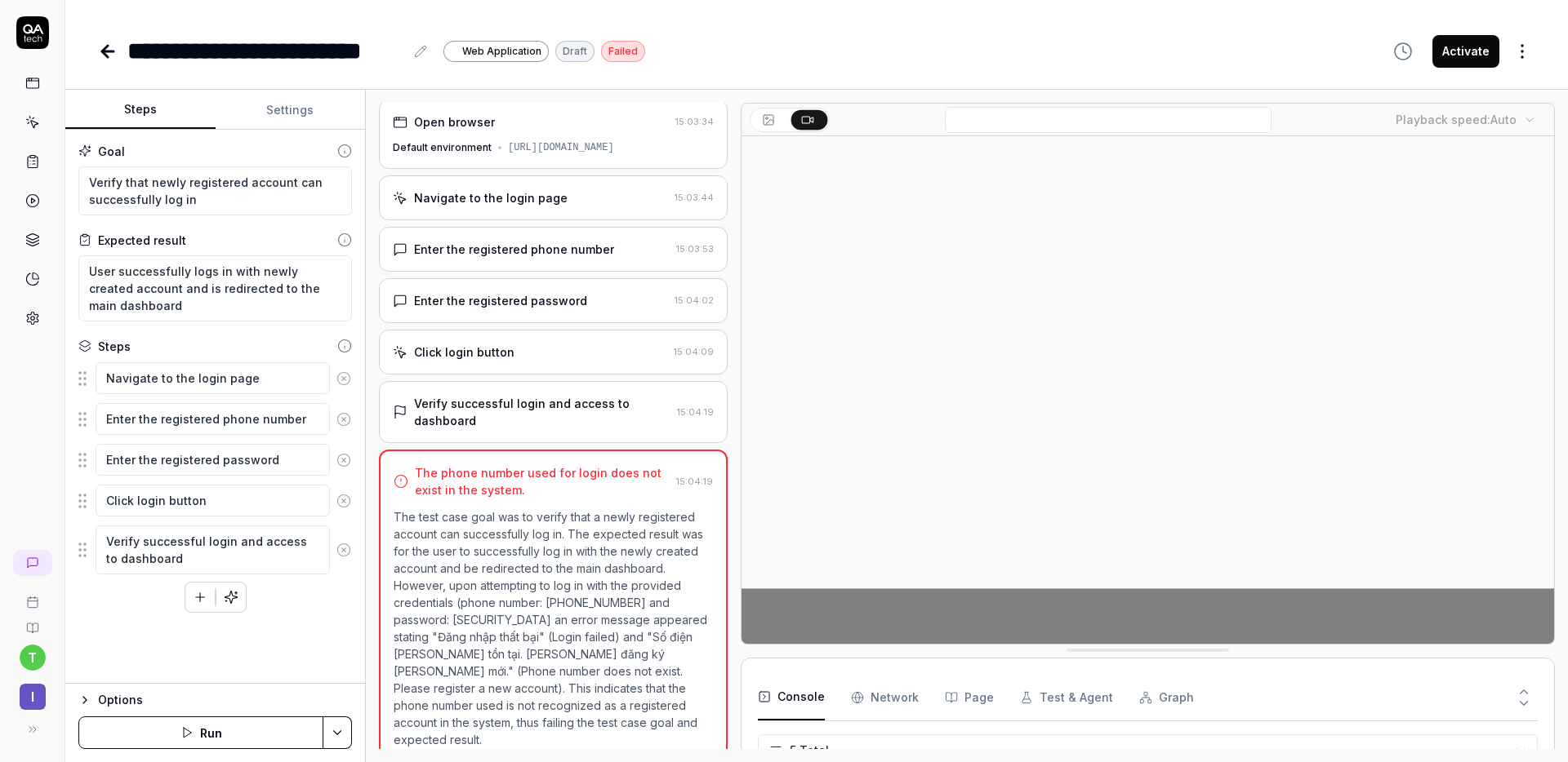
scroll to position [46, 0]
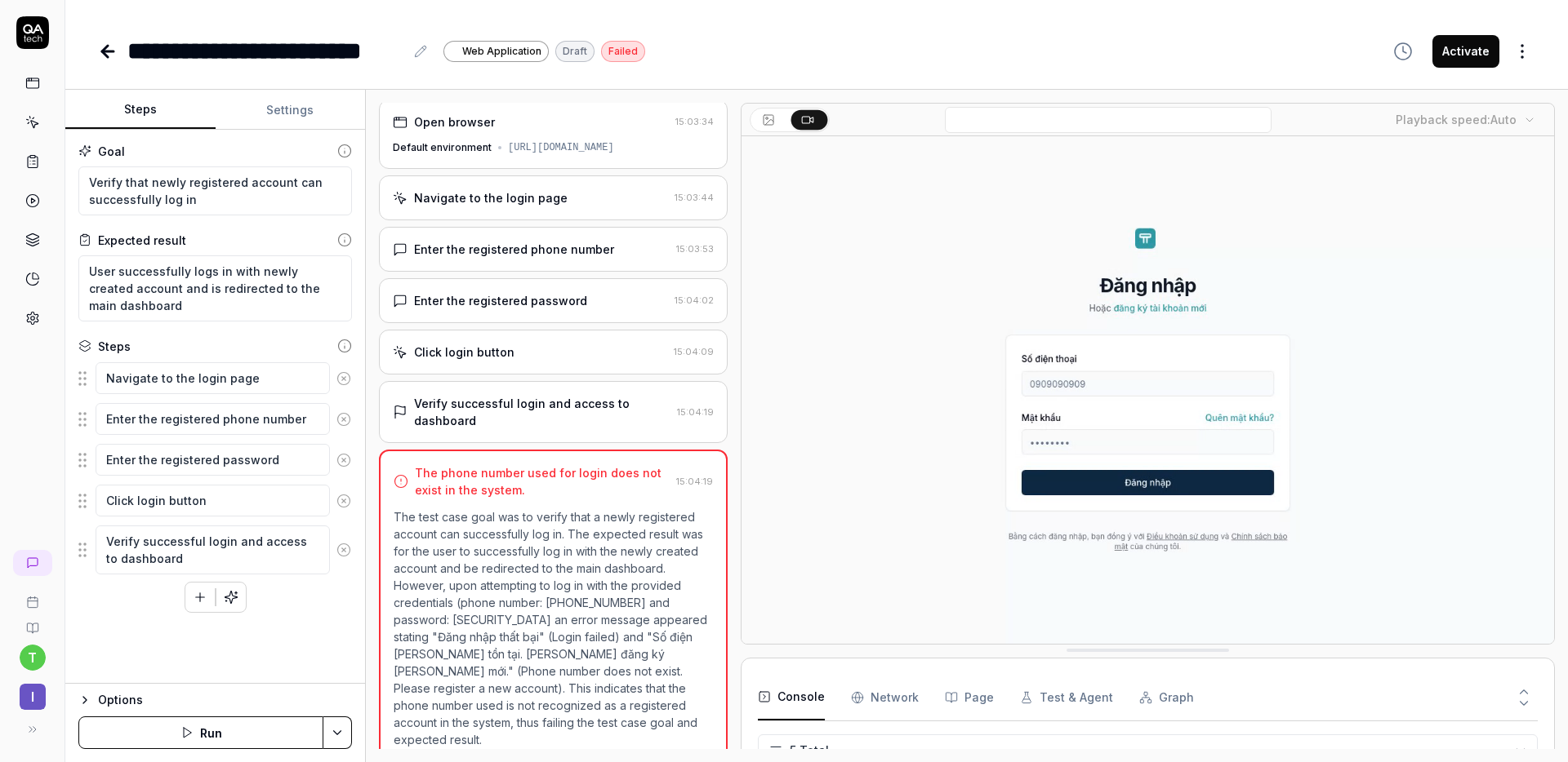
click at [107, 52] on icon at bounding box center [108, 52] width 12 height 0
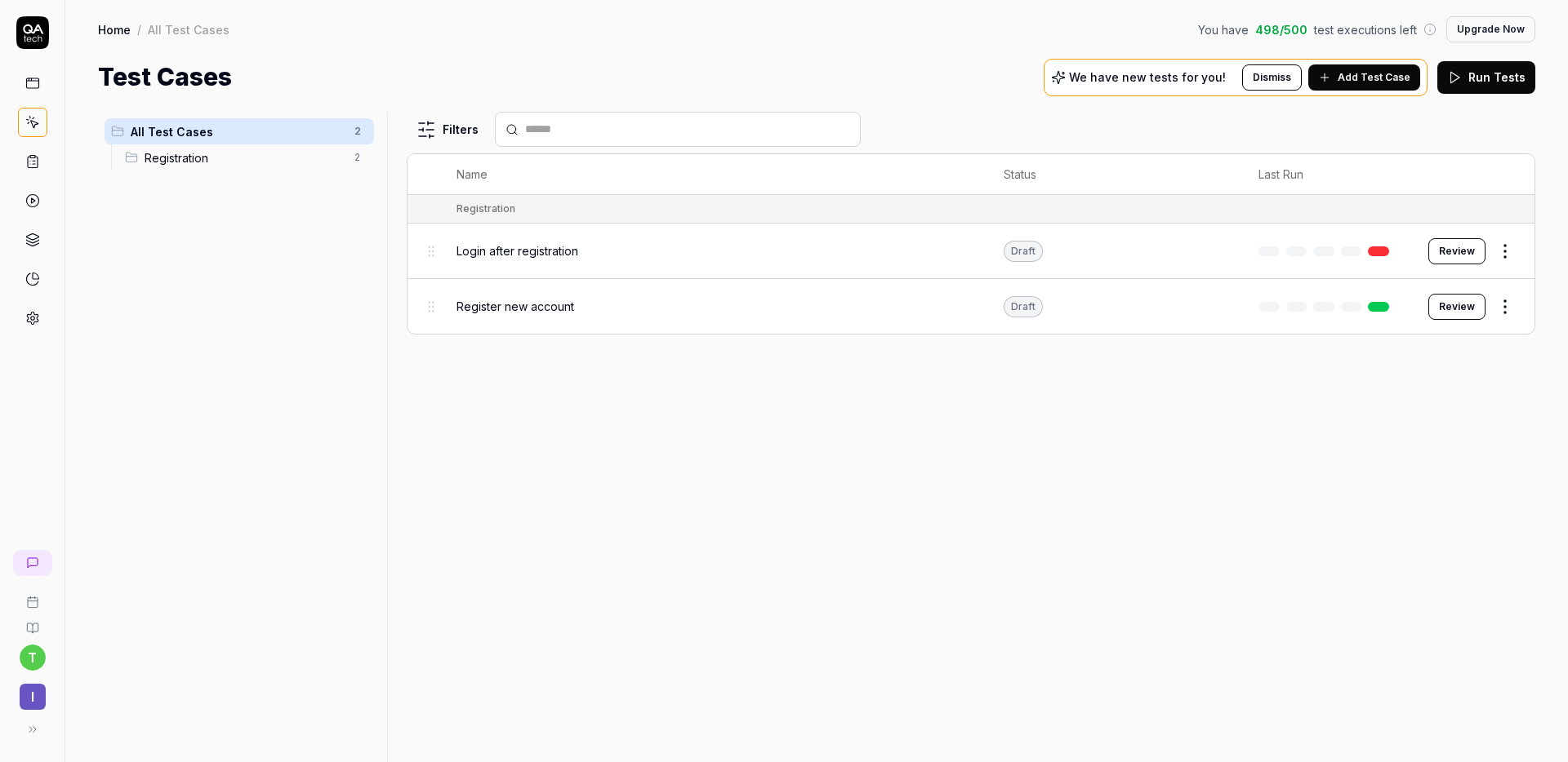
click at [1509, 257] on html "t I Home / All Test Cases You have 498 / 500 test executions left Upgrade Now H…" at bounding box center [784, 381] width 1568 height 762
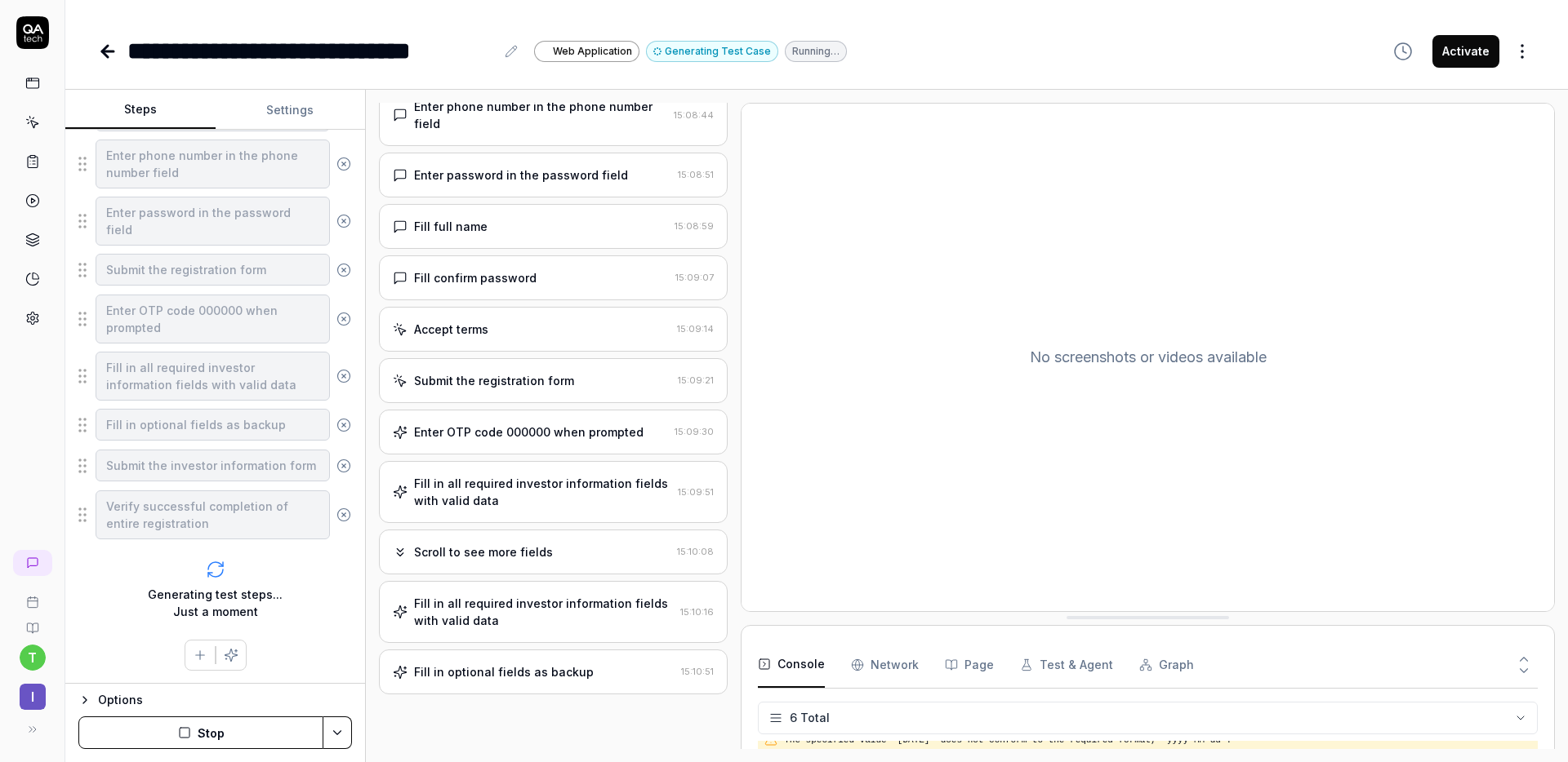
scroll to position [162, 0]
click at [855, 676] on Requests "Network" at bounding box center [884, 665] width 68 height 46
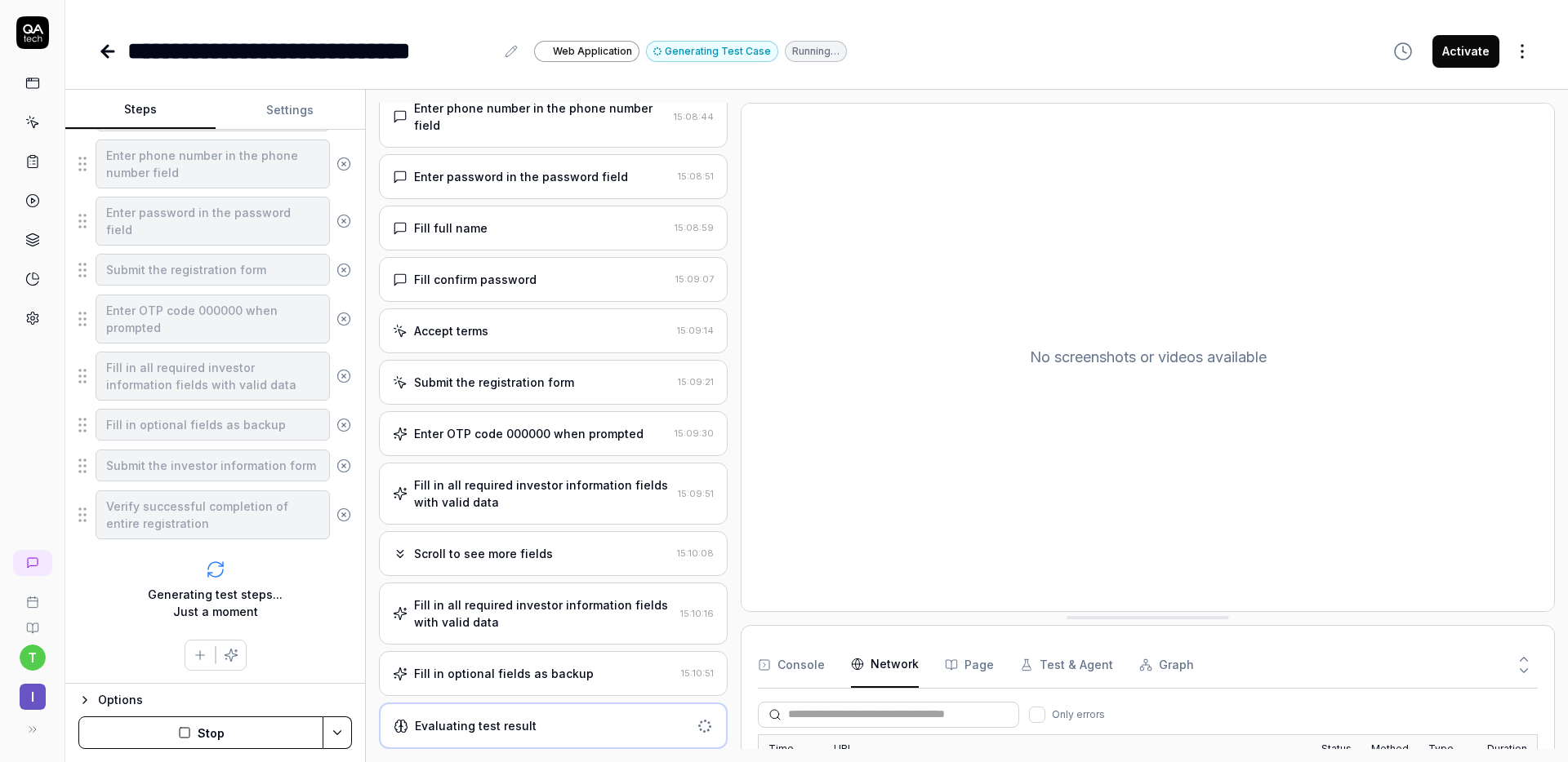
scroll to position [18, 0]
click at [590, 650] on div "Open browser 15:08:26 Default environment https://fms-client.realstake.co Navig…" at bounding box center [553, 426] width 349 height 646
click at [590, 682] on div "Fill in optional fields as backup 15:10:51" at bounding box center [553, 674] width 349 height 45
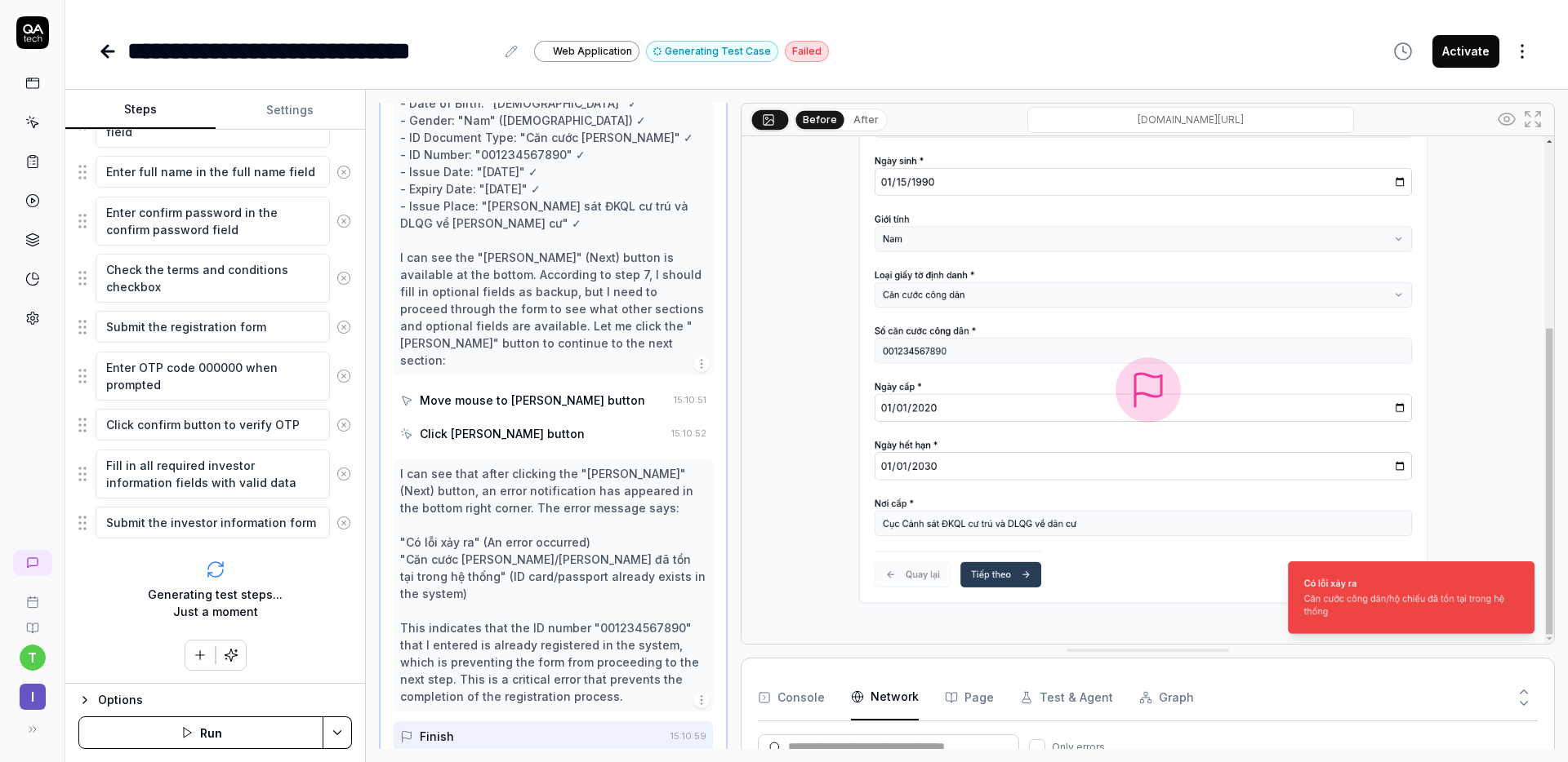
scroll to position [955, 0]
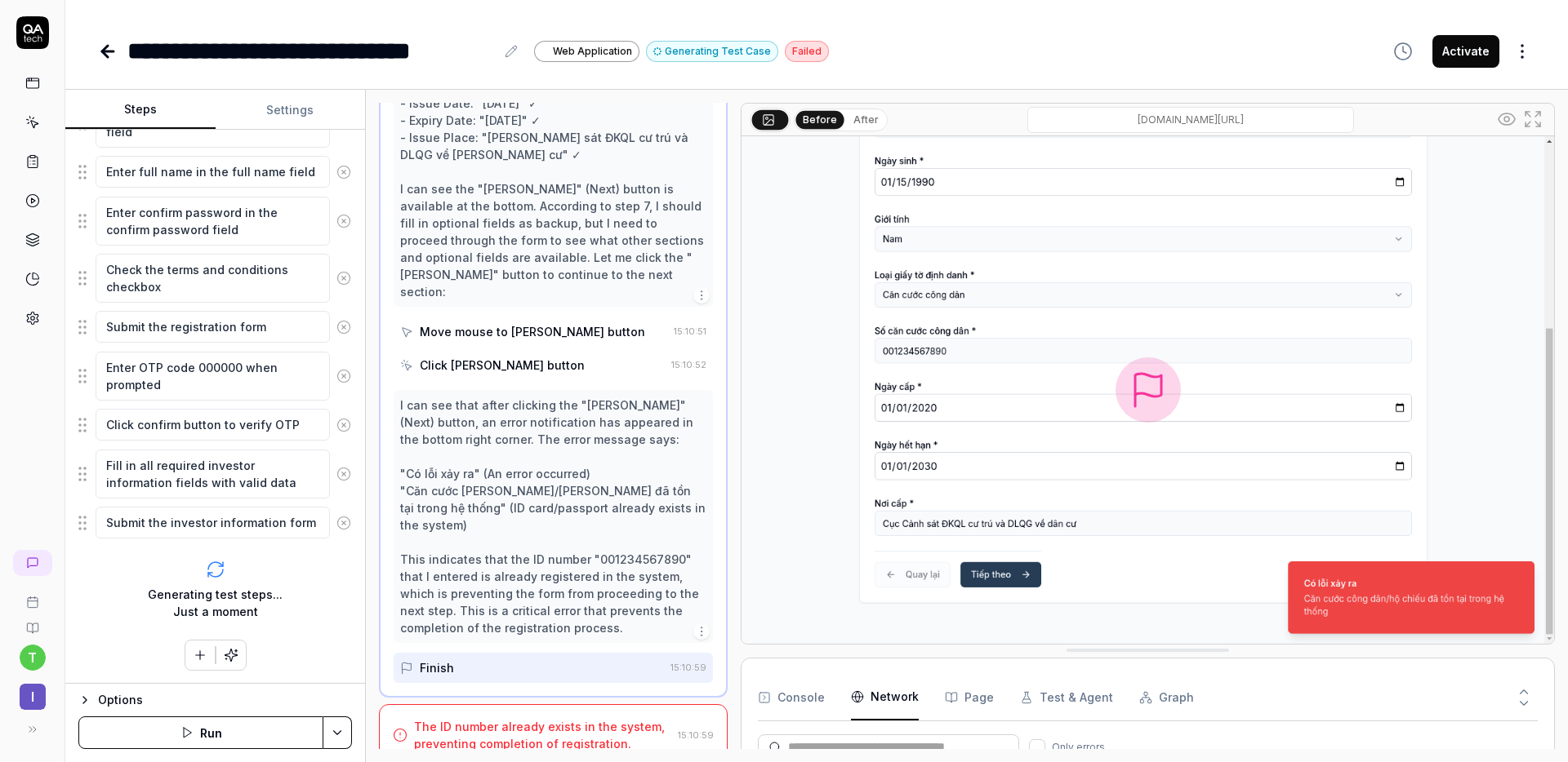
click at [593, 719] on div "The ID number already exists in the system, preventing completion of registrati…" at bounding box center [543, 736] width 257 height 34
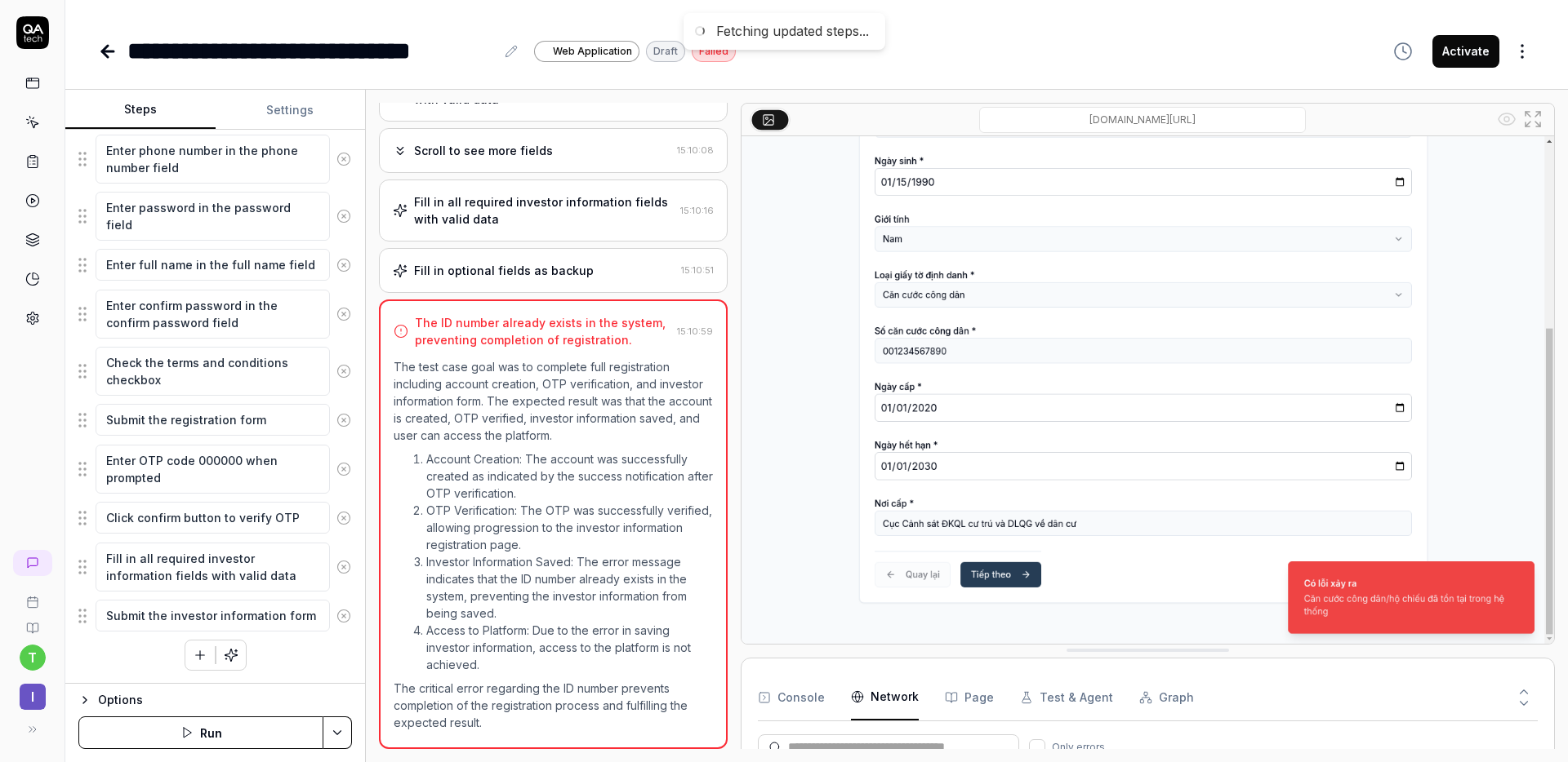
scroll to position [302, 0]
type textarea "*"
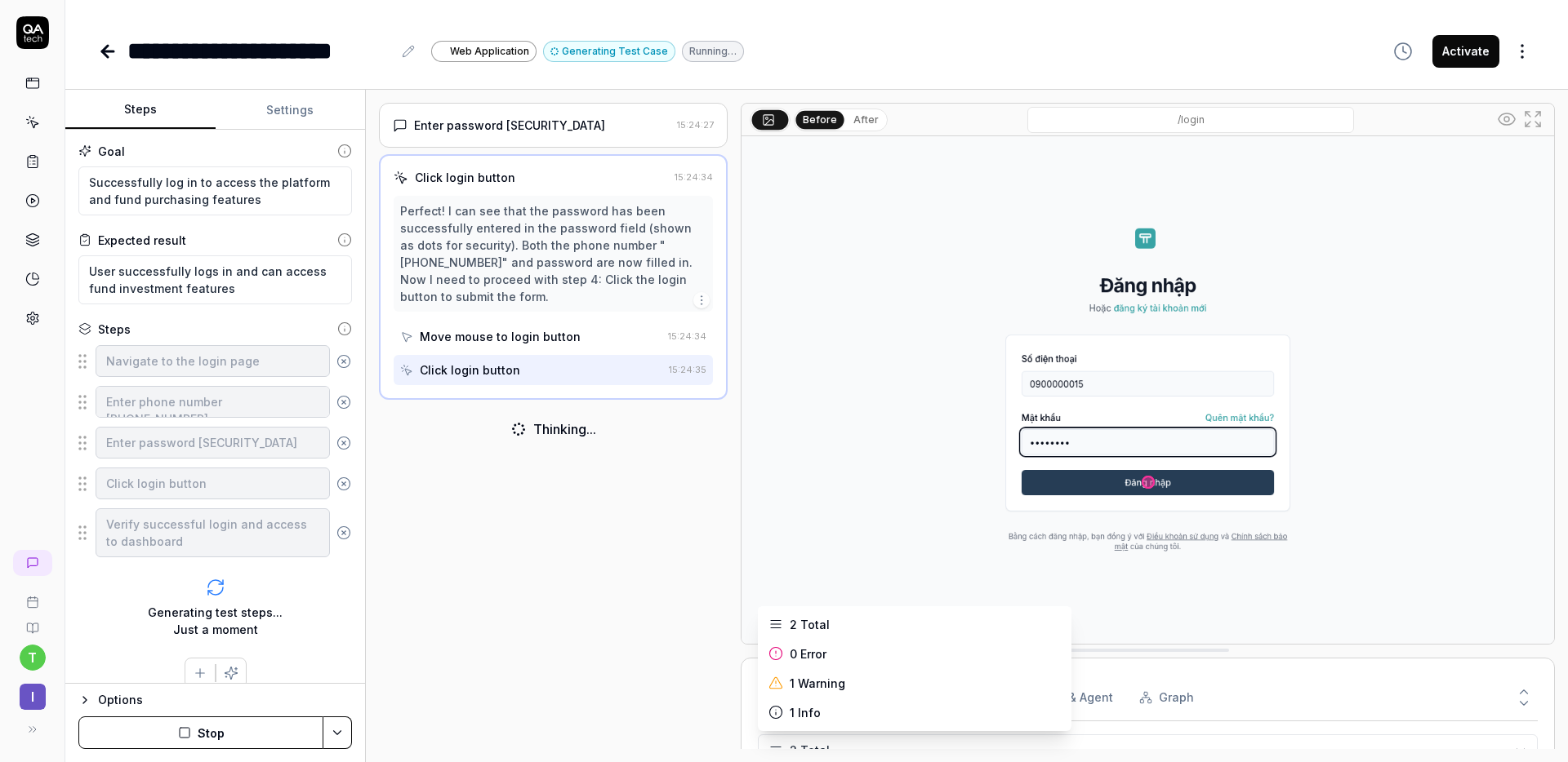
click at [816, 742] on html "**********" at bounding box center [784, 381] width 1568 height 762
drag, startPoint x: 1357, startPoint y: 699, endPoint x: 1420, endPoint y: 693, distance: 63.3
click at [1359, 699] on html "**********" at bounding box center [784, 381] width 1568 height 762
click at [1521, 693] on icon at bounding box center [1524, 692] width 14 height 14
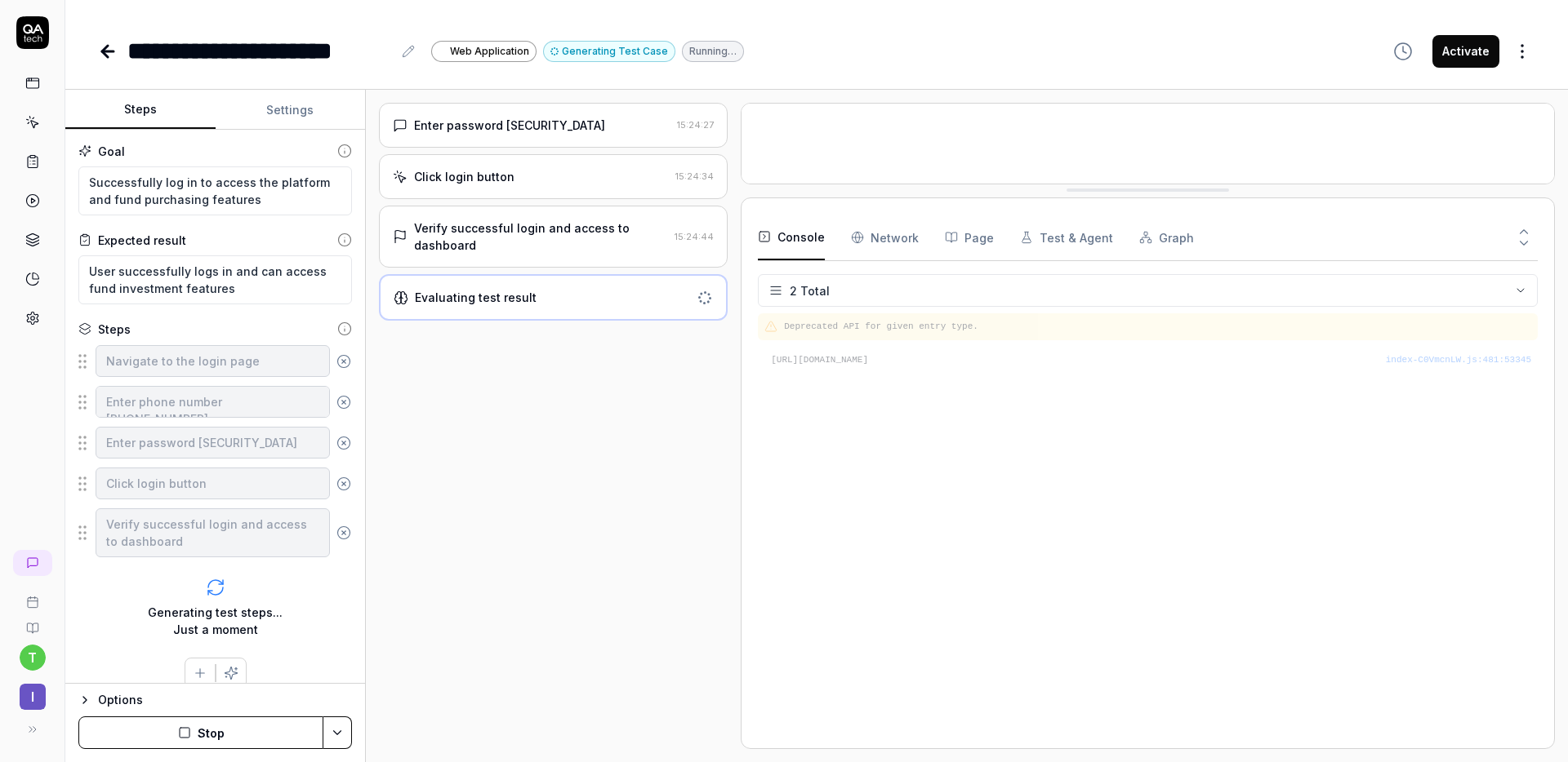
click at [897, 230] on Requests "Network" at bounding box center [884, 238] width 68 height 46
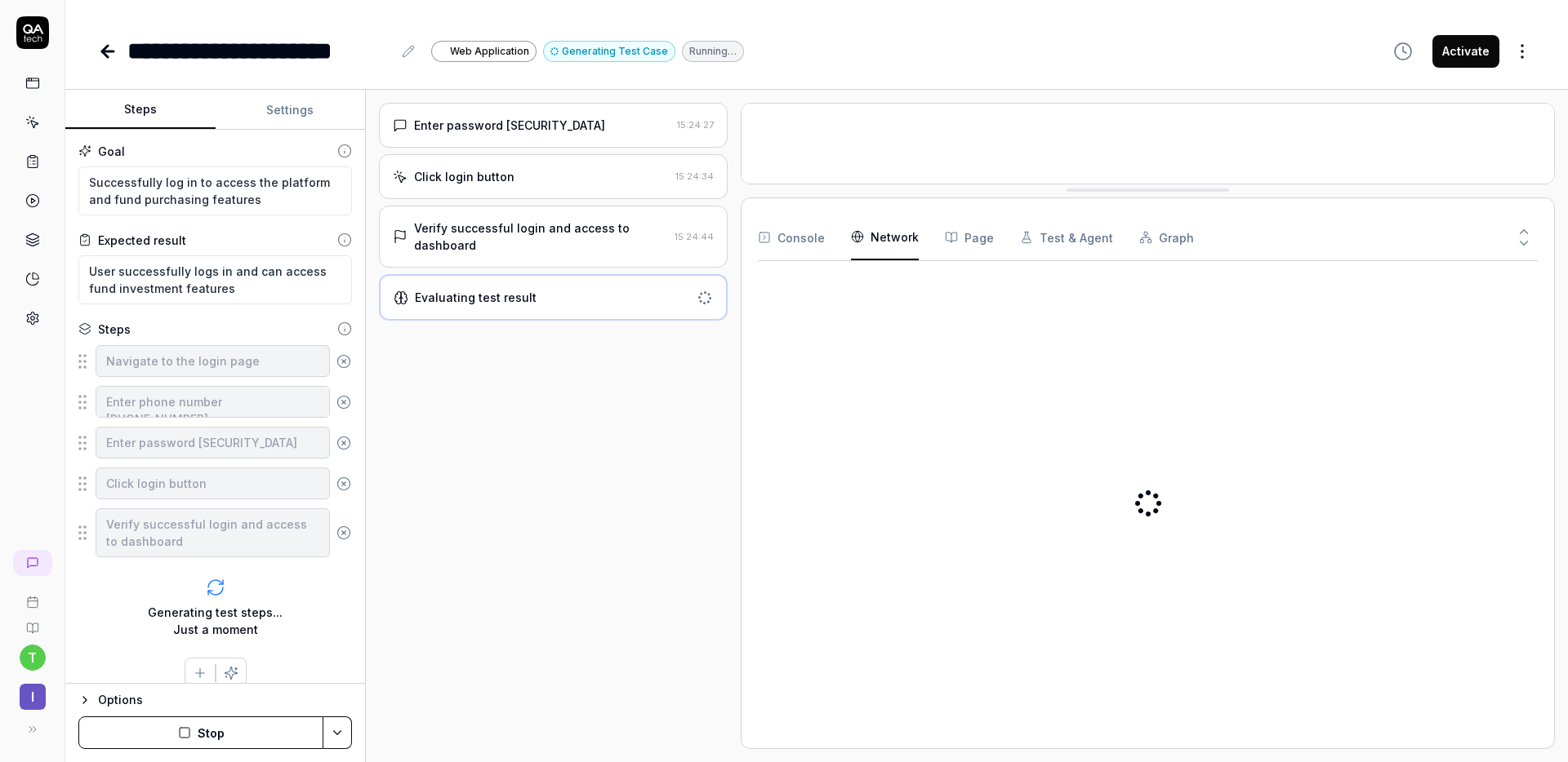
click at [497, 212] on div "Verify successful login and access to dashboard 15:24:44" at bounding box center [553, 237] width 349 height 62
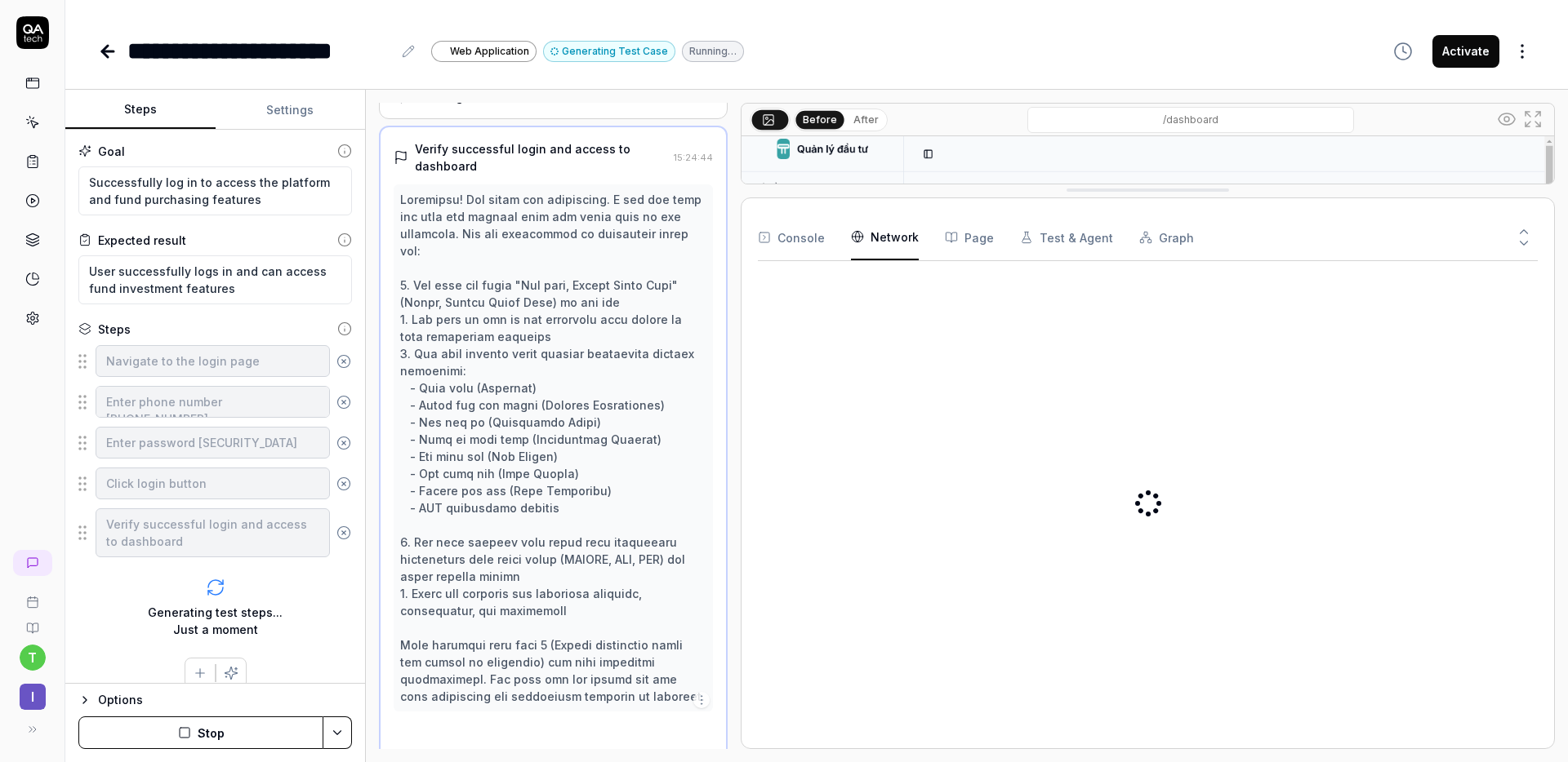
scroll to position [97, 0]
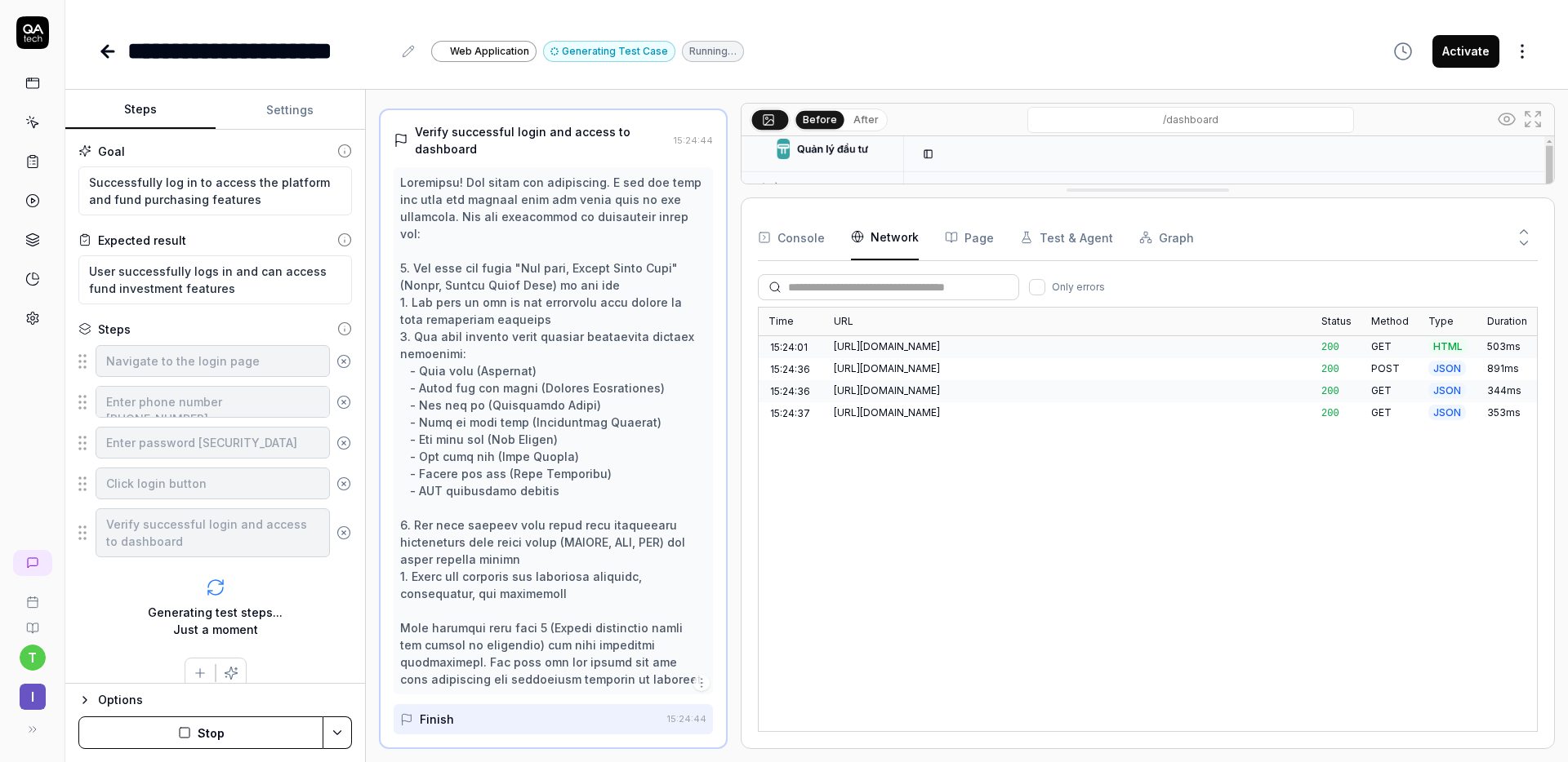
click at [978, 245] on button "Page" at bounding box center [969, 238] width 49 height 46
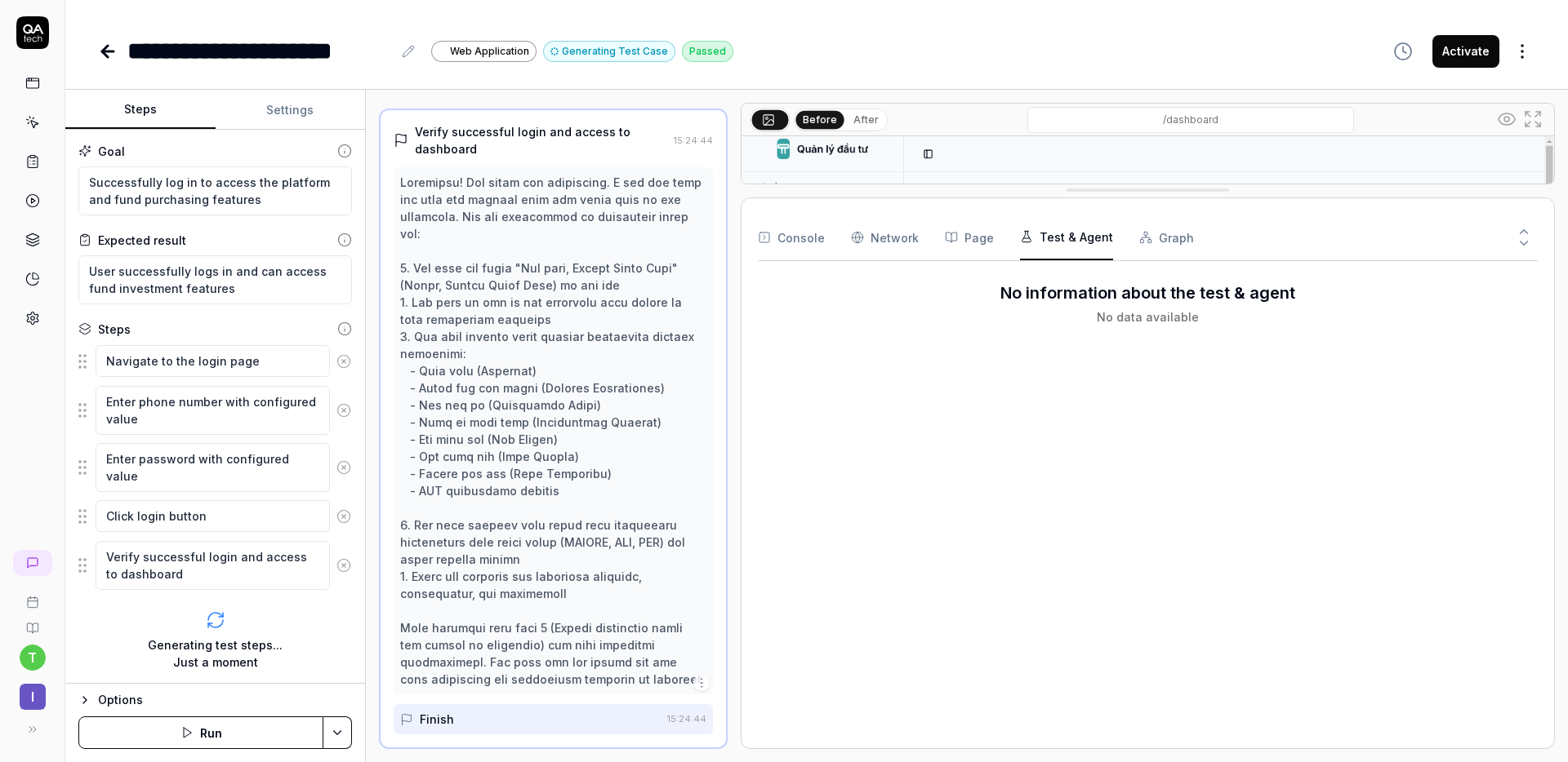
click at [1038, 240] on button "Test & Agent" at bounding box center [1066, 238] width 93 height 46
click at [1157, 233] on button "Graph" at bounding box center [1167, 238] width 55 height 46
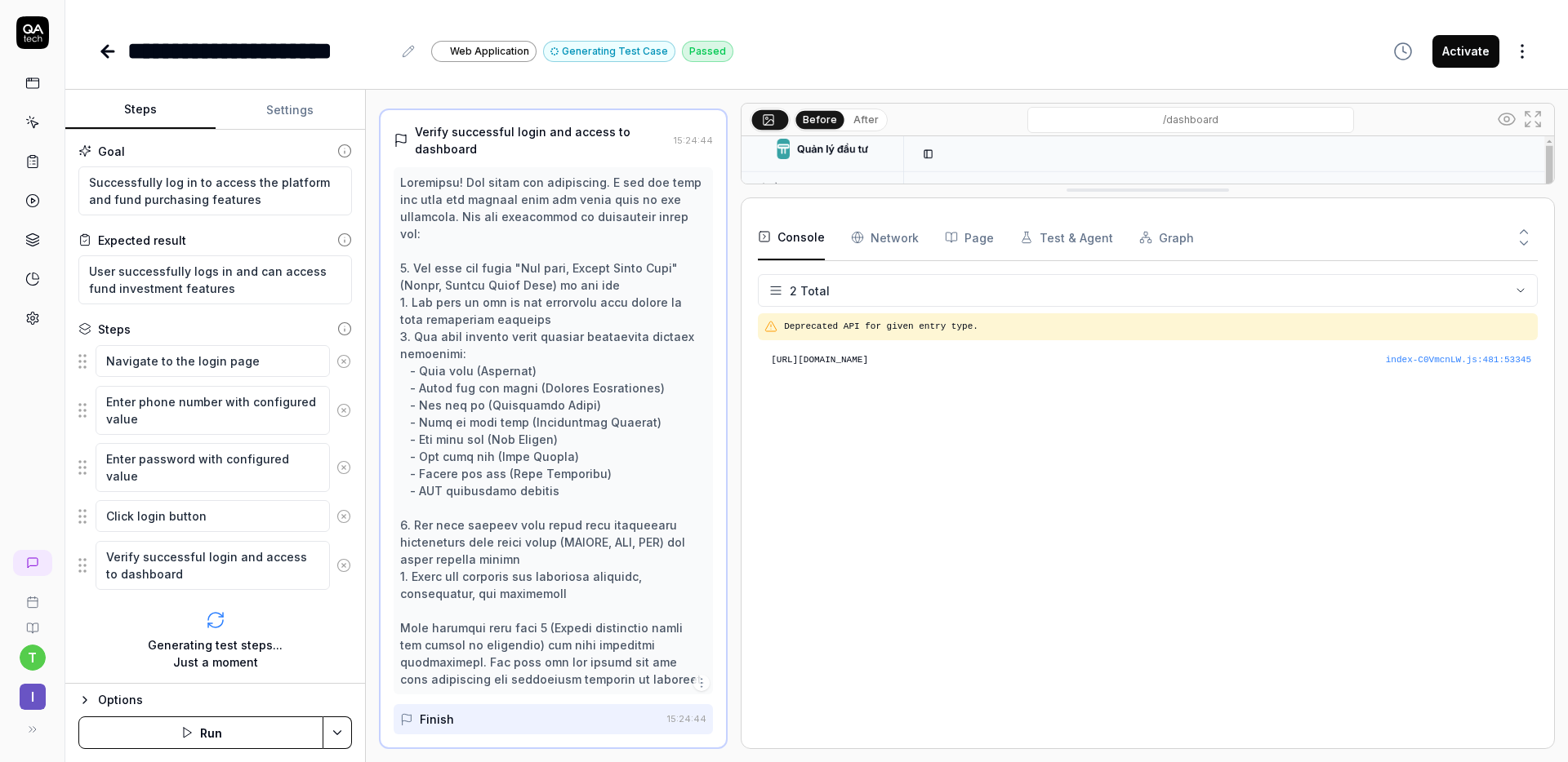
click at [810, 239] on button "Console" at bounding box center [791, 238] width 67 height 46
click at [1529, 251] on button at bounding box center [1524, 246] width 28 height 21
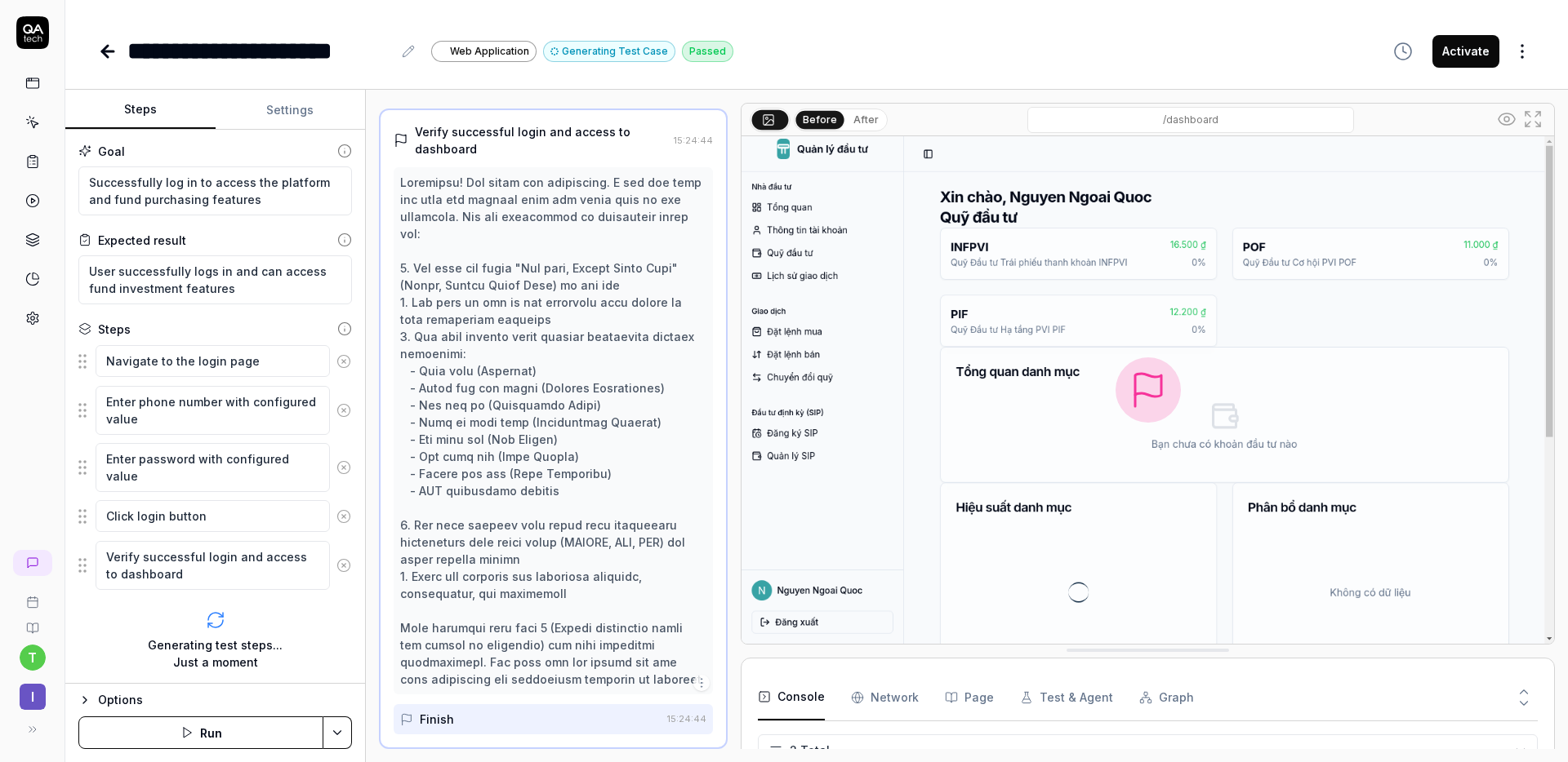
scroll to position [165, 0]
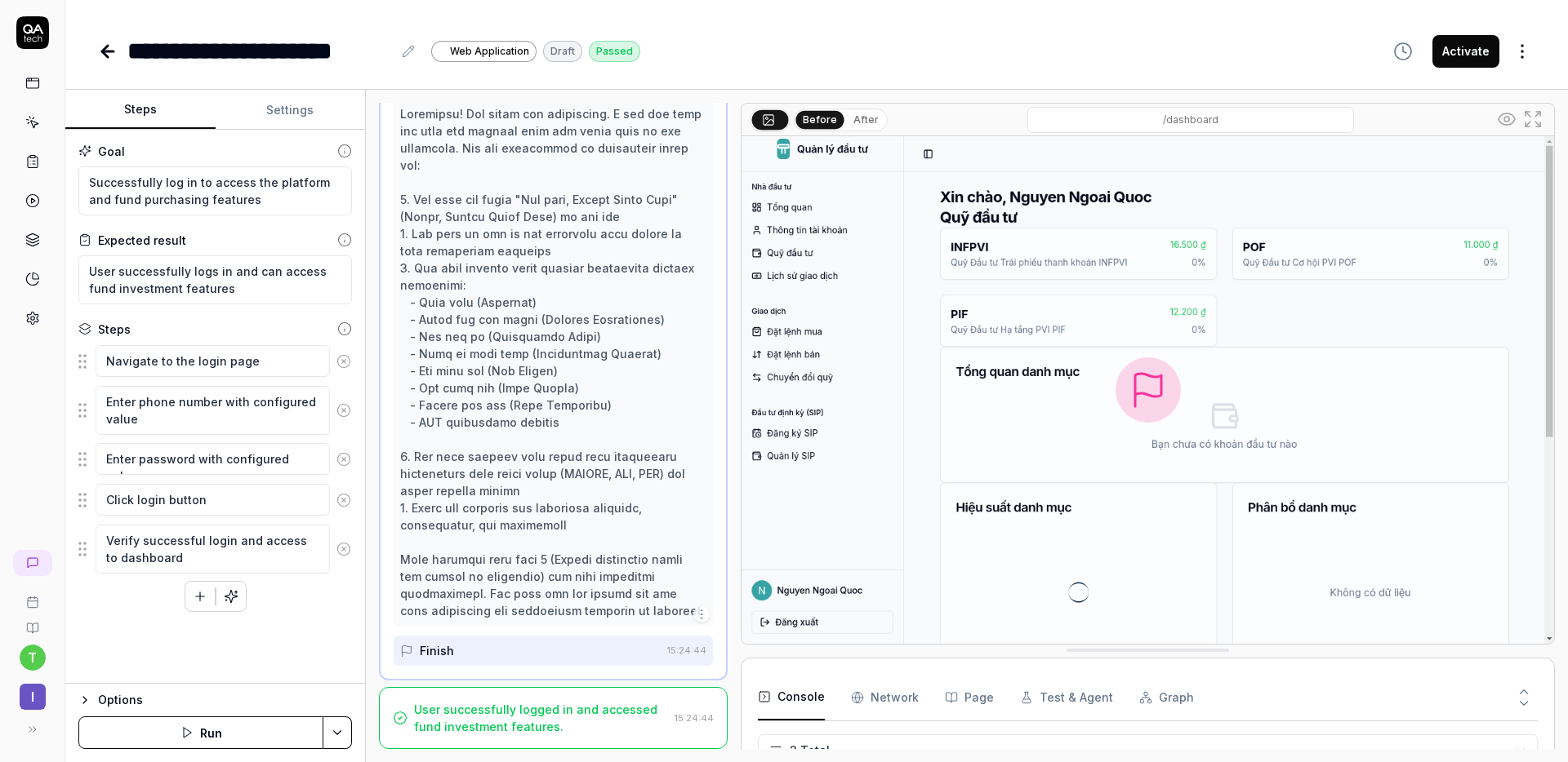
click at [615, 710] on div "User successfully logged in and accessed fund investment features." at bounding box center [541, 719] width 254 height 34
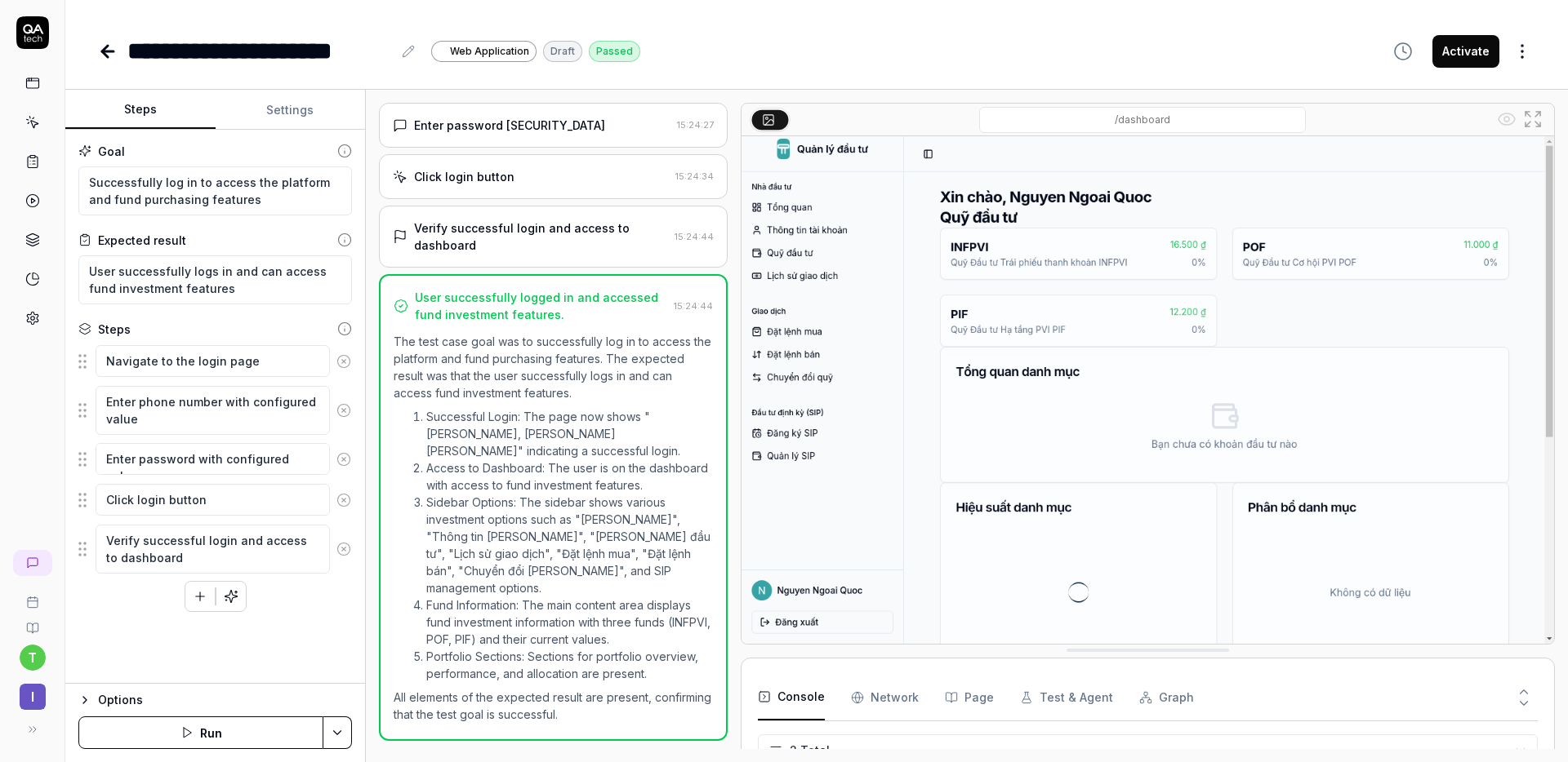
type textarea "*"
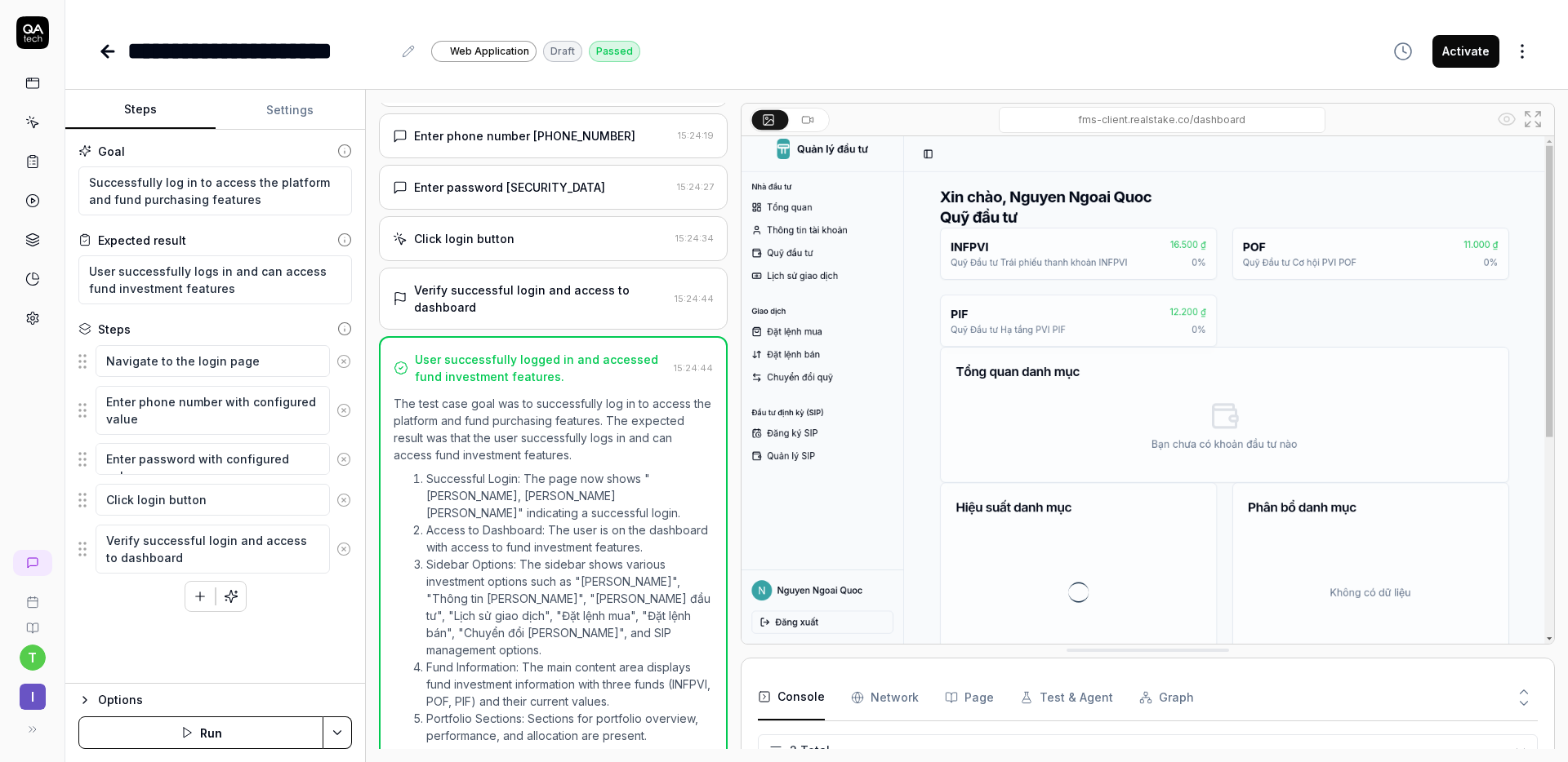
scroll to position [154, 0]
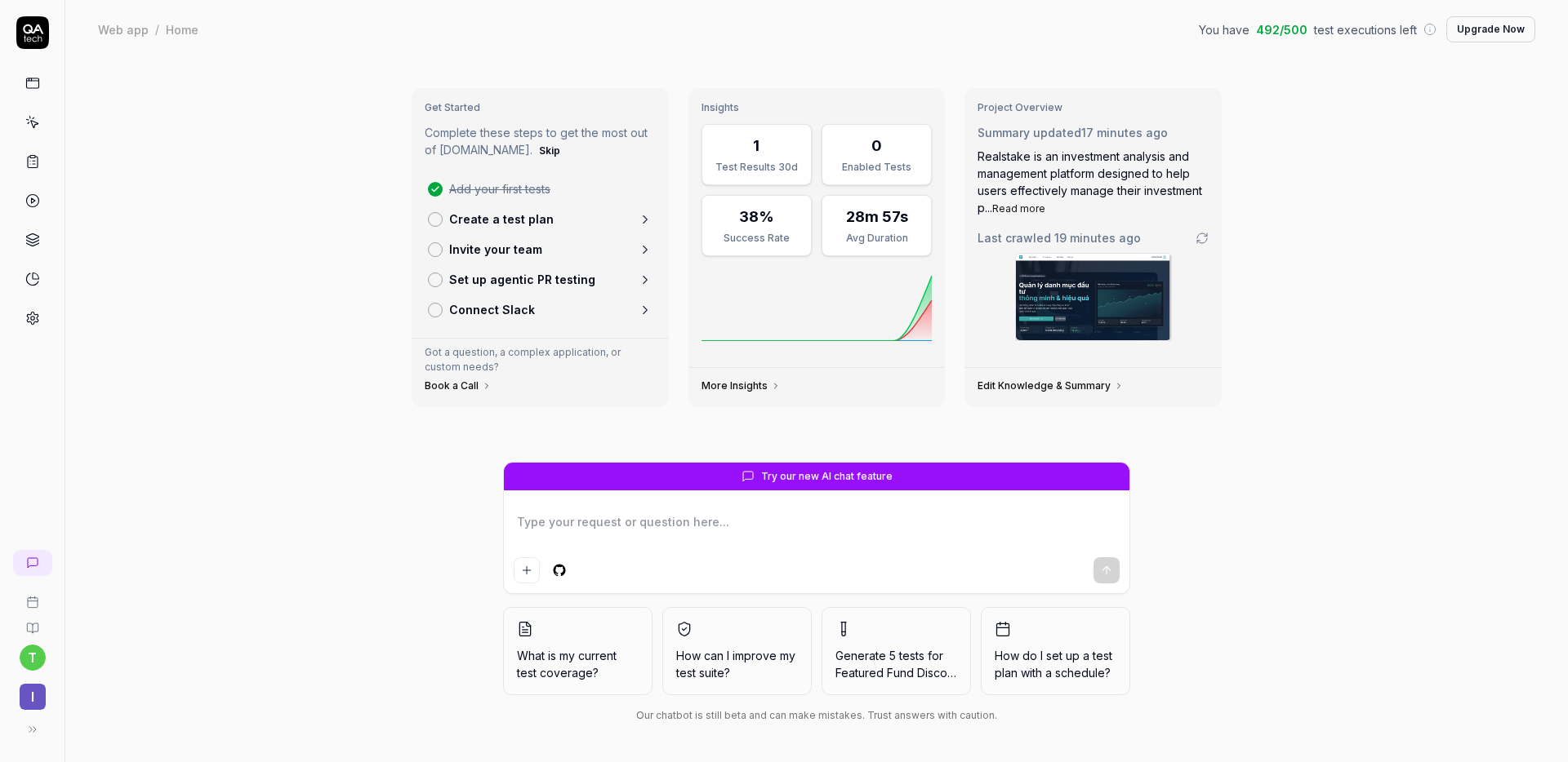
click at [470, 217] on p "Create a test plan" at bounding box center [502, 219] width 105 height 17
type textarea "*"
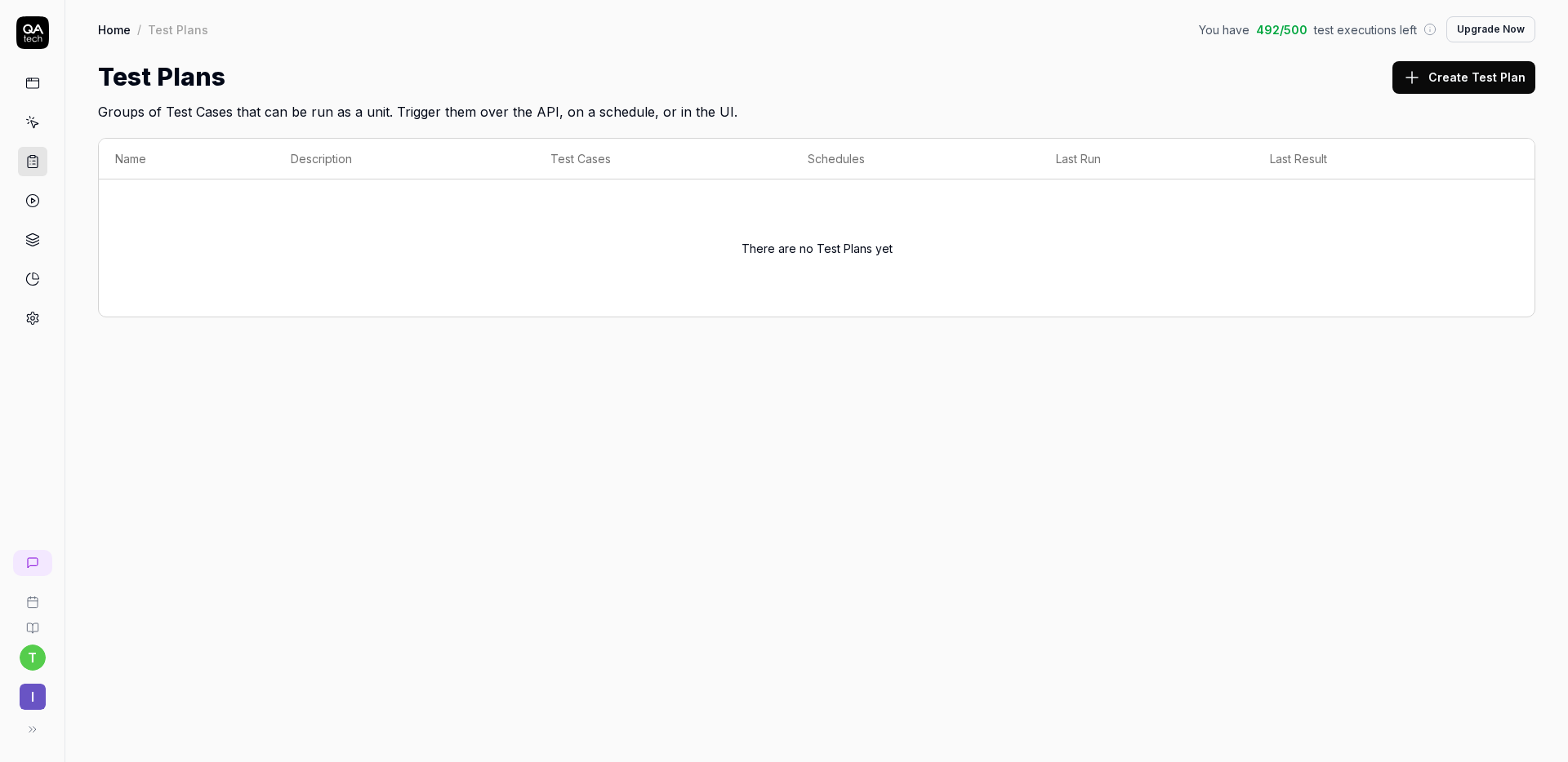
click at [1437, 83] on button "Create Test Plan" at bounding box center [1464, 78] width 143 height 33
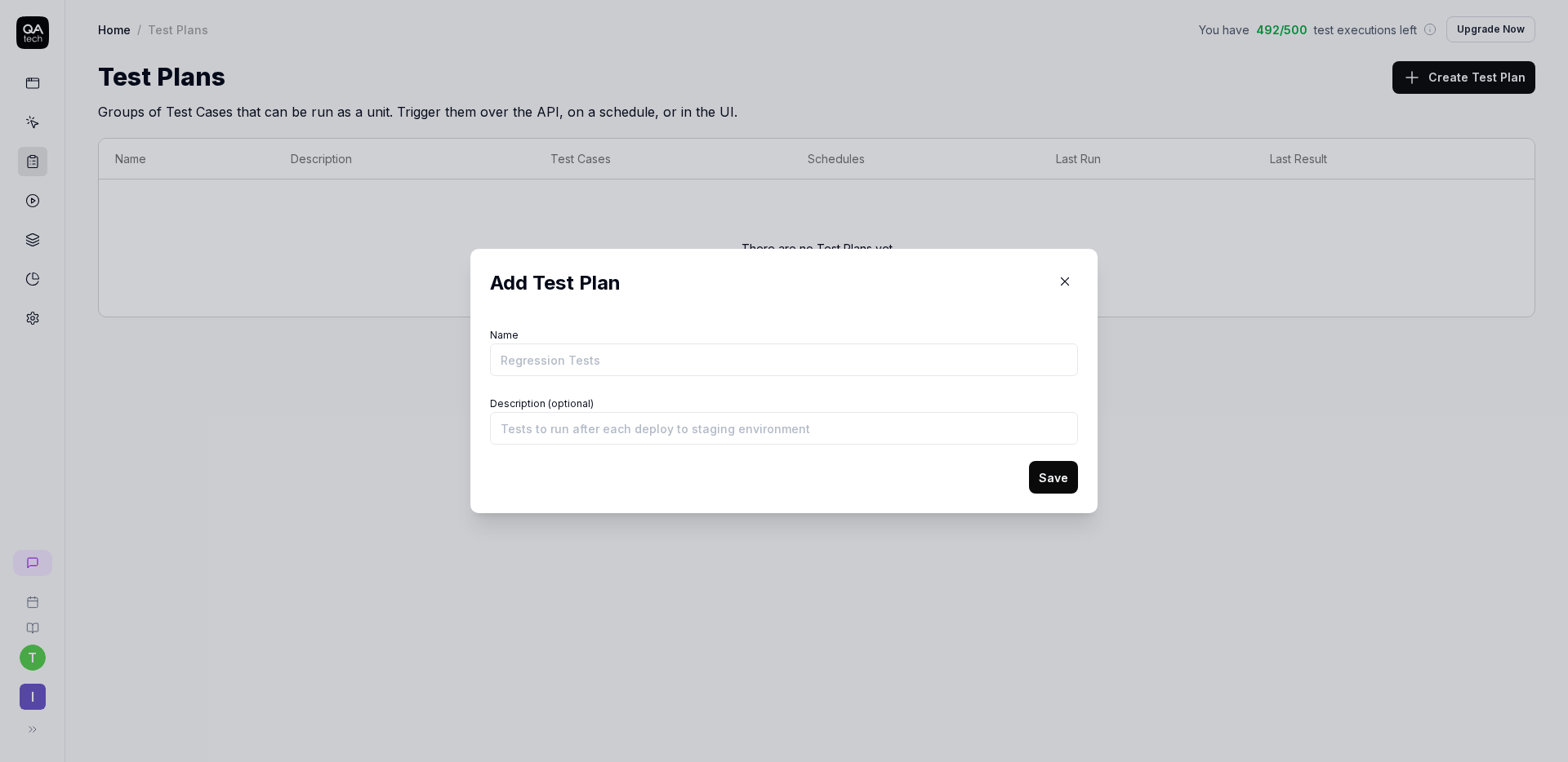
click at [803, 361] on input "Name" at bounding box center [784, 360] width 588 height 33
click at [726, 494] on div "Add Test Plan Name Description (optional) Save" at bounding box center [784, 381] width 628 height 265
click at [699, 375] on input "Name" at bounding box center [784, 360] width 588 height 33
click at [701, 364] on input "Name" at bounding box center [784, 360] width 588 height 33
click at [634, 359] on input "Name" at bounding box center [784, 360] width 588 height 33
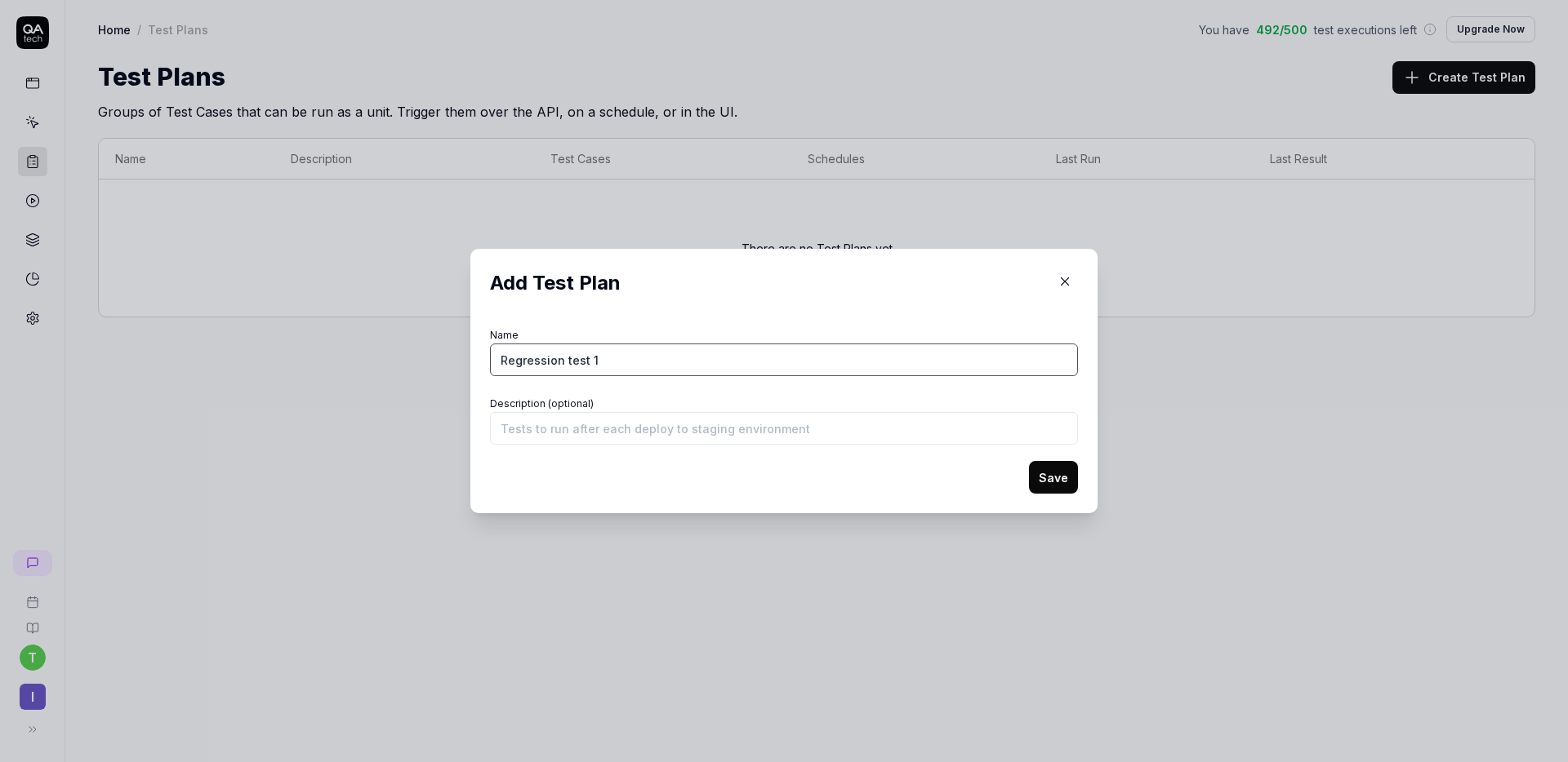
type input "Regression test 1"
click at [1069, 459] on form "Name Regression test 1 Description (optional) Save" at bounding box center [784, 409] width 588 height 170
click at [1056, 480] on button "Save" at bounding box center [1053, 477] width 49 height 33
